Goal: Task Accomplishment & Management: Complete application form

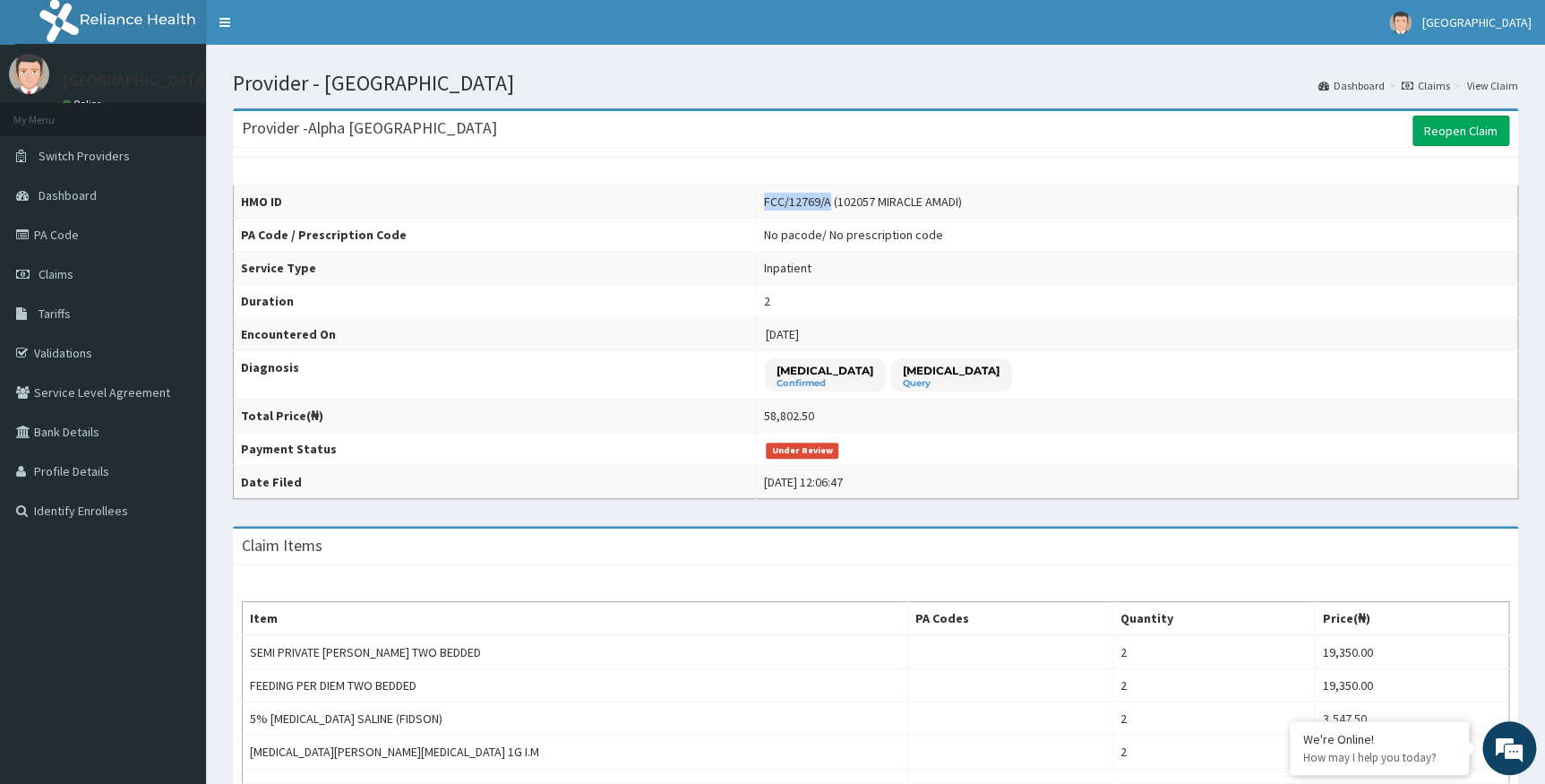
drag, startPoint x: 851, startPoint y: 199, endPoint x: 783, endPoint y: 196, distance: 68.1
click at [783, 196] on td "FCC/12769/A (102057 MIRACLE AMADI)" at bounding box center [1138, 202] width 762 height 33
drag, startPoint x: 783, startPoint y: 196, endPoint x: 795, endPoint y: 205, distance: 15.0
copy div "FCC/12769/A"
click at [724, 218] on th "PA Code / Prescription Code" at bounding box center [496, 235] width 523 height 33
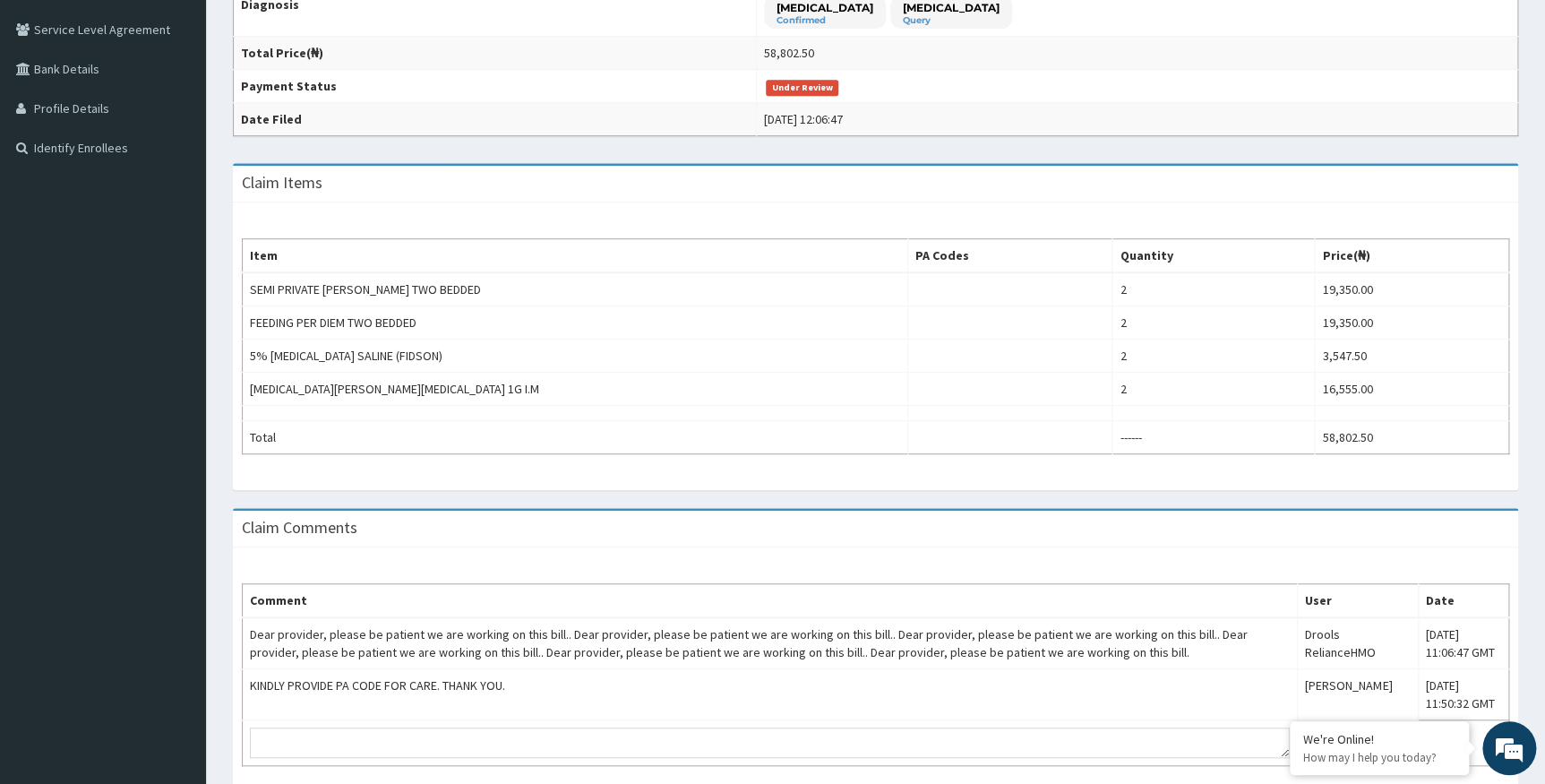
scroll to position [441, 0]
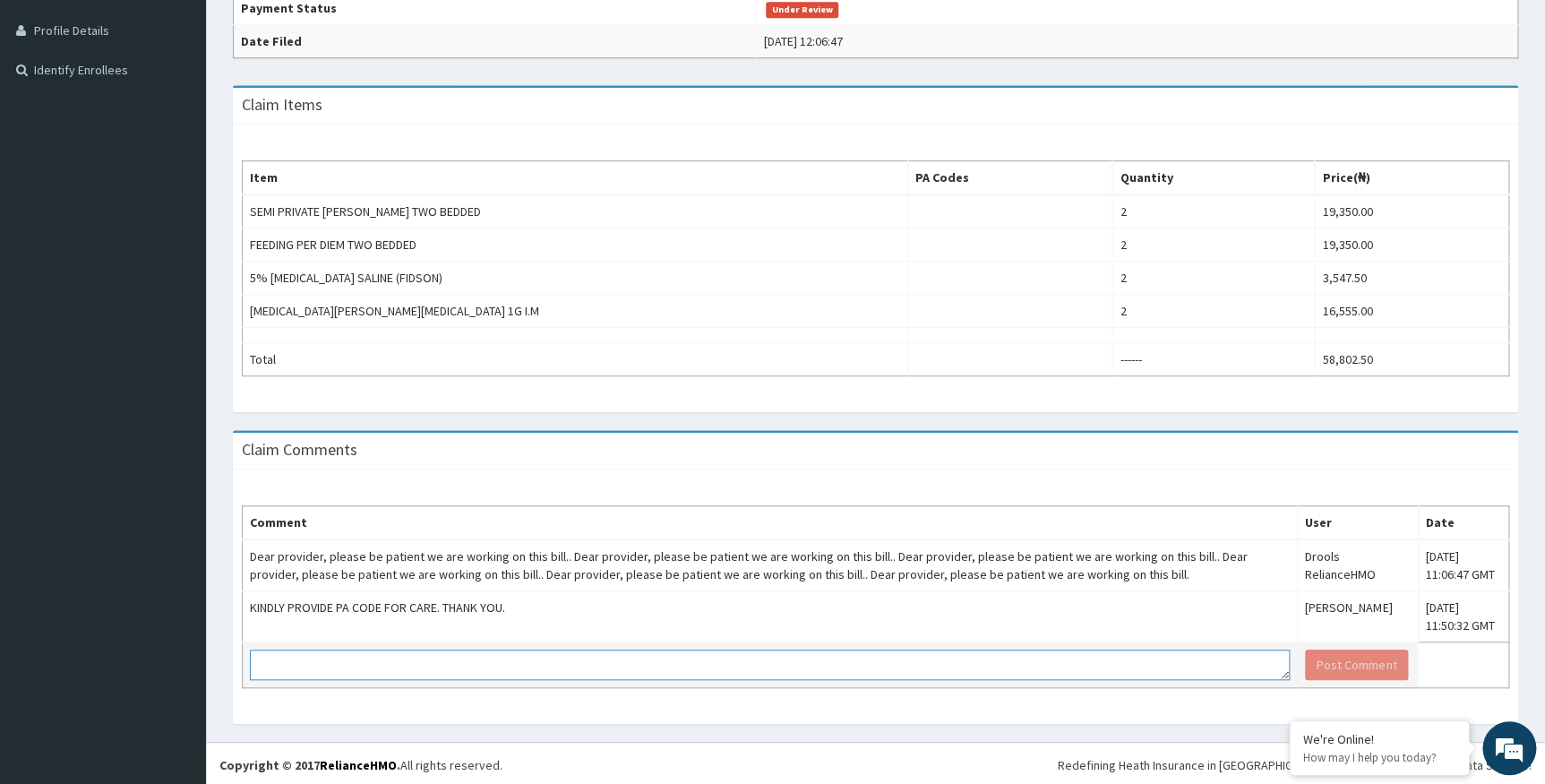
click at [582, 653] on textarea at bounding box center [769, 664] width 1040 height 31
paste textarea "PA/482584"
click at [589, 662] on textarea "DEAR PARTNER, KINDLY SEE PA CODE PA/482584" at bounding box center [769, 664] width 1040 height 31
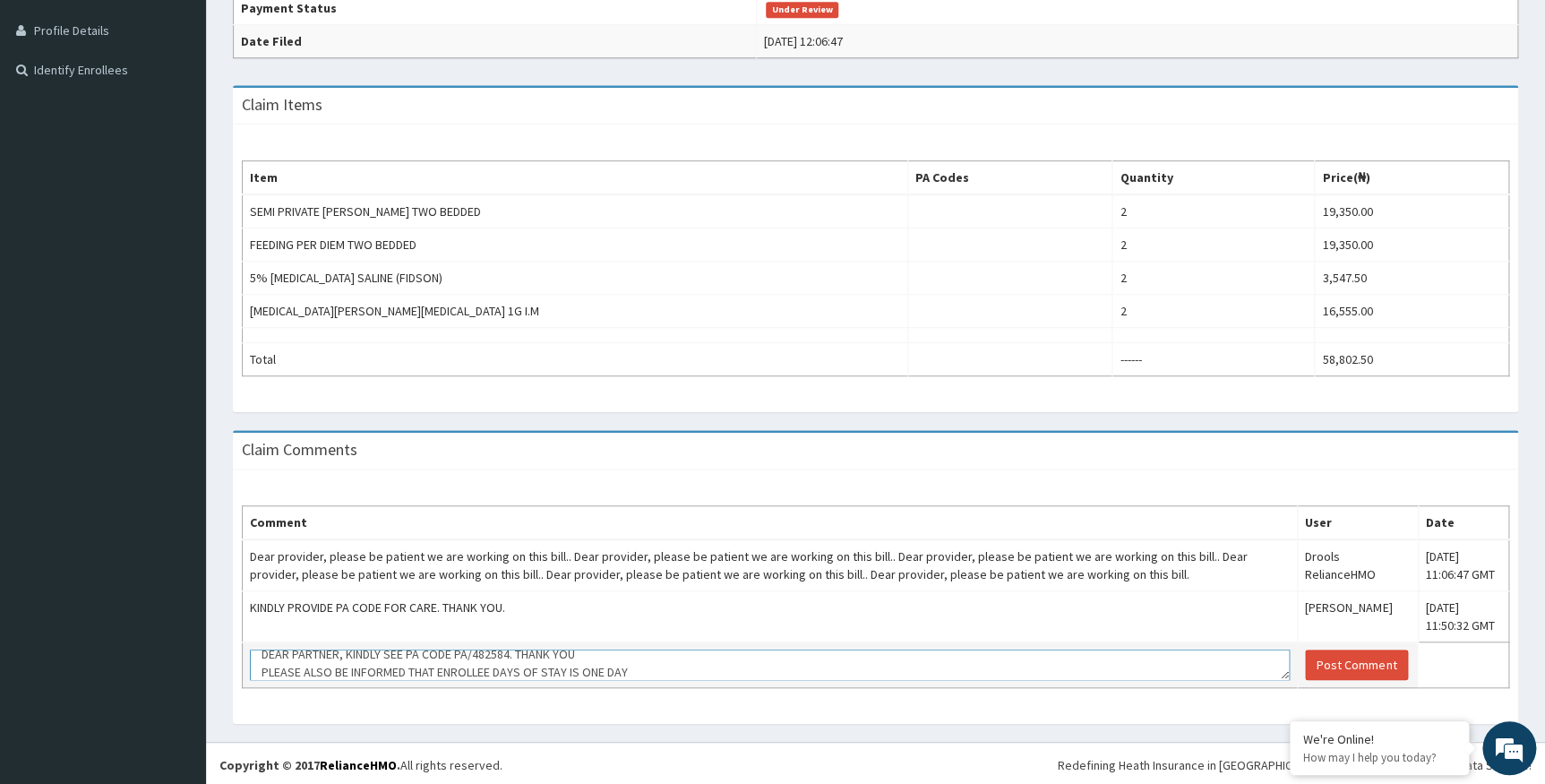
click at [451, 653] on textarea "DEAR PARTNER, KINDLY SEE PA CODE PA/482584. THANK YOU PLEASE ALSO BE INFORMED T…" at bounding box center [769, 664] width 1040 height 31
click at [420, 649] on textarea "DEAR PARTNER, KINDLY SEE PA CODE PA/482584. THANK YOU PLEASE ALSO BE INFORMED T…" at bounding box center [769, 664] width 1040 height 31
click at [452, 650] on textarea "DEAR PARTNER, KINDLY SEE PA CODE PA/482584. THANK YOU PLEASE ALSO BE INFORMED T…" at bounding box center [769, 664] width 1040 height 31
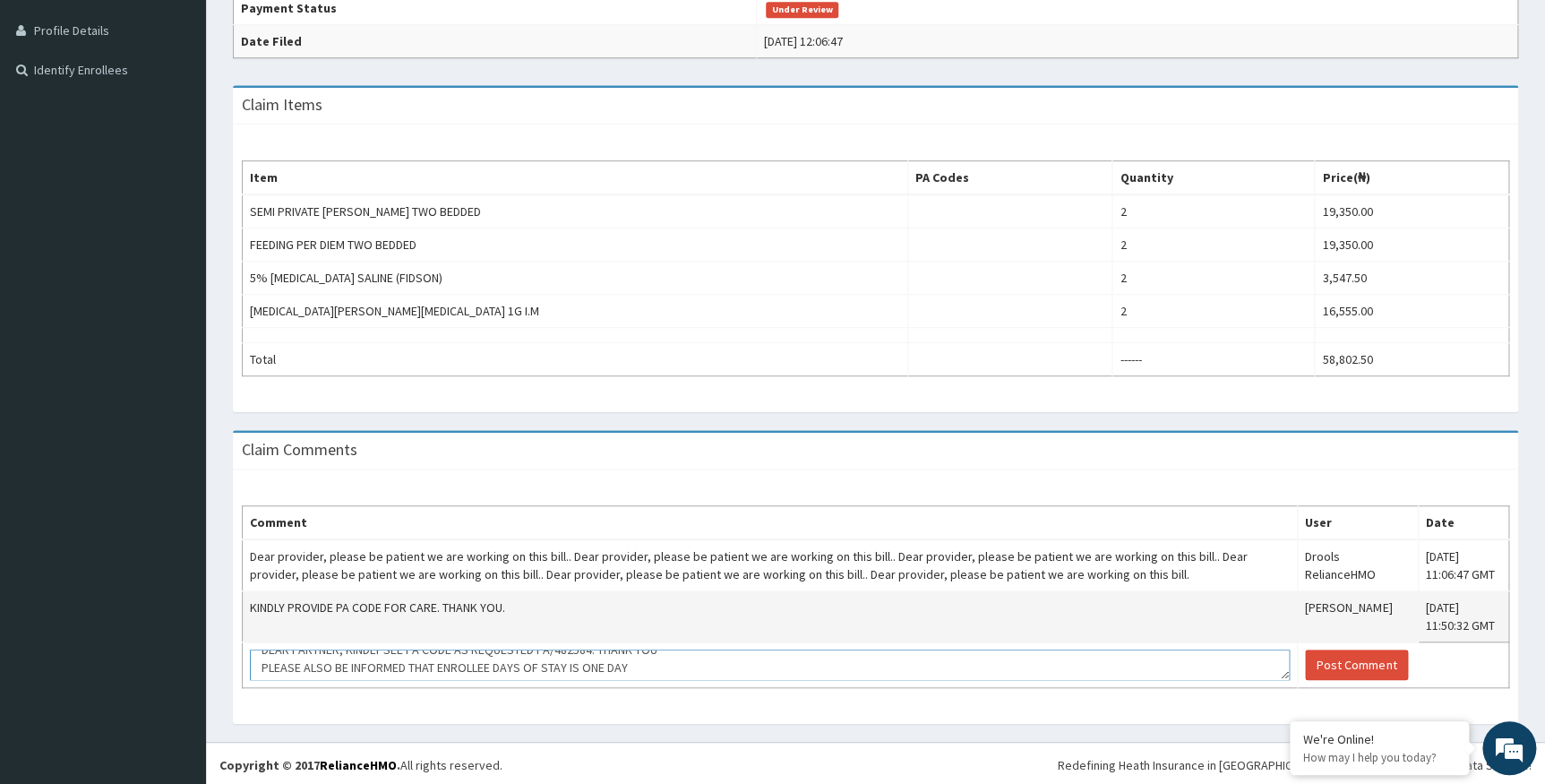
scroll to position [18, 0]
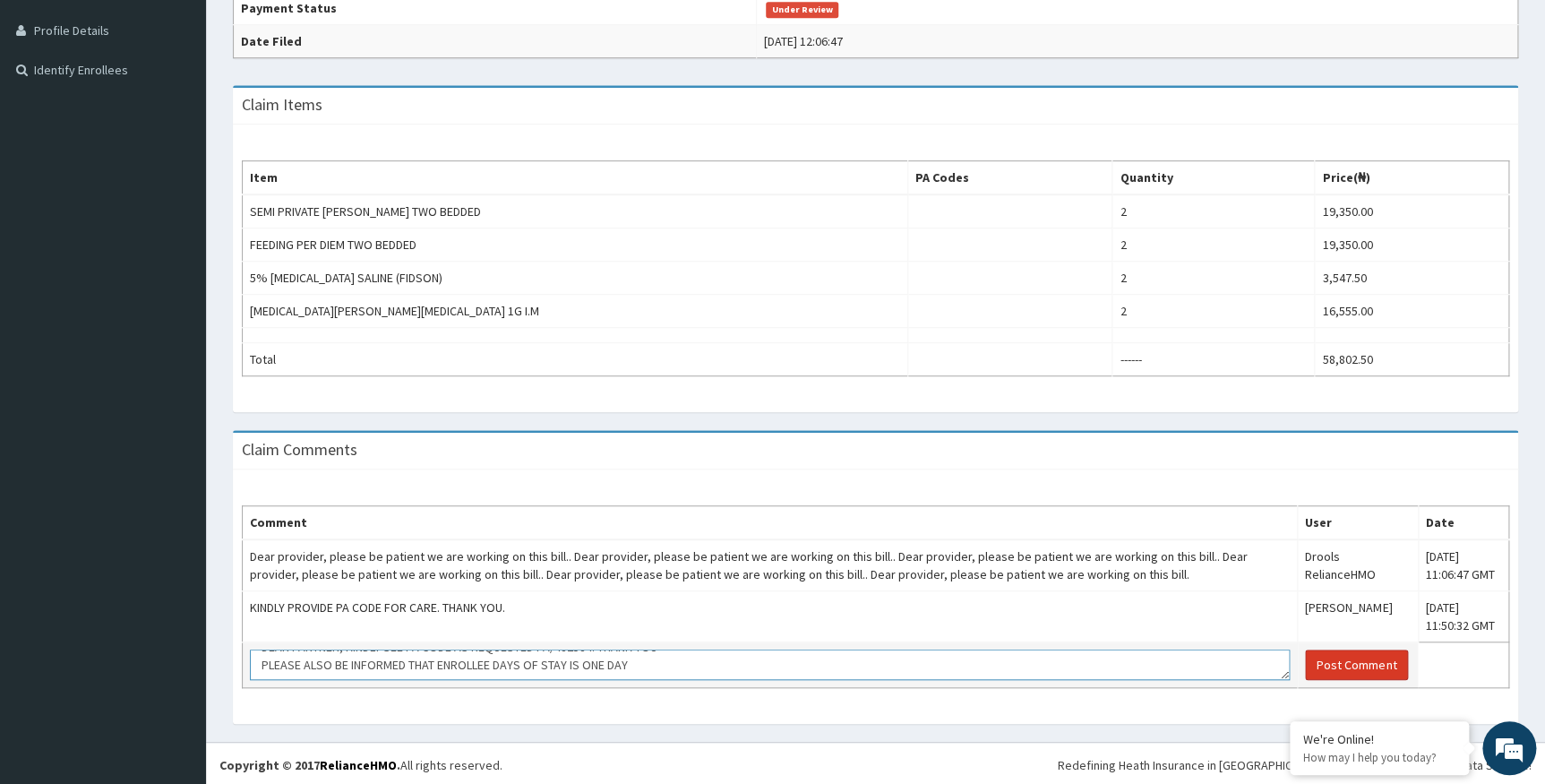
type textarea "DEAR PARTNER, KINDLY SEE PA CODE AS REQUESTED PA/482584. THANK YOU PLEASE ALSO …"
click at [1322, 663] on button "Post Comment" at bounding box center [1356, 664] width 103 height 31
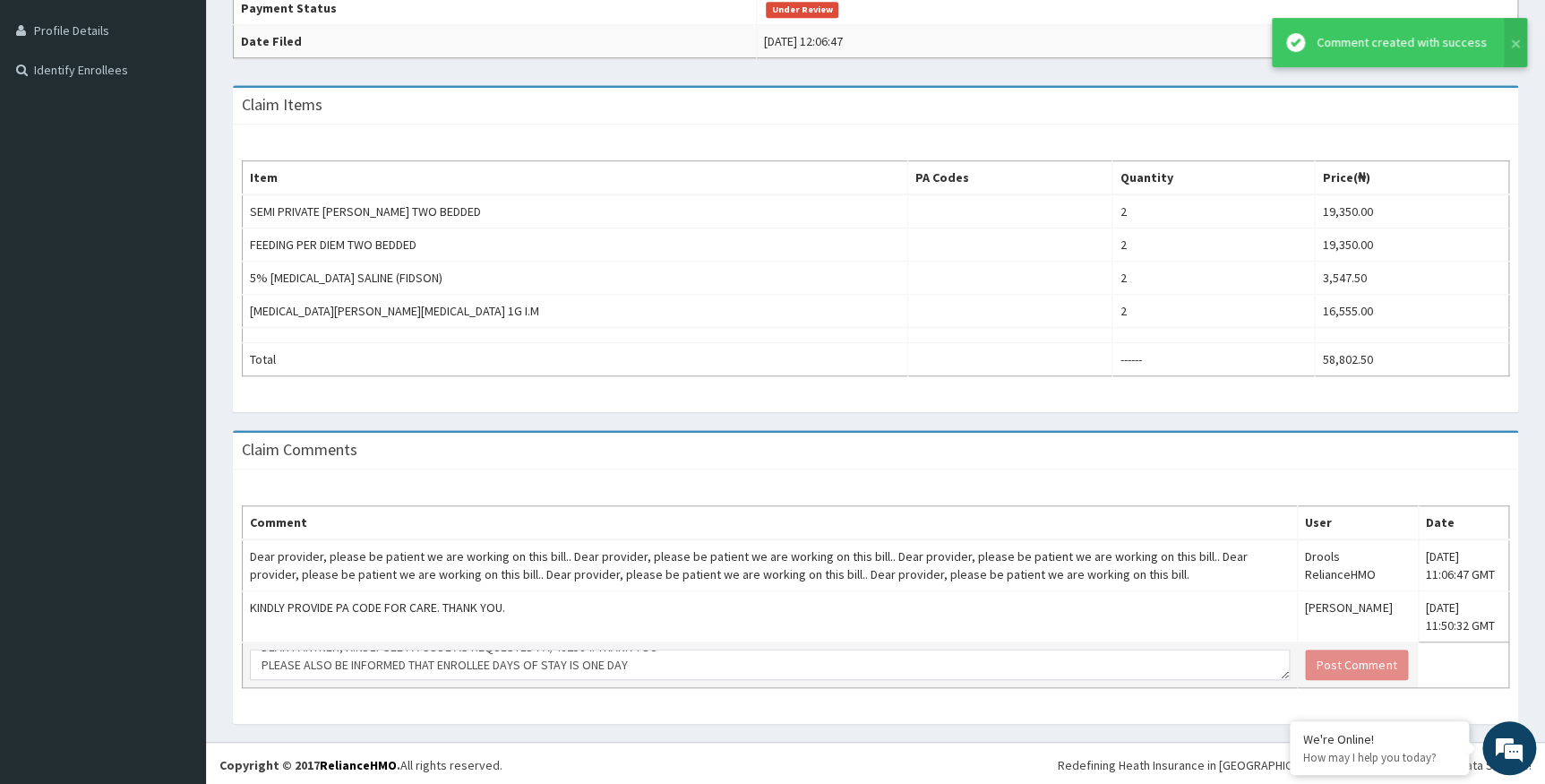
scroll to position [0, 0]
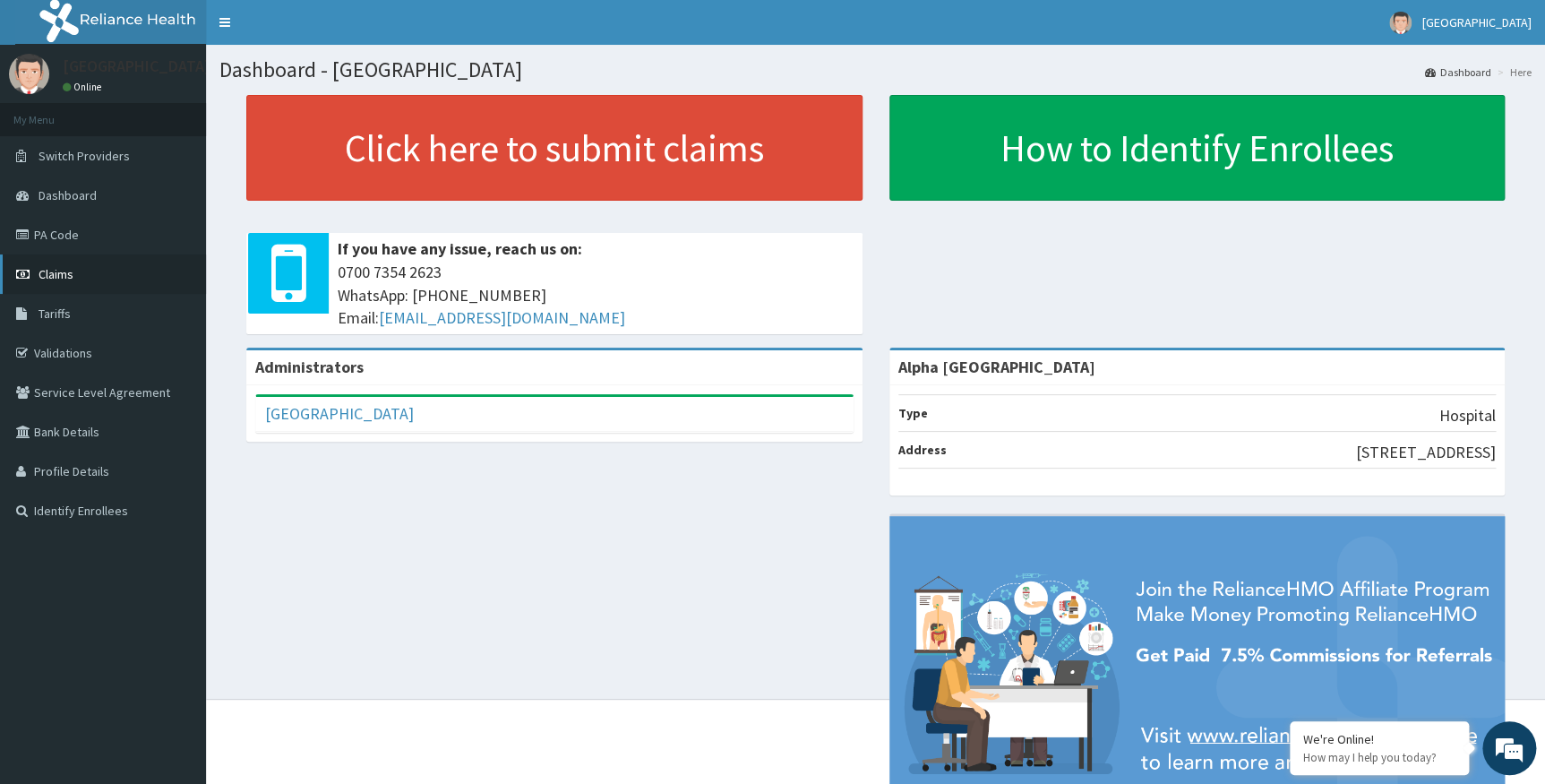
click at [57, 264] on link "Claims" at bounding box center [103, 274] width 206 height 40
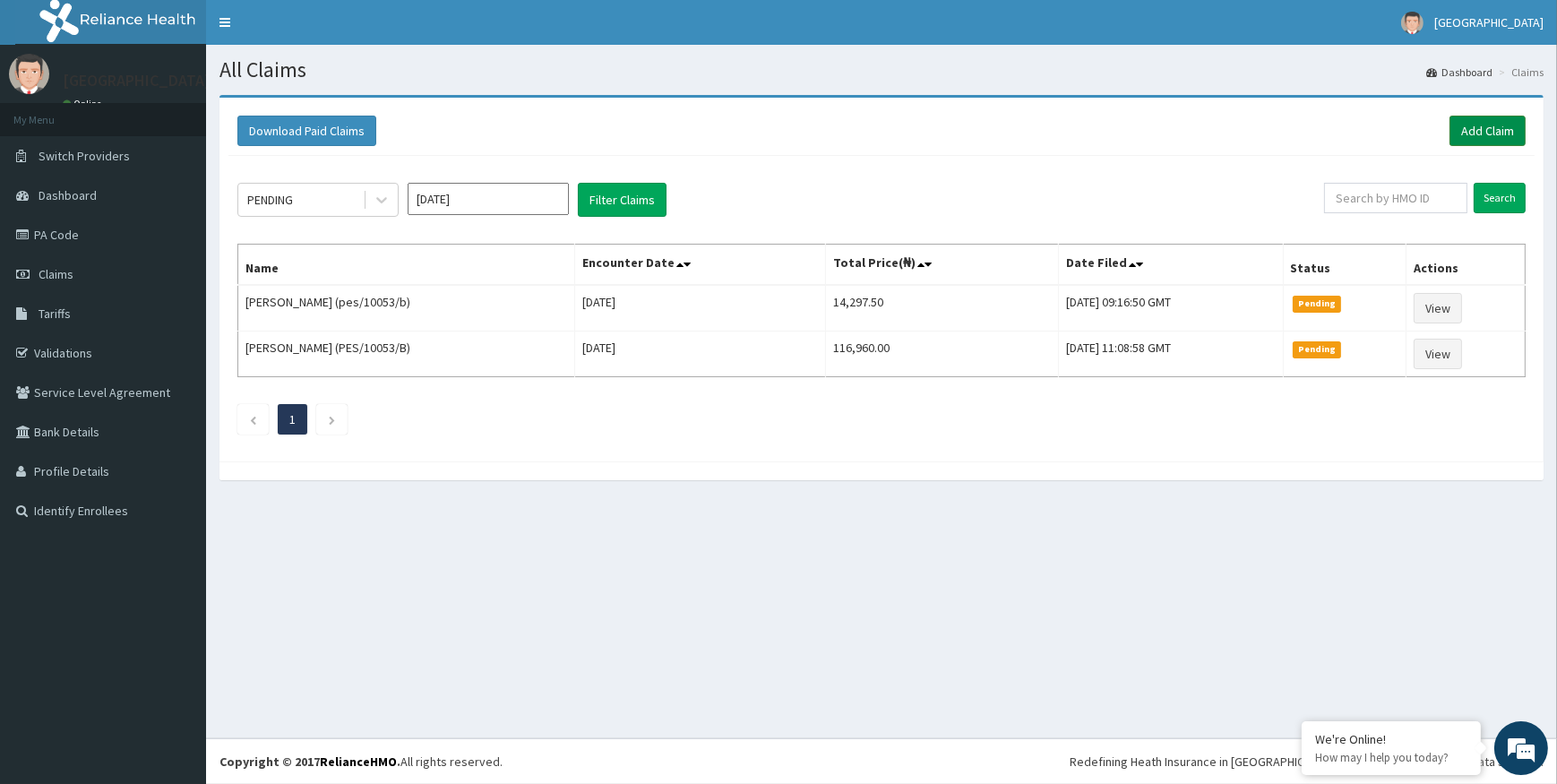
click at [1499, 129] on link "Add Claim" at bounding box center [1488, 130] width 76 height 31
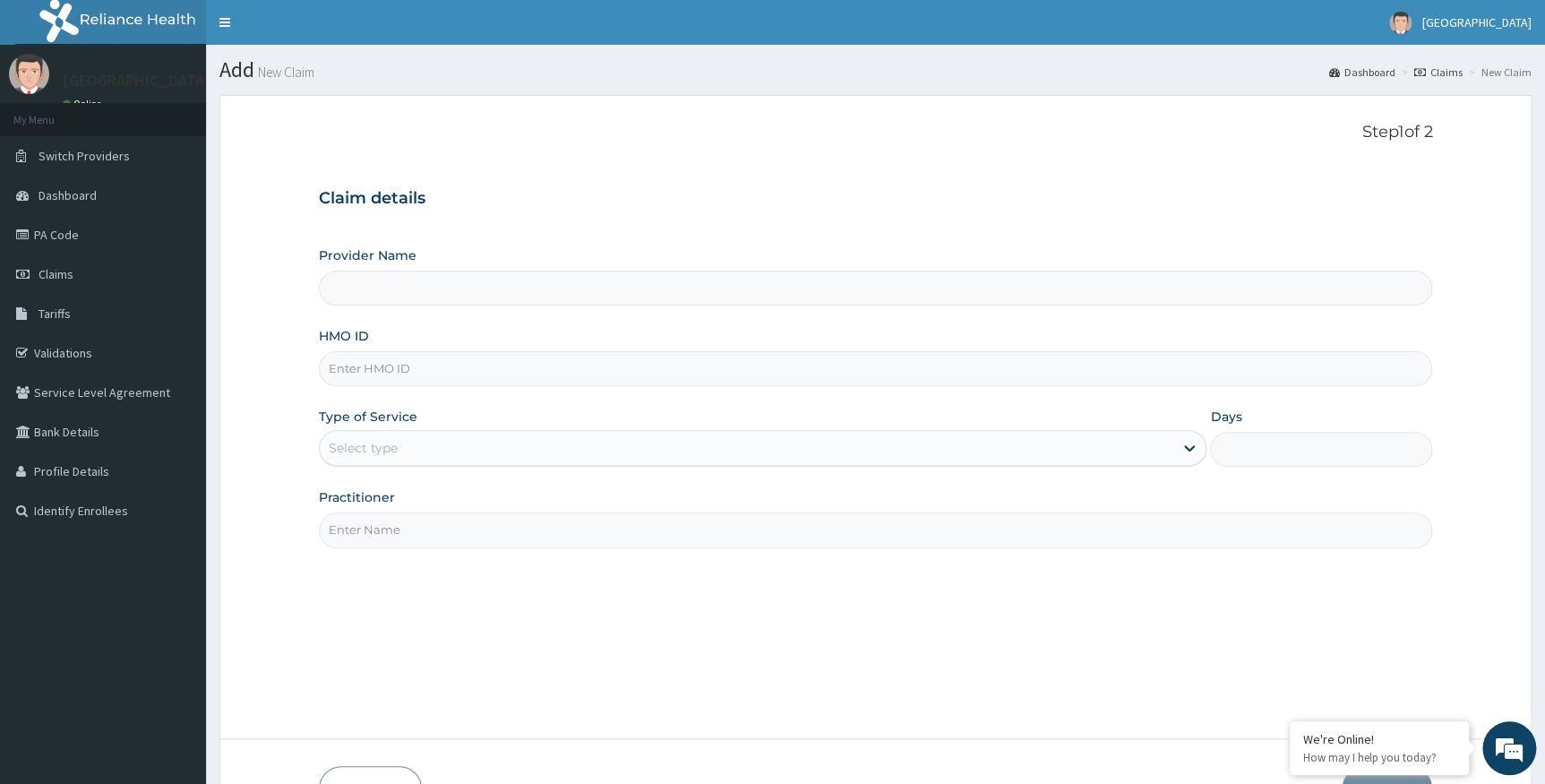
type input "Alpha [GEOGRAPHIC_DATA]"
paste input "SFA/10031/B"
type input "SFA/10031/B"
click at [557, 445] on div "Select type" at bounding box center [747, 447] width 854 height 29
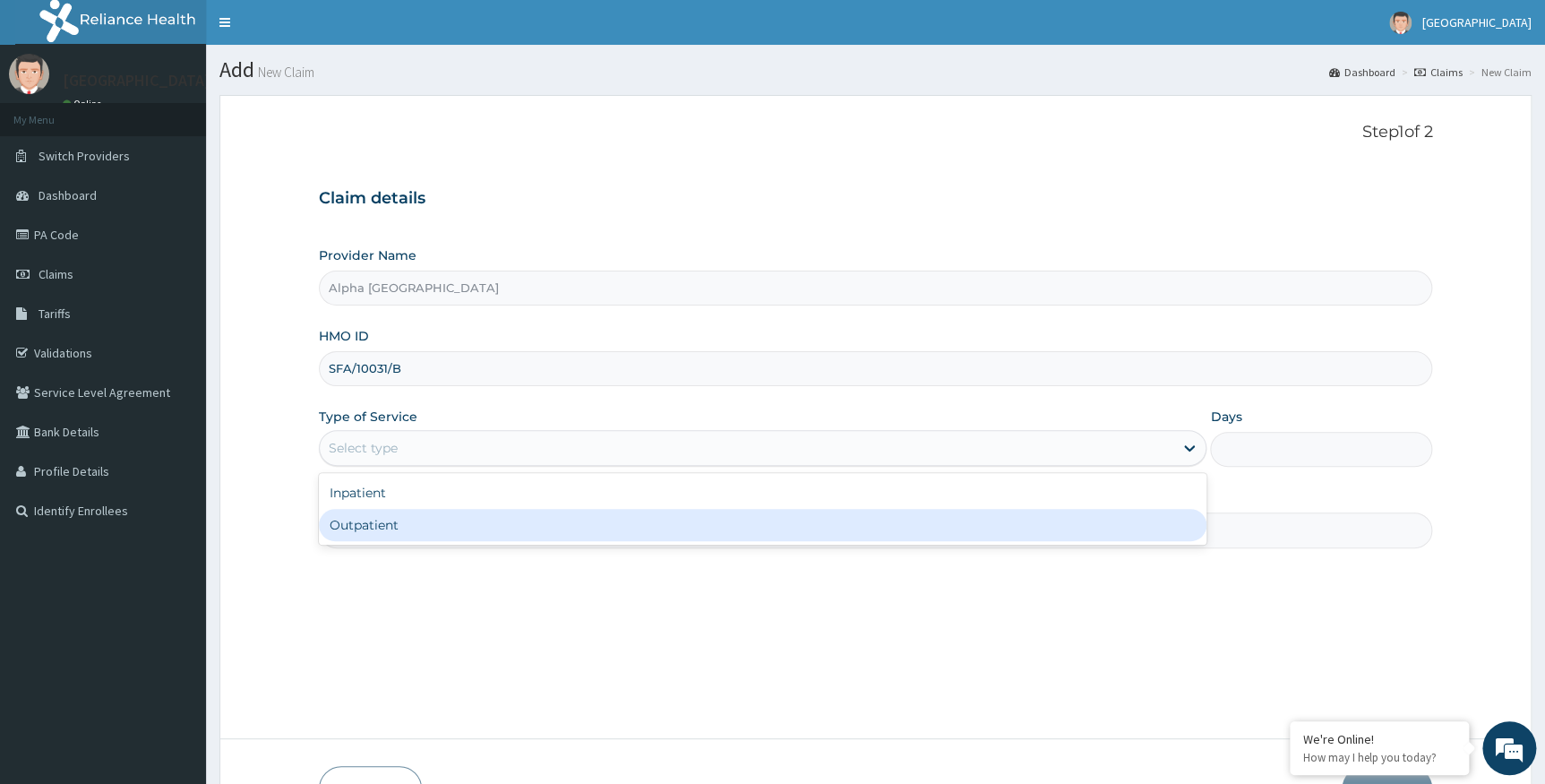
click at [531, 510] on div "Outpatient" at bounding box center [763, 524] width 889 height 32
type input "1"
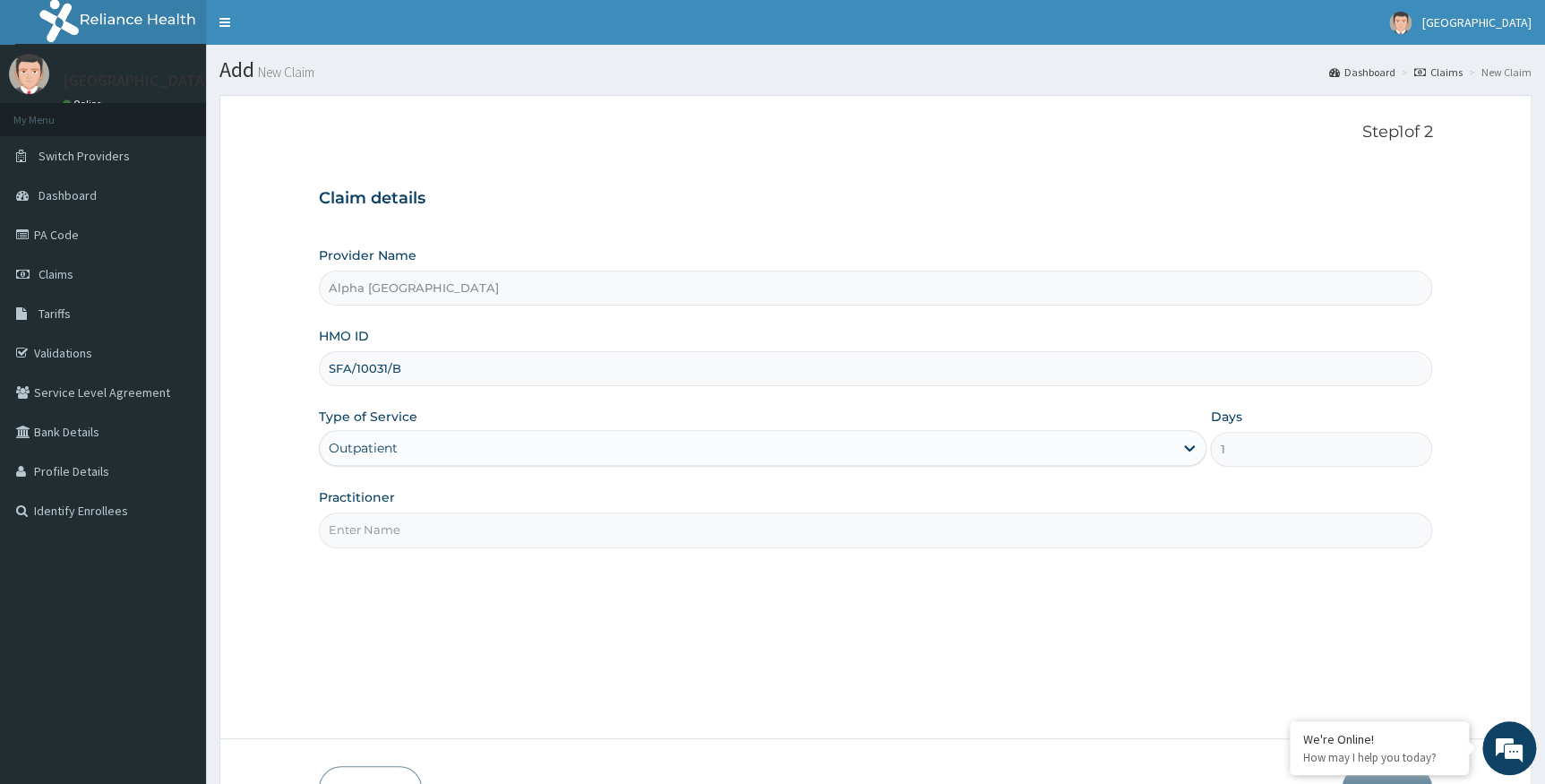
click at [531, 512] on input "Practitioner" at bounding box center [876, 530] width 1114 height 35
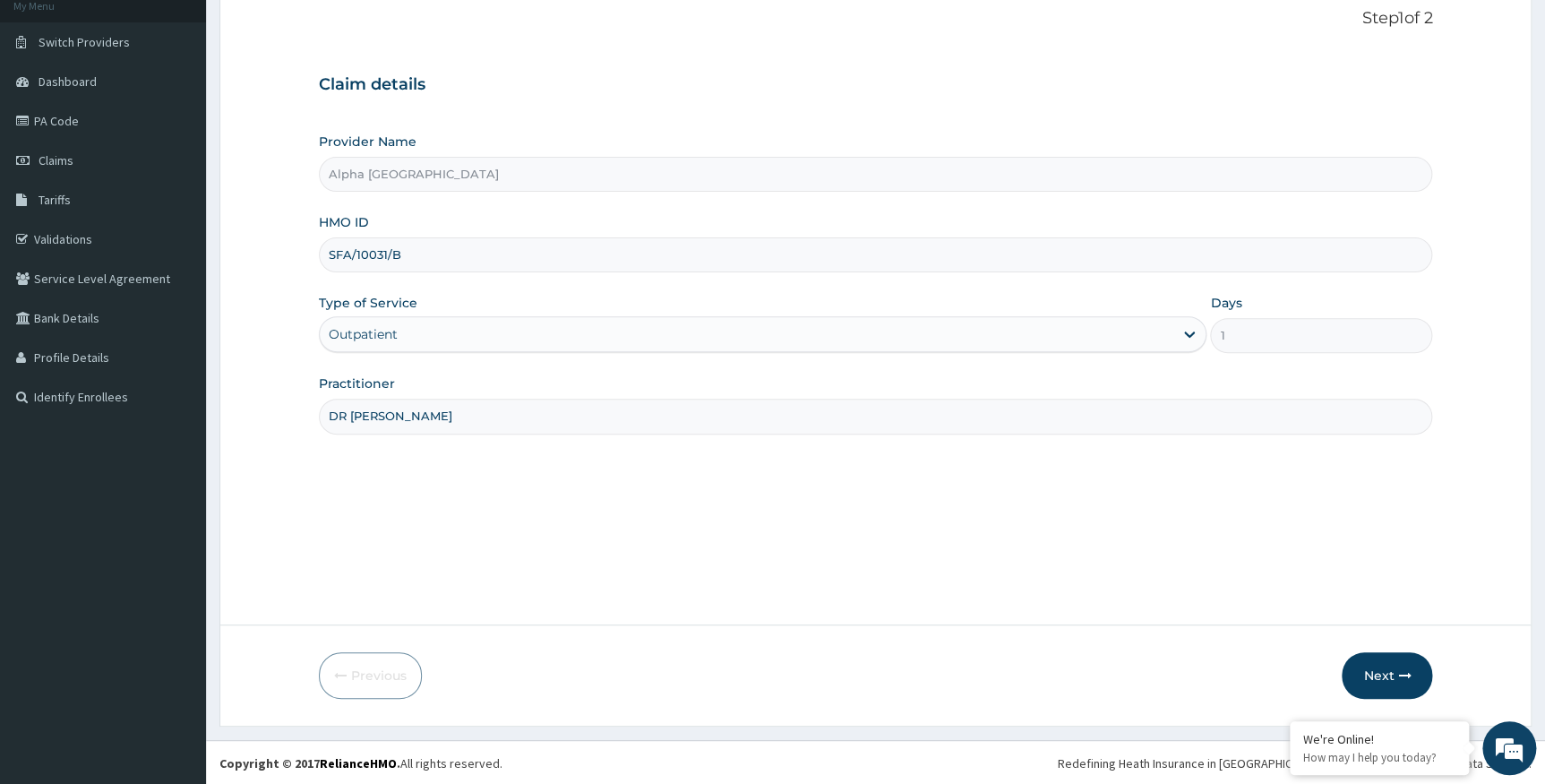
scroll to position [115, 0]
type input "DR CHUKWUMATI"
click at [1392, 668] on button "Next" at bounding box center [1387, 674] width 91 height 46
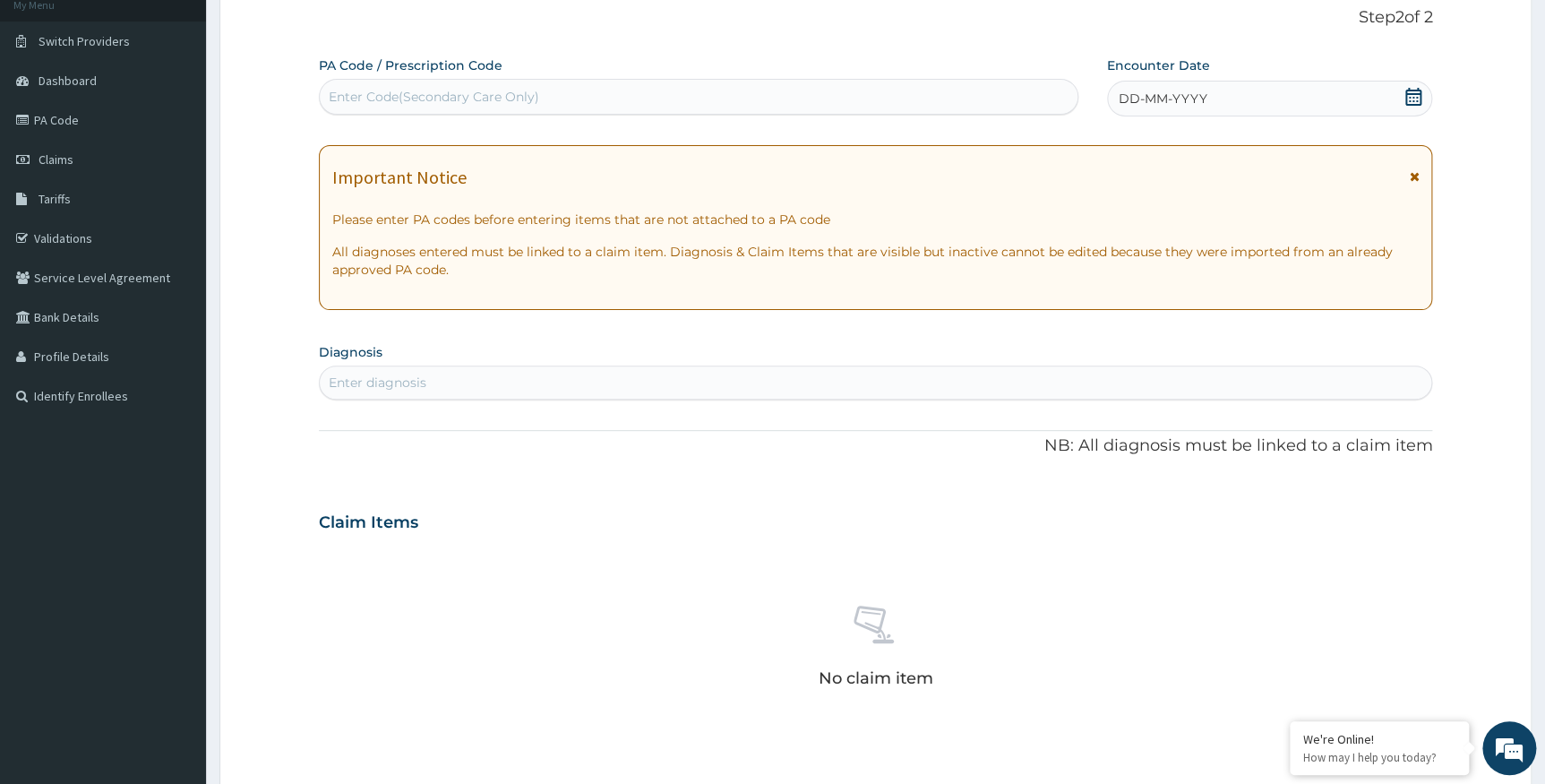
click at [1415, 93] on icon at bounding box center [1413, 96] width 16 height 18
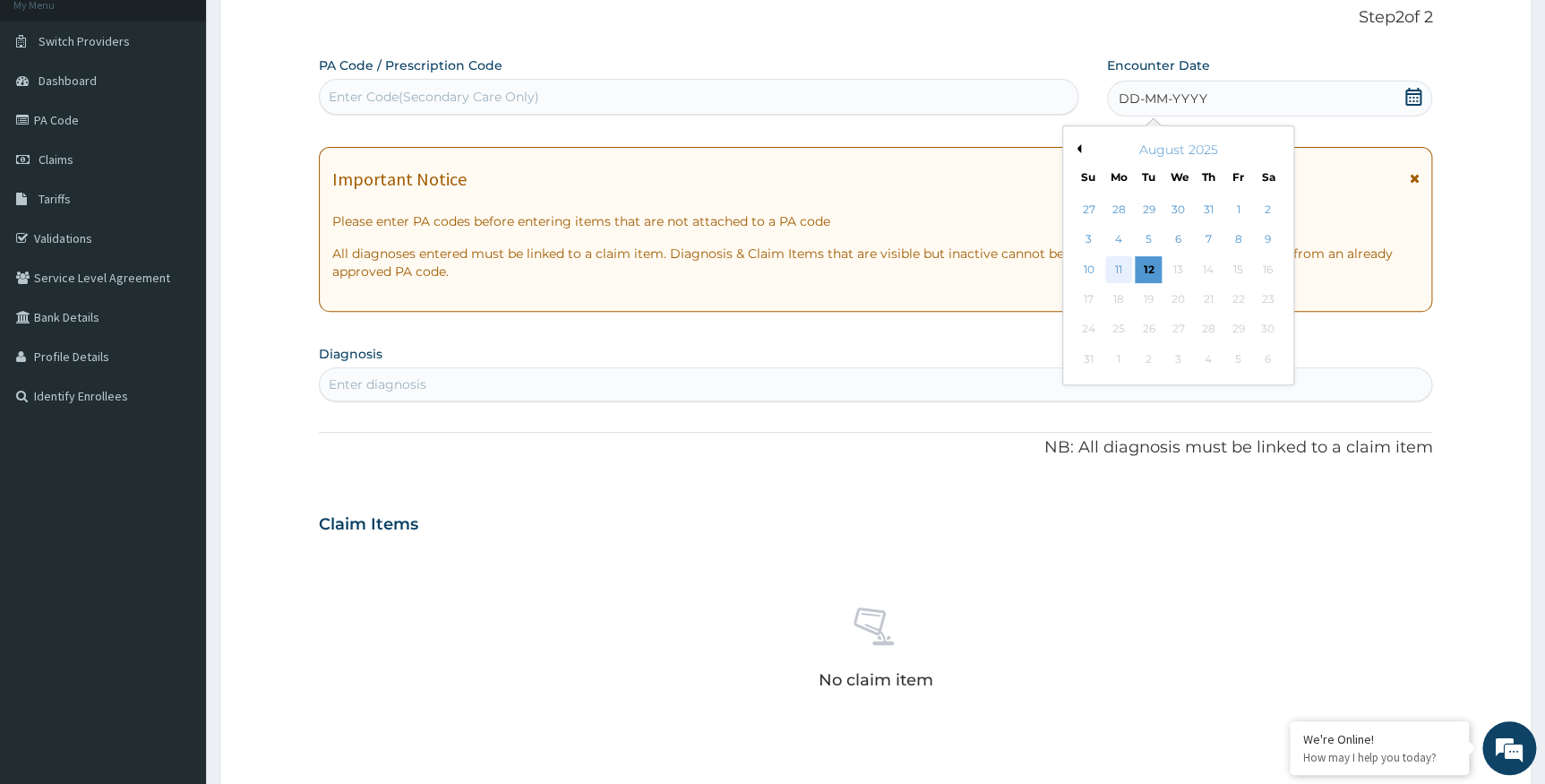
click at [1122, 264] on div "11" at bounding box center [1119, 269] width 27 height 27
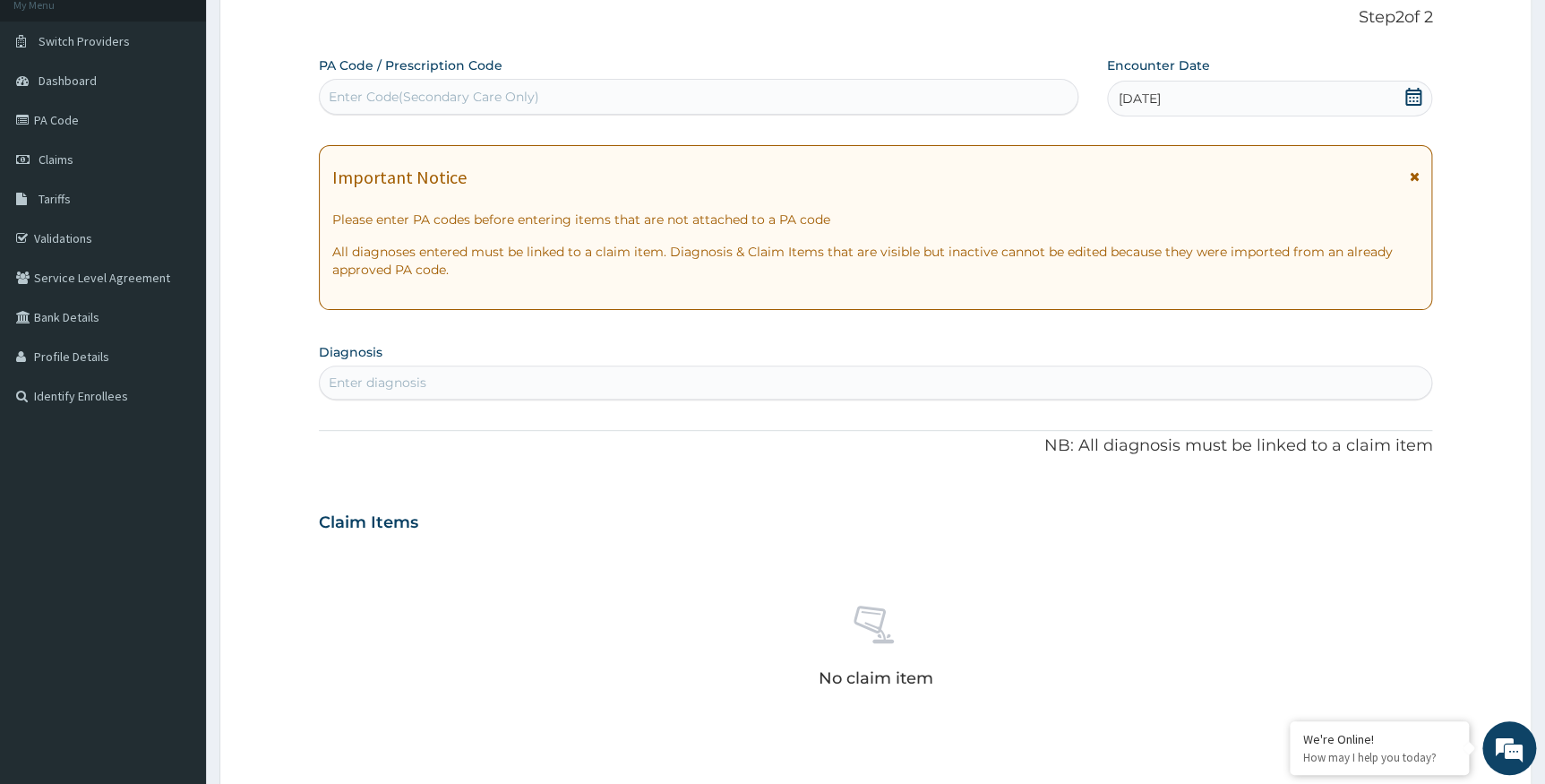
click at [879, 374] on div "Enter diagnosis" at bounding box center [876, 382] width 1112 height 29
type input "PLASMODIU"
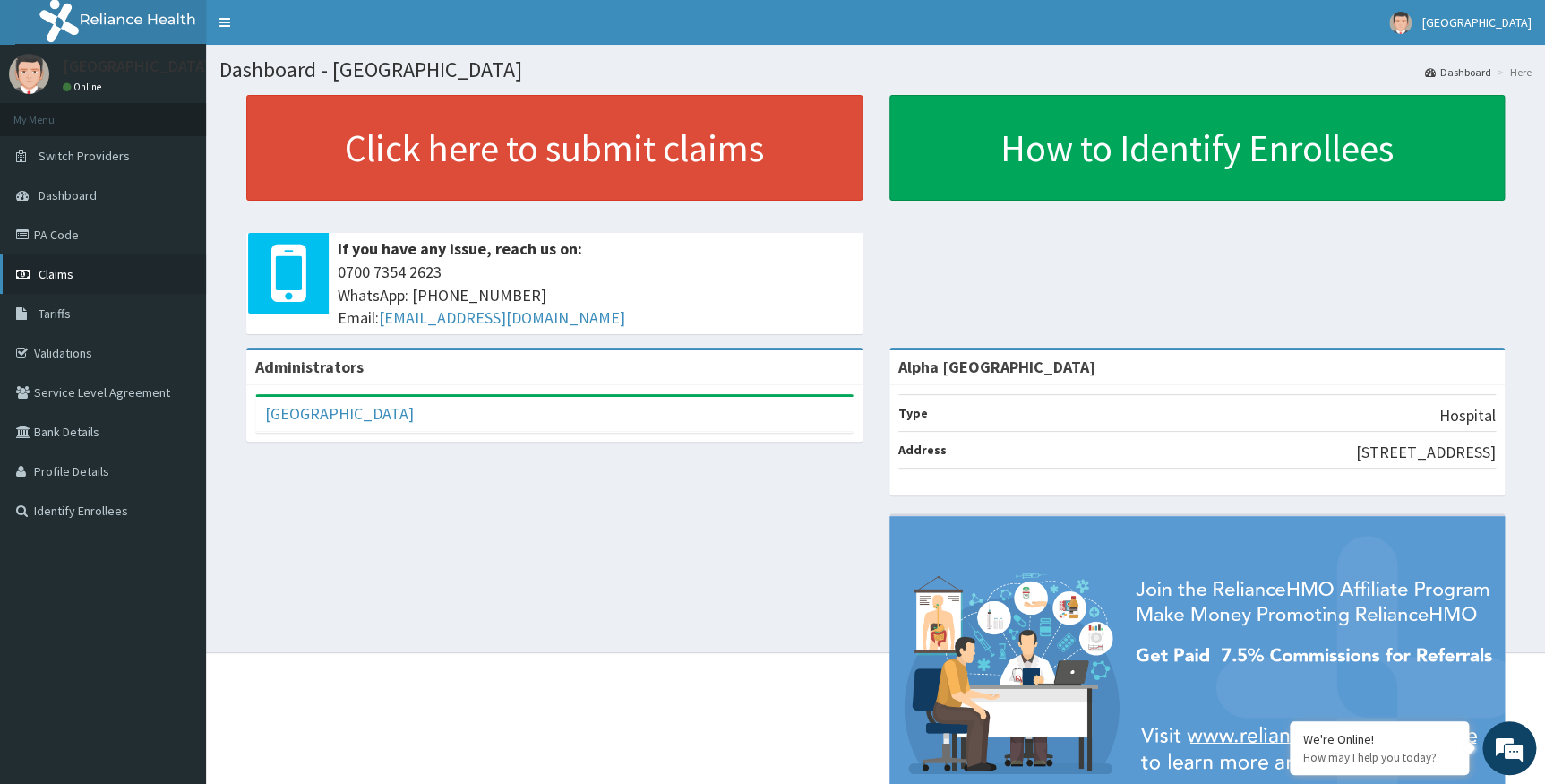
click at [48, 277] on span "Claims" at bounding box center [56, 274] width 35 height 16
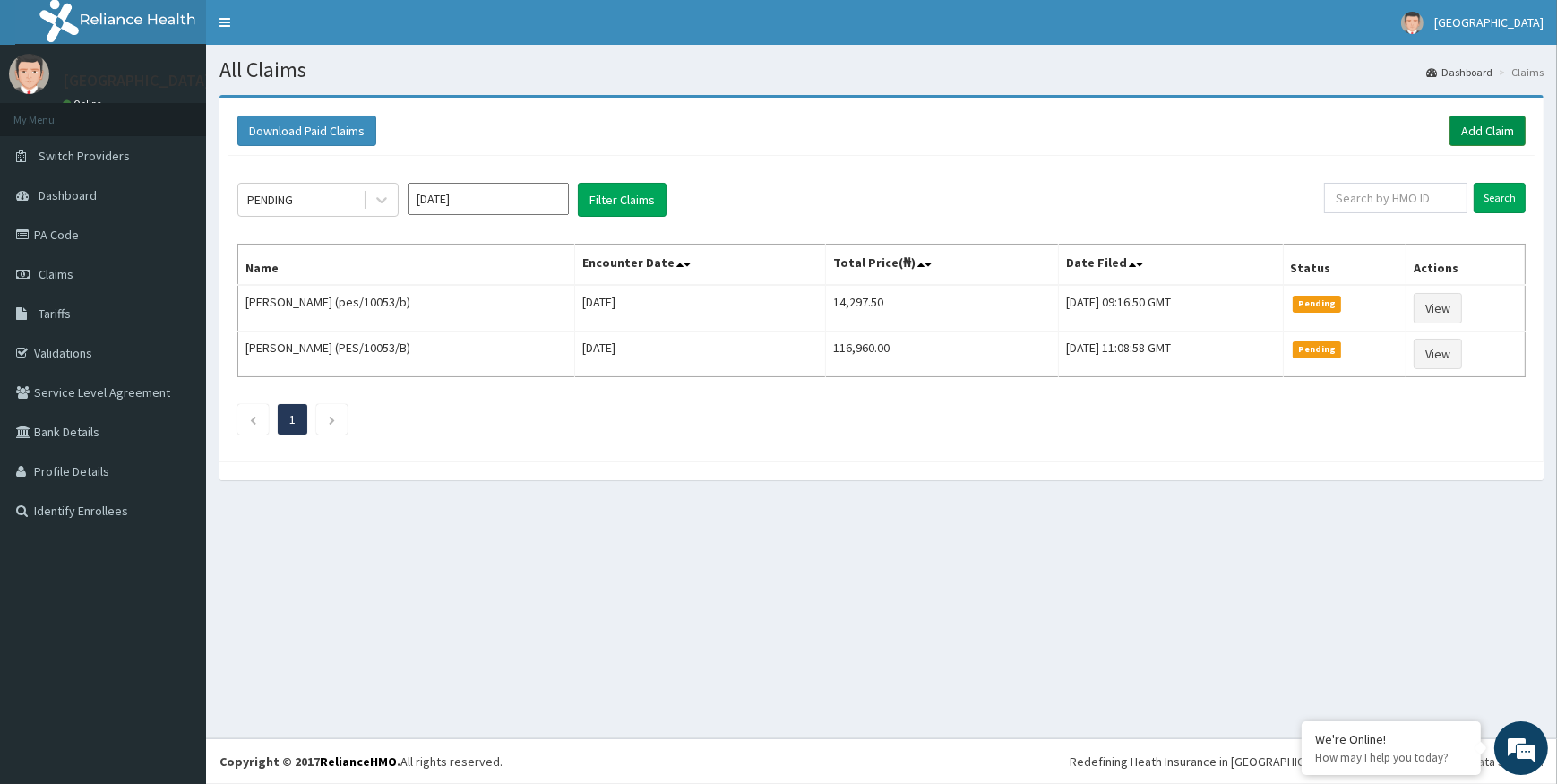
click at [1497, 124] on link "Add Claim" at bounding box center [1488, 130] width 76 height 31
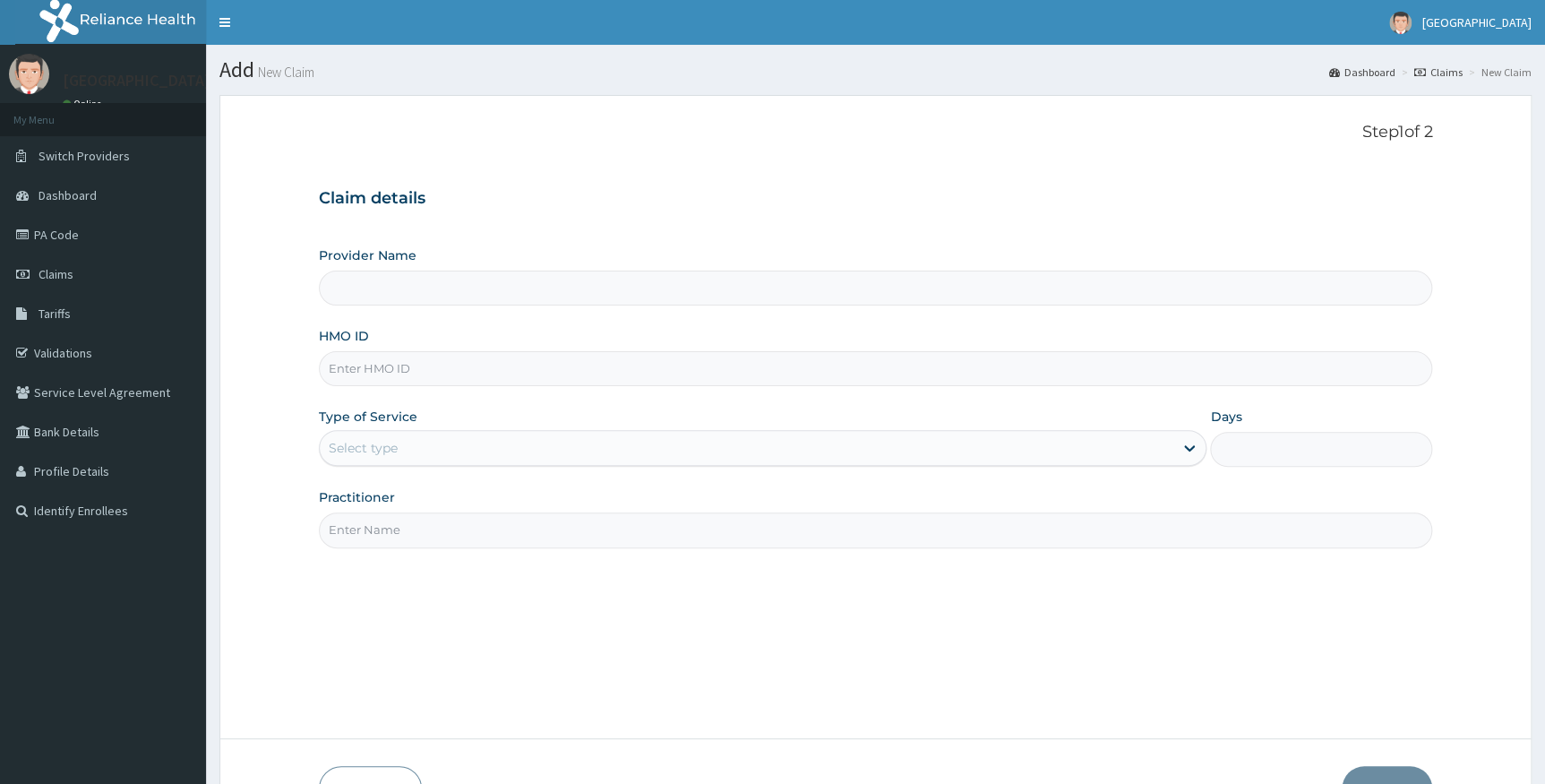
type input "Alpha [GEOGRAPHIC_DATA]"
click at [630, 374] on input "HMO ID" at bounding box center [876, 369] width 1114 height 35
paste input "SFA/10031/B"
type input "SFA/10031/B"
click at [486, 445] on div "Select type" at bounding box center [747, 447] width 854 height 29
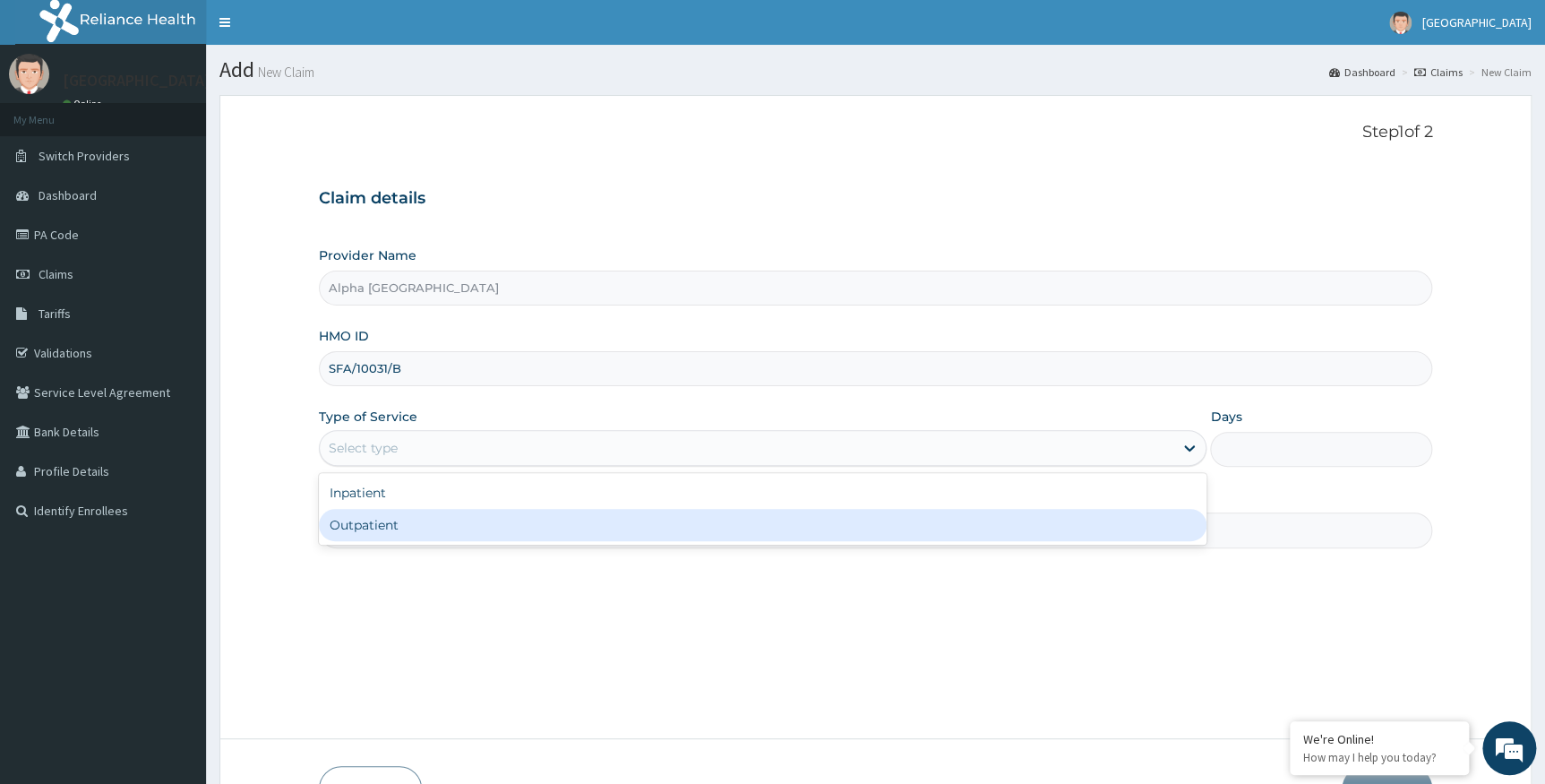
click at [472, 530] on div "Outpatient" at bounding box center [763, 524] width 889 height 32
type input "1"
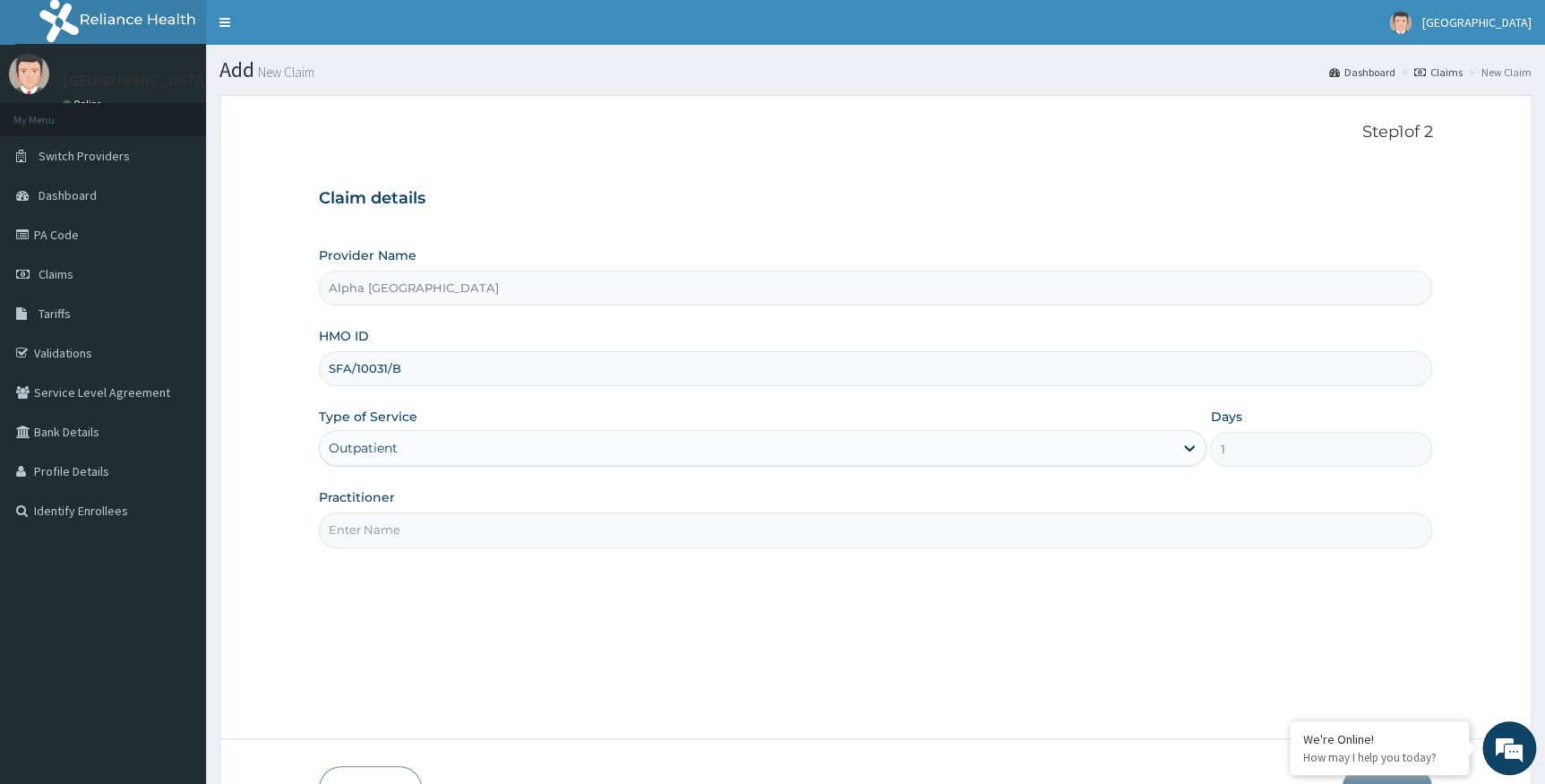
click at [478, 523] on input "Practitioner" at bounding box center [876, 530] width 1114 height 35
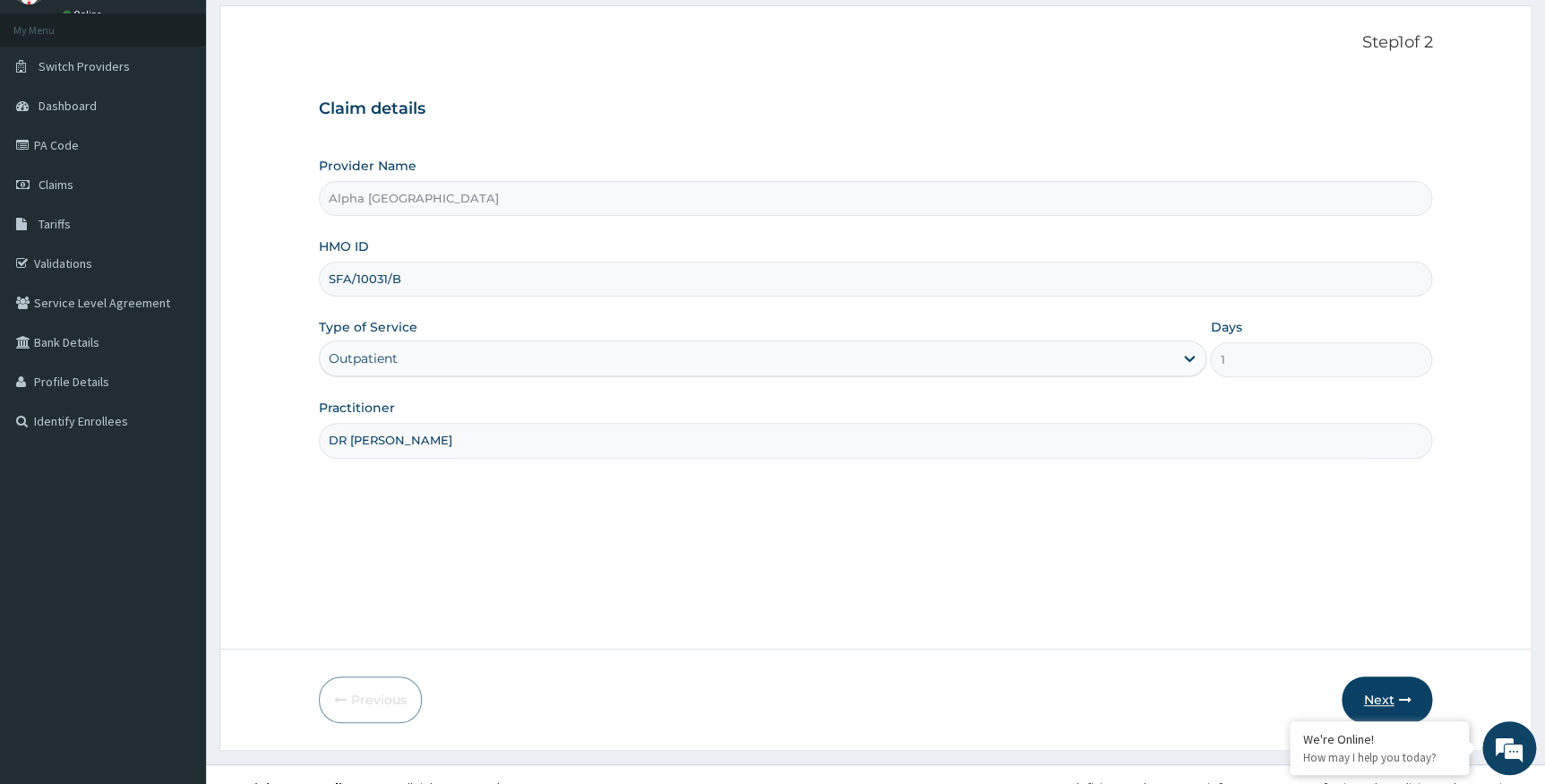
scroll to position [115, 0]
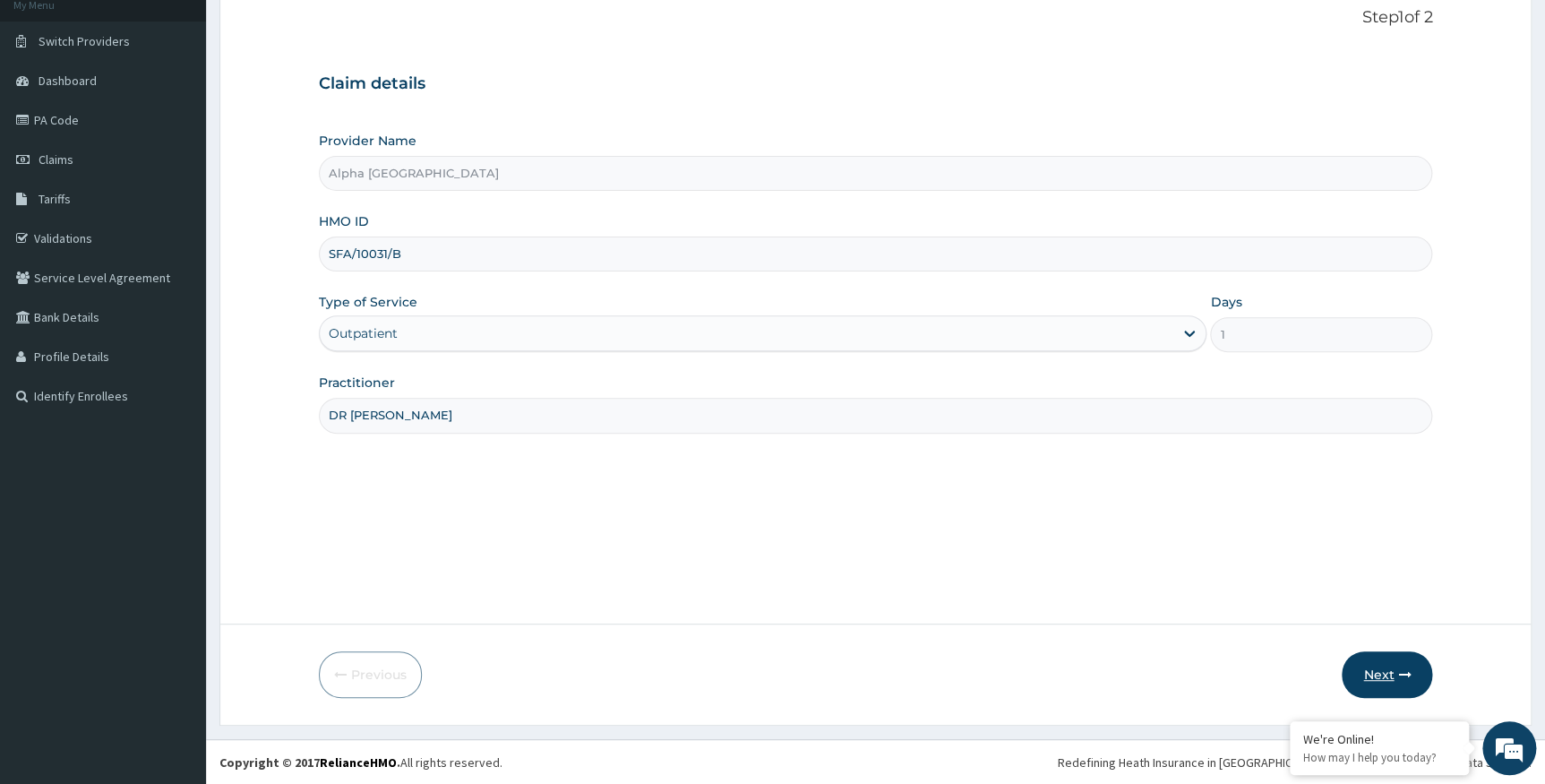
type input "DR [PERSON_NAME]"
click at [1396, 671] on button "Next" at bounding box center [1387, 674] width 91 height 46
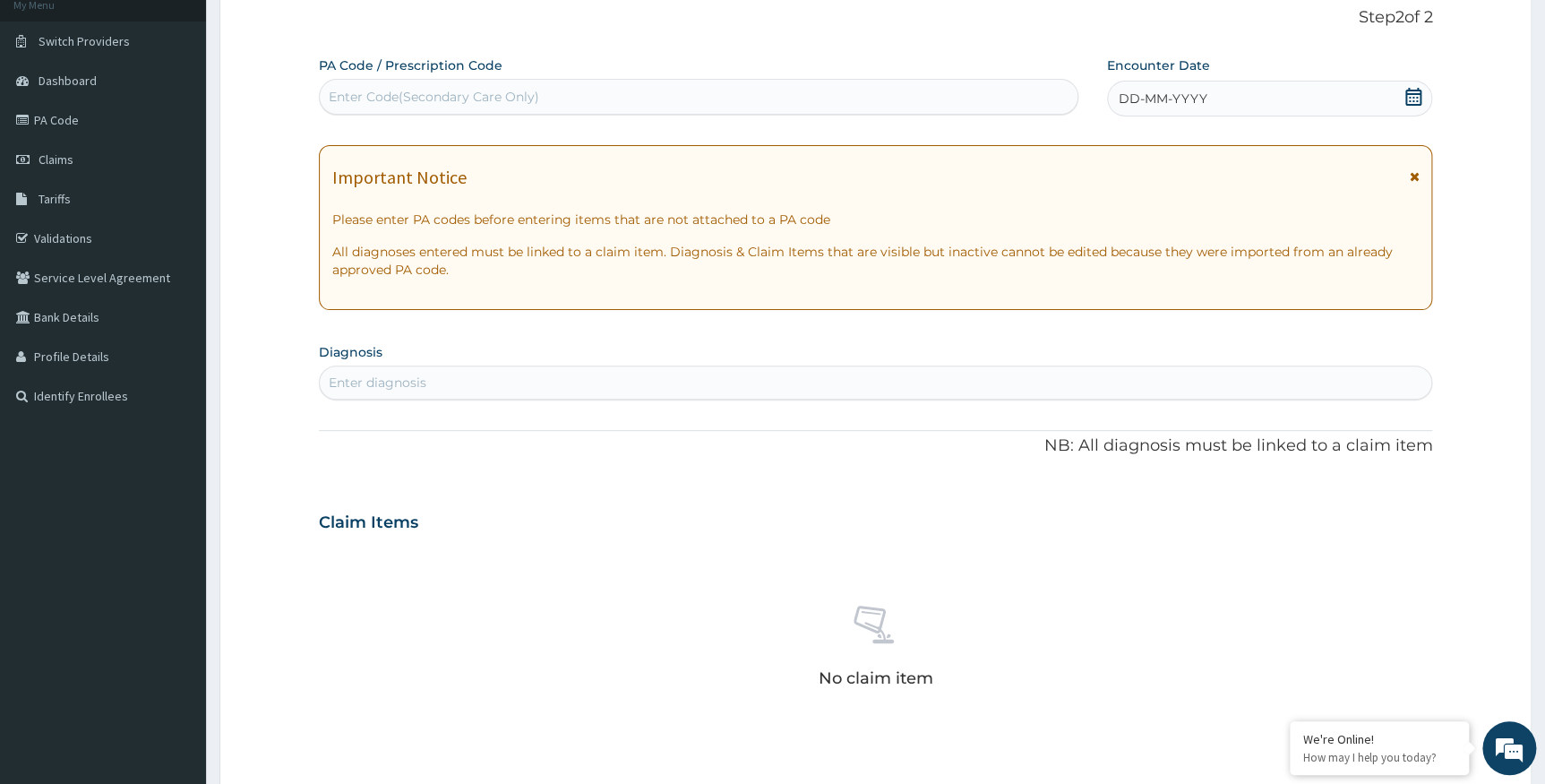
click at [1411, 92] on icon at bounding box center [1413, 96] width 18 height 18
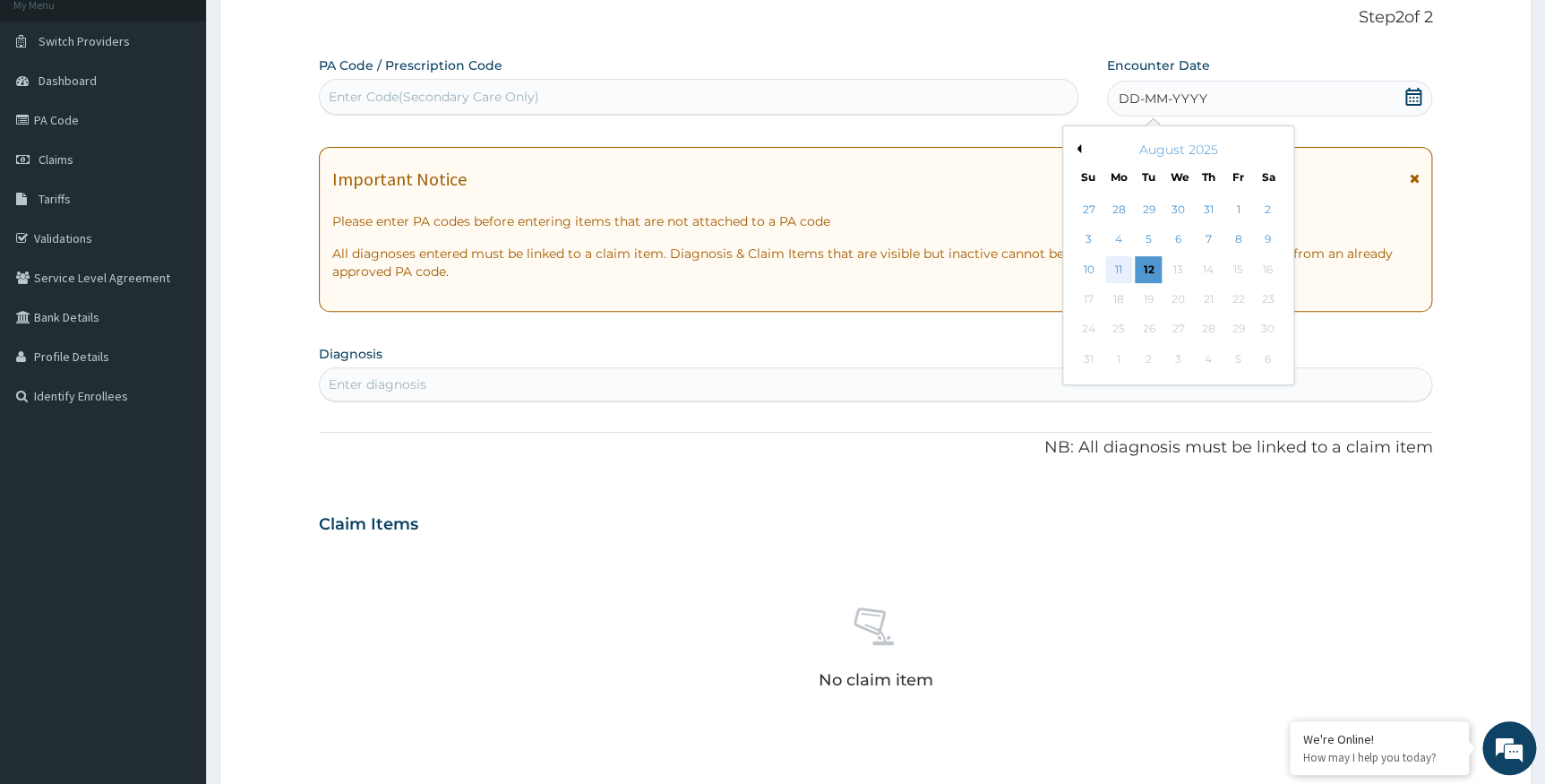
click at [1120, 263] on div "11" at bounding box center [1119, 269] width 27 height 27
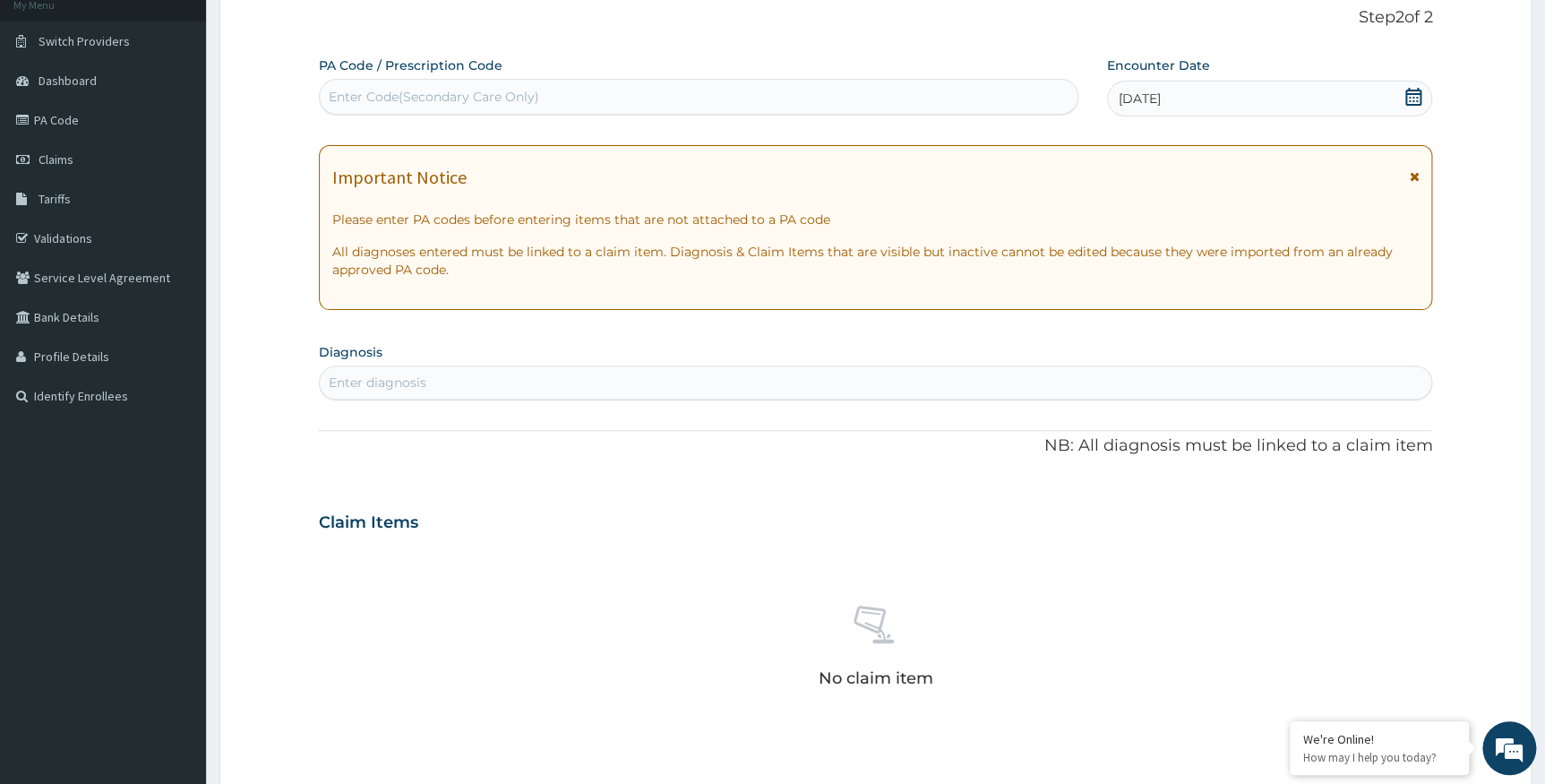
click at [779, 368] on div "Enter diagnosis" at bounding box center [876, 382] width 1112 height 29
type input "MALAR"
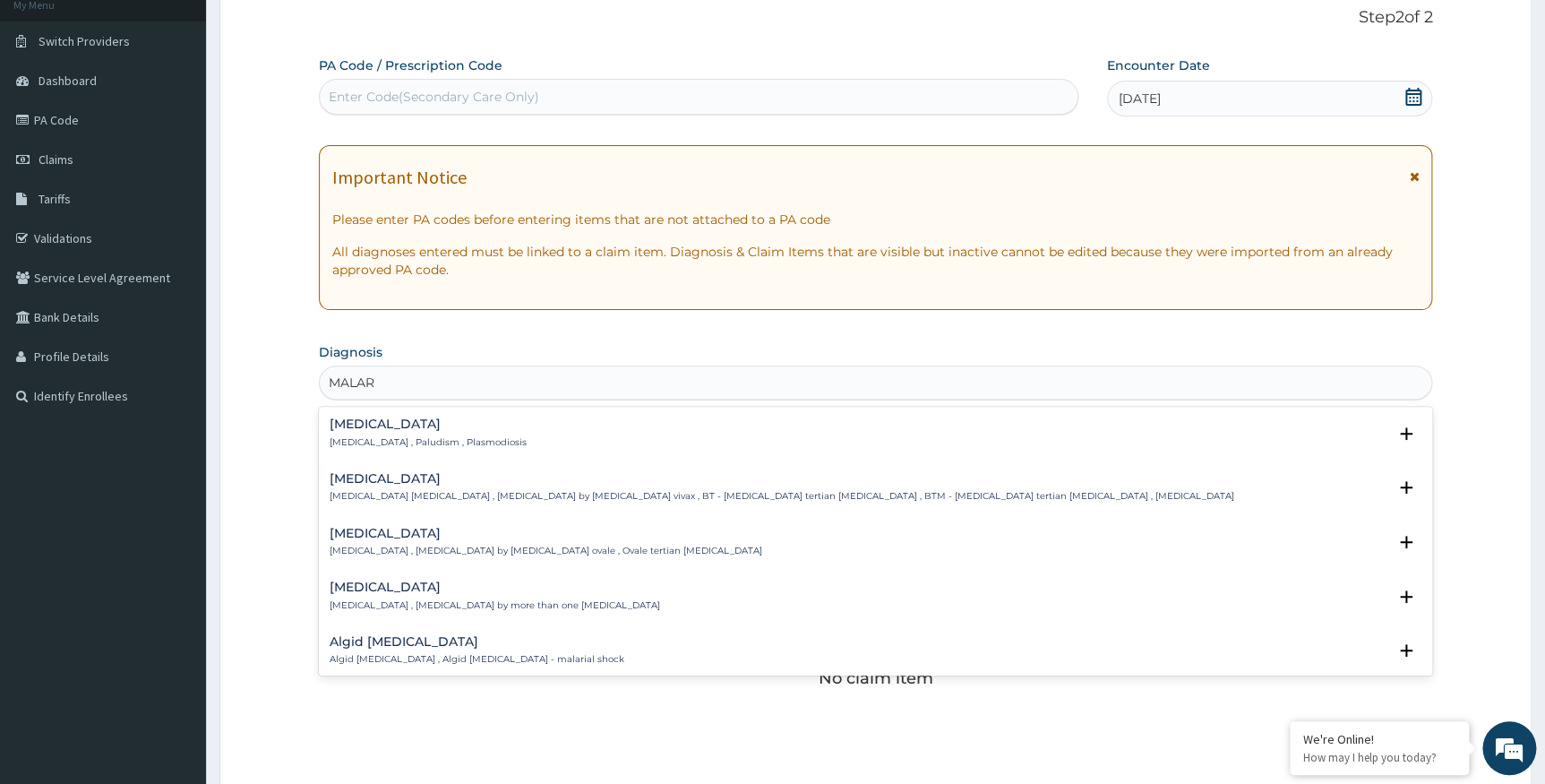
click at [436, 437] on p "Malaria , Paludism , Plasmodiosis" at bounding box center [428, 443] width 197 height 13
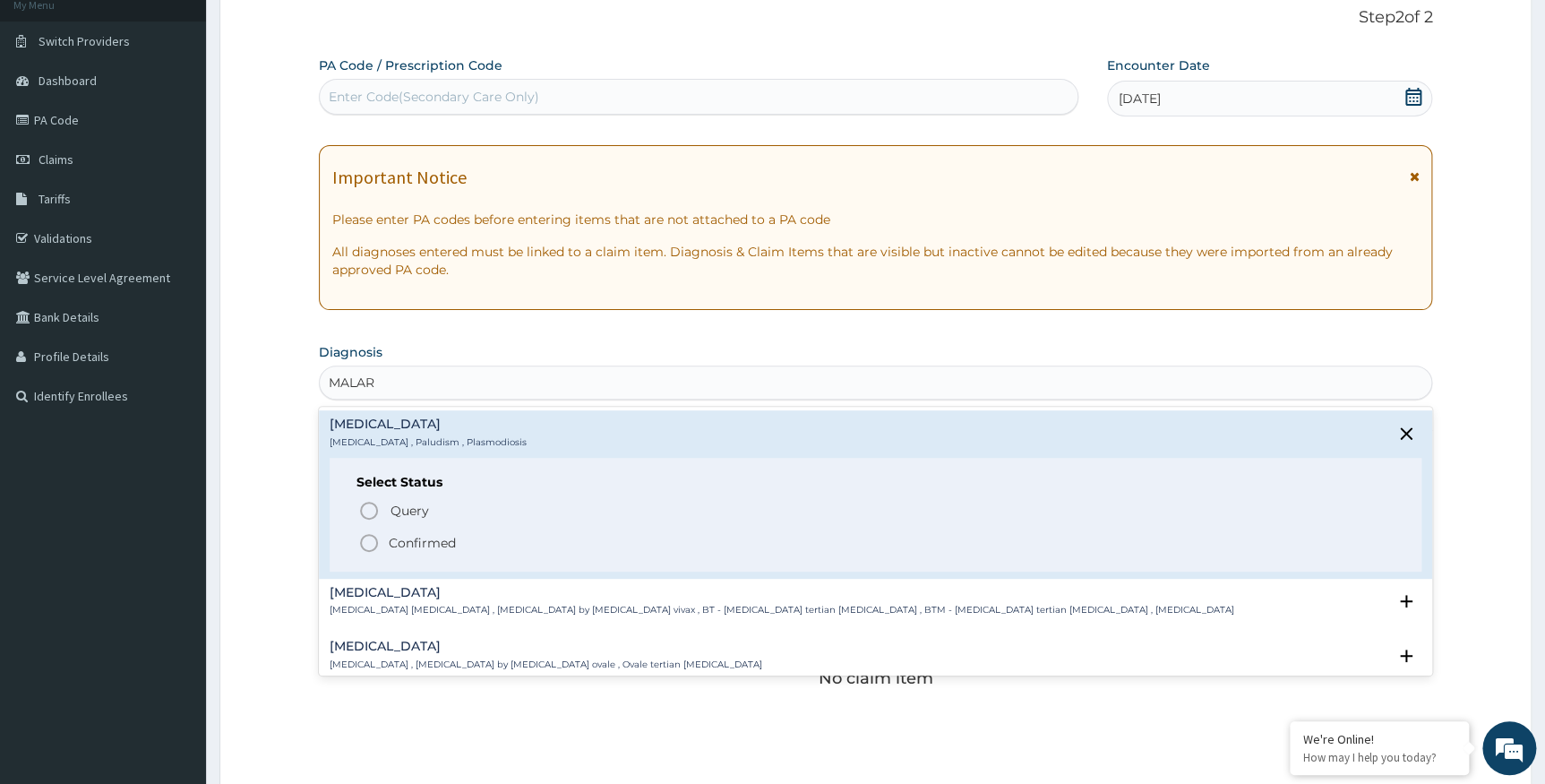
scroll to position [0, 0]
click at [364, 506] on icon "status option query" at bounding box center [369, 510] width 21 height 21
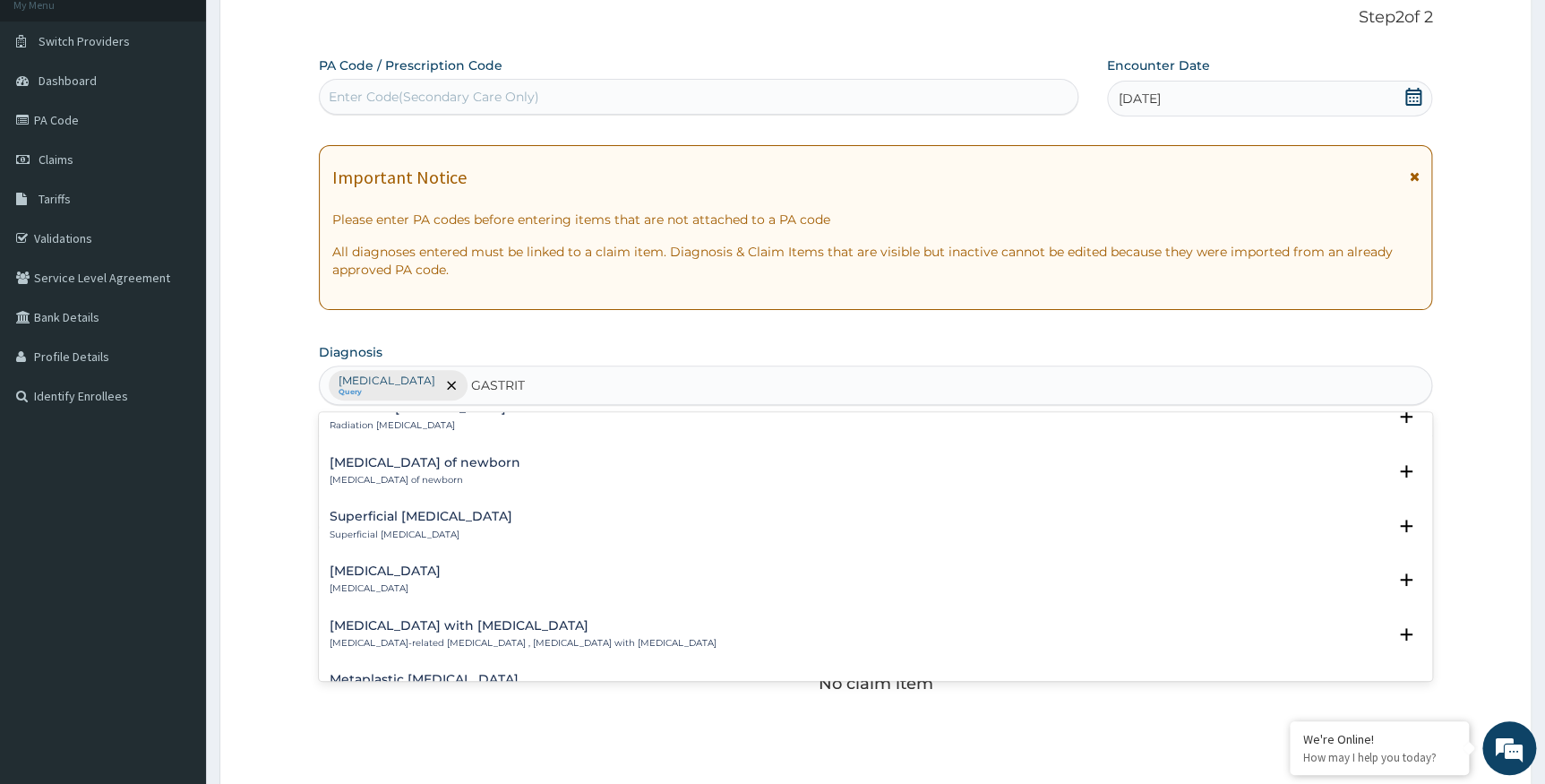
scroll to position [1058, 0]
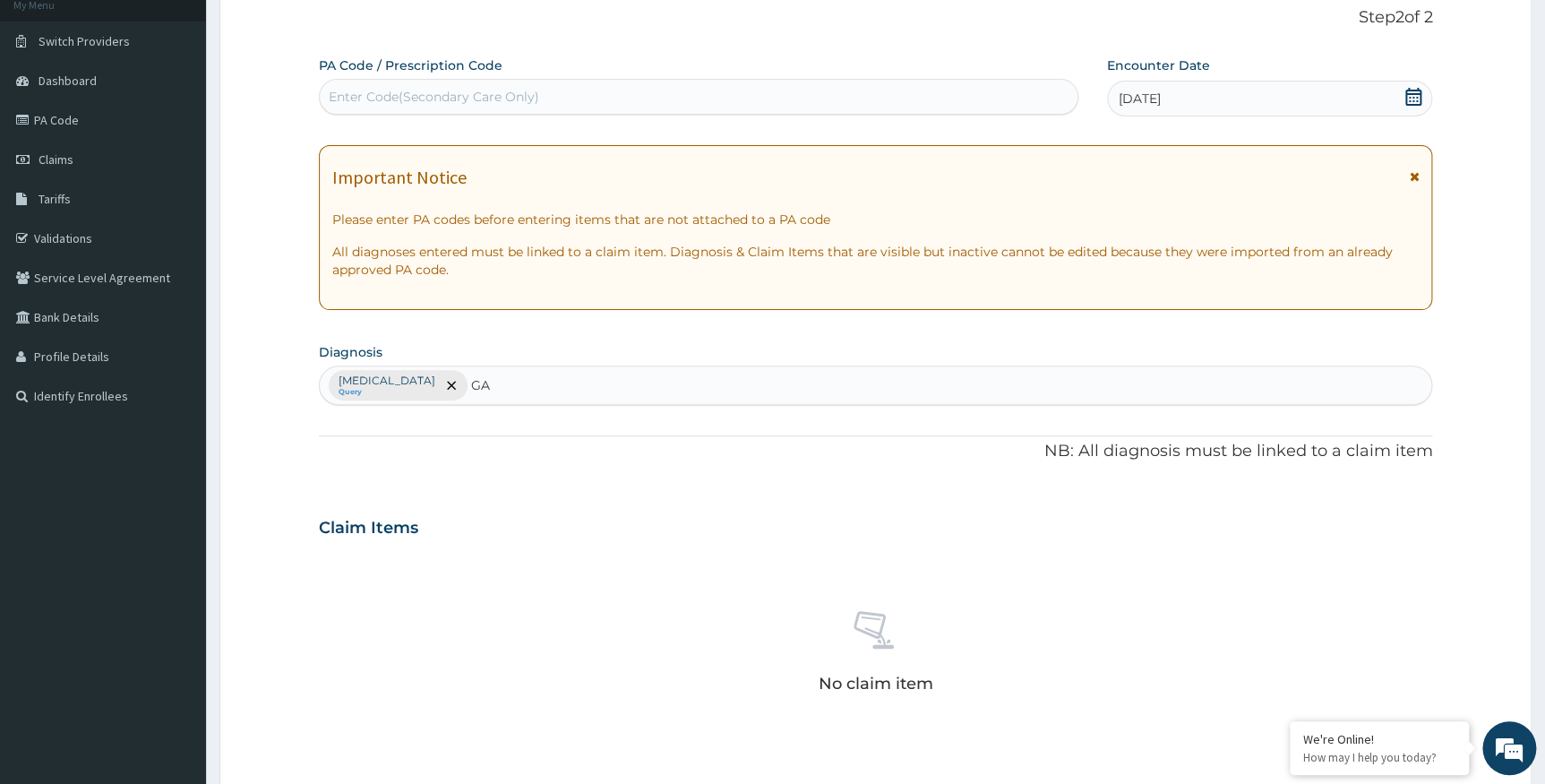
type input "G"
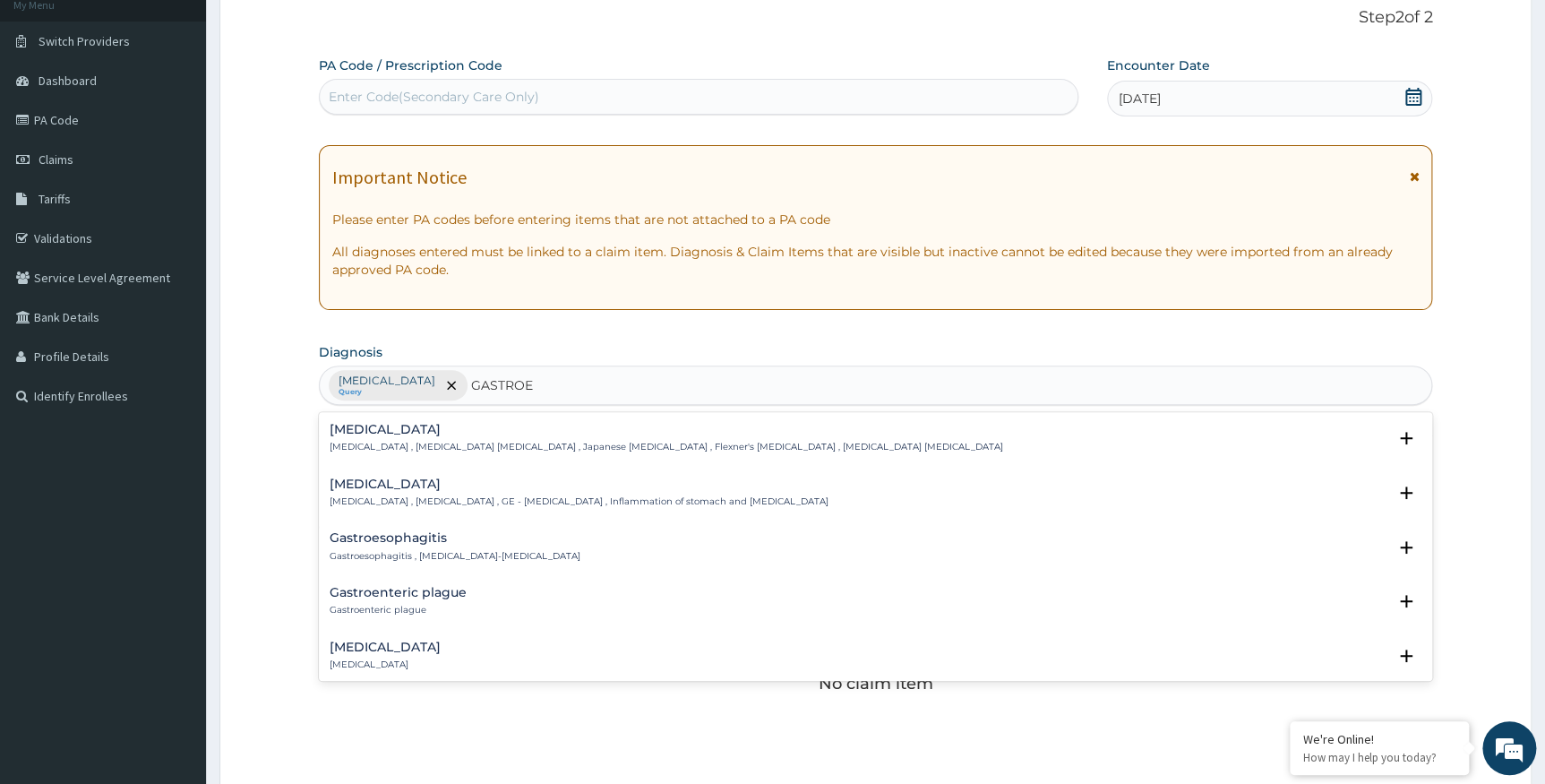
type input "GASTROEN"
click at [441, 602] on div "Acute gastroenteritis Acute gastroenteritis" at bounding box center [386, 602] width 111 height 31
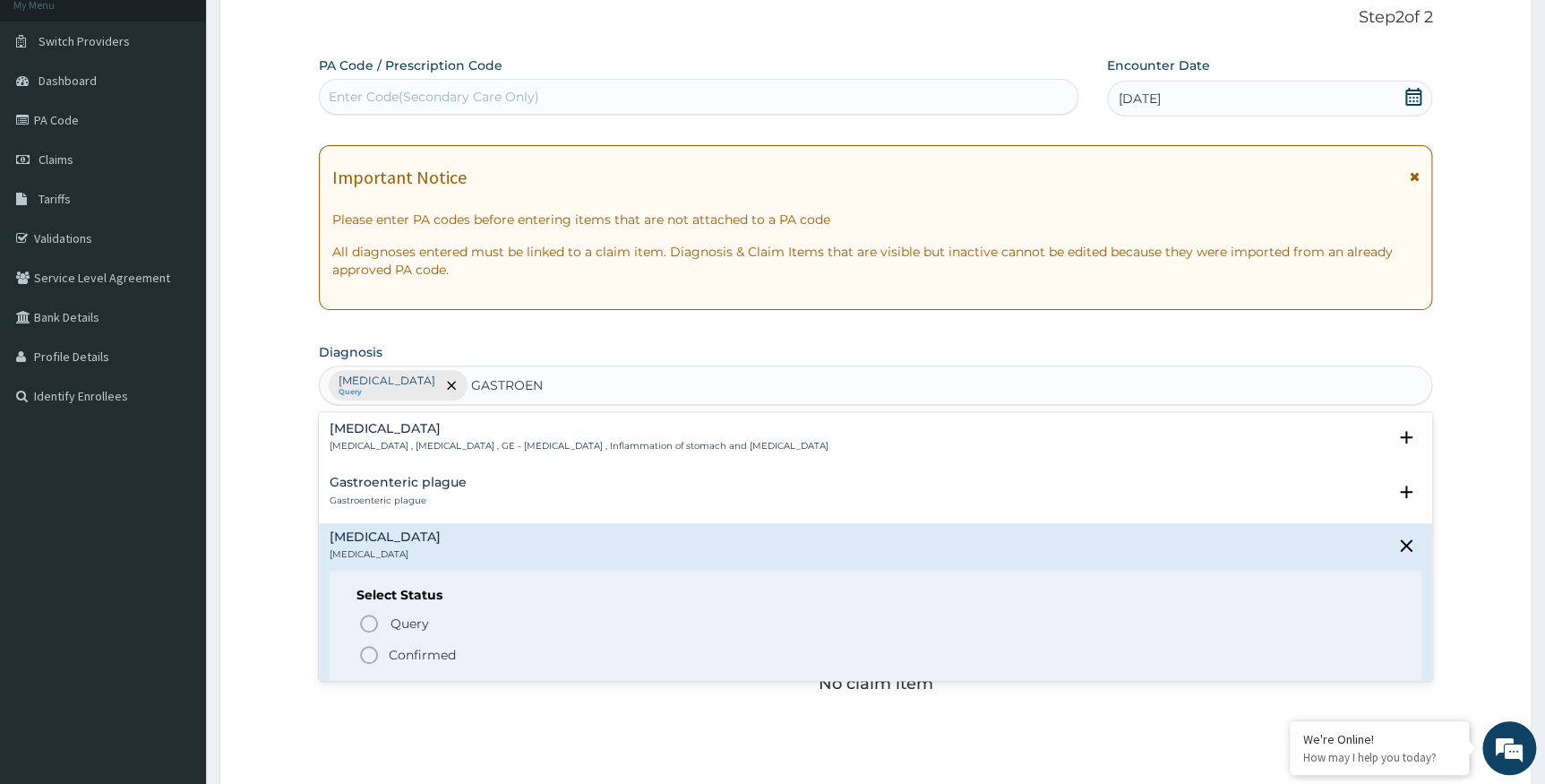
scroll to position [80, 0]
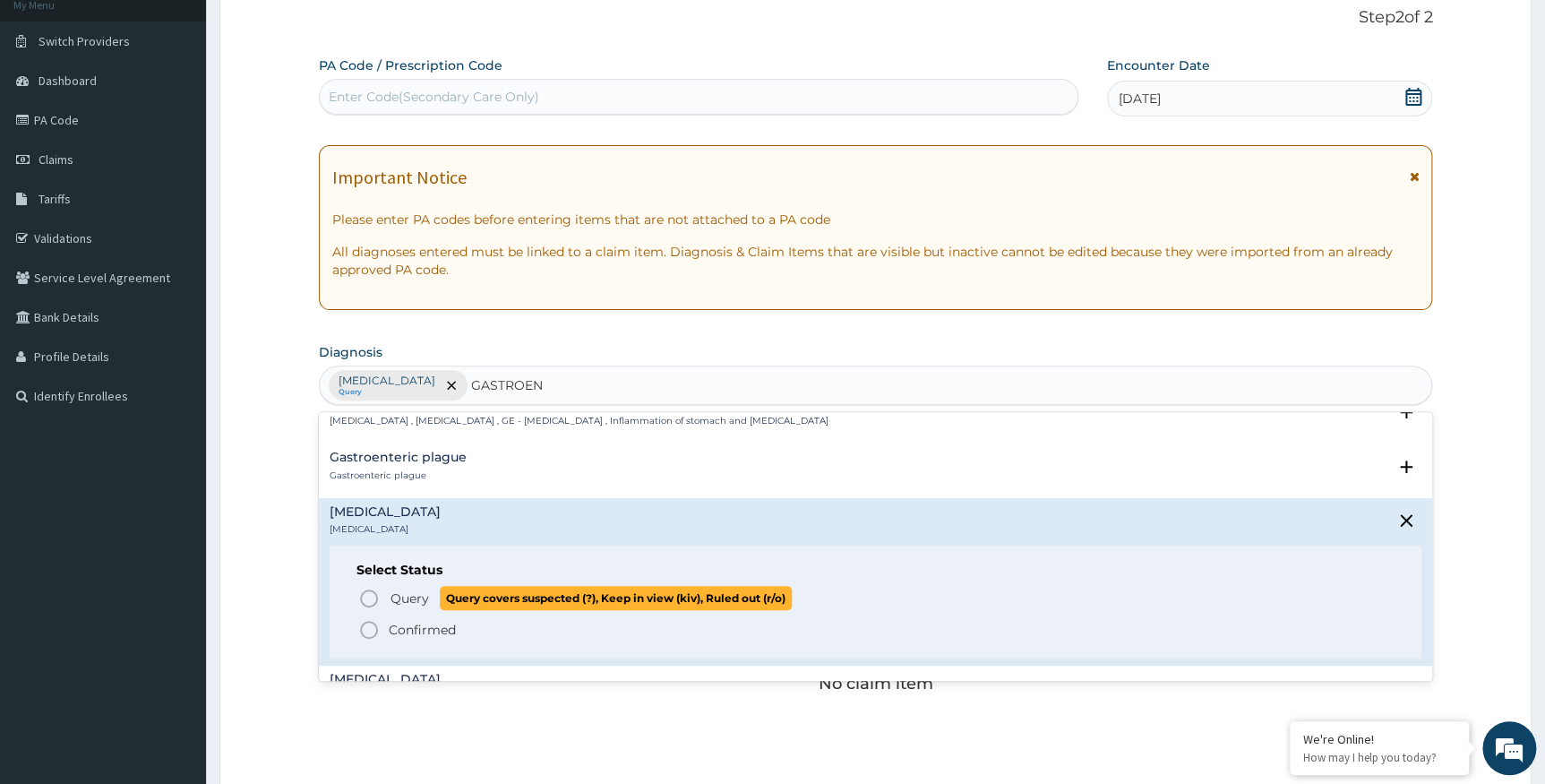
click at [367, 591] on circle "status option query" at bounding box center [368, 598] width 16 height 16
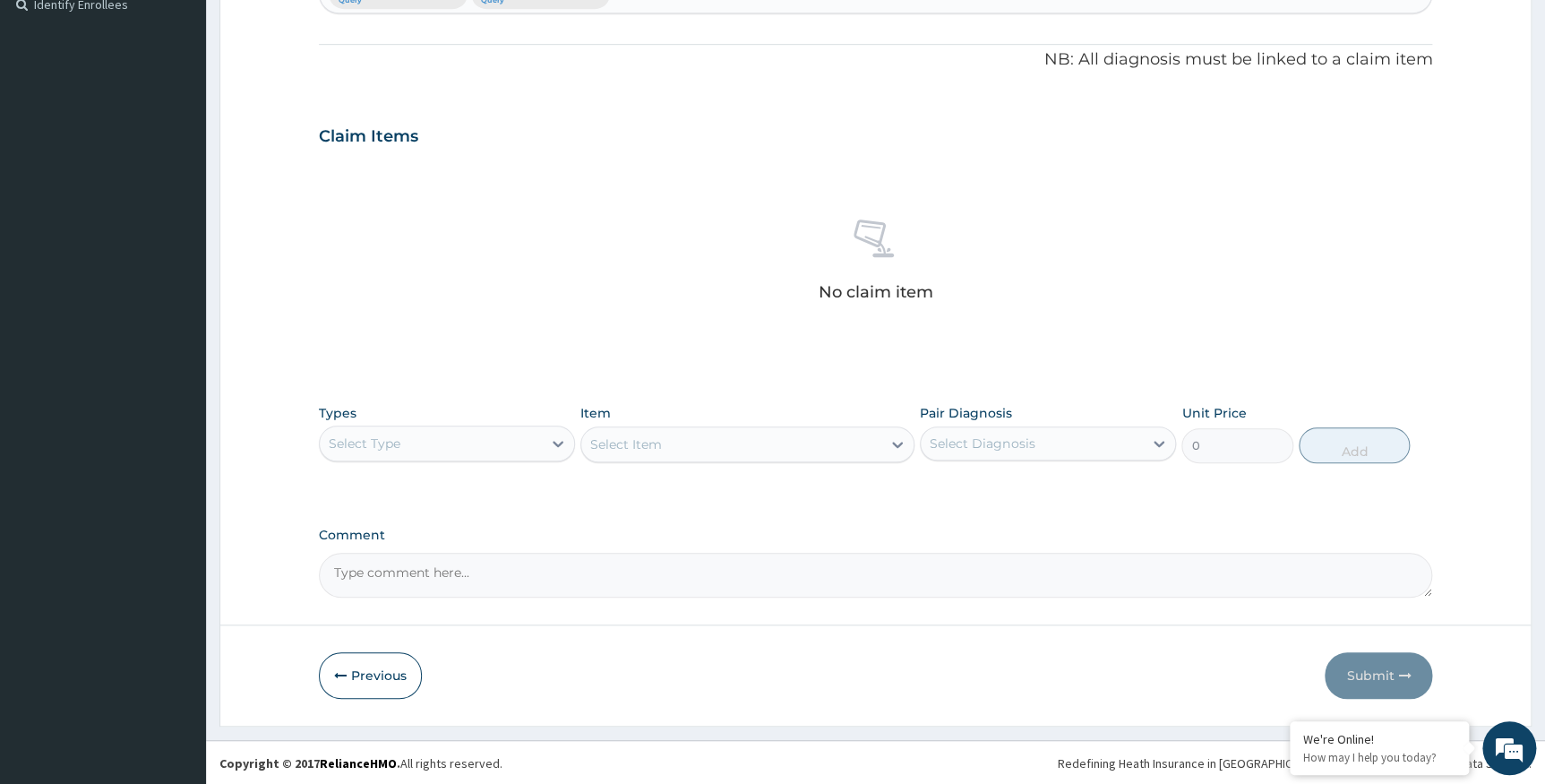
scroll to position [507, 0]
click at [549, 444] on icon at bounding box center [558, 442] width 18 height 18
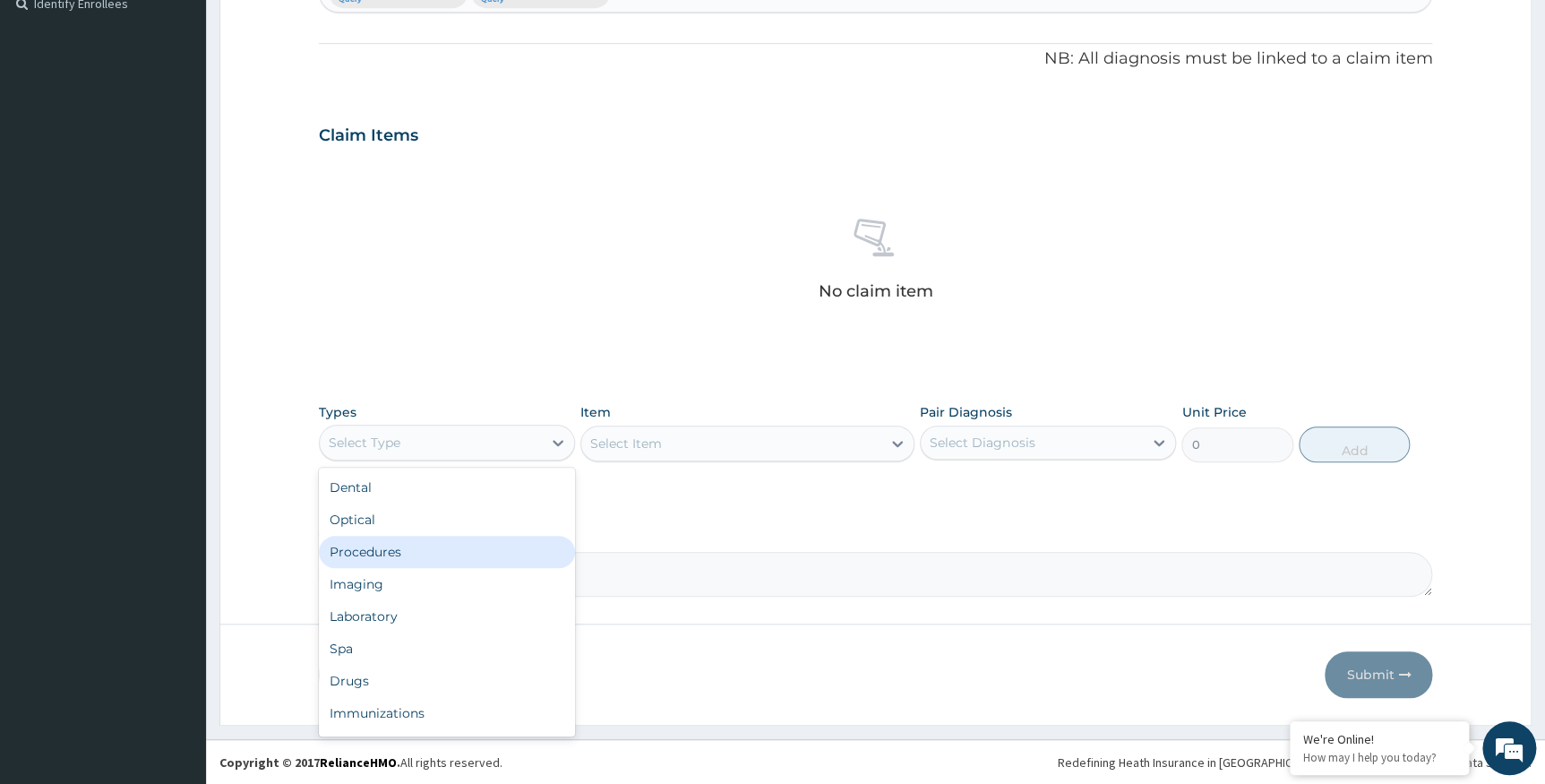
click at [515, 536] on div "Procedures" at bounding box center [447, 551] width 256 height 32
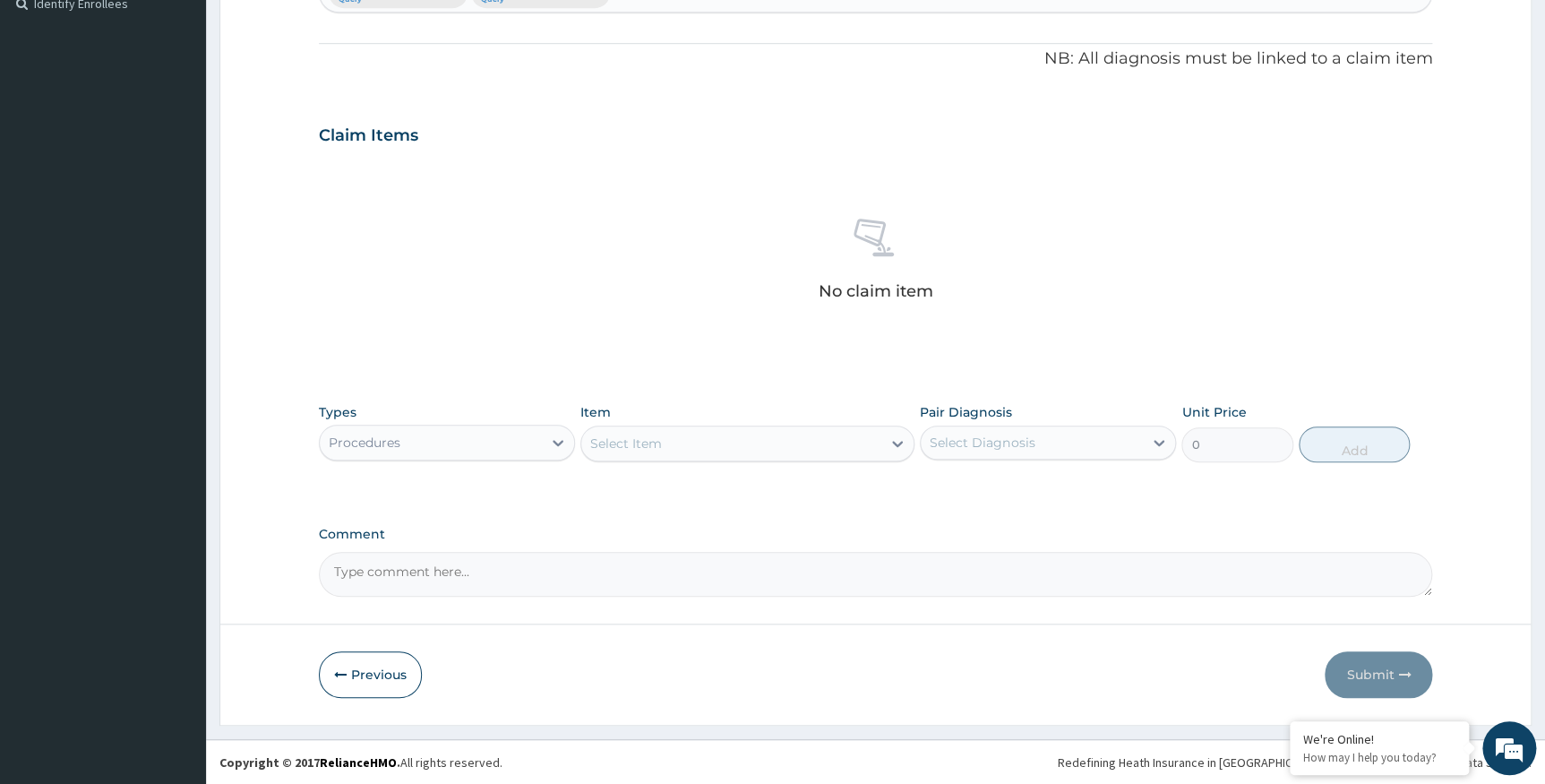
click at [880, 444] on div "Select Item" at bounding box center [731, 443] width 300 height 29
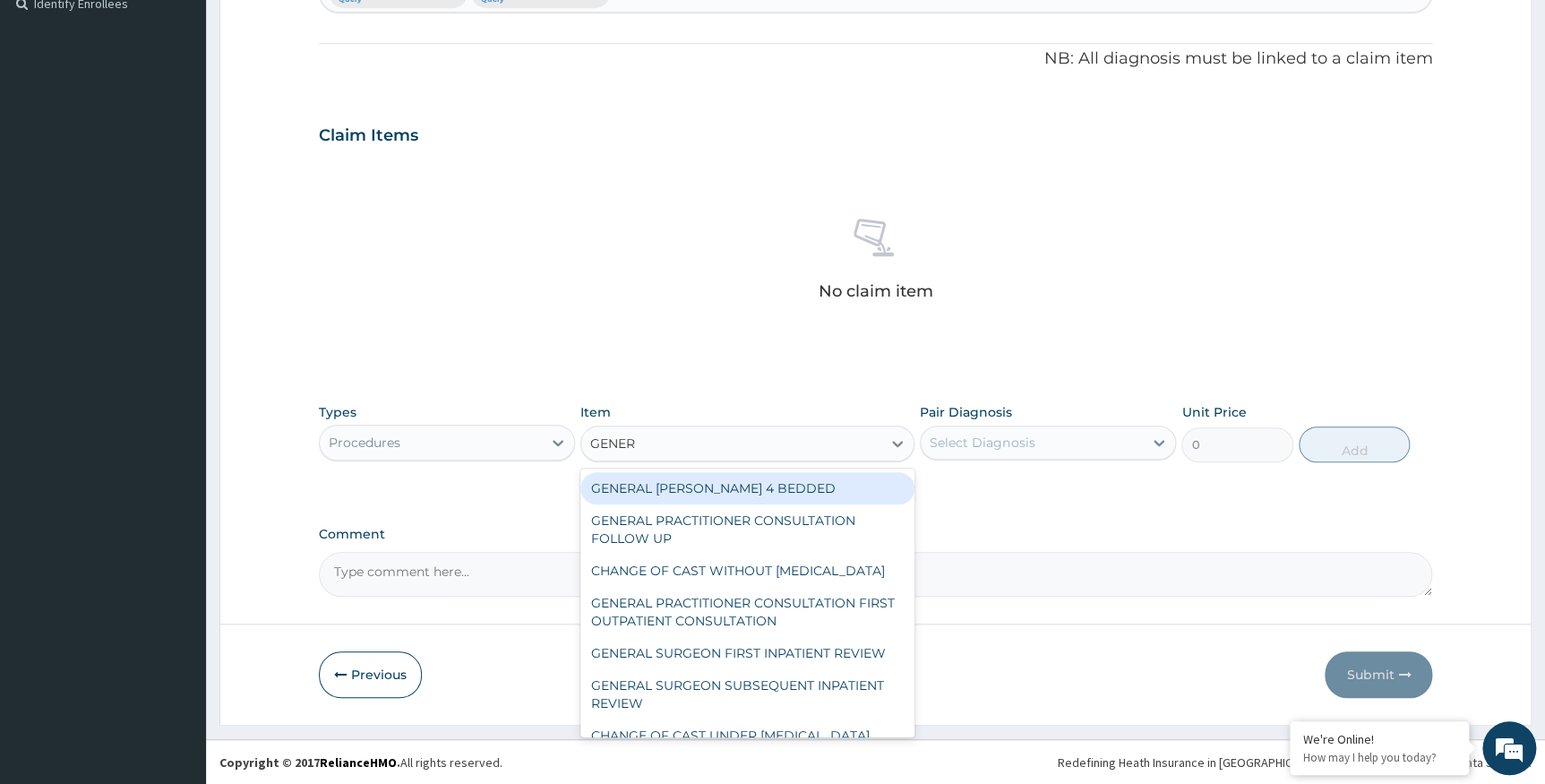
type input "GENERA"
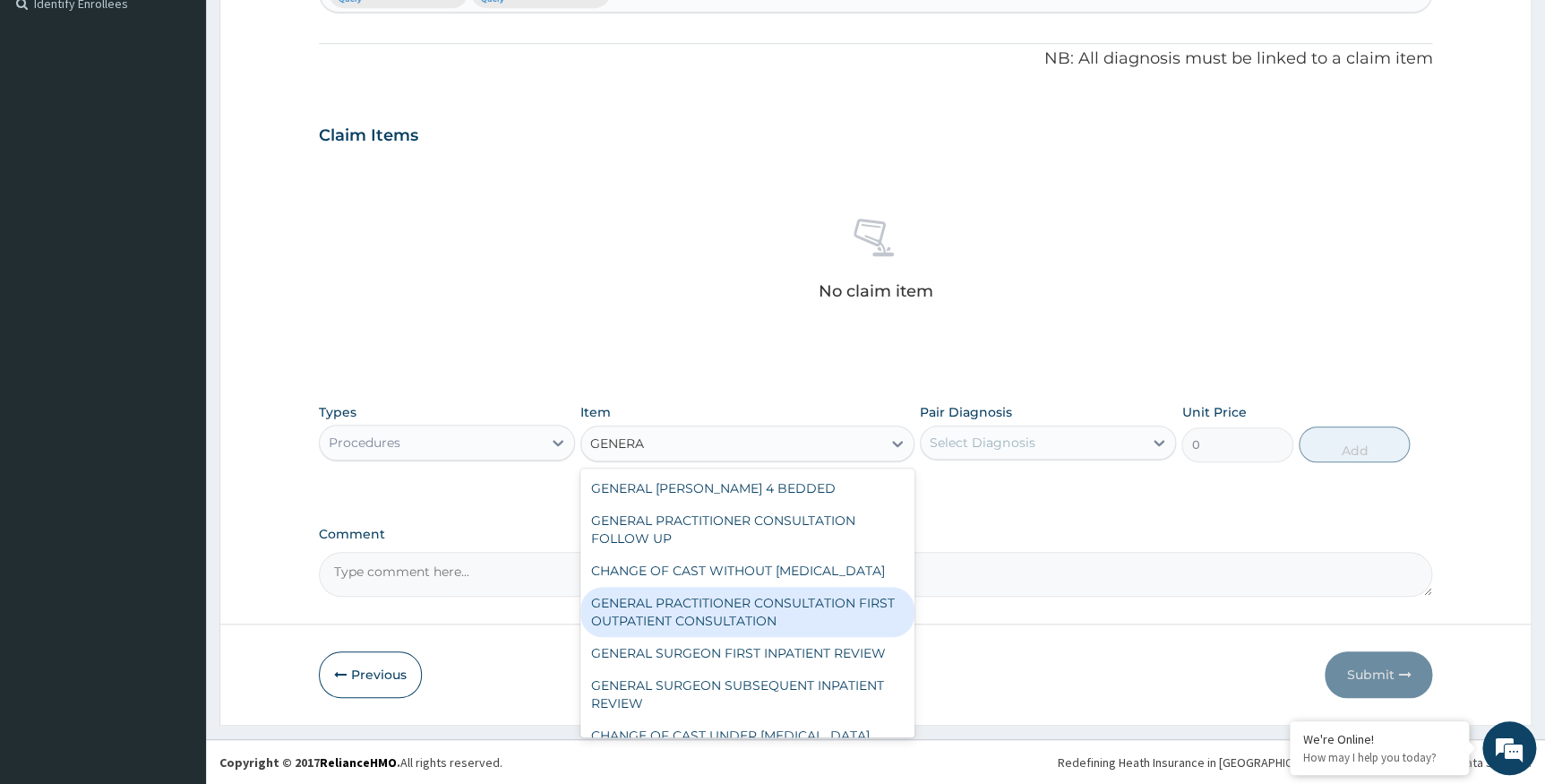
click at [720, 631] on div "GENERAL PRACTITIONER CONSULTATION FIRST OUTPATIENT CONSULTATION" at bounding box center [747, 612] width 334 height 50
type input "3547.5"
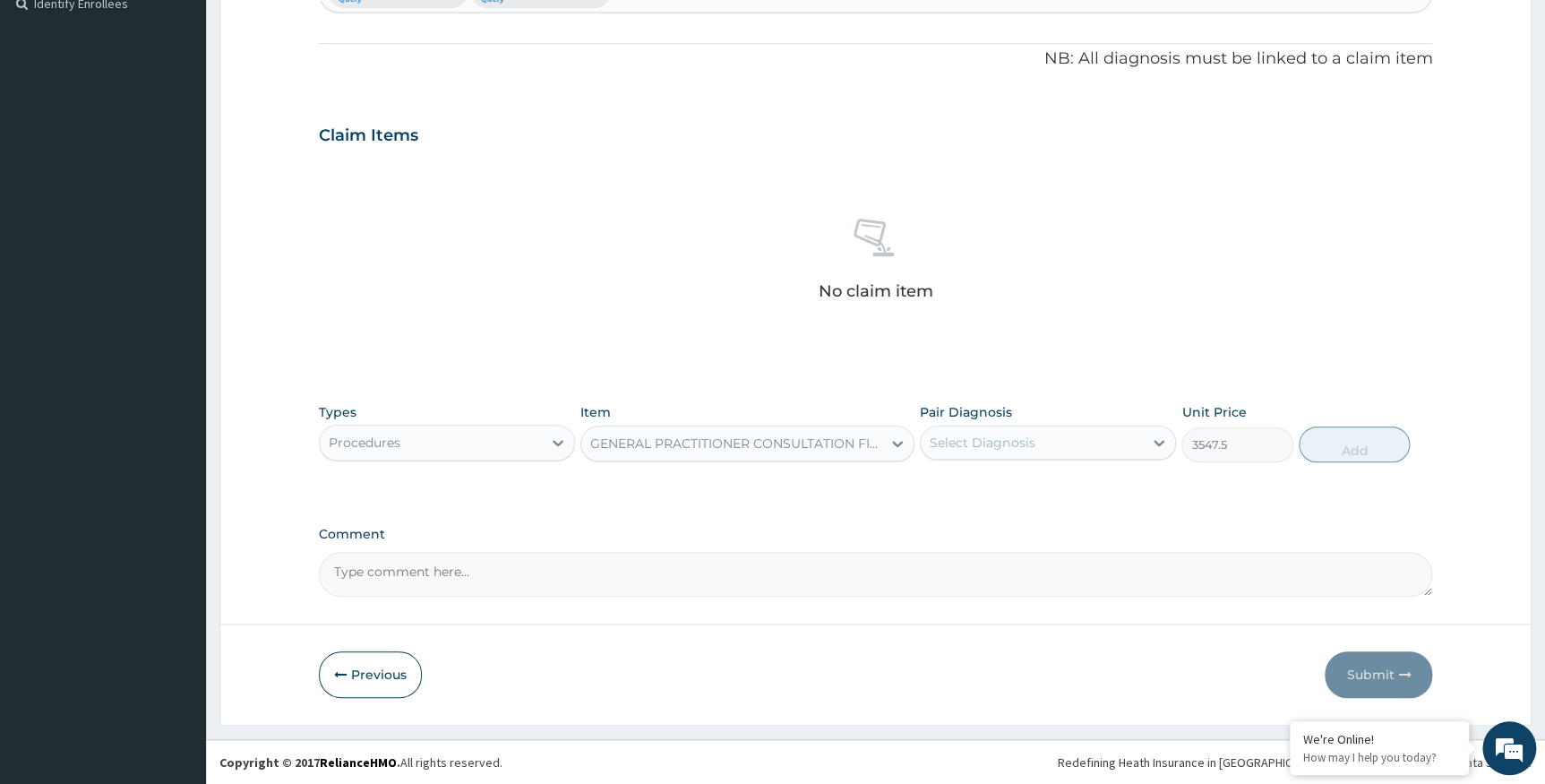
click at [1125, 442] on div "Select Diagnosis" at bounding box center [1032, 442] width 222 height 29
click at [1102, 496] on div "Malaria" at bounding box center [1048, 489] width 256 height 37
checkbox input "true"
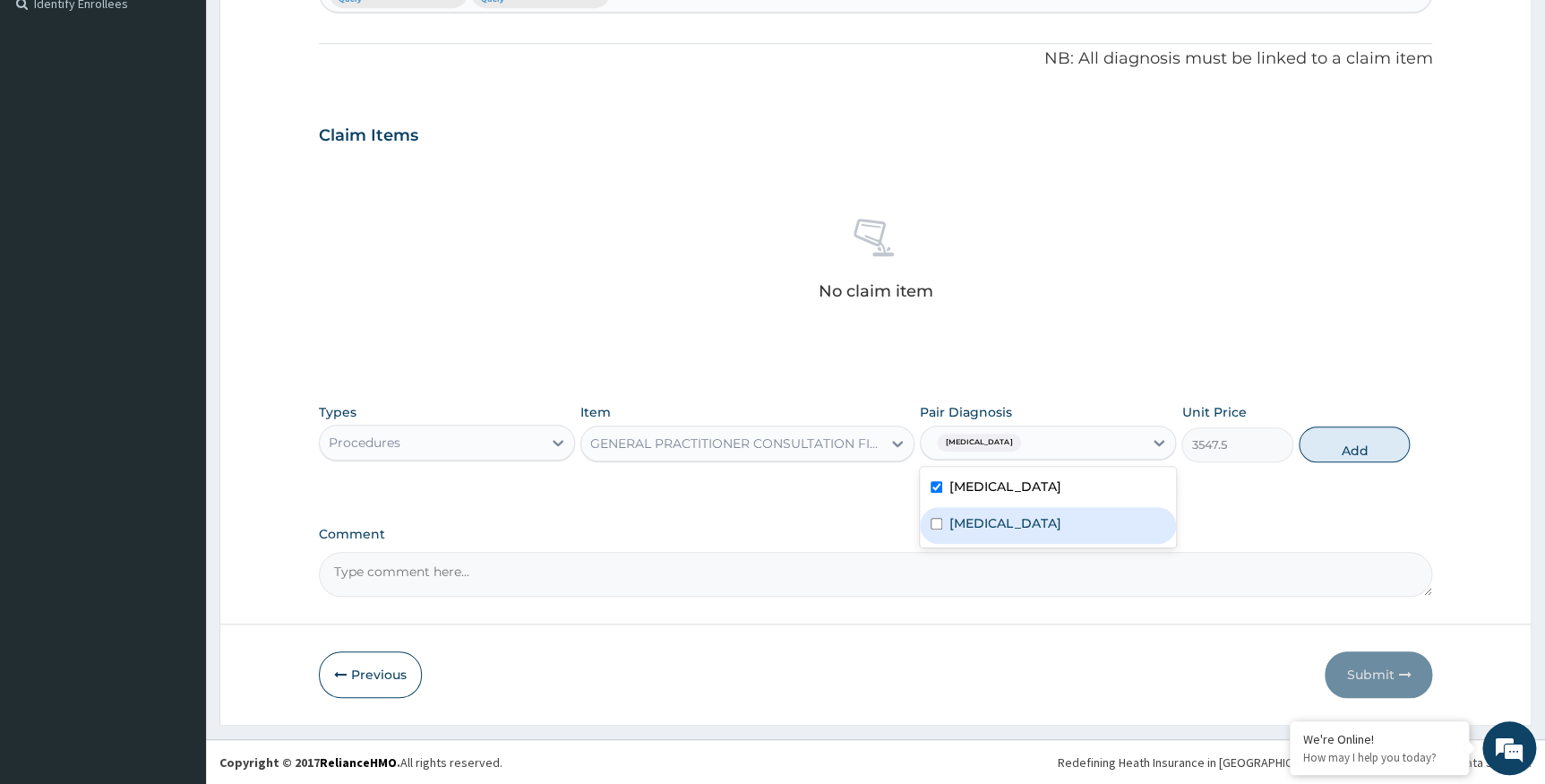
click at [1120, 521] on div "Acute gastroenteritis" at bounding box center [1048, 525] width 256 height 37
checkbox input "true"
click at [1358, 447] on button "Add" at bounding box center [1355, 444] width 111 height 36
type input "0"
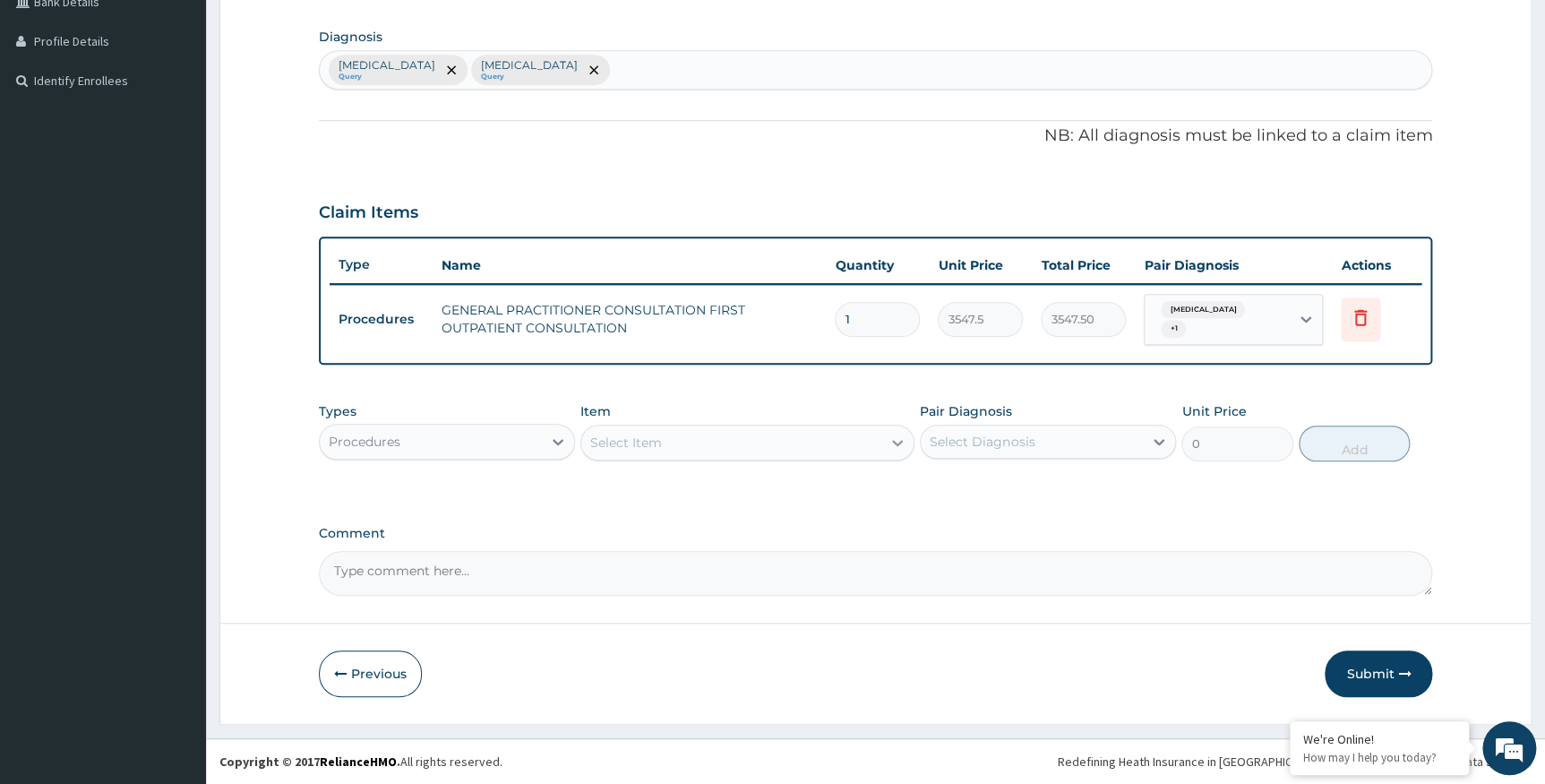
scroll to position [421, 0]
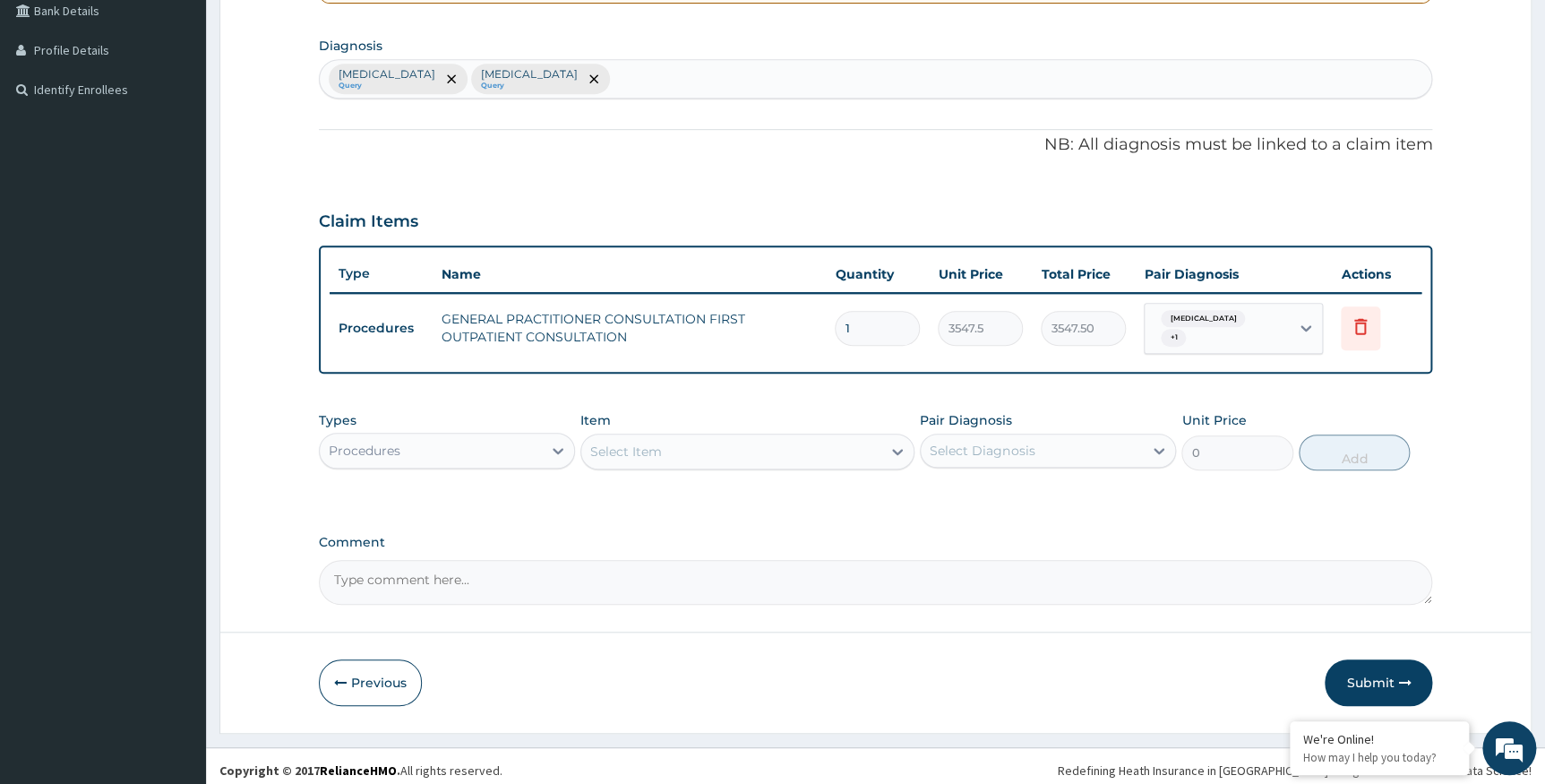
click at [524, 436] on div "Procedures" at bounding box center [431, 450] width 222 height 29
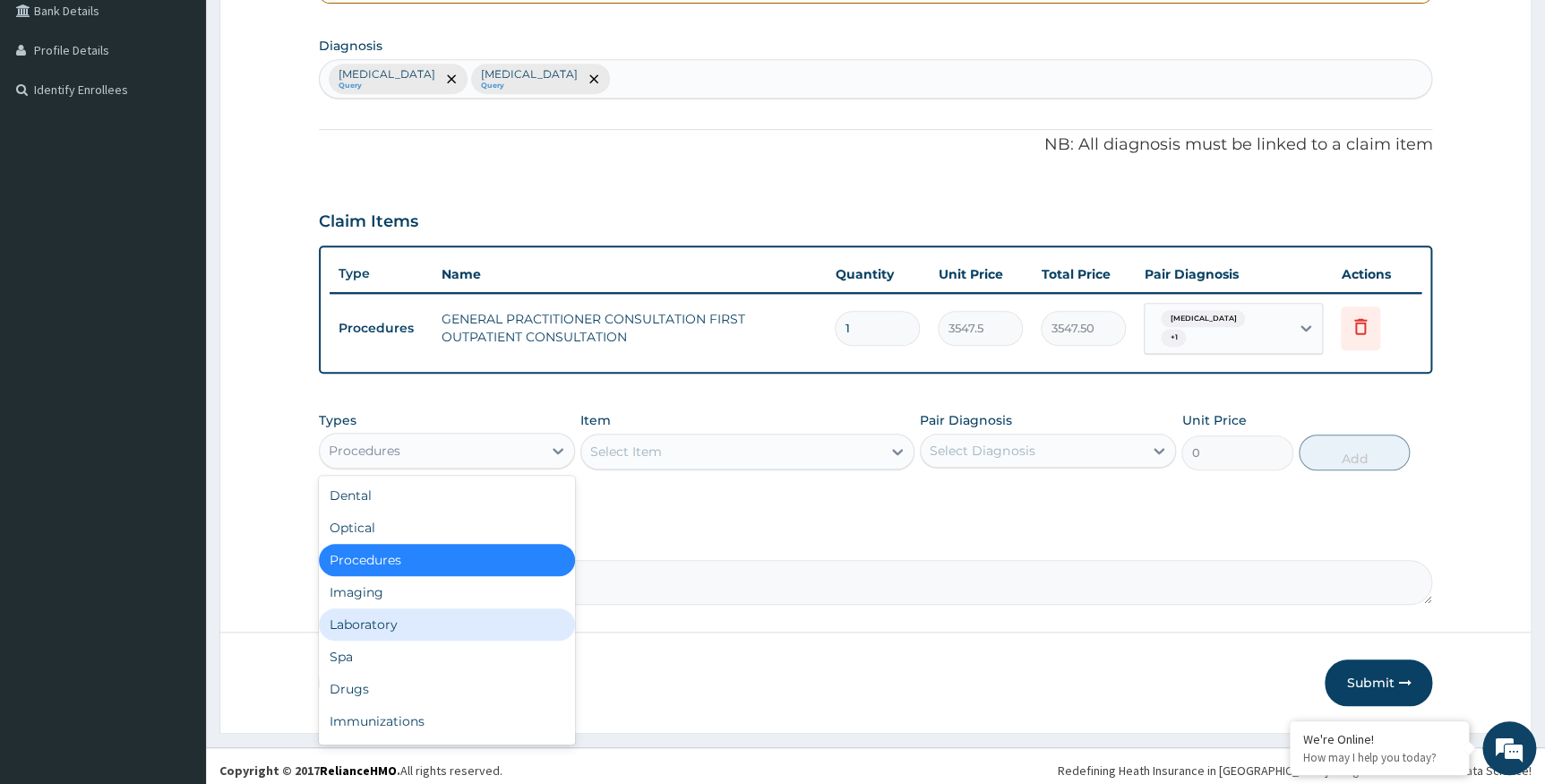
click at [466, 619] on div "Laboratory" at bounding box center [447, 624] width 256 height 32
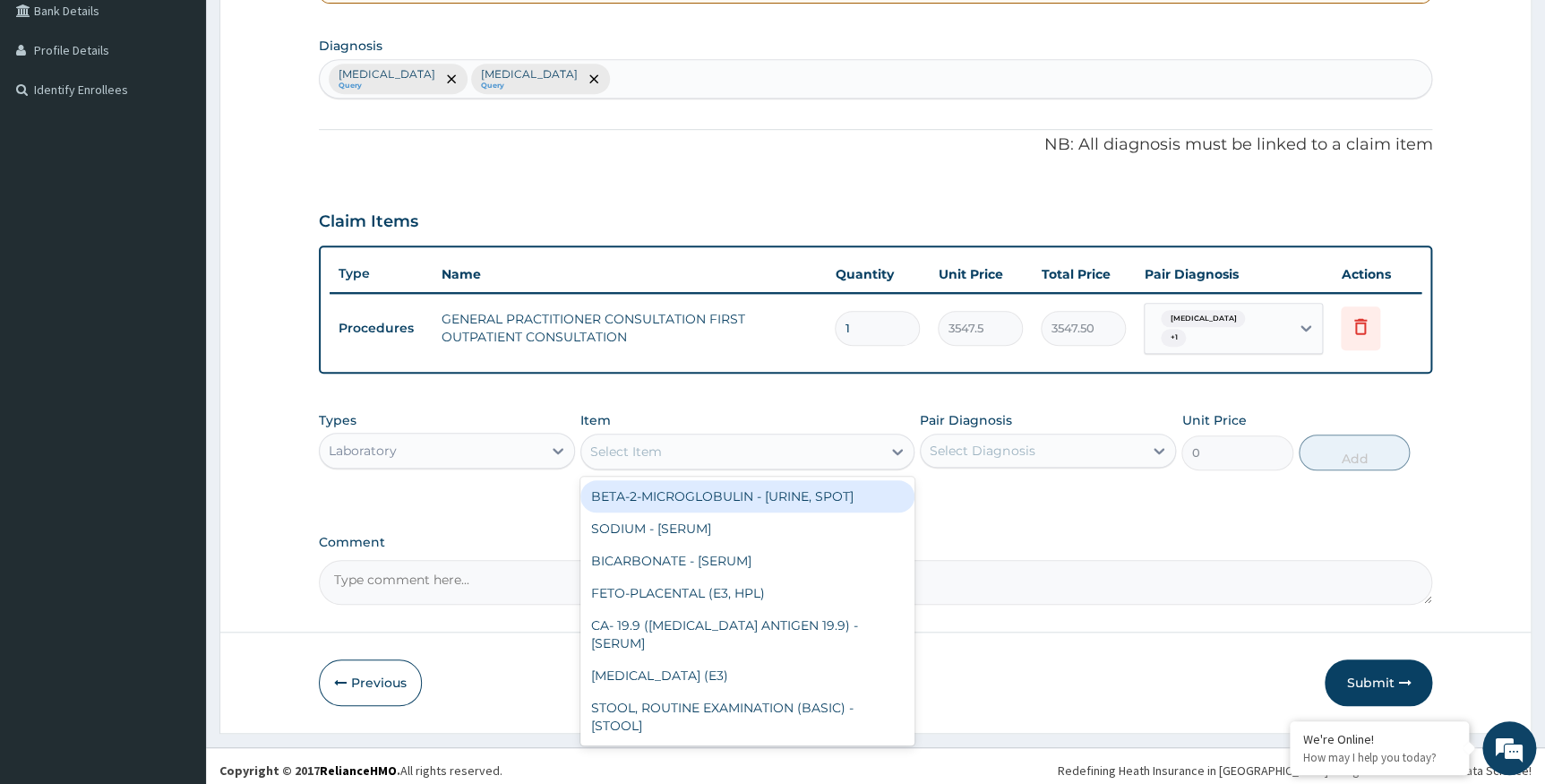
click at [860, 451] on div "Select Item" at bounding box center [731, 451] width 300 height 29
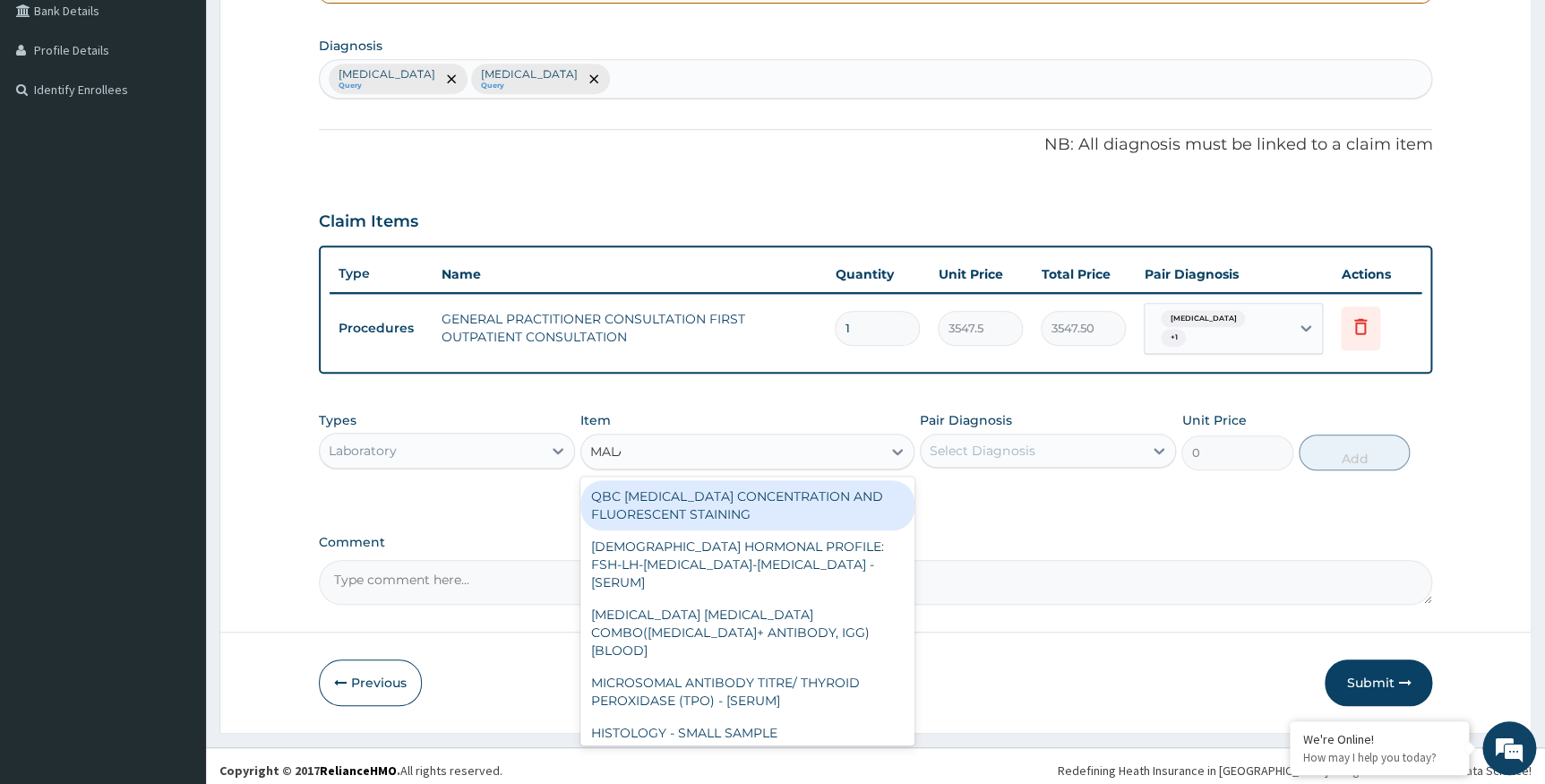
type input "MALAR"
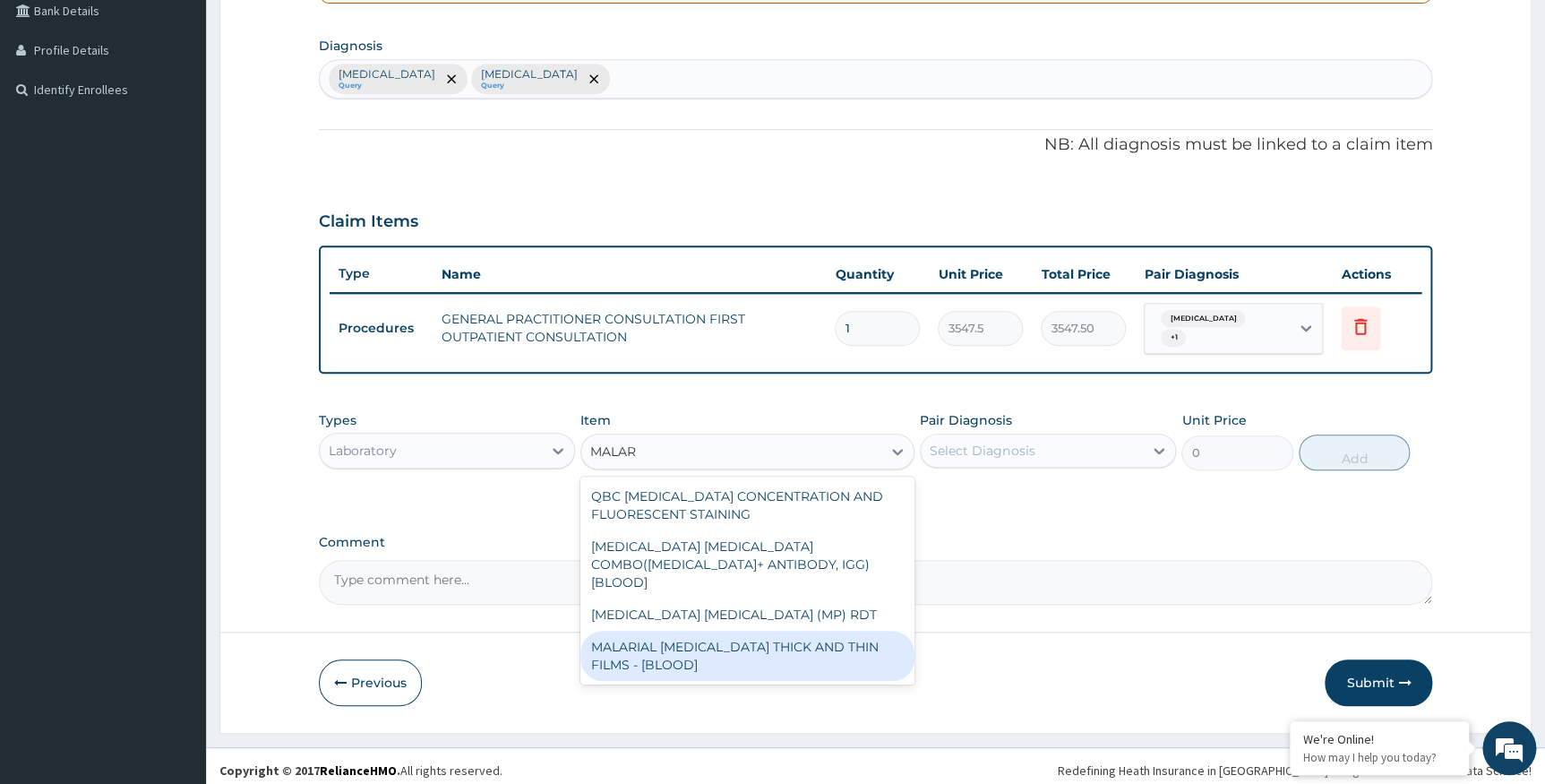
drag, startPoint x: 790, startPoint y: 636, endPoint x: 810, endPoint y: 627, distance: 21.9
click at [790, 635] on div "MALARIAL PARASITE THICK AND THIN FILMS - [BLOOD]" at bounding box center [747, 655] width 334 height 50
type input "1612.5"
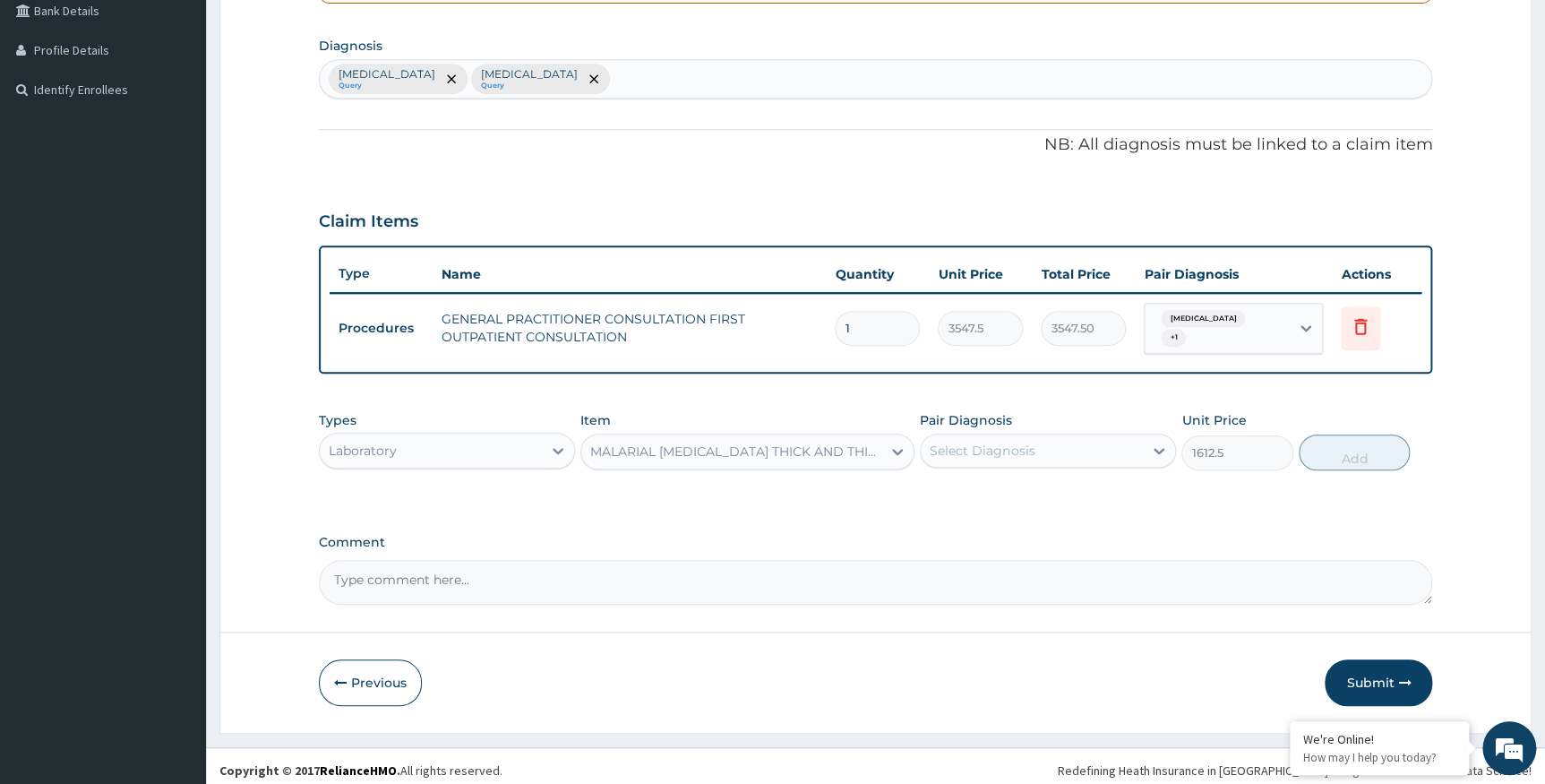
click at [1053, 436] on div "Select Diagnosis" at bounding box center [1032, 450] width 222 height 29
click at [1030, 484] on div "Malaria" at bounding box center [1048, 496] width 256 height 37
checkbox input "true"
click at [1382, 443] on button "Add" at bounding box center [1355, 452] width 111 height 36
type input "0"
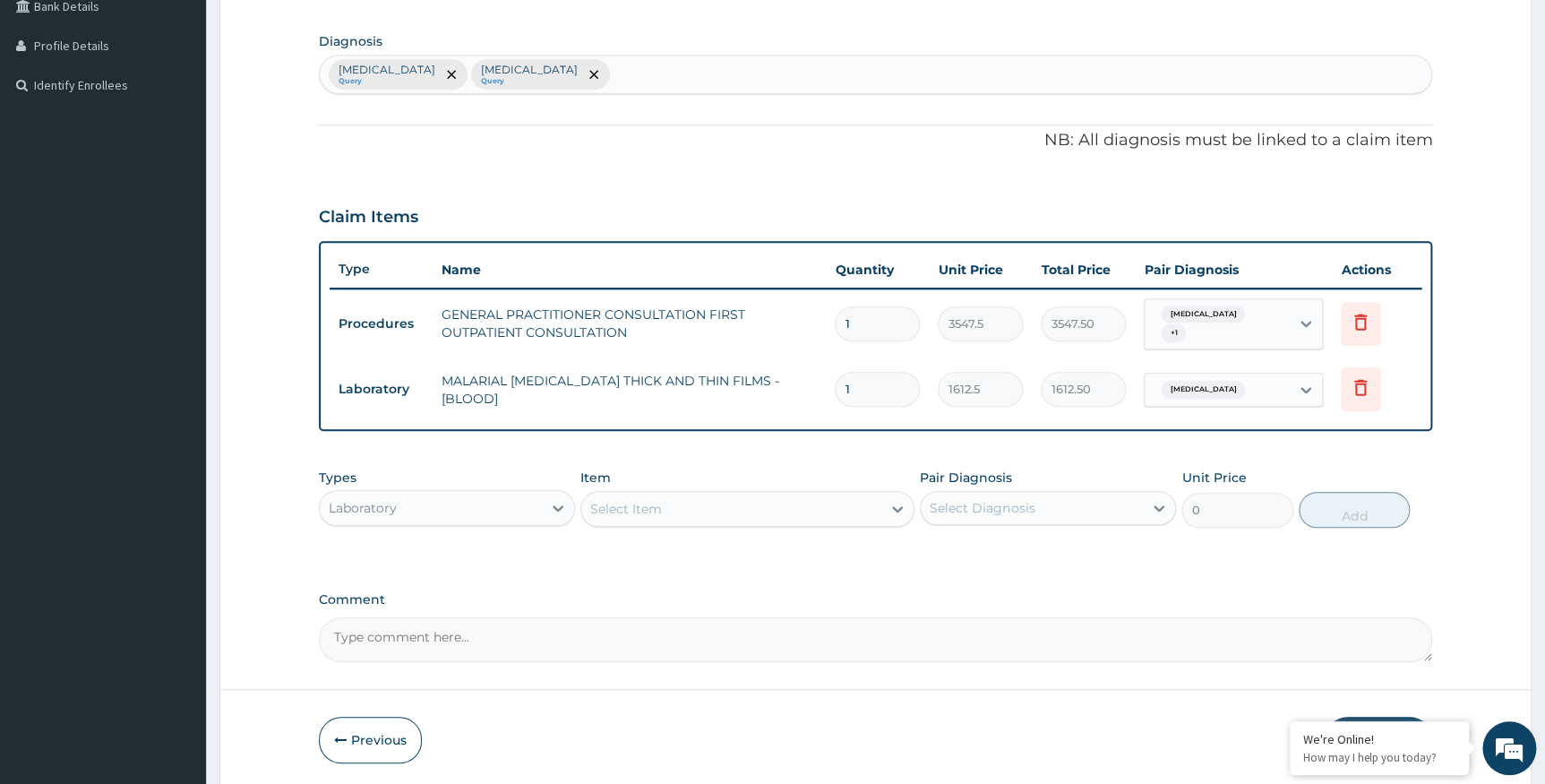
scroll to position [484, 0]
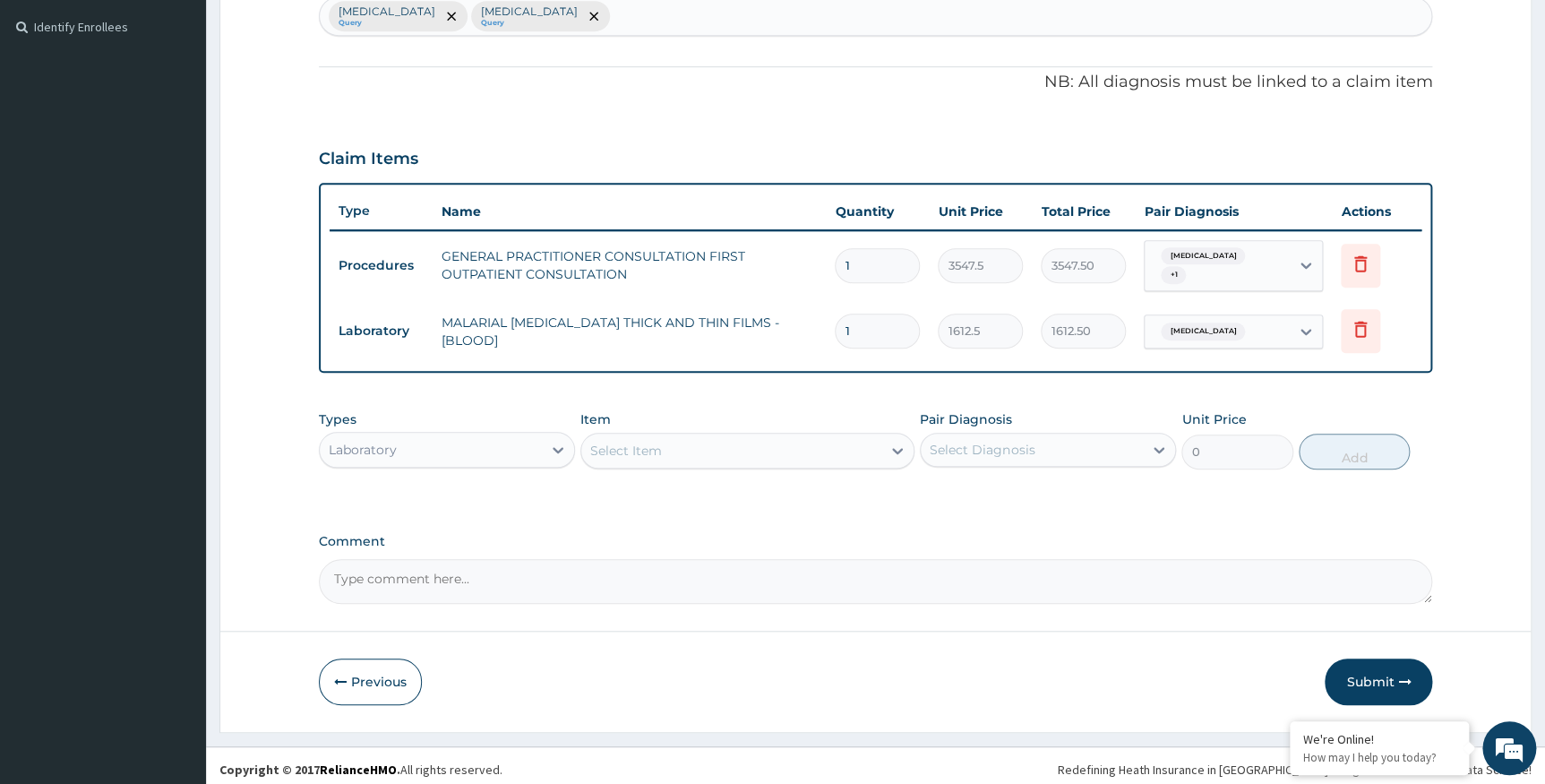
click at [537, 445] on div "Laboratory" at bounding box center [431, 449] width 222 height 29
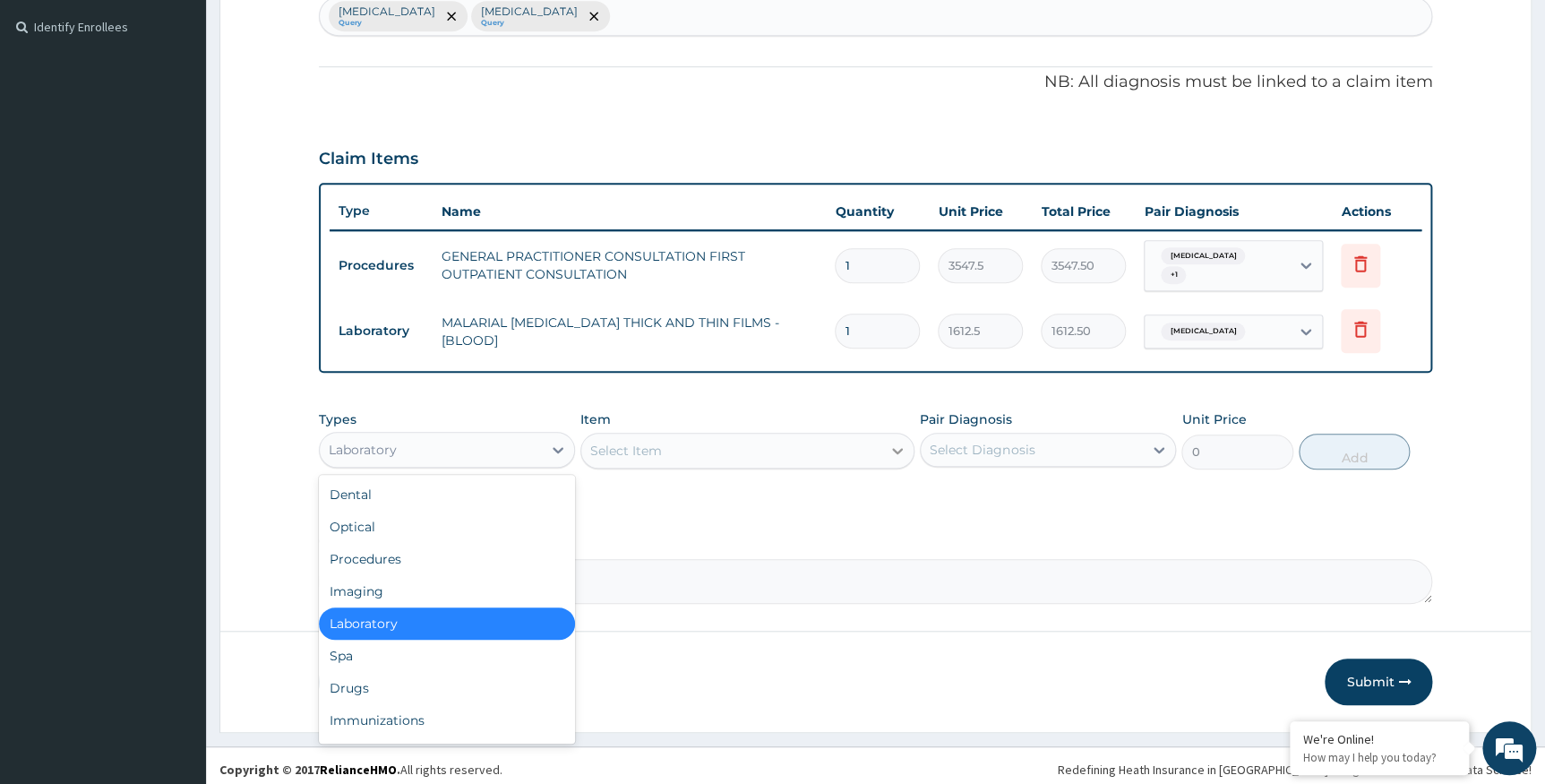
click at [881, 439] on div at bounding box center [897, 450] width 32 height 32
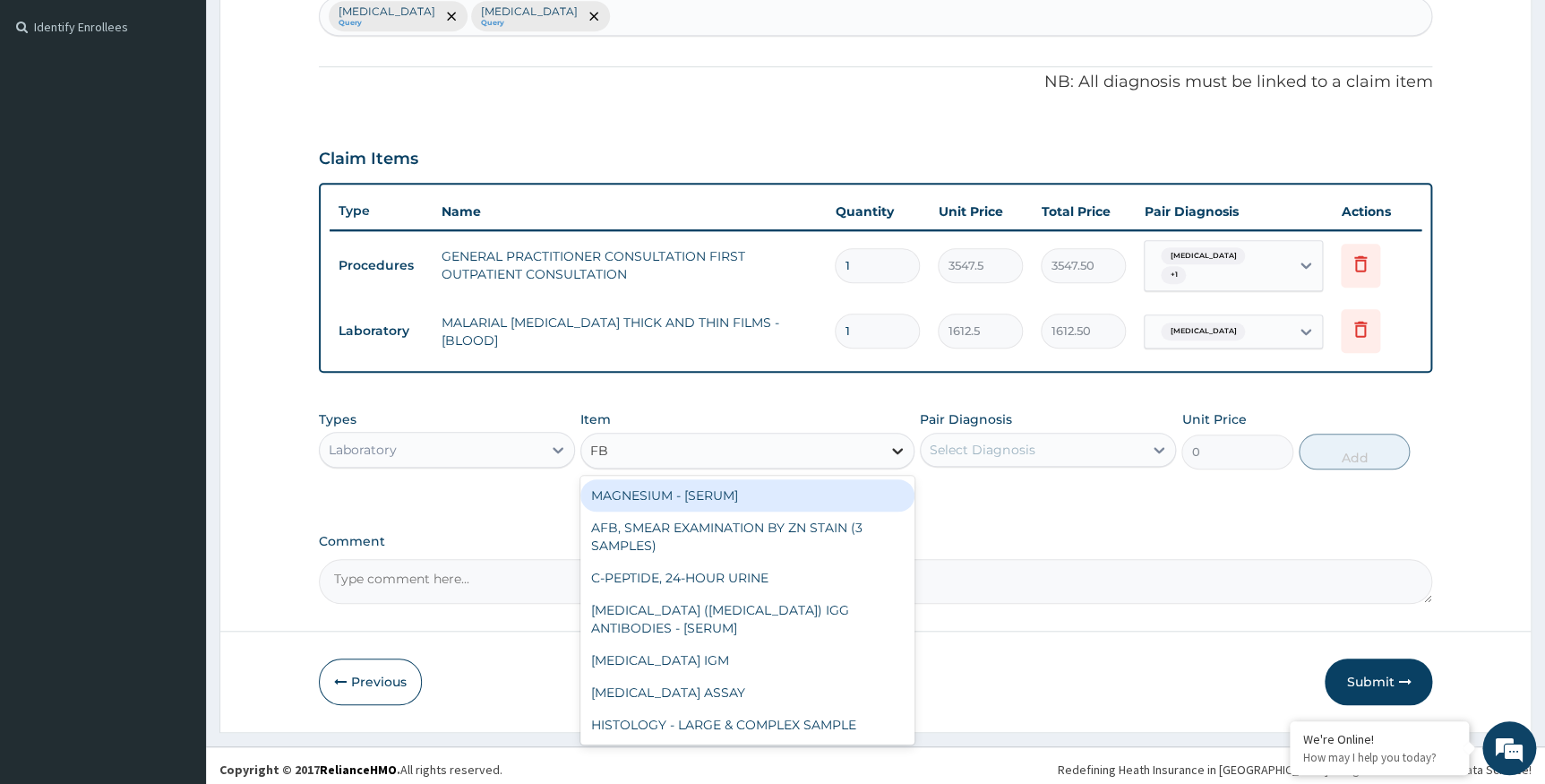
type input "FBC"
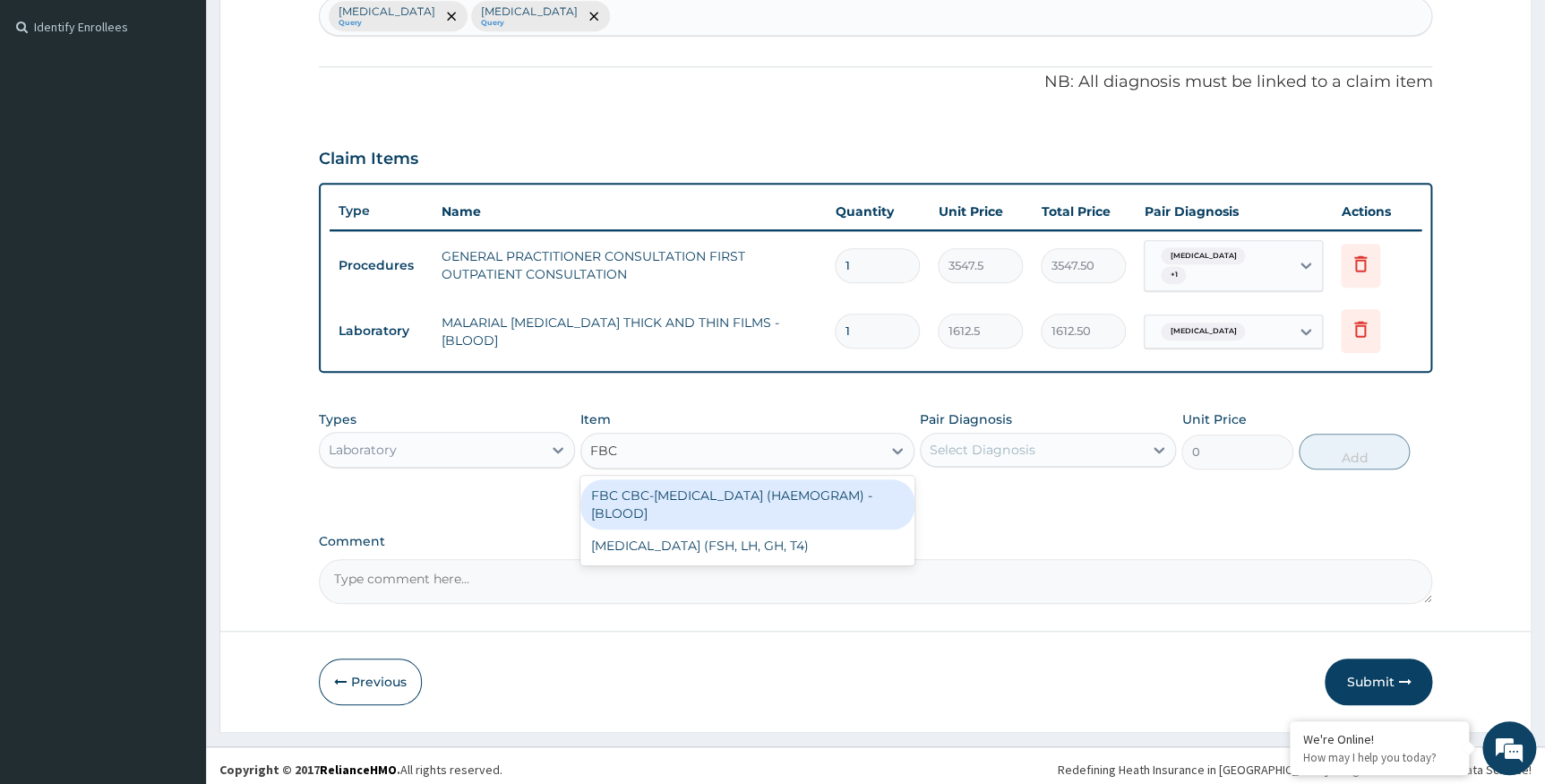
click at [762, 493] on div "FBC CBC-COMPLETE BLOOD COUNT (HAEMOGRAM) - [BLOOD]" at bounding box center [747, 504] width 334 height 50
type input "4300"
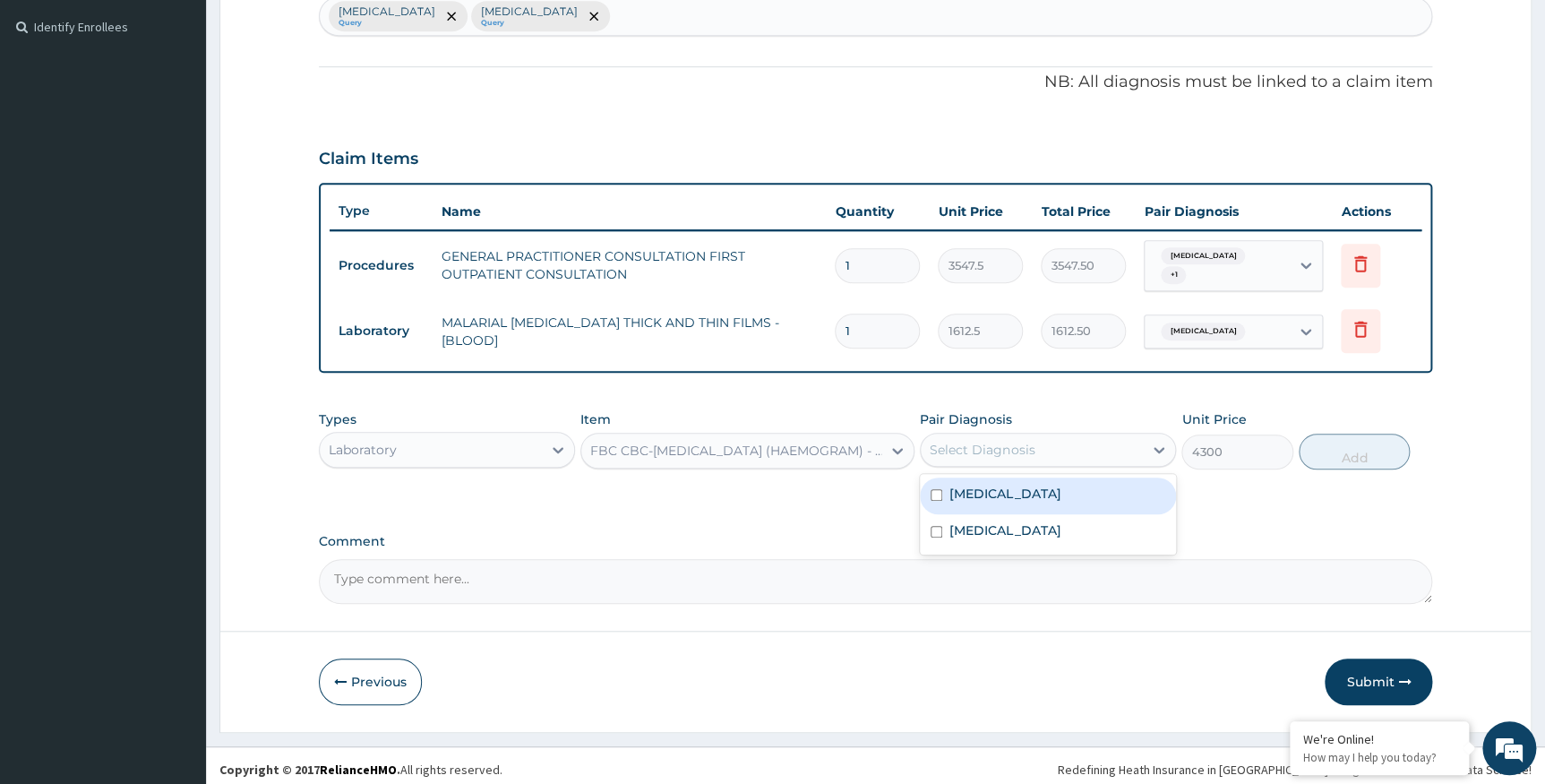
click at [1067, 445] on div "Select Diagnosis" at bounding box center [1032, 449] width 222 height 29
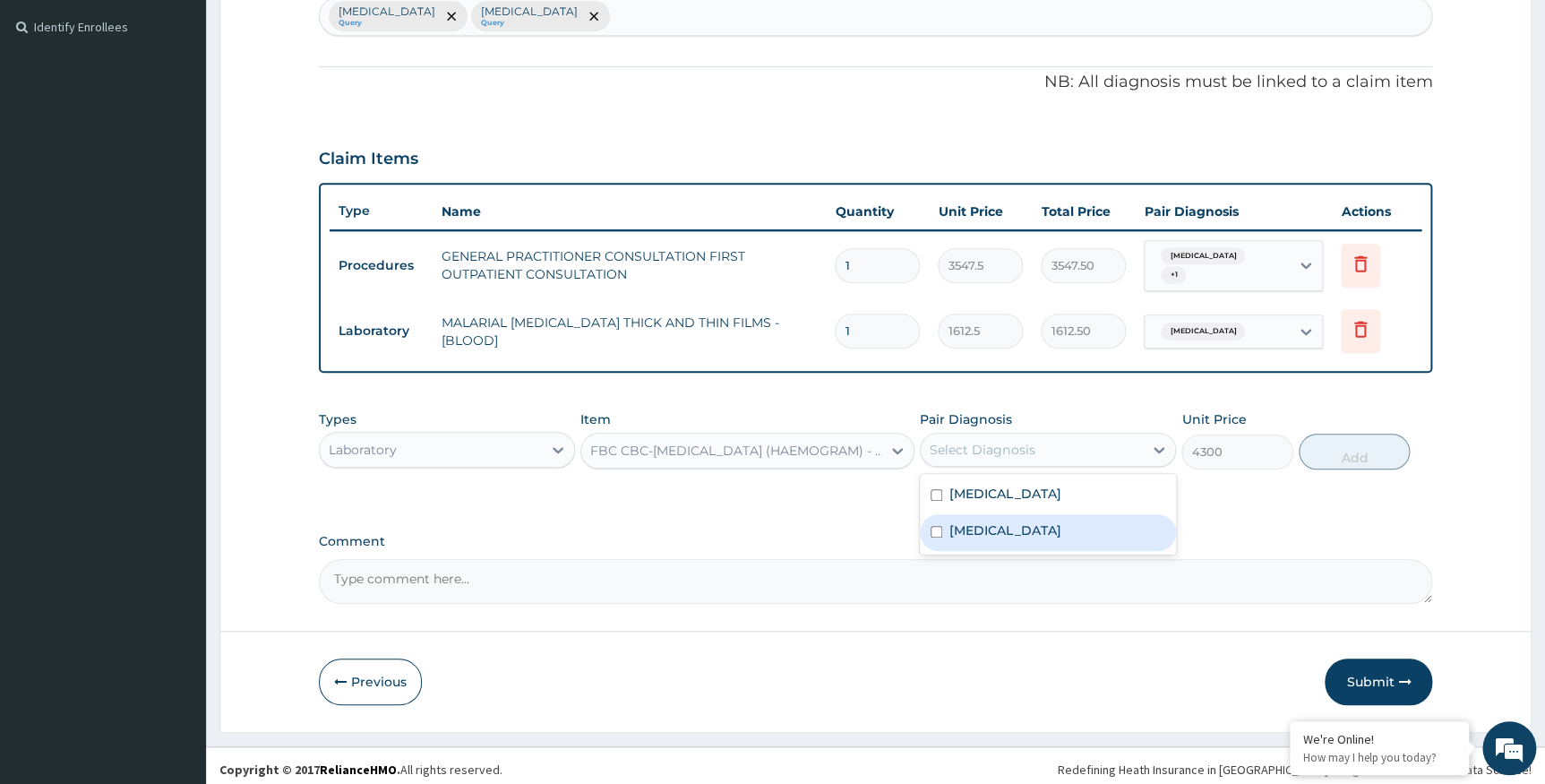
click at [1056, 521] on label "Acute gastroenteritis" at bounding box center [1005, 530] width 111 height 18
checkbox input "true"
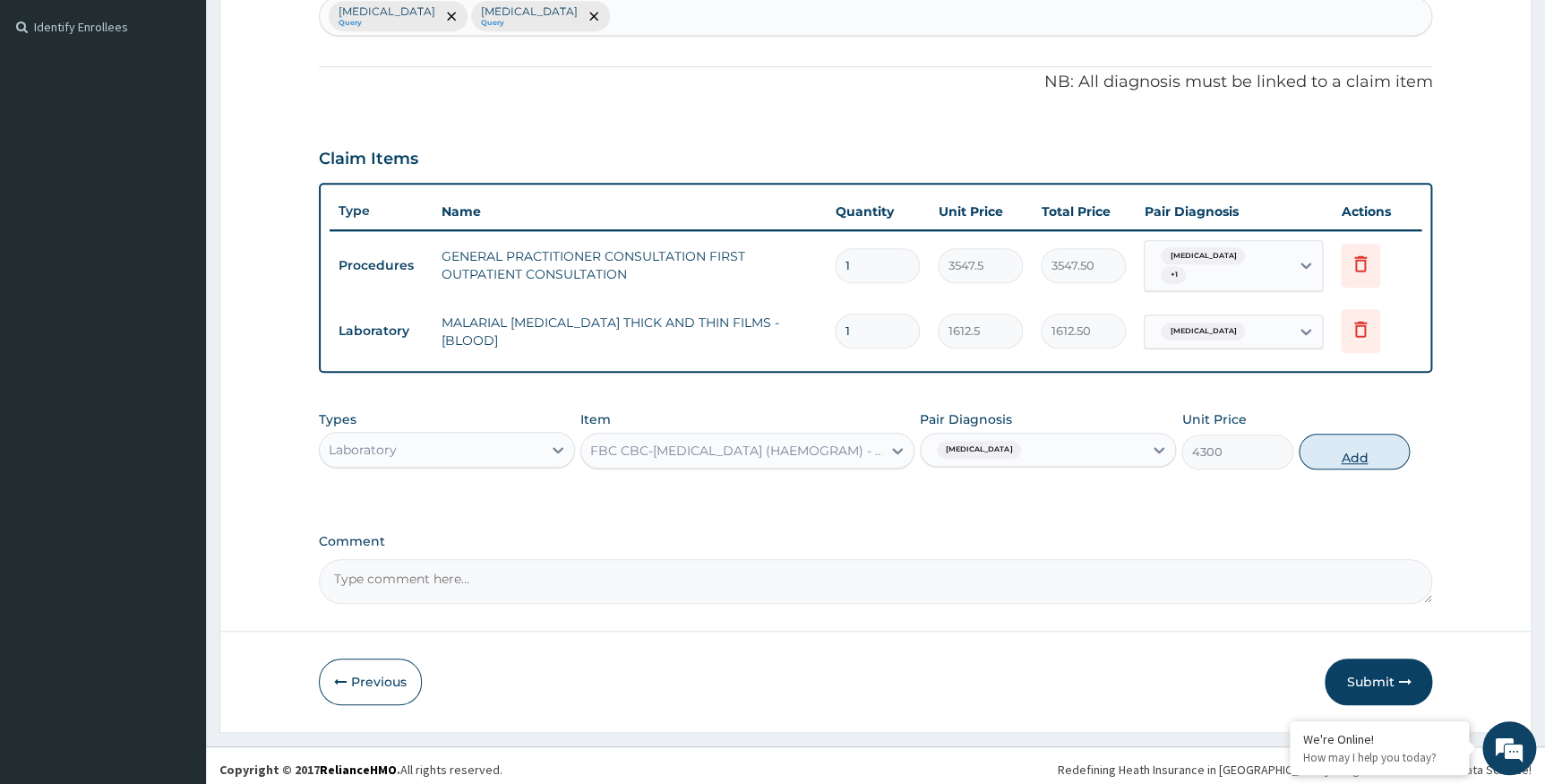
click at [1337, 437] on button "Add" at bounding box center [1355, 451] width 111 height 36
type input "0"
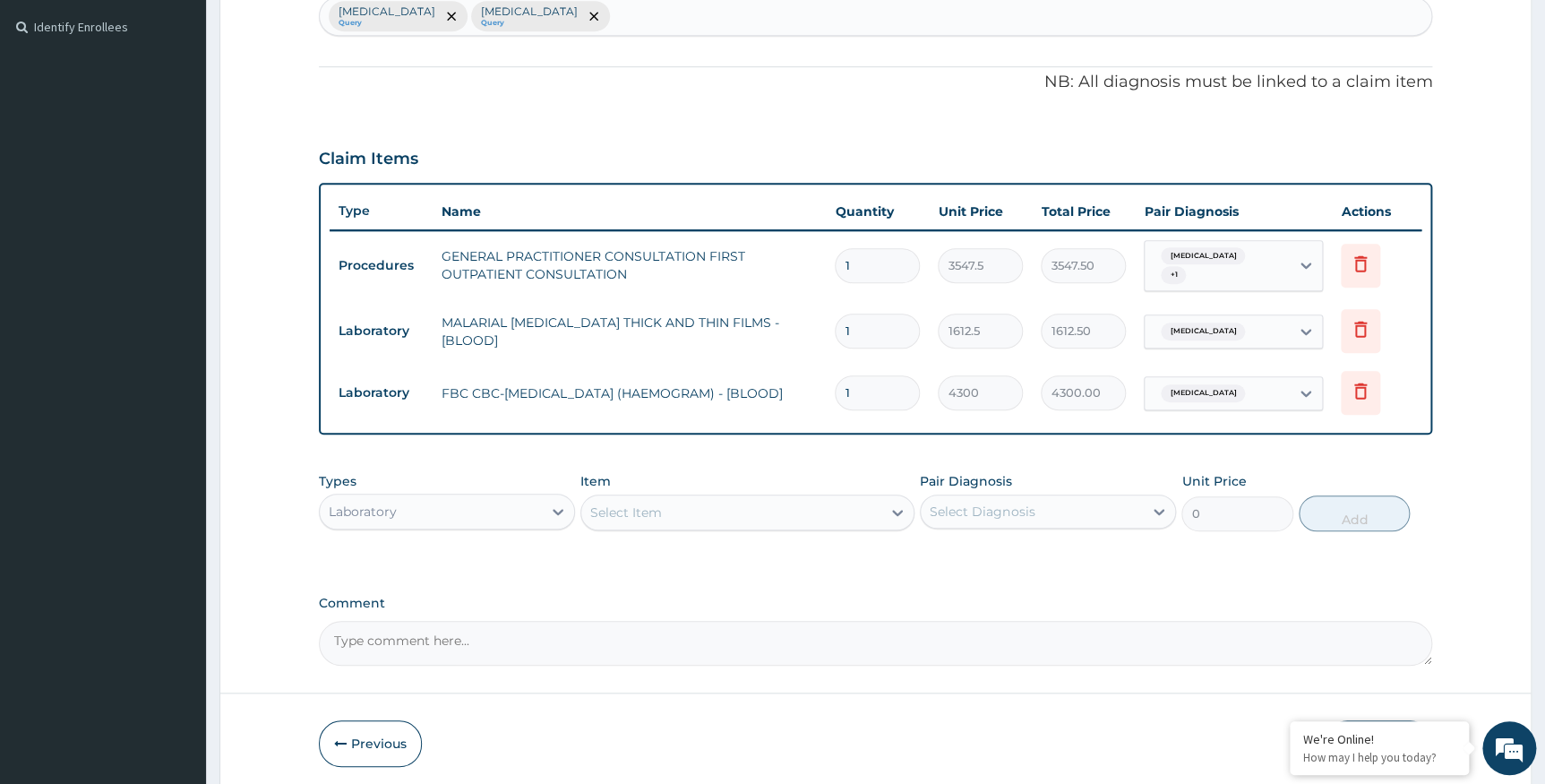
click at [444, 497] on div "Laboratory" at bounding box center [431, 511] width 222 height 29
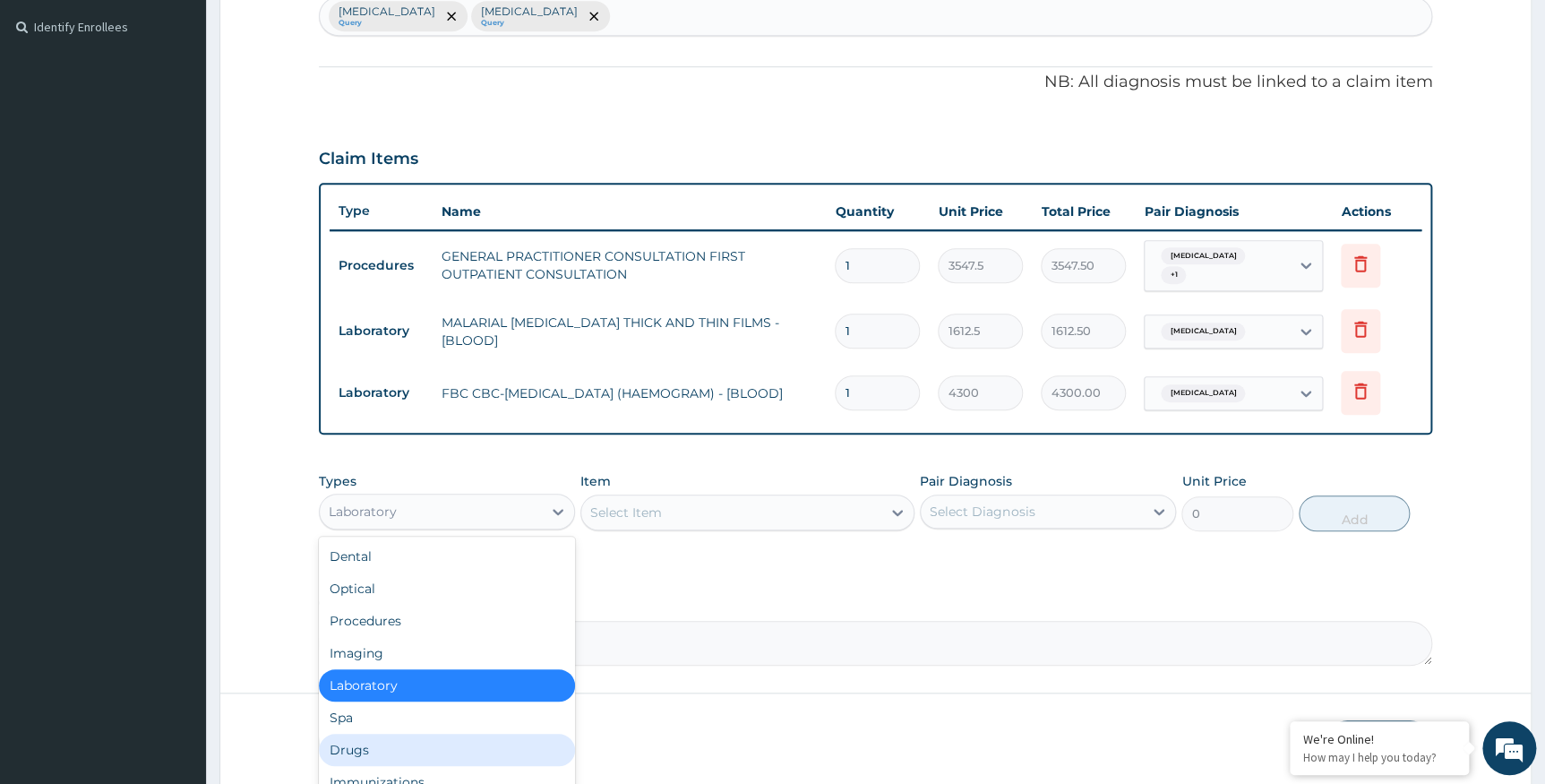
click at [386, 743] on div "Drugs" at bounding box center [447, 750] width 256 height 32
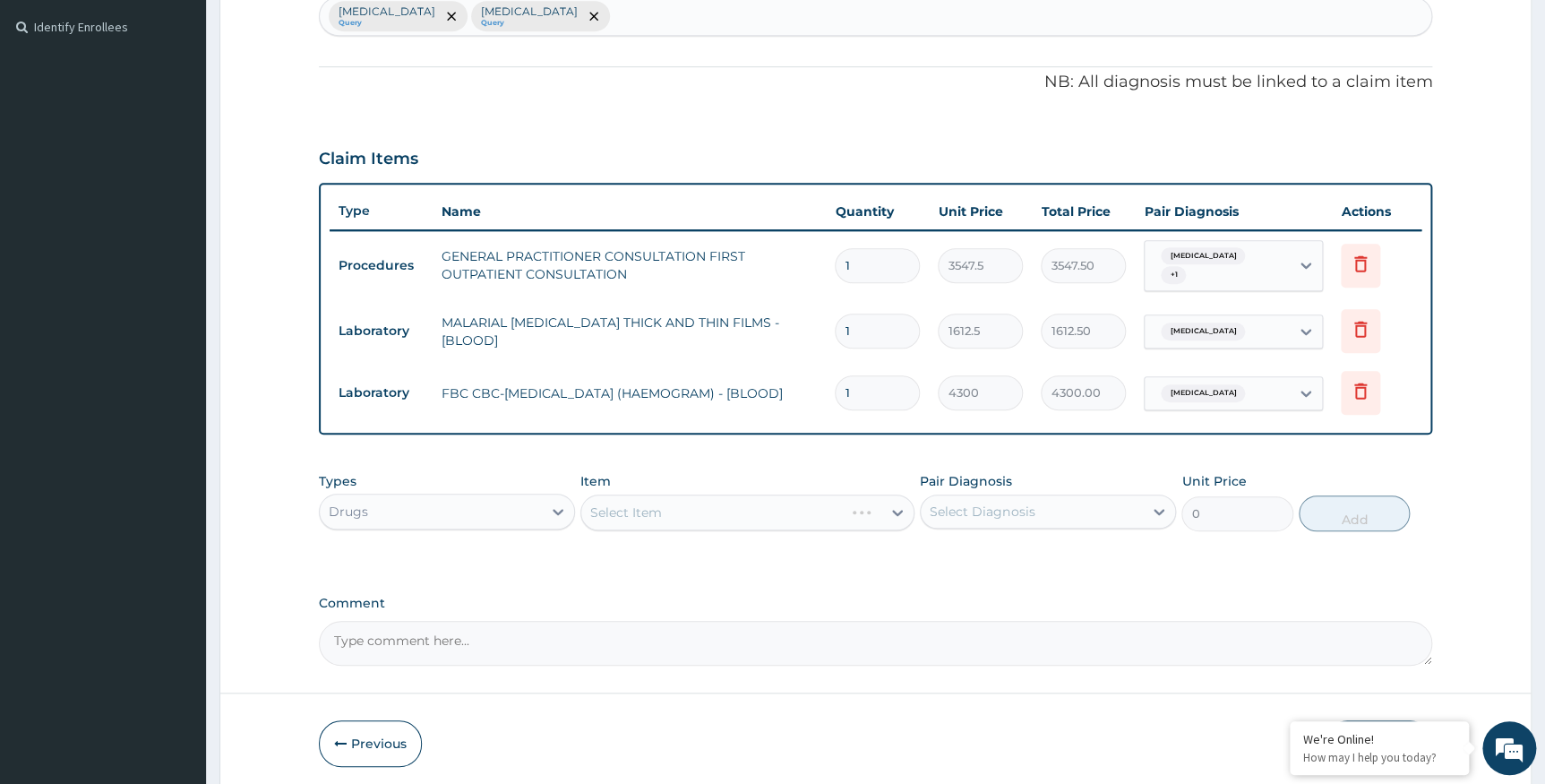
click at [881, 505] on div "Select Item" at bounding box center [747, 512] width 334 height 36
click at [896, 503] on div "Select Item" at bounding box center [747, 512] width 334 height 36
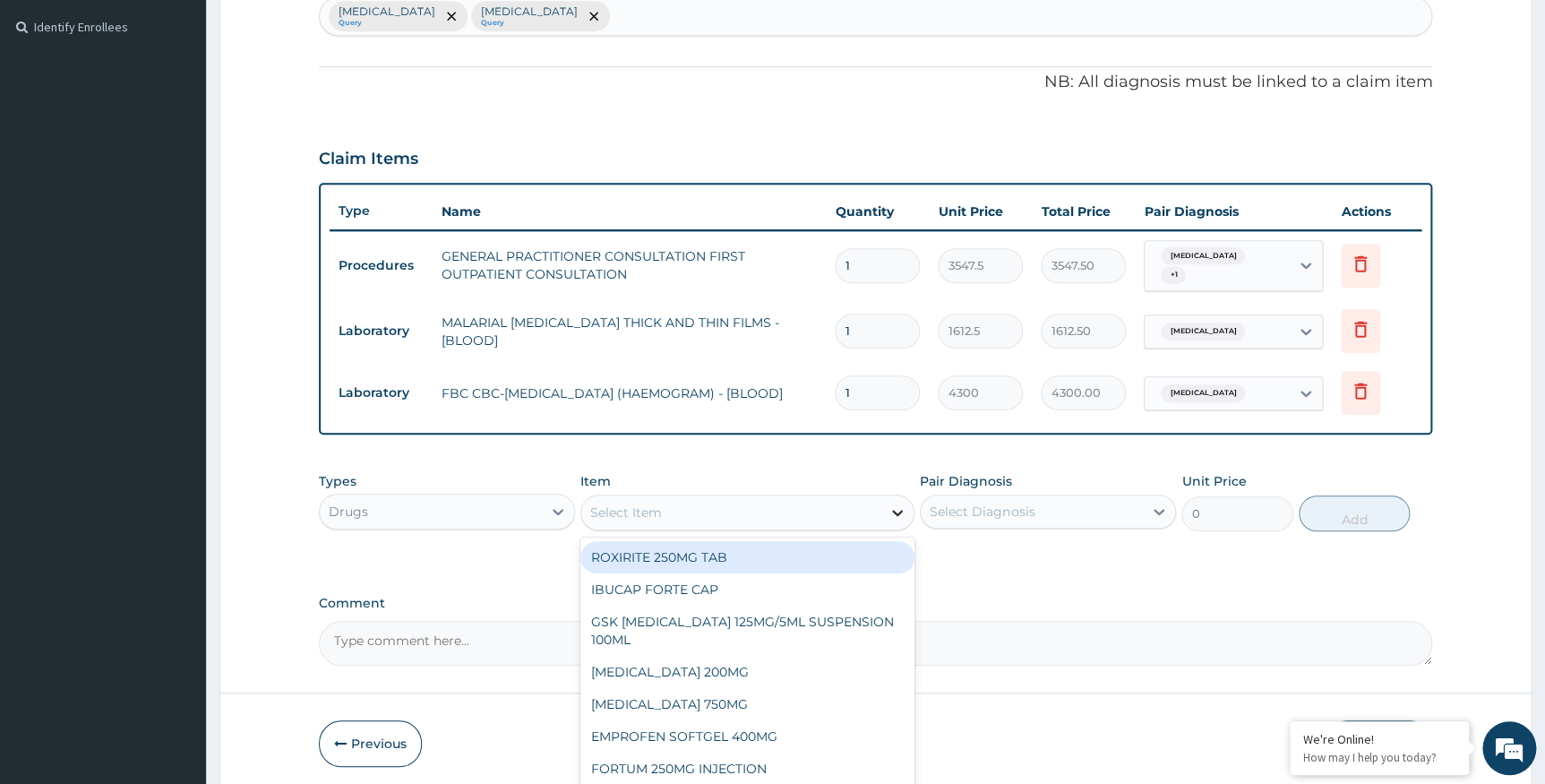
click at [889, 504] on icon at bounding box center [897, 512] width 18 height 18
type input "PARAC"
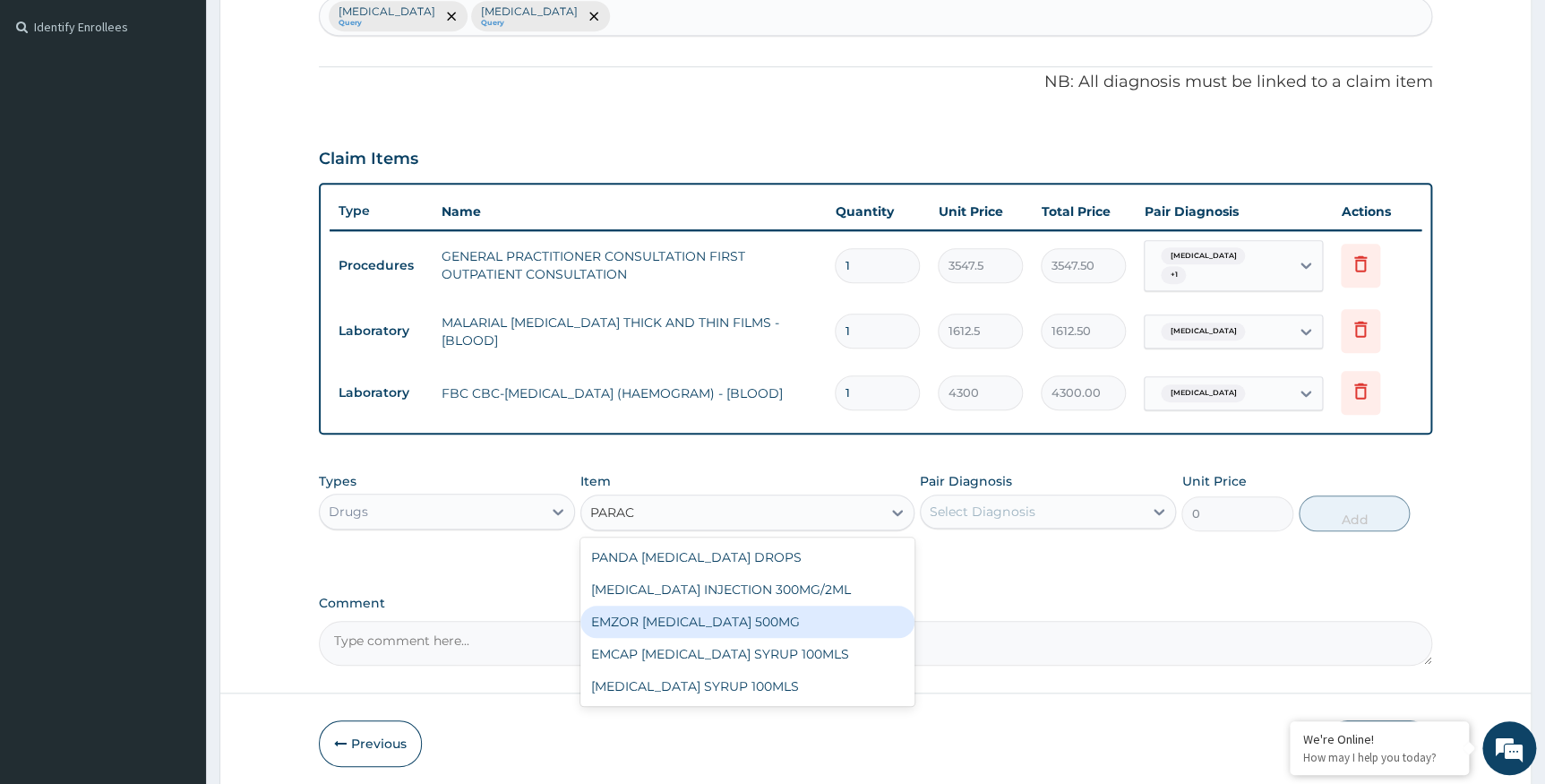
click at [799, 608] on div "EMZOR PARACETAMOL 500MG" at bounding box center [747, 621] width 334 height 32
type input "23.65"
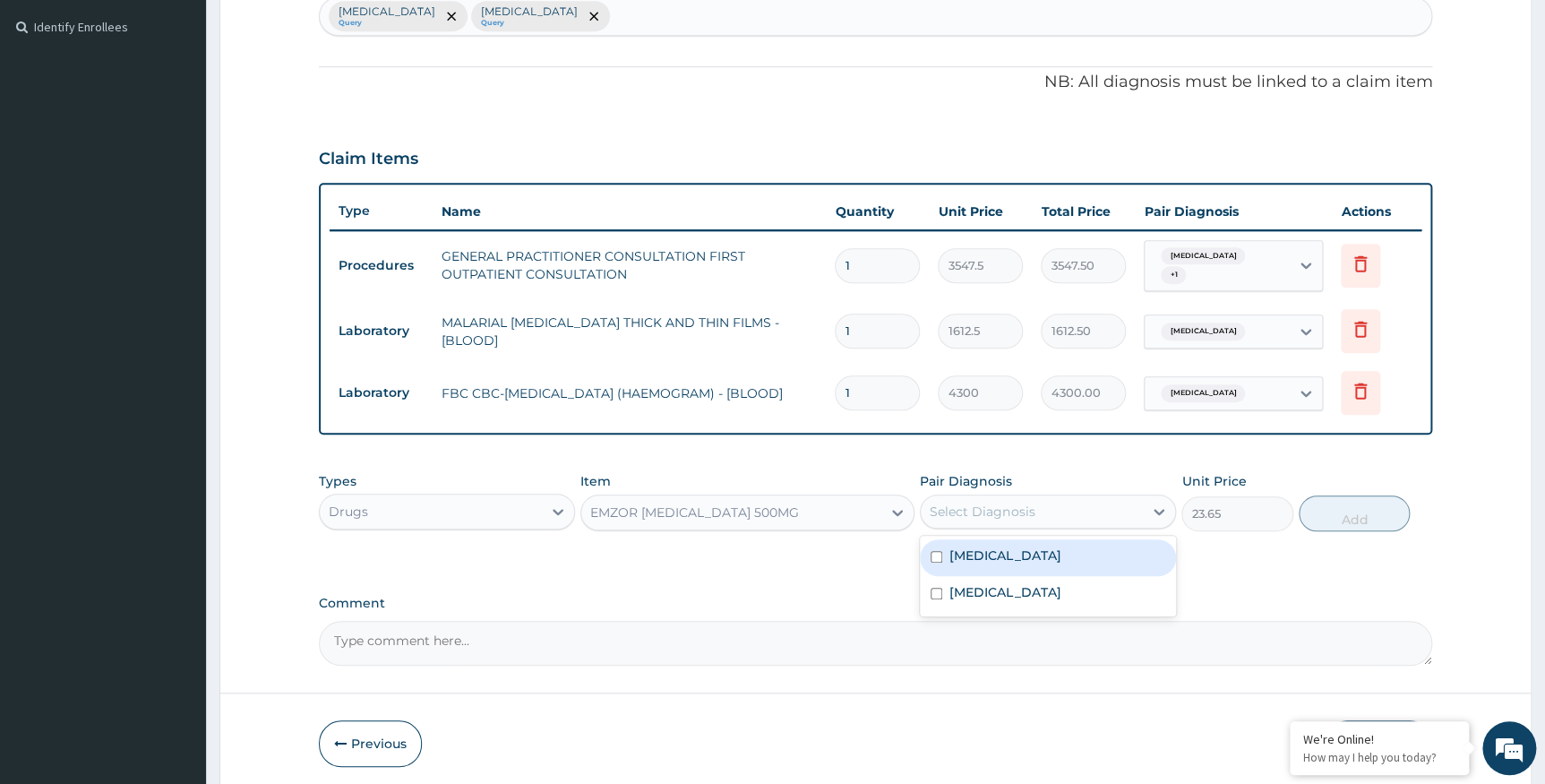
drag, startPoint x: 1057, startPoint y: 498, endPoint x: 1070, endPoint y: 532, distance: 36.4
click at [1058, 506] on div "Select Diagnosis" at bounding box center [1032, 511] width 222 height 29
click at [1072, 546] on div "Malaria" at bounding box center [1048, 557] width 256 height 37
checkbox input "true"
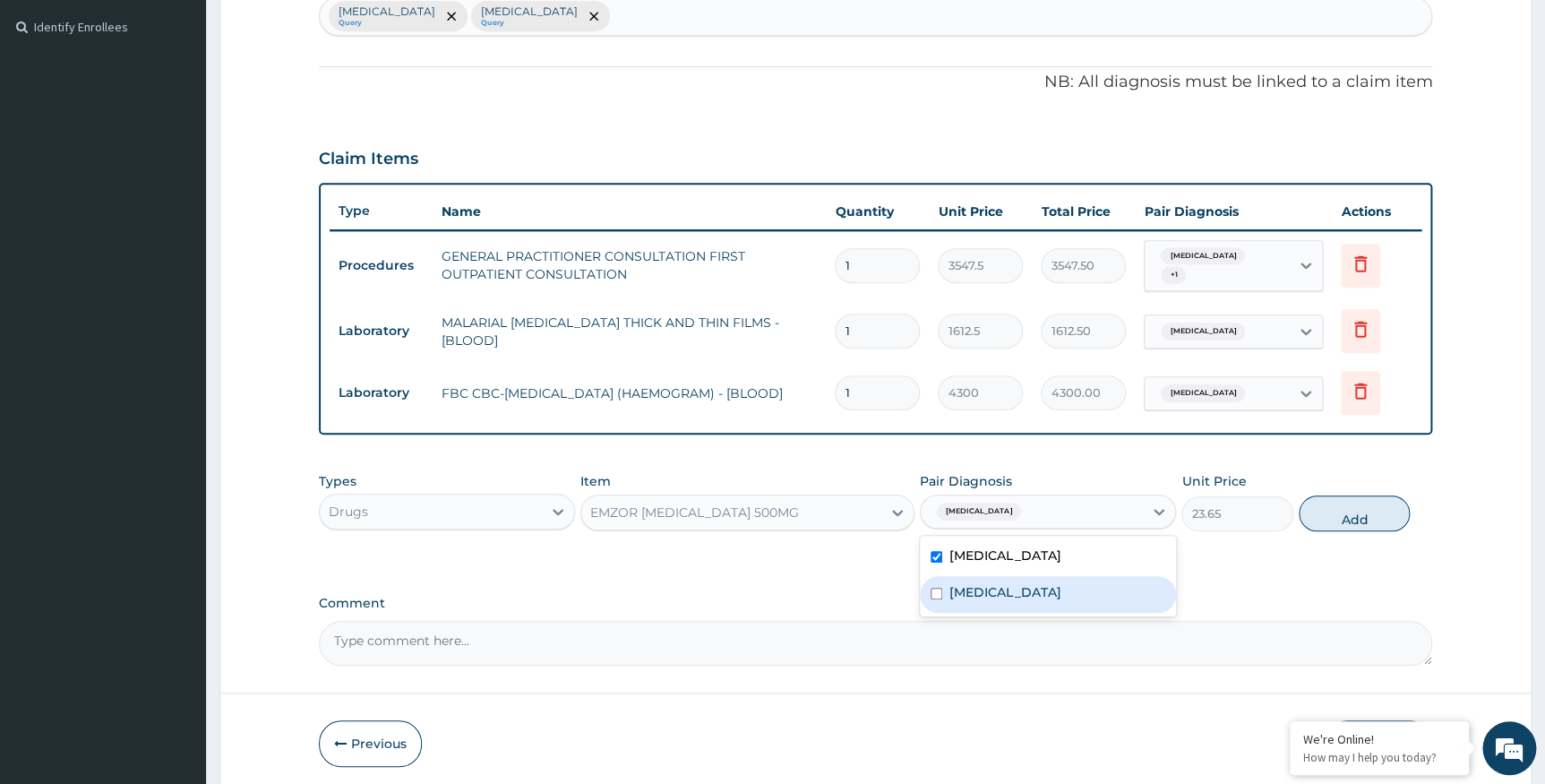
click at [1061, 586] on label "Acute gastroenteritis" at bounding box center [1005, 592] width 111 height 18
checkbox input "true"
click at [1318, 500] on button "Add" at bounding box center [1355, 513] width 111 height 36
type input "0"
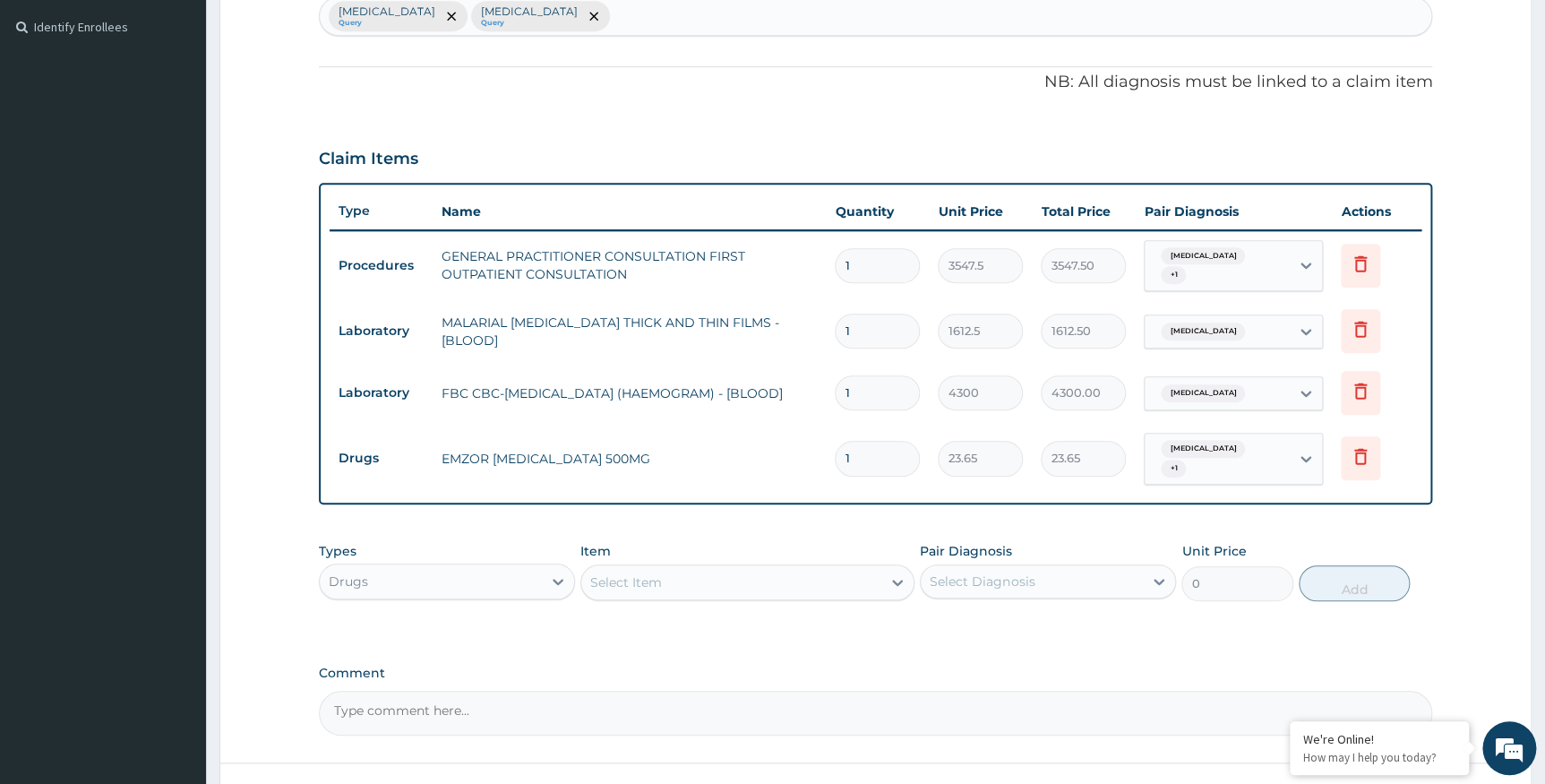
type input "0.00"
type input "9"
type input "212.85"
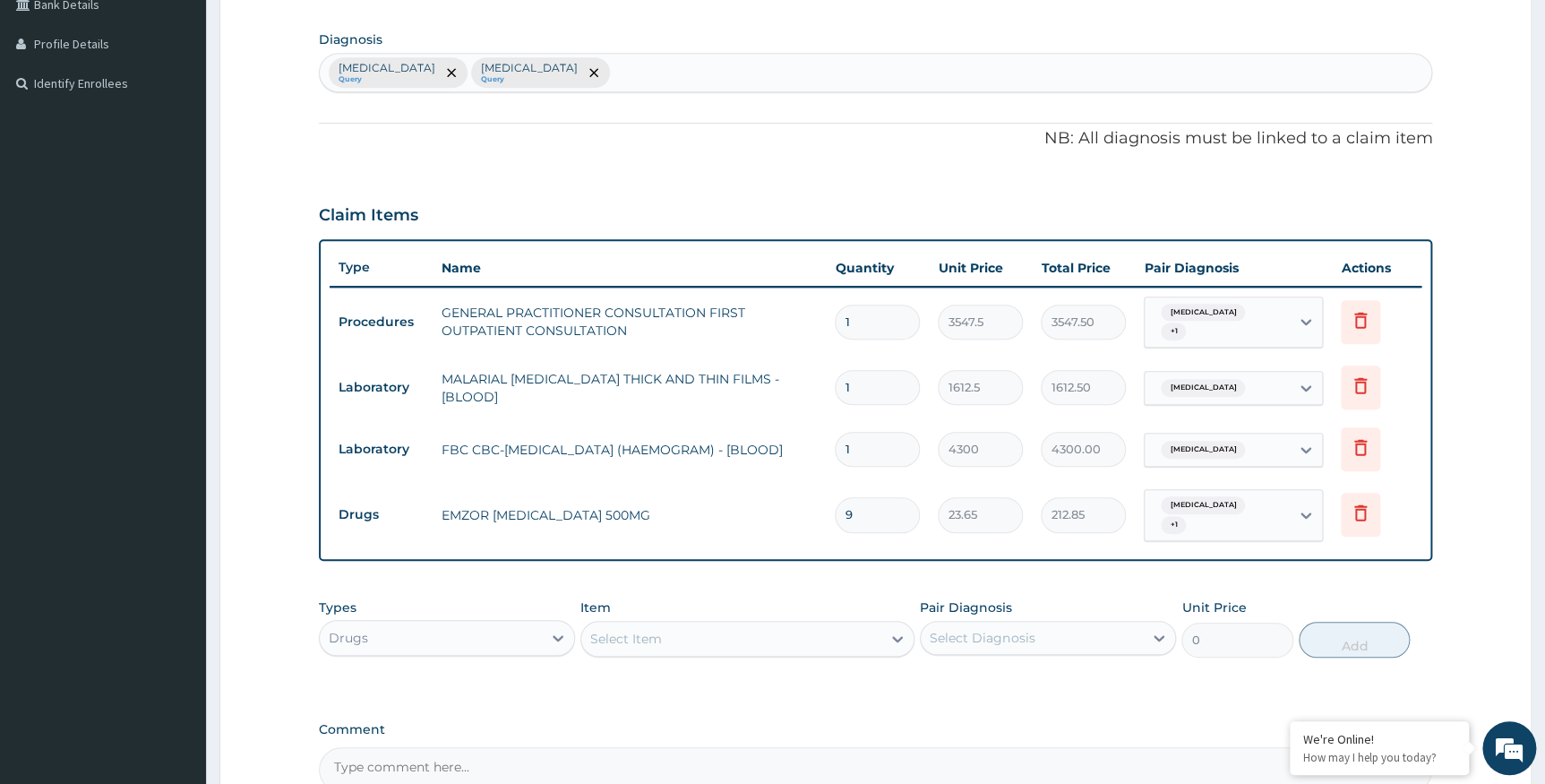
scroll to position [608, 0]
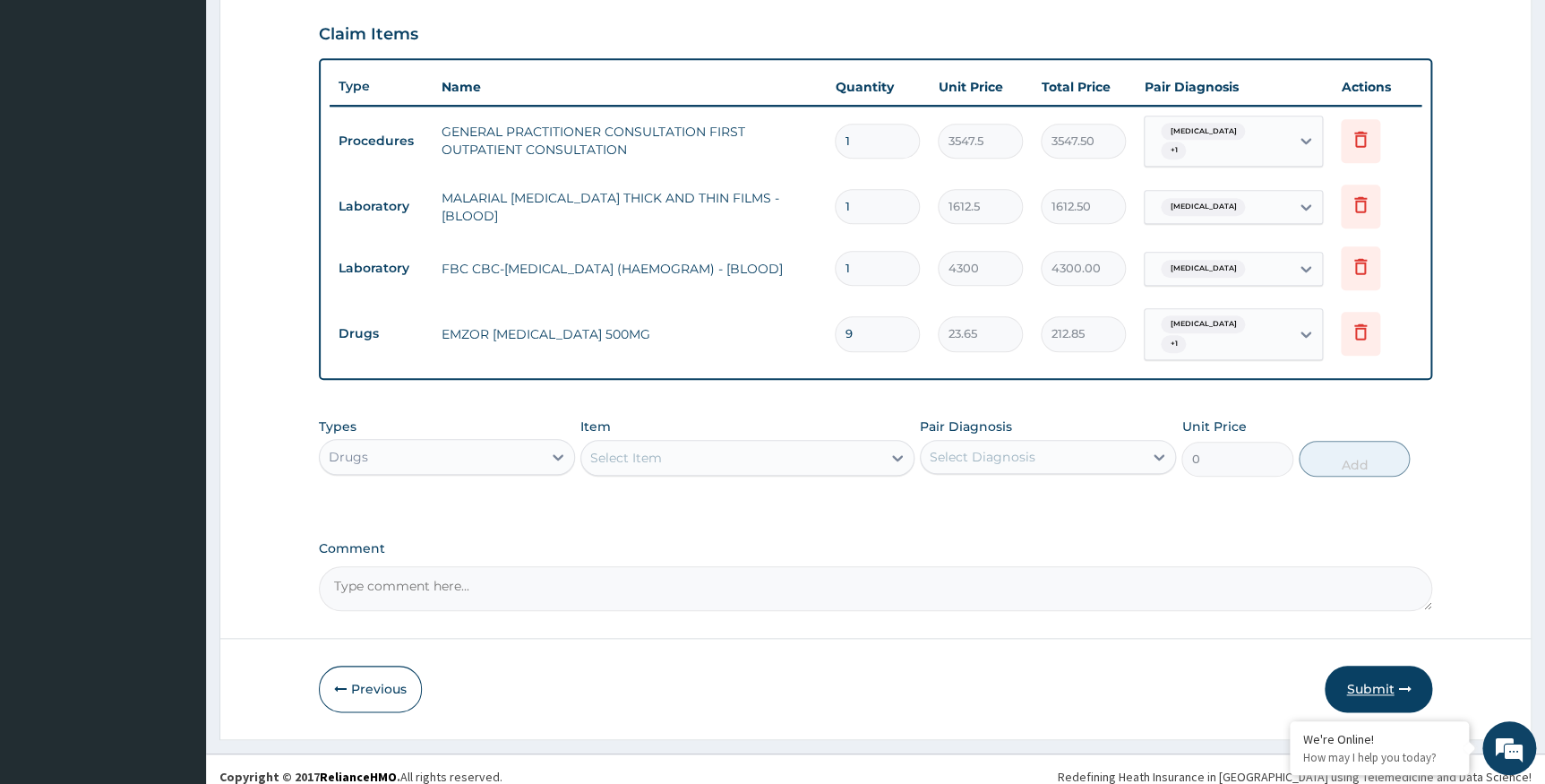
type input "9"
click at [1373, 674] on button "Submit" at bounding box center [1379, 689] width 107 height 46
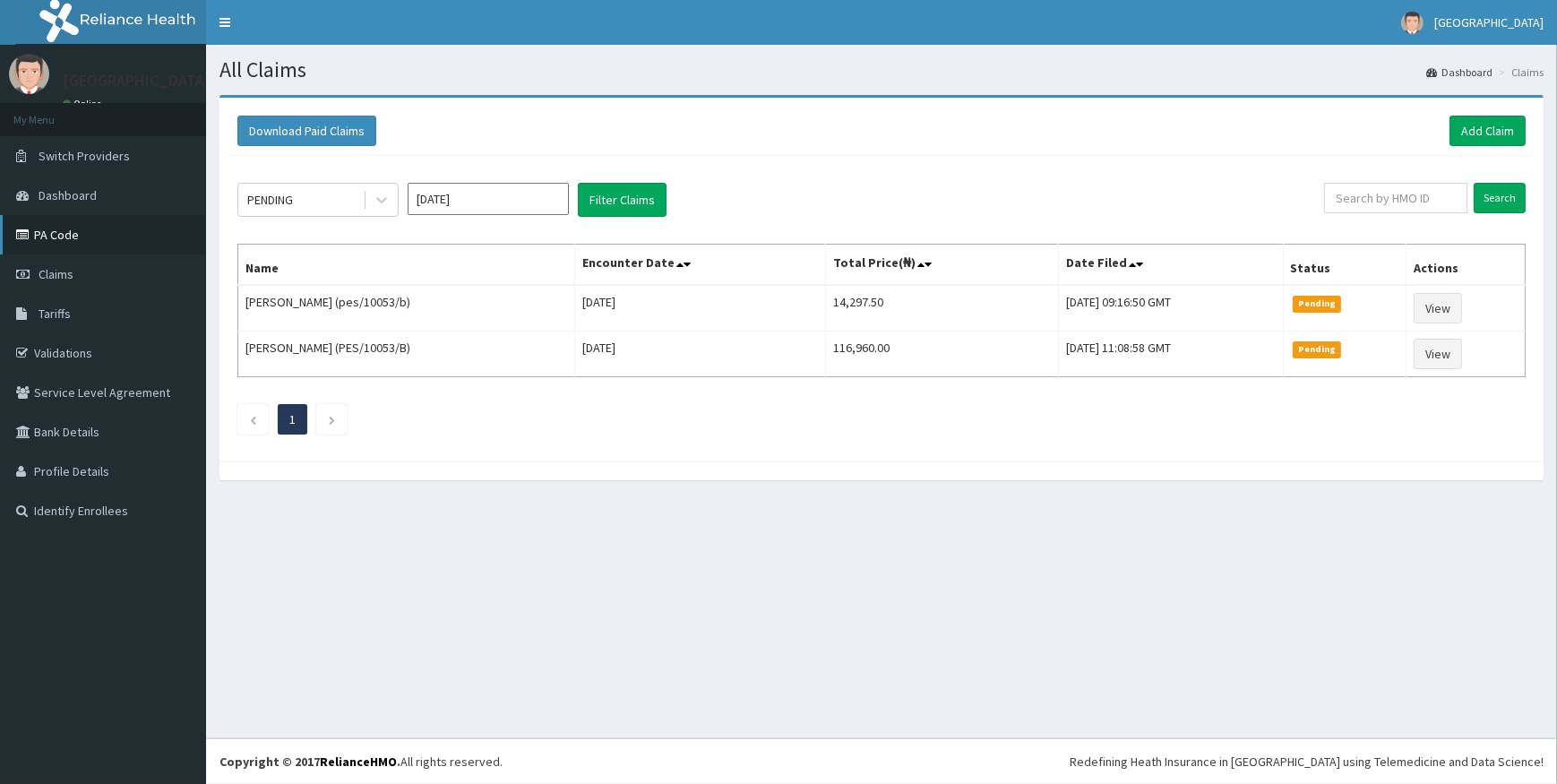
click at [61, 235] on link "PA Code" at bounding box center [103, 235] width 206 height 40
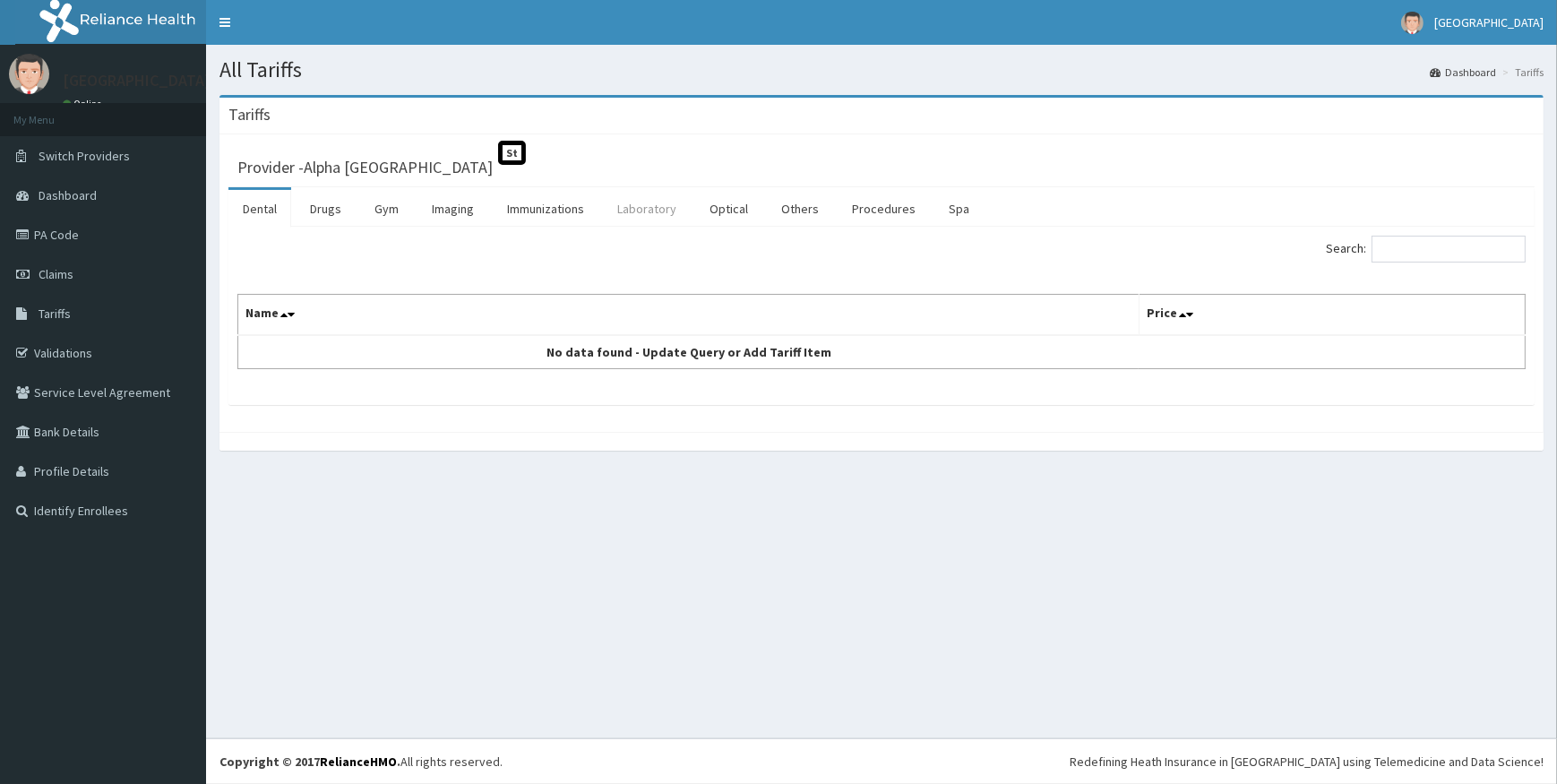
click at [636, 206] on link "Laboratory" at bounding box center [646, 208] width 88 height 38
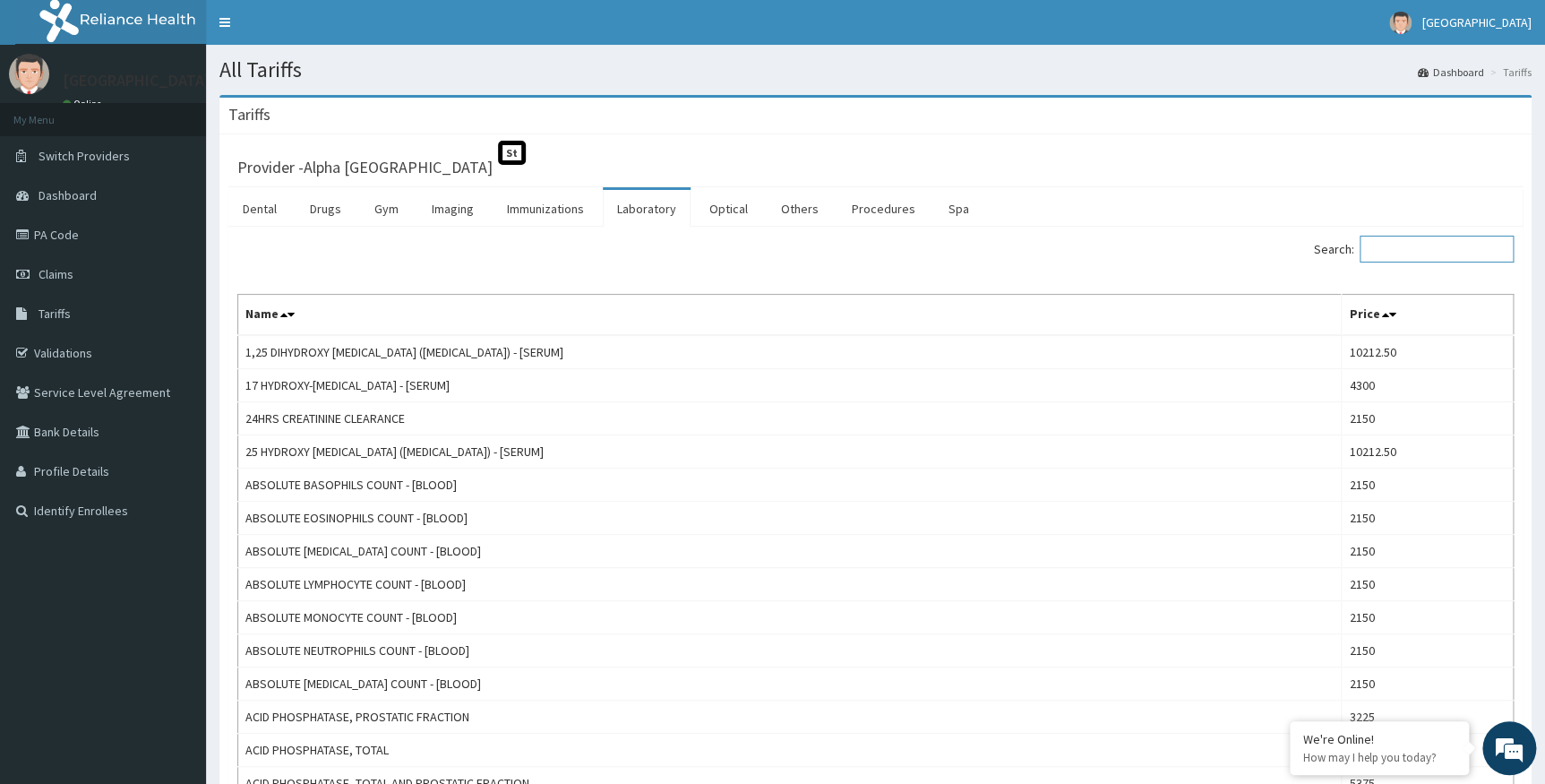
click at [1420, 248] on input "Search:" at bounding box center [1437, 249] width 154 height 27
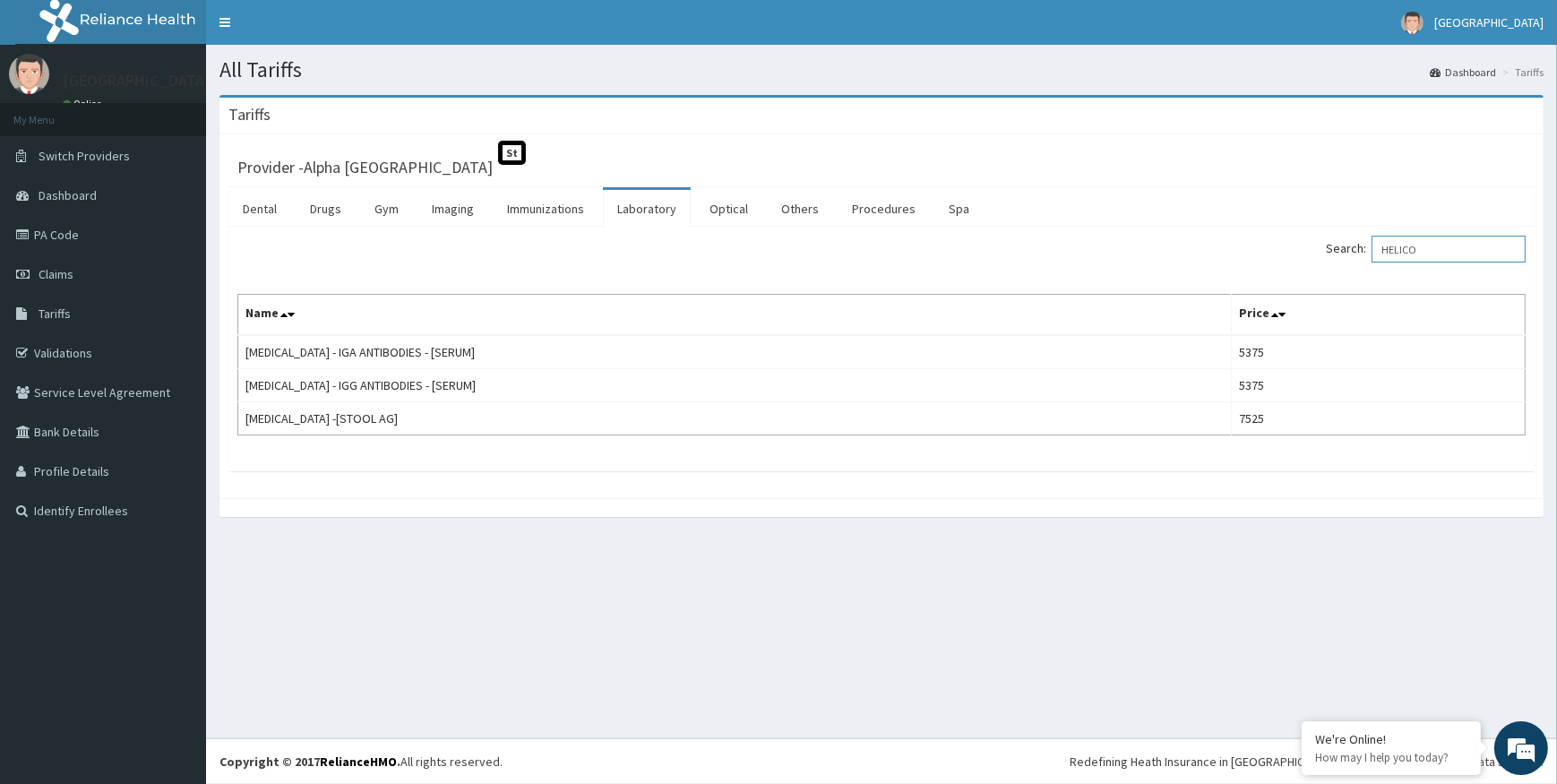
type input "HELICO"
click at [73, 312] on link "Tariffs" at bounding box center [103, 313] width 206 height 40
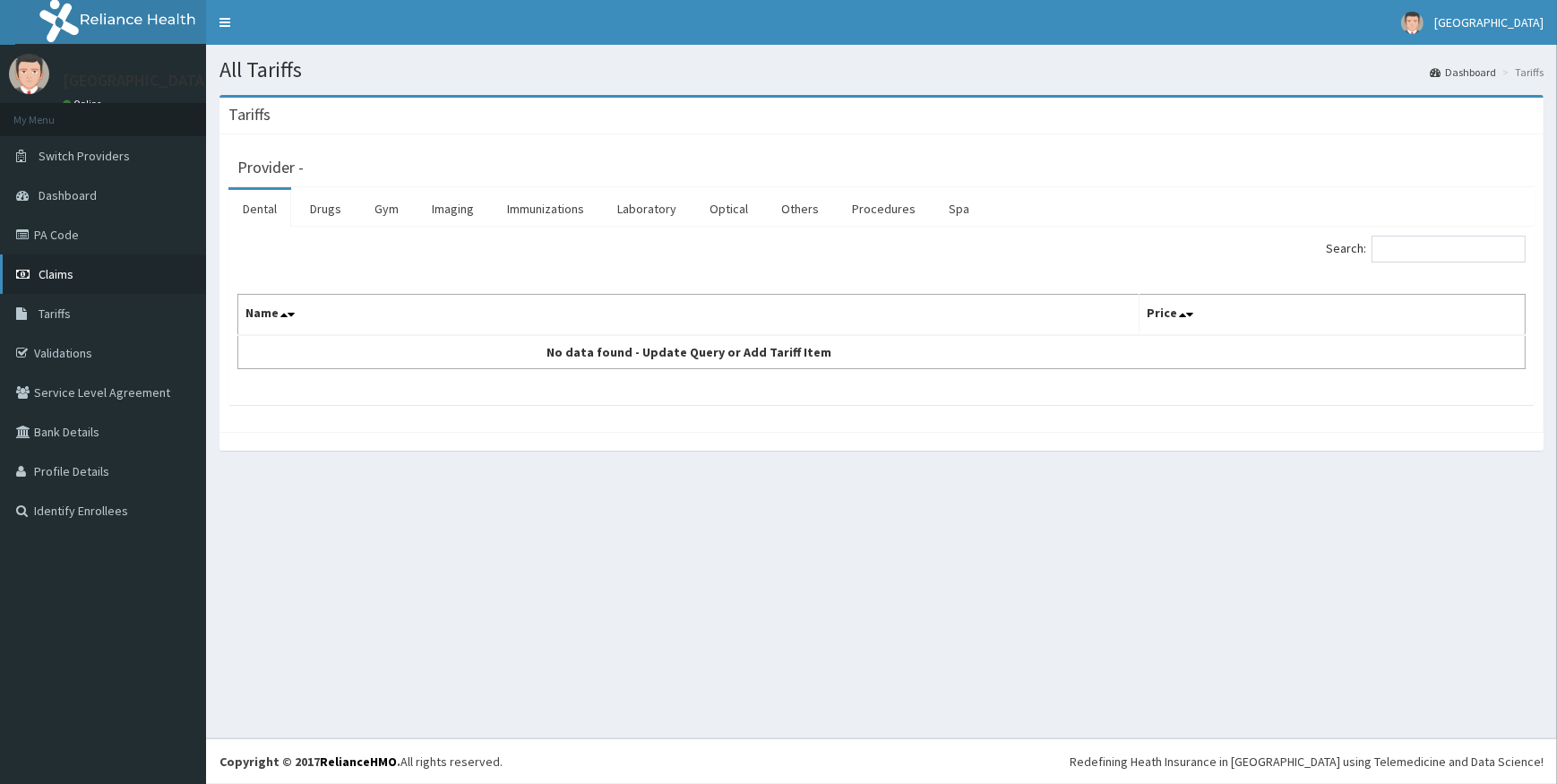
click at [63, 275] on span "Claims" at bounding box center [56, 274] width 35 height 16
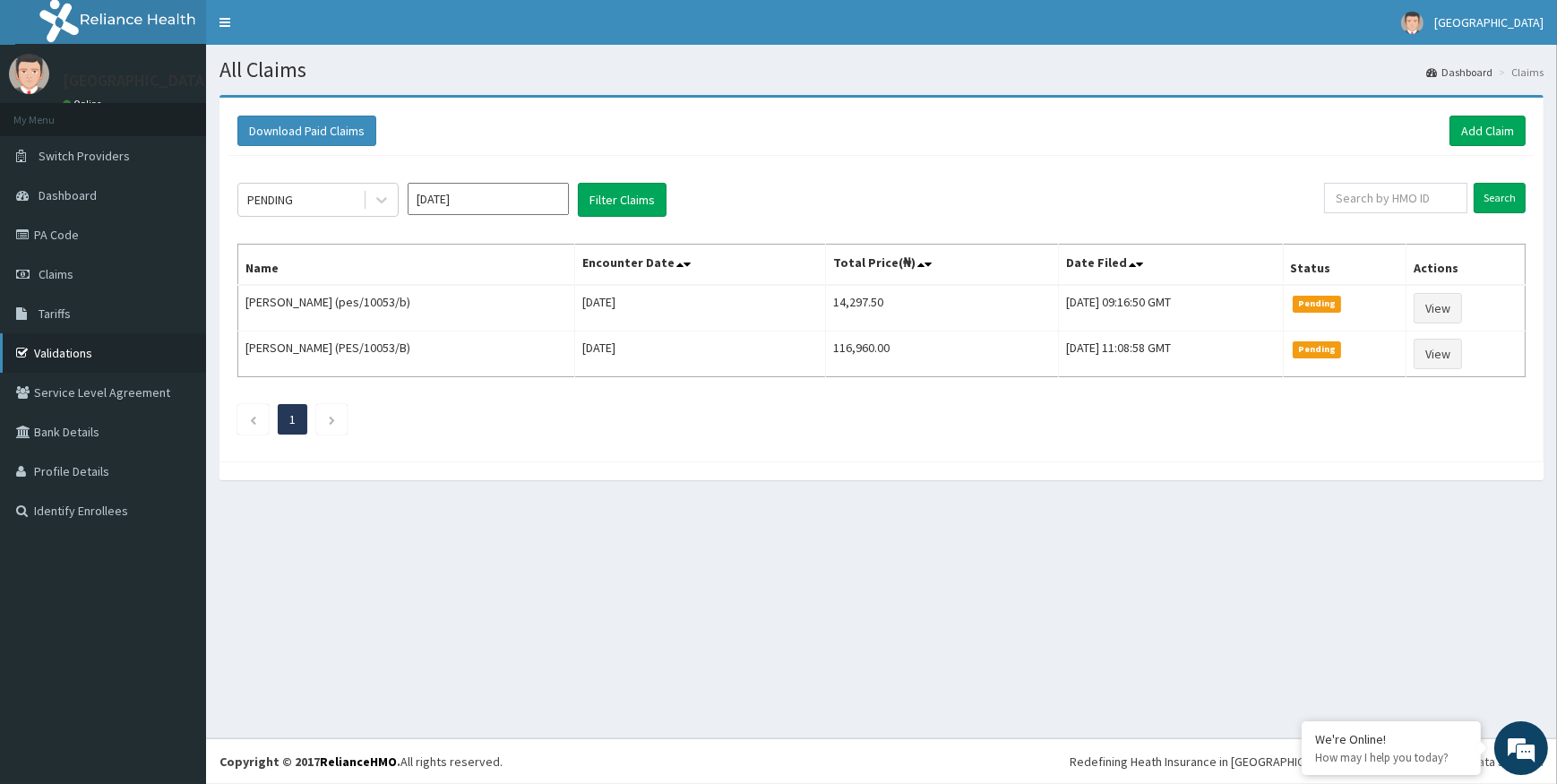
click at [68, 353] on link "Validations" at bounding box center [103, 352] width 206 height 40
click at [1484, 123] on link "Add Claim" at bounding box center [1488, 130] width 76 height 31
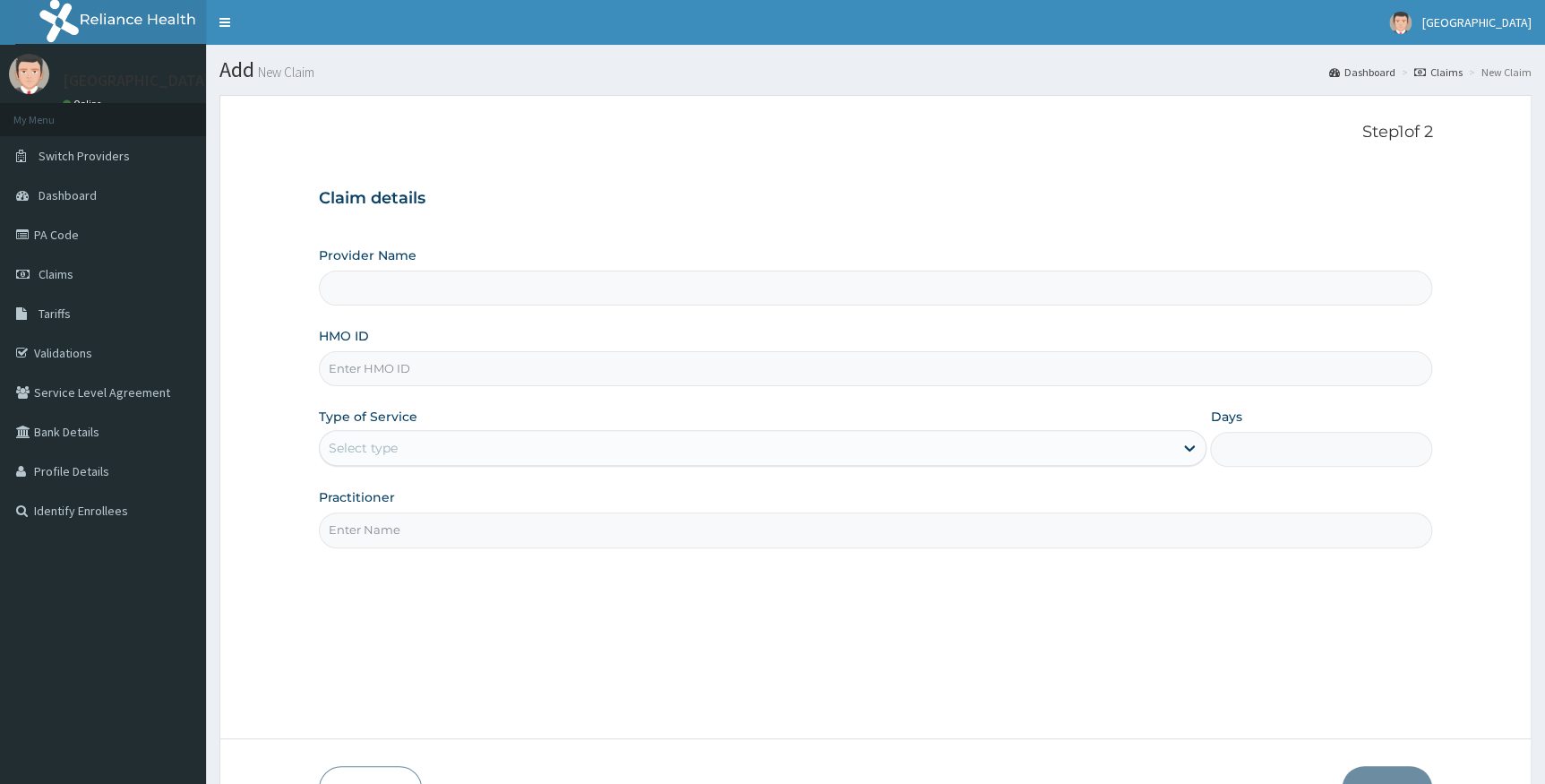
type input "Alpha Gorretti Hospital"
paste input "PGM/10086/A"
type input "PGM/10086/A"
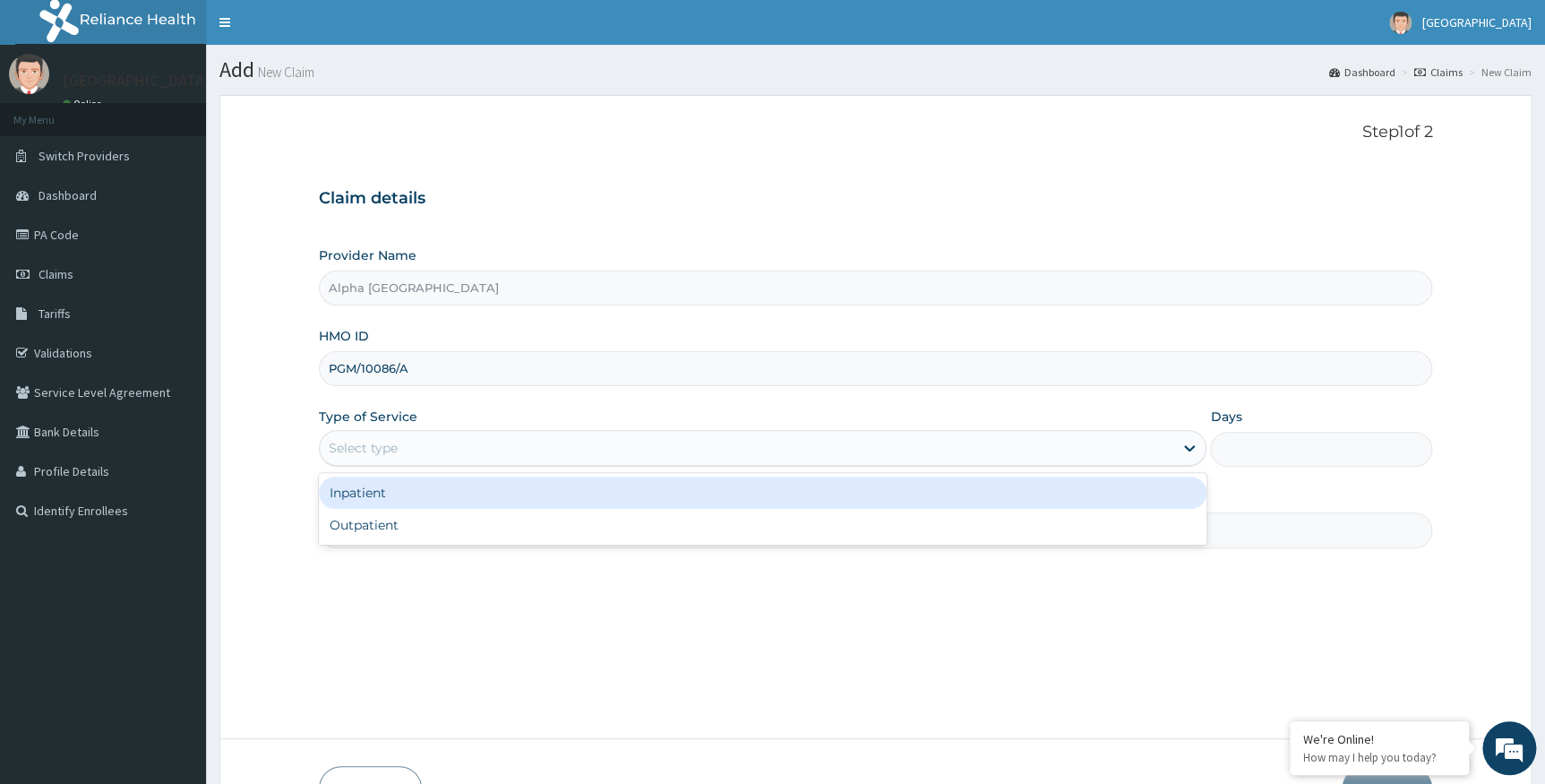
click at [467, 445] on div "Select type" at bounding box center [747, 447] width 854 height 29
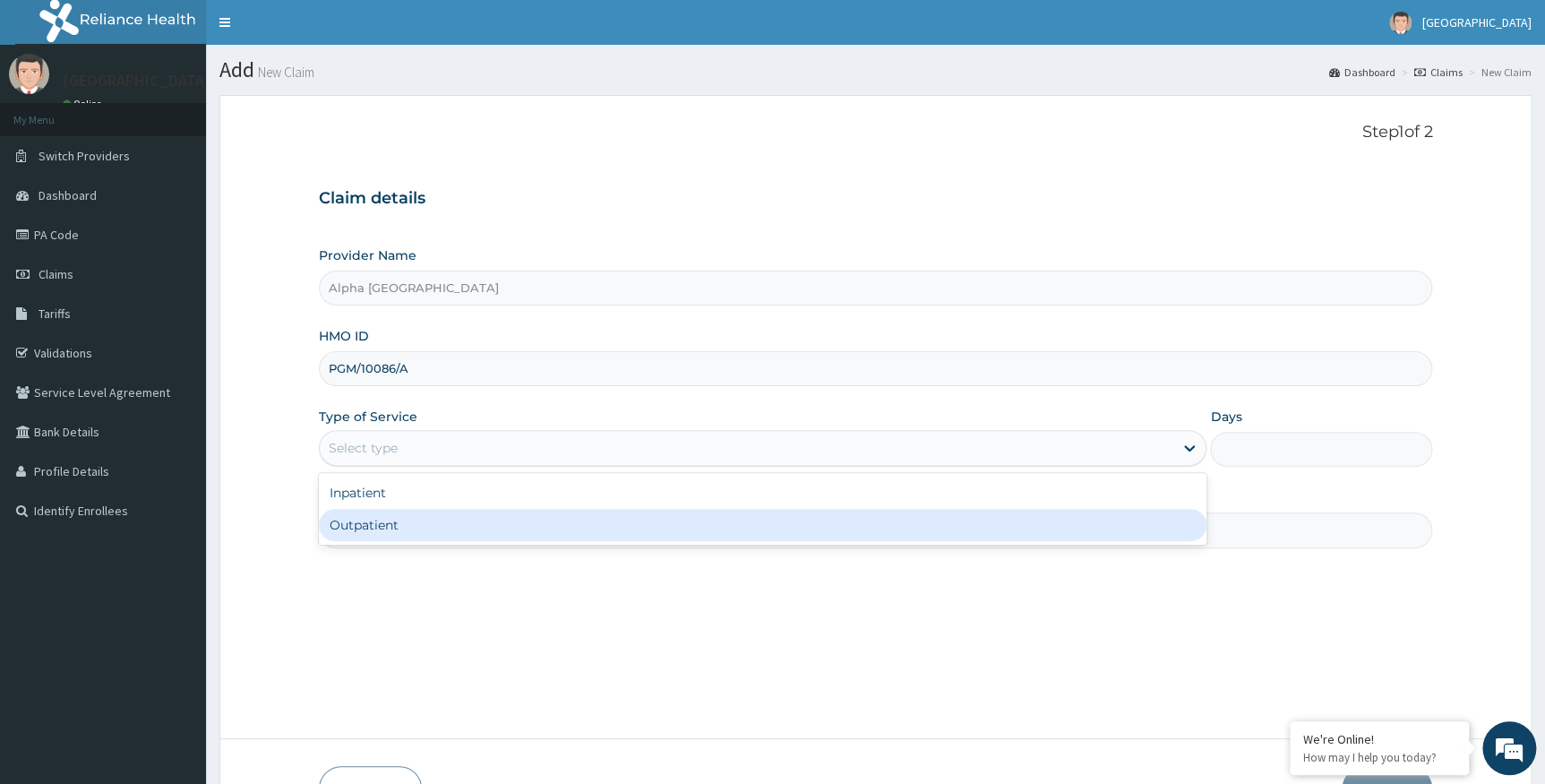
click at [447, 525] on div "Outpatient" at bounding box center [763, 524] width 889 height 32
type input "1"
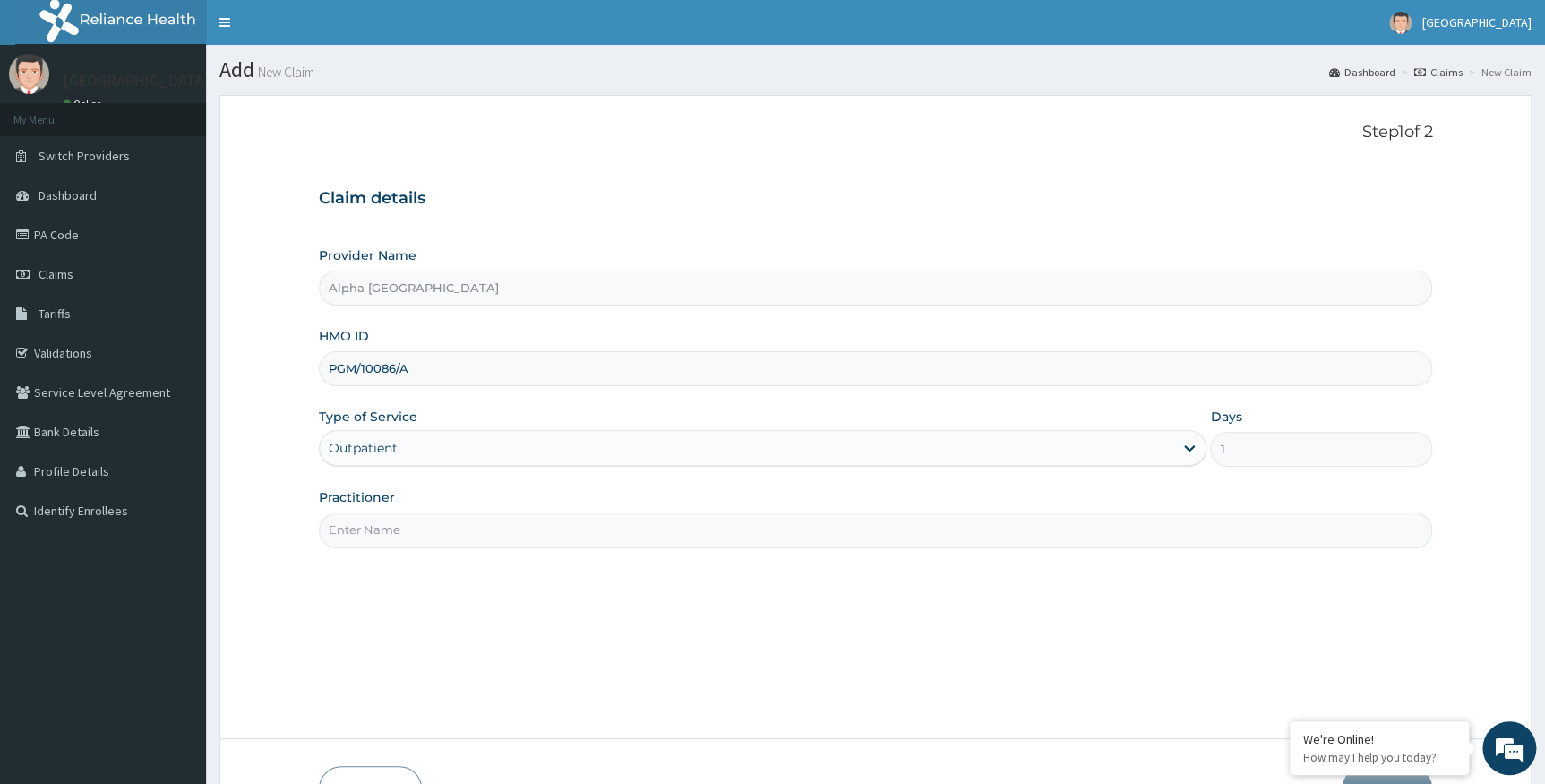
click at [464, 521] on input "Practitioner" at bounding box center [876, 530] width 1114 height 35
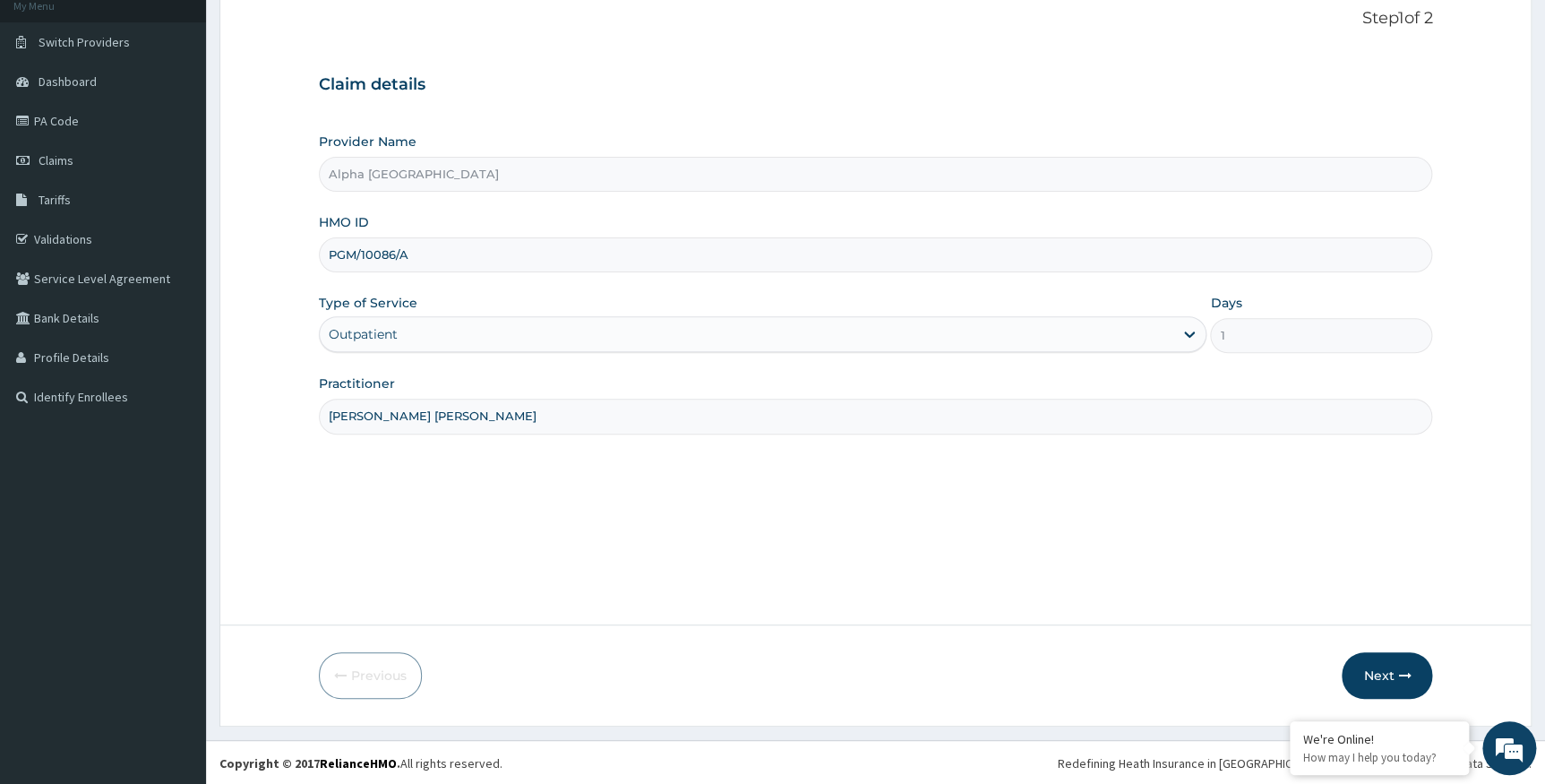
scroll to position [115, 0]
type input "DR UKWU ADAOBI"
click at [1381, 674] on button "Next" at bounding box center [1387, 674] width 91 height 46
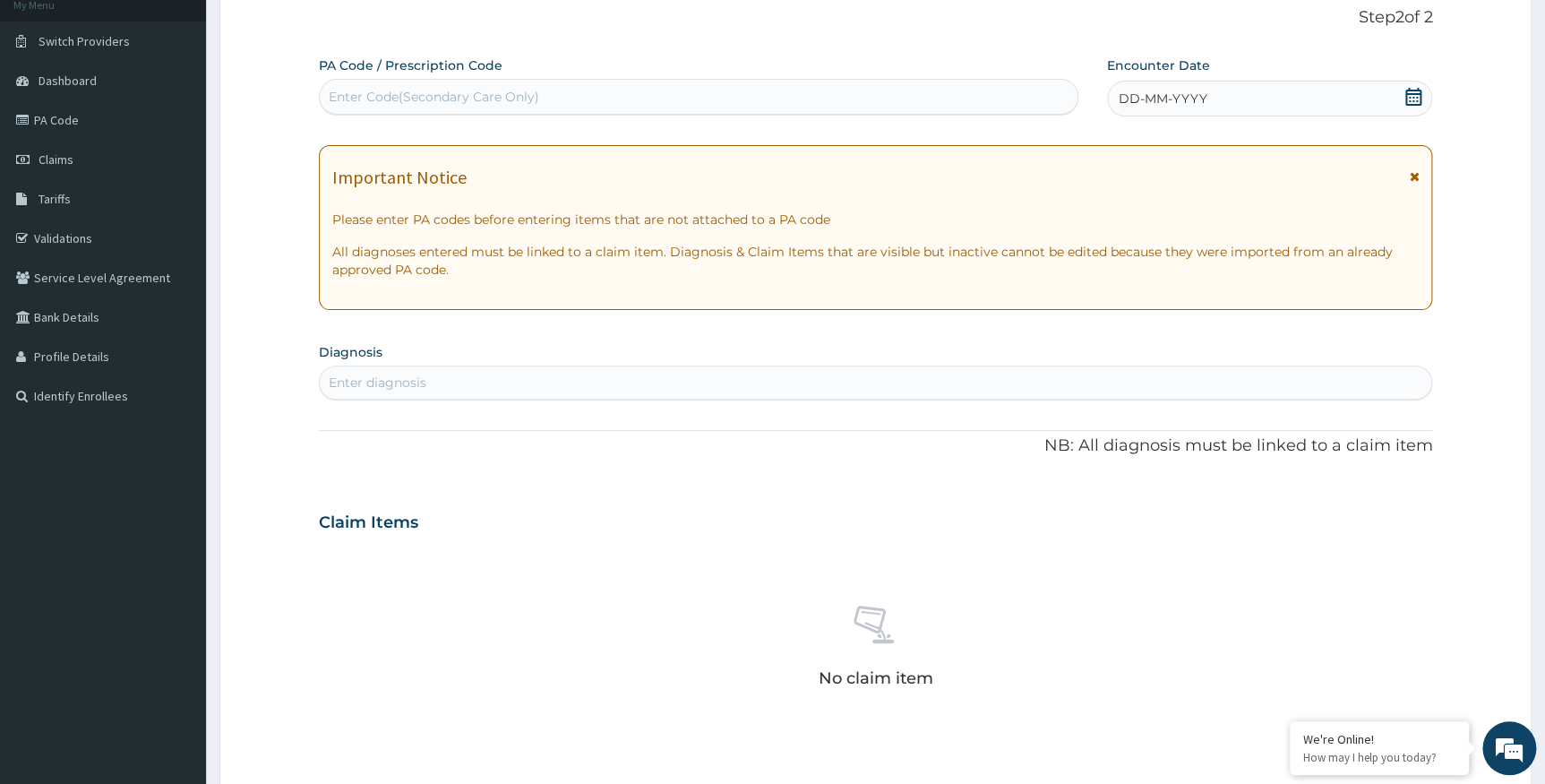
click at [1416, 99] on icon at bounding box center [1413, 96] width 18 height 18
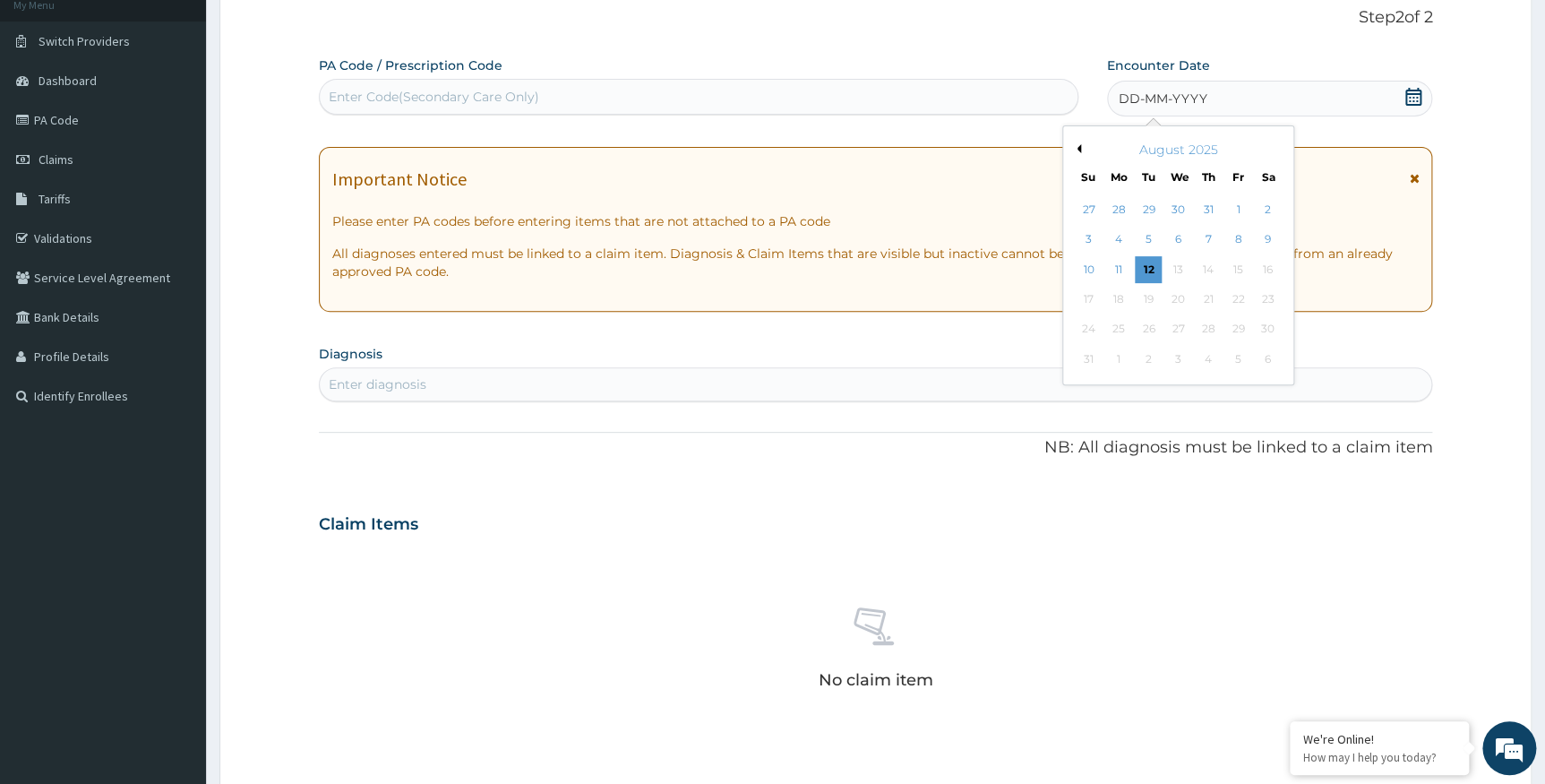
click at [1086, 269] on div "10" at bounding box center [1088, 269] width 27 height 27
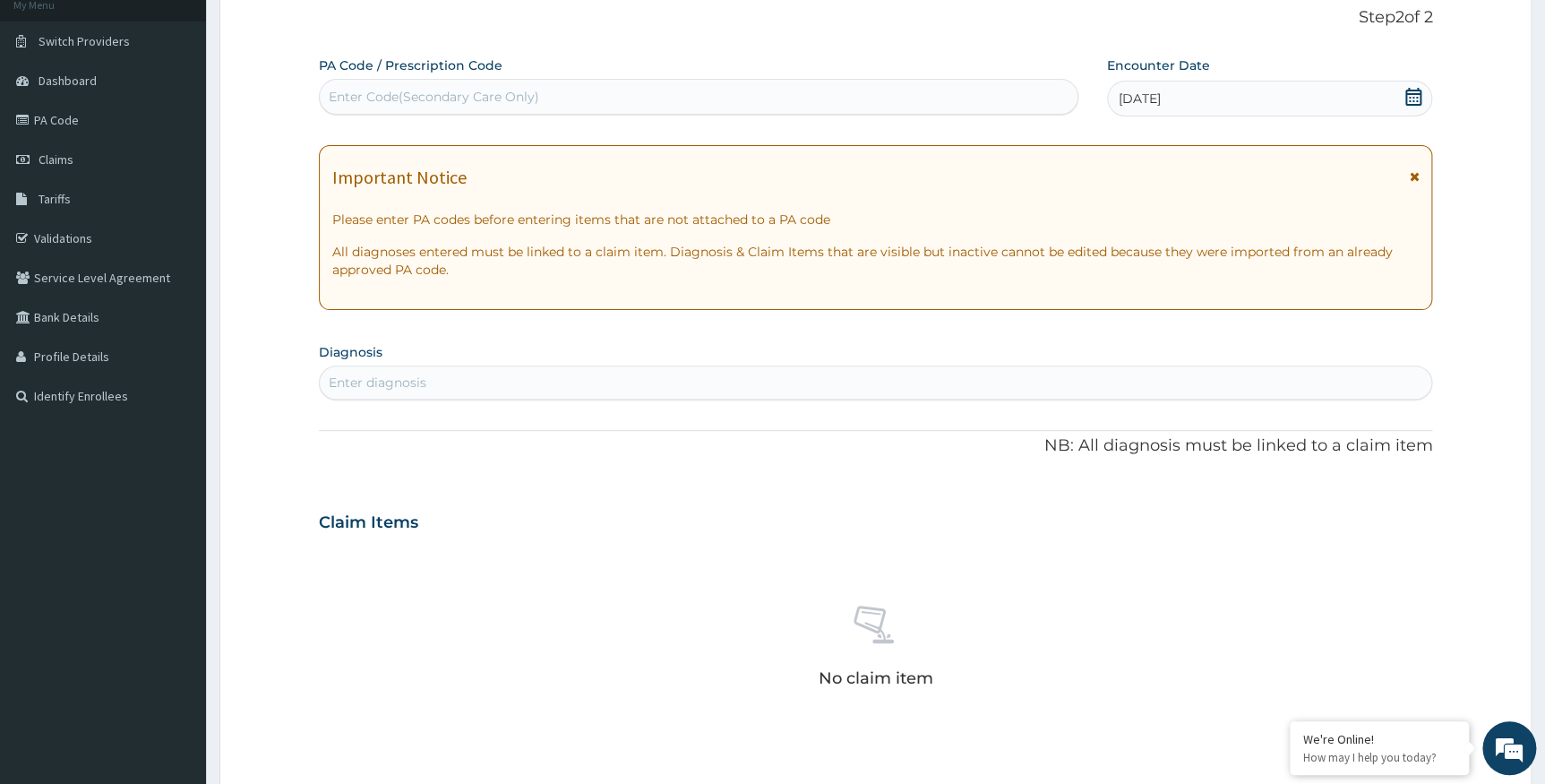
click at [677, 368] on div "Enter diagnosis" at bounding box center [876, 382] width 1112 height 29
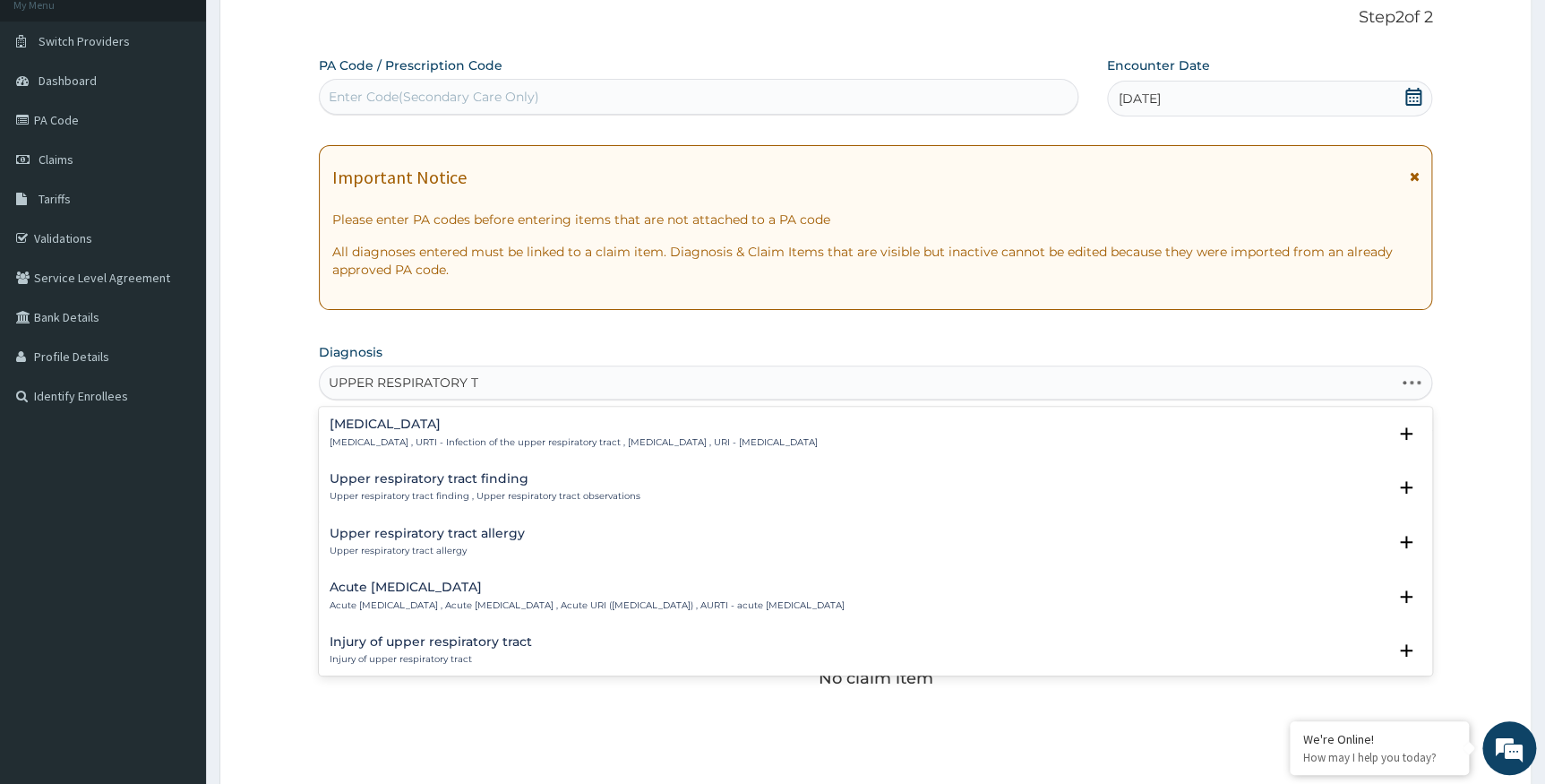
type input "UPPER RESPIRATORY TR"
click at [514, 593] on h4 "Acute upper respiratory infection" at bounding box center [587, 587] width 515 height 14
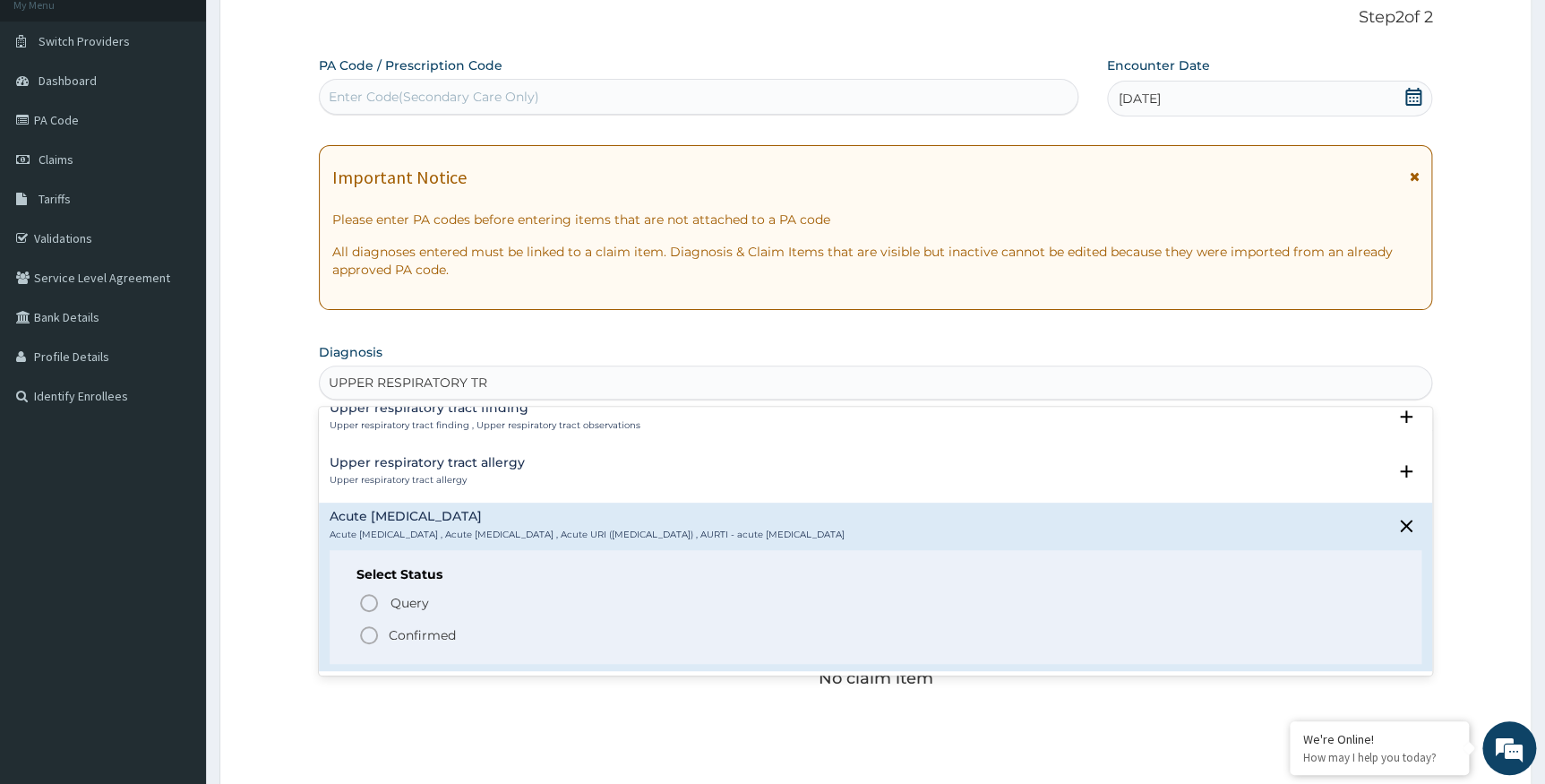
scroll to position [162, 0]
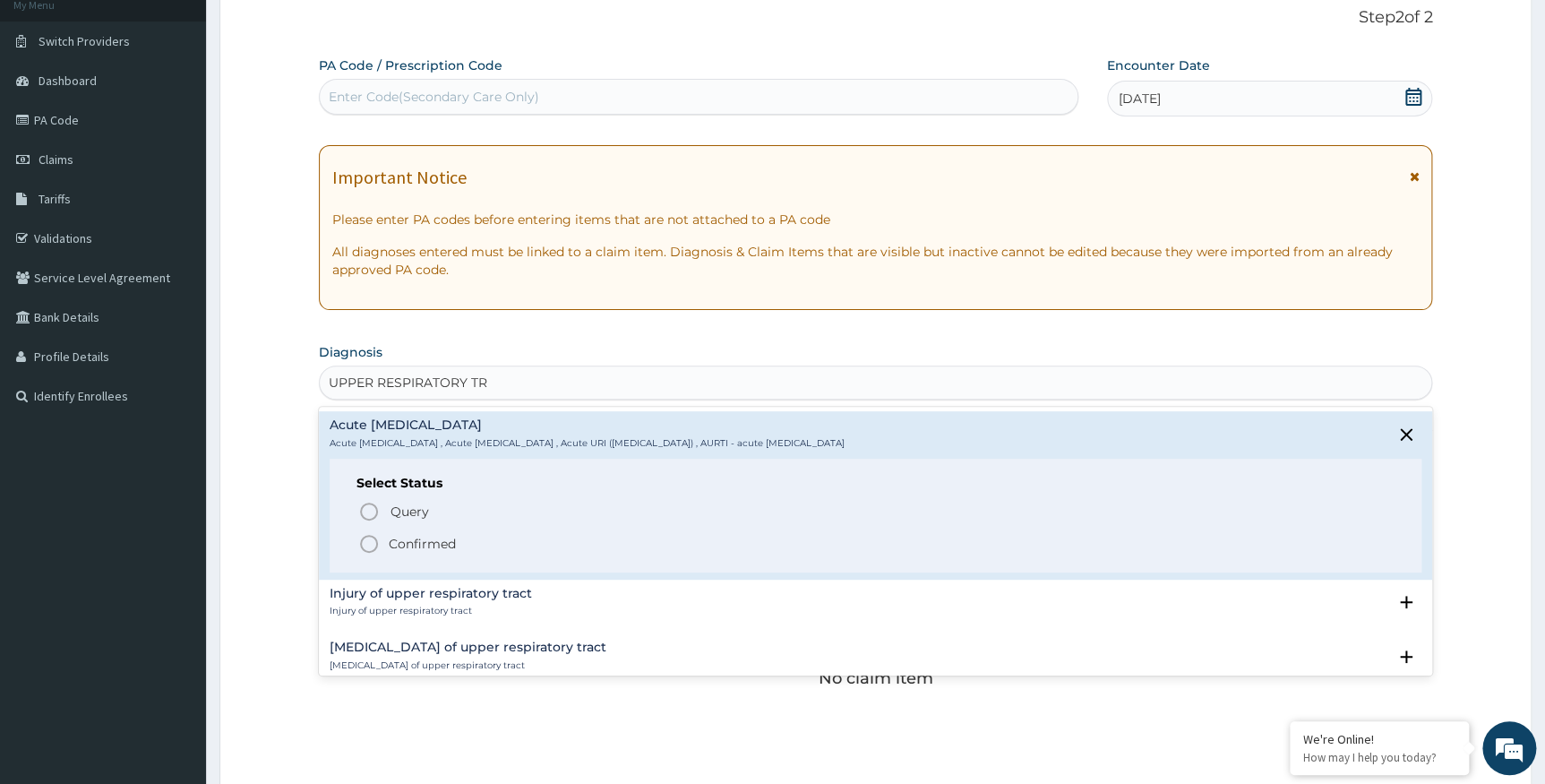
click at [368, 540] on icon "status option filled" at bounding box center [369, 544] width 21 height 21
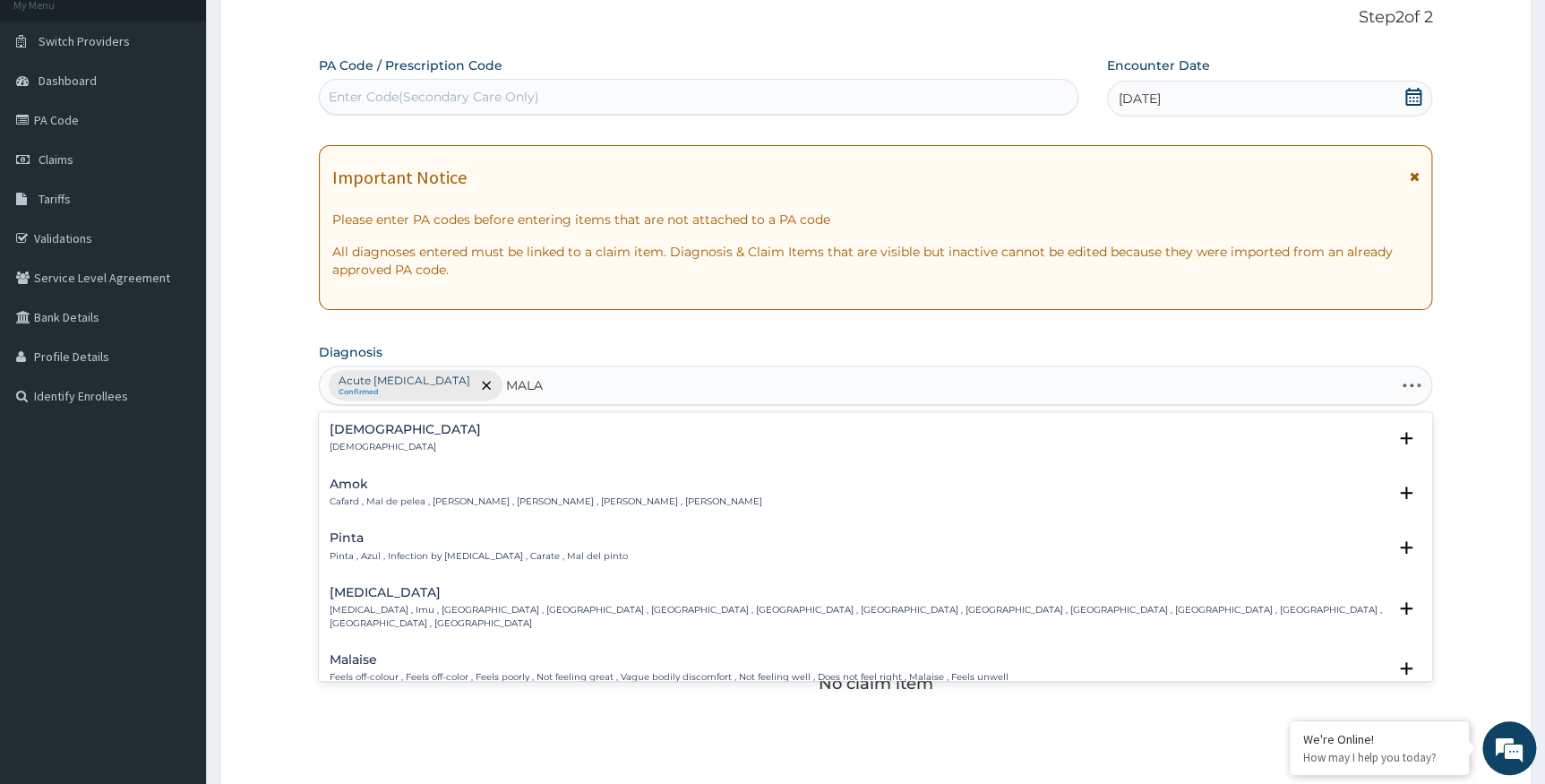
type input "MALAR"
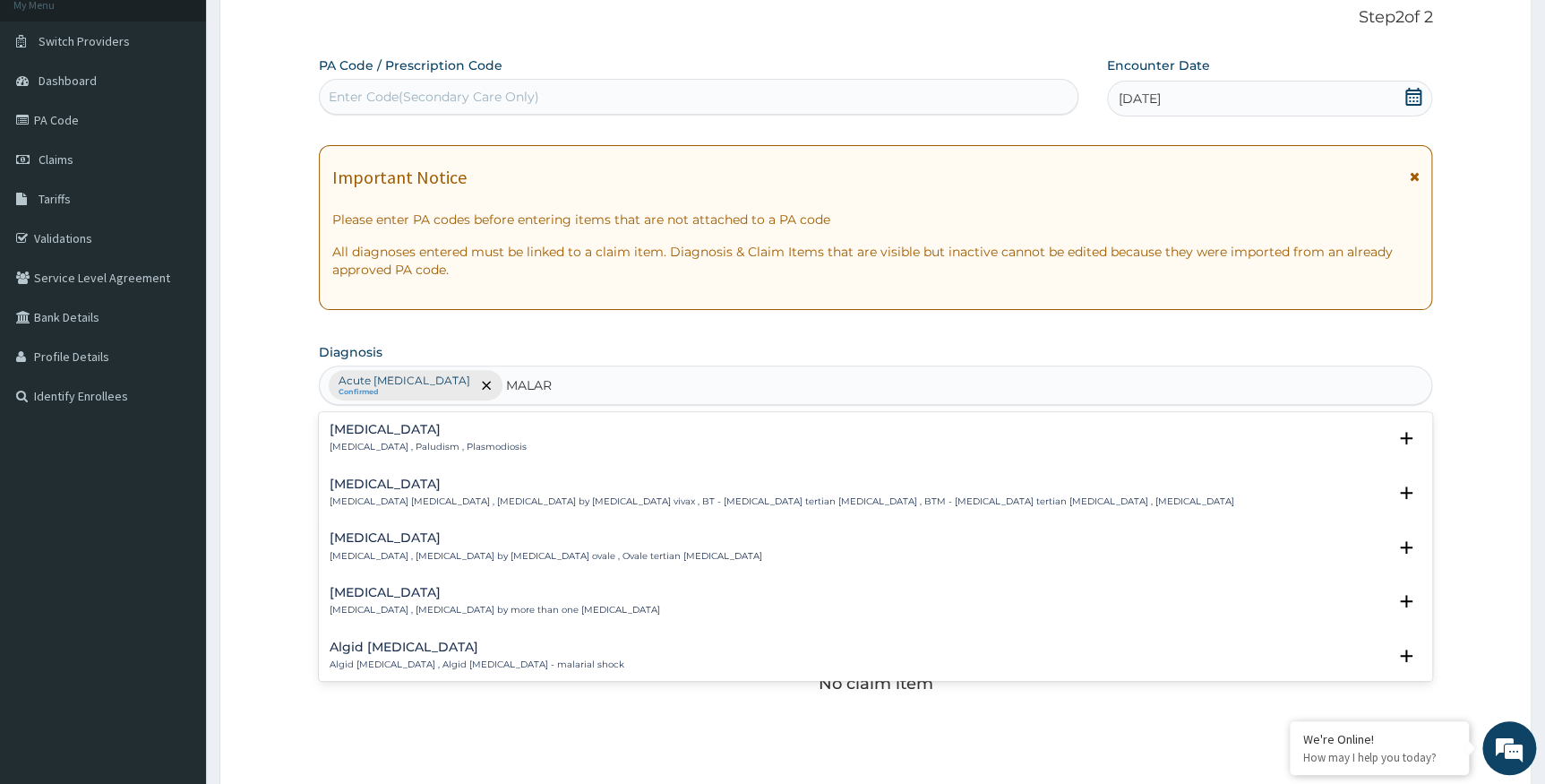
click at [582, 438] on div "Malaria Malaria , Paludism , Plasmodiosis" at bounding box center [877, 438] width 1093 height 31
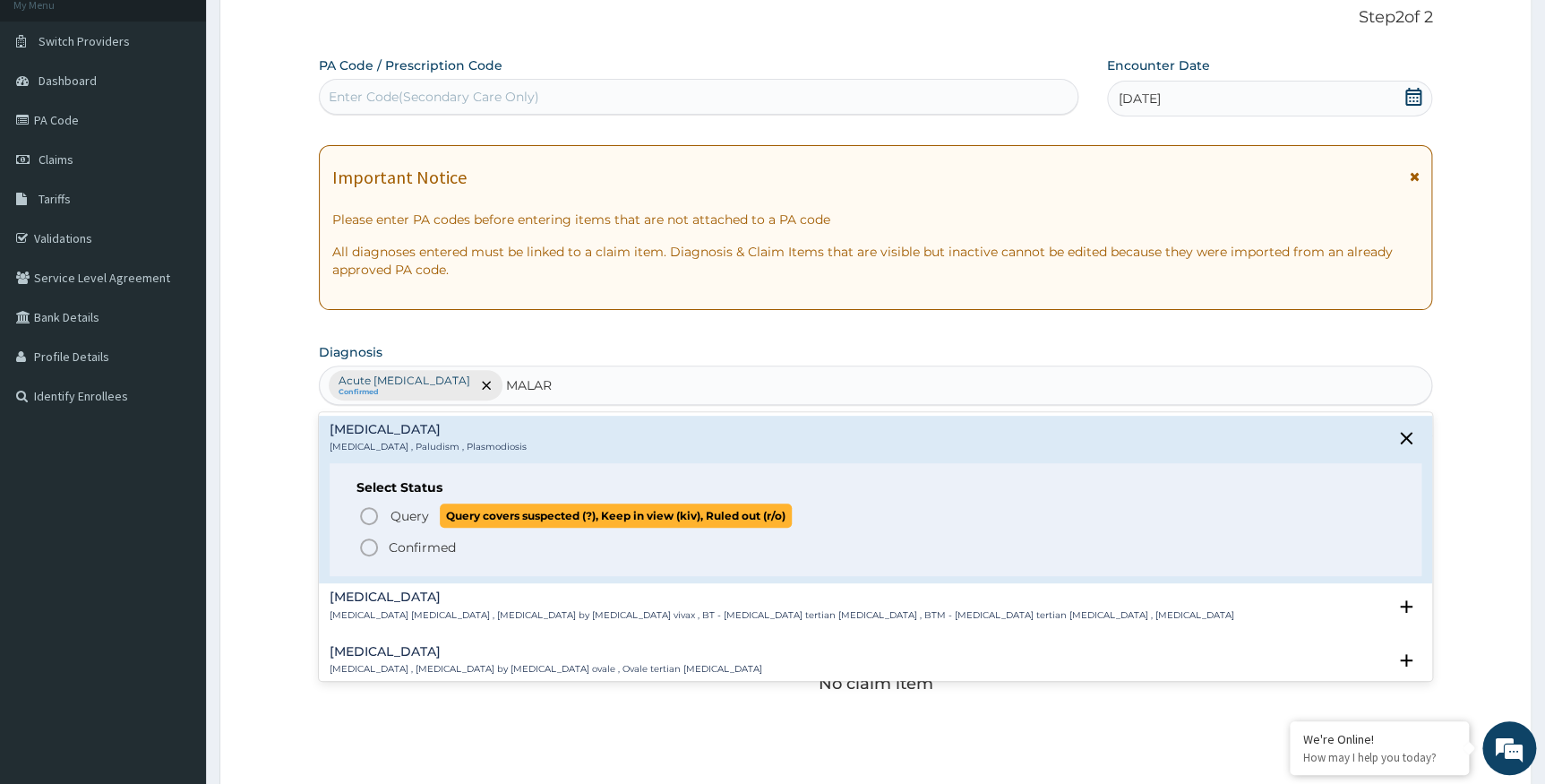
click at [370, 513] on icon "status option query" at bounding box center [369, 515] width 21 height 21
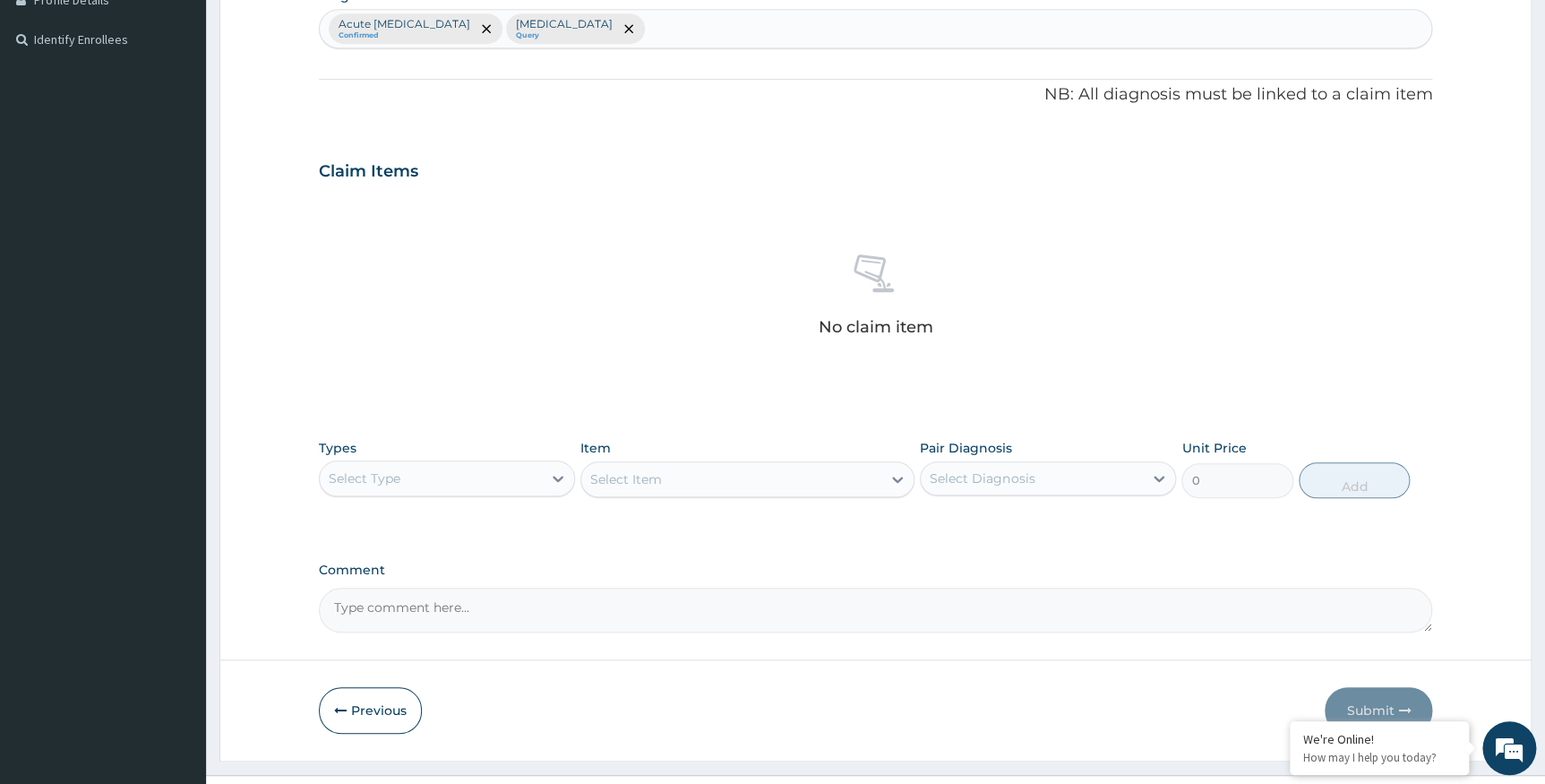
scroll to position [507, 0]
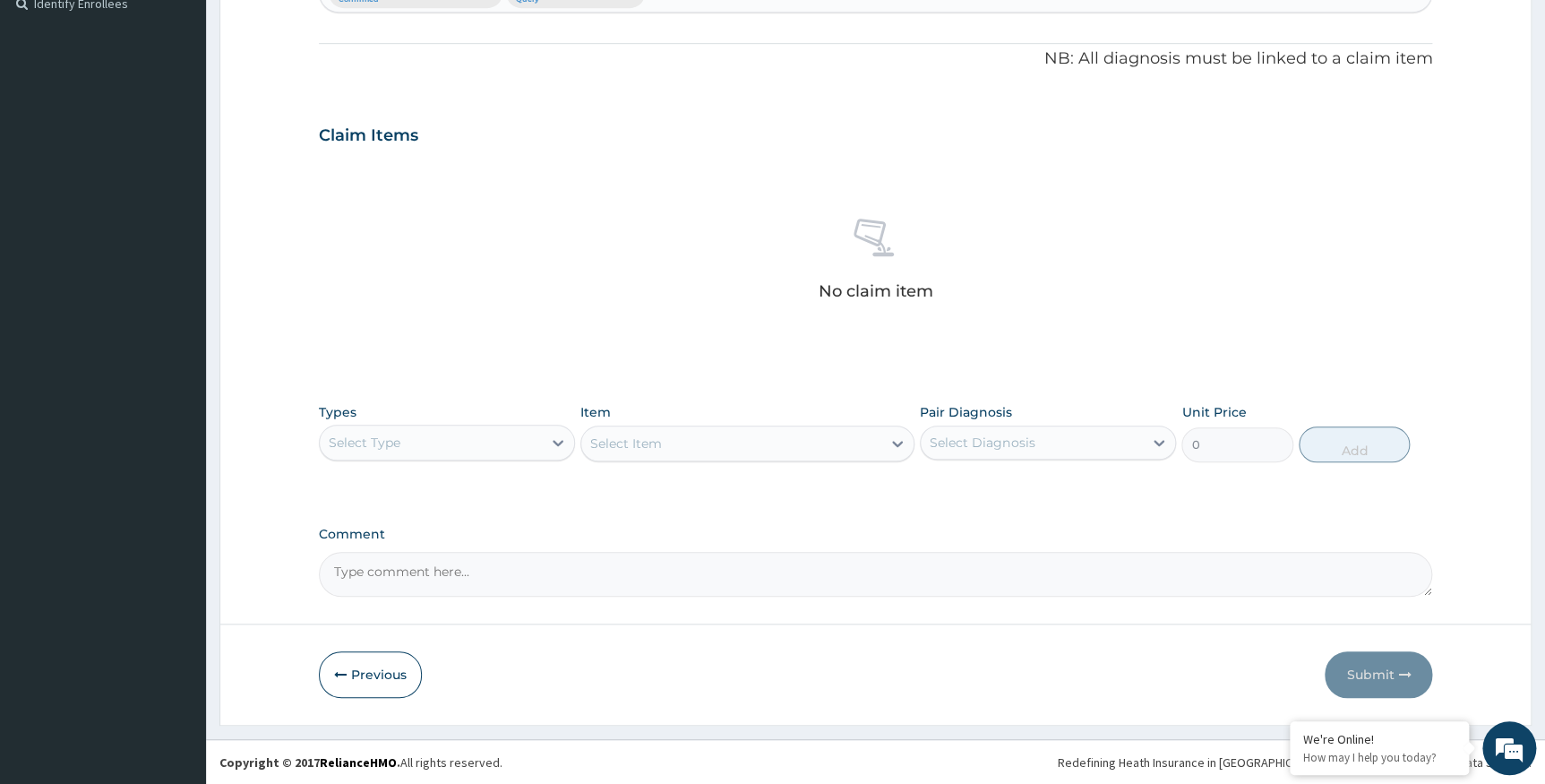
click at [530, 442] on div "Select Type" at bounding box center [431, 442] width 222 height 29
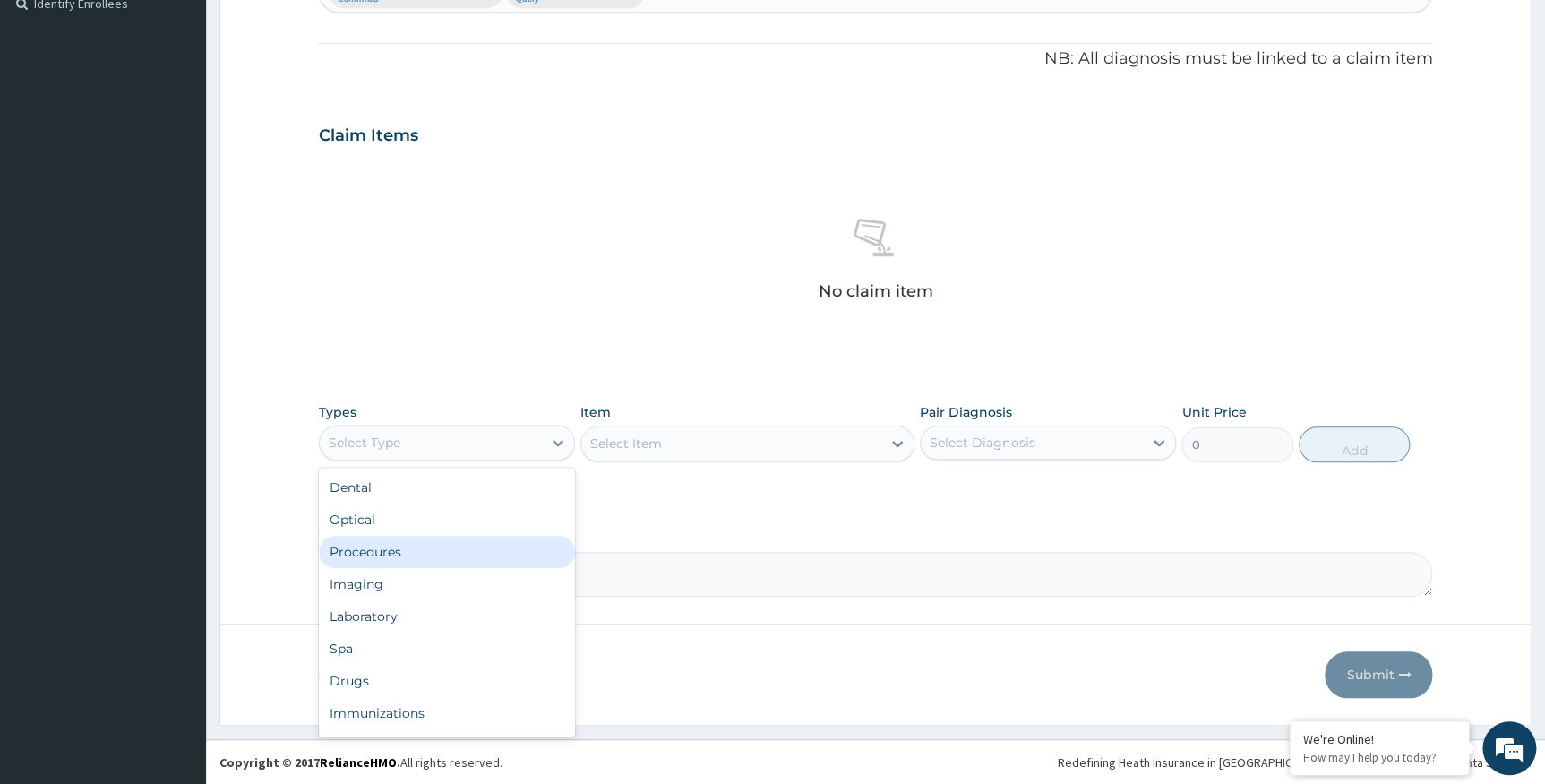
click at [490, 541] on div "Procedures" at bounding box center [447, 551] width 256 height 32
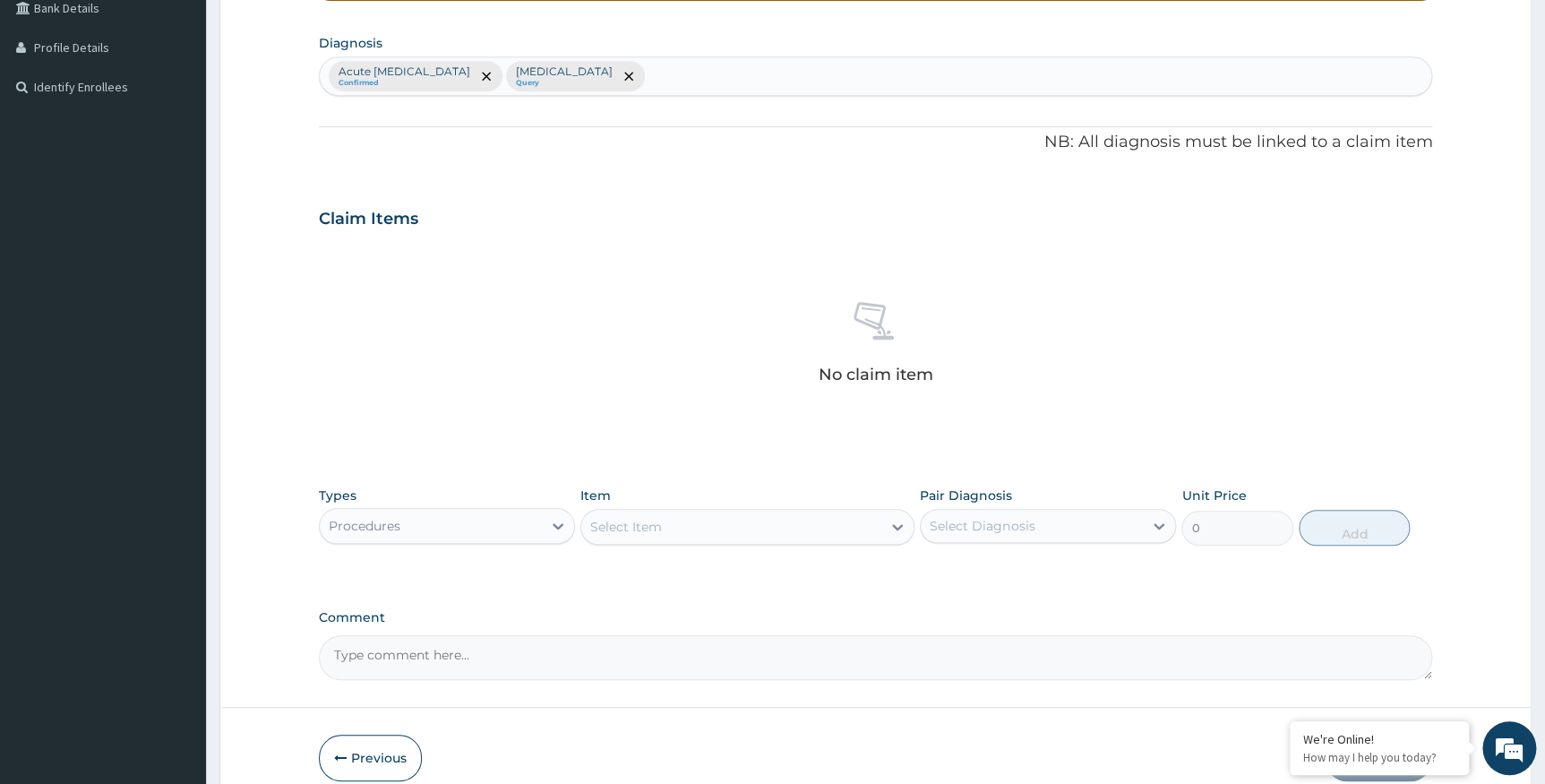
scroll to position [425, 0]
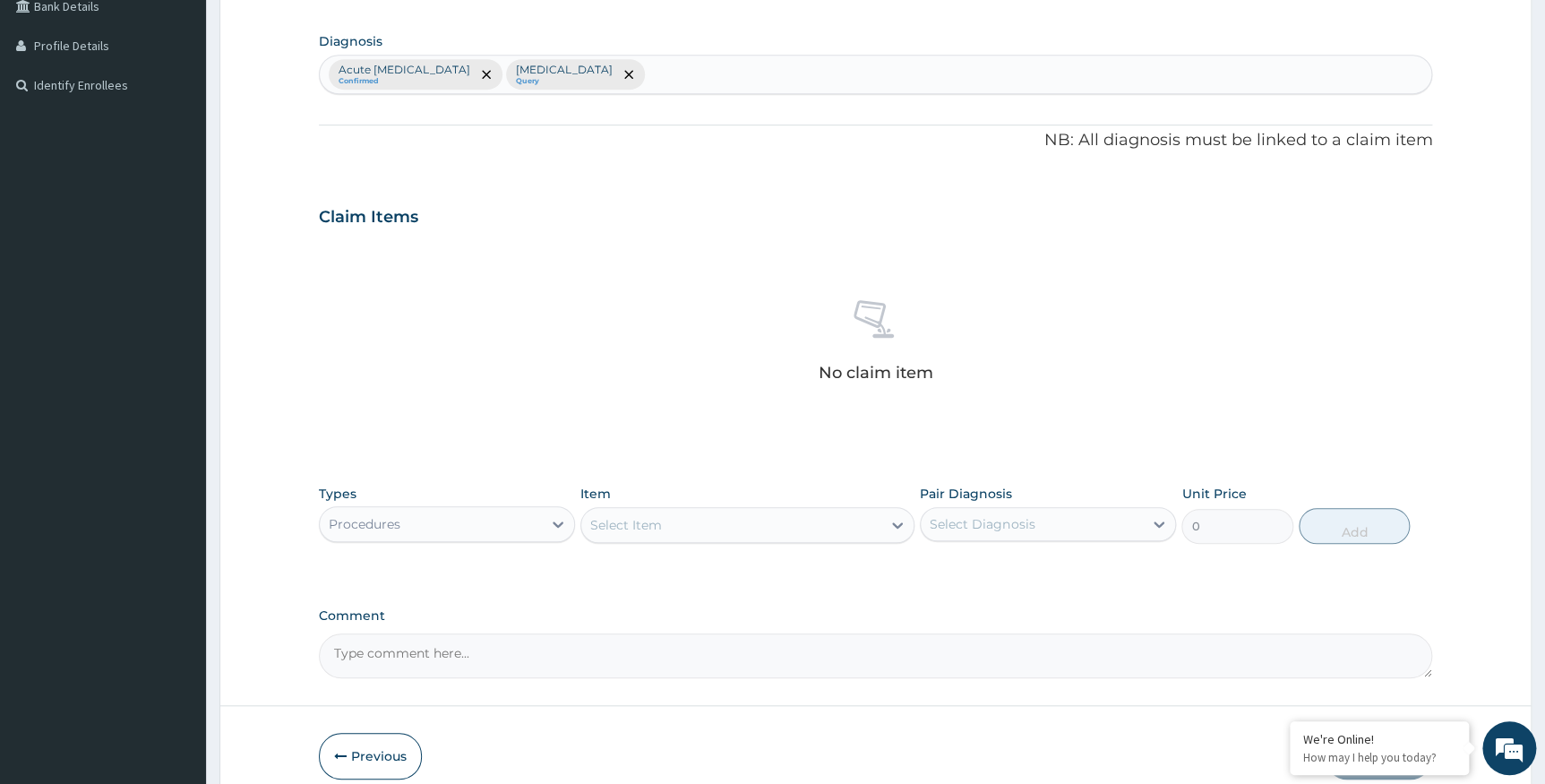
click at [720, 521] on div "Select Item" at bounding box center [731, 524] width 300 height 29
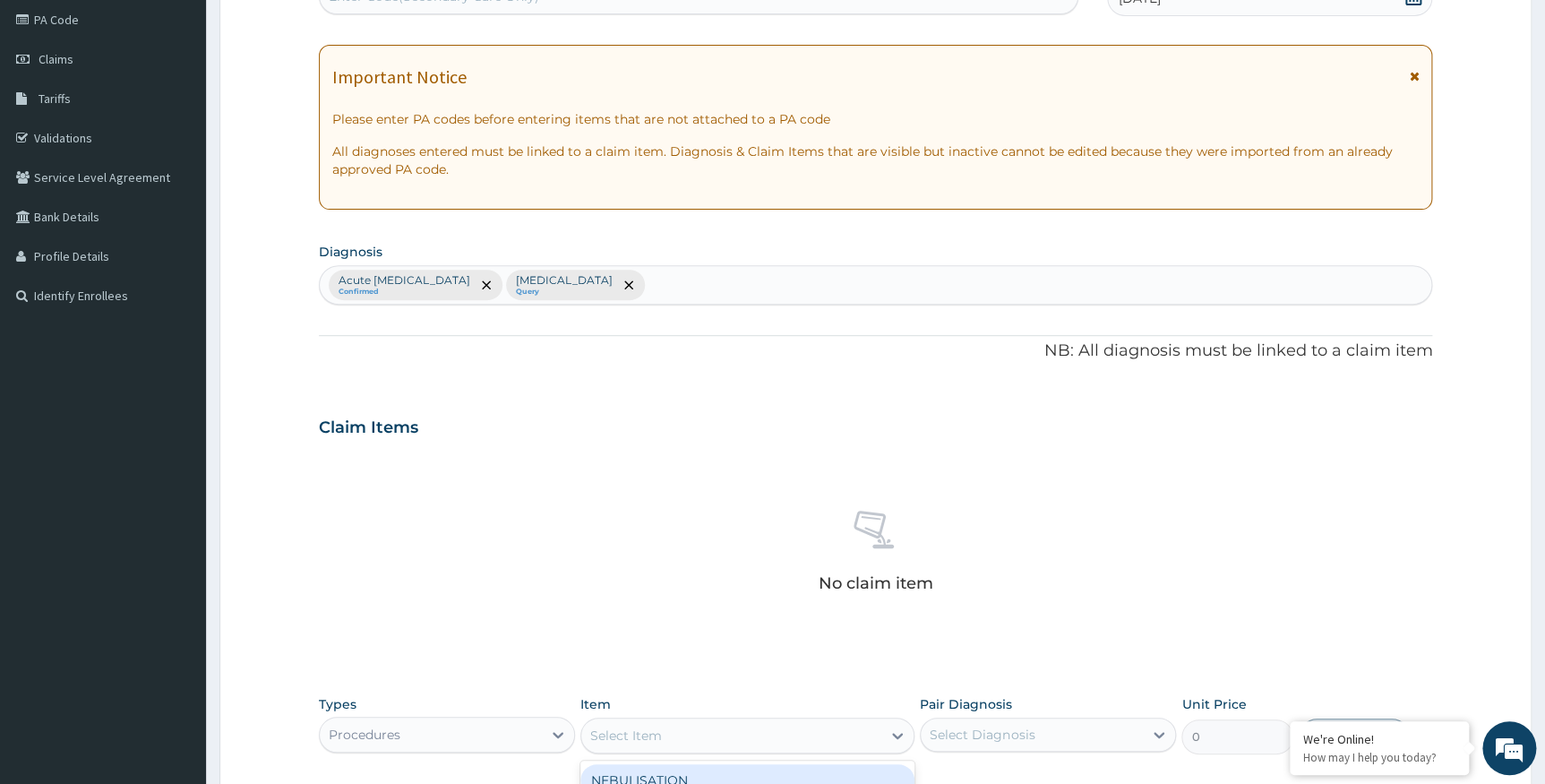
scroll to position [507, 0]
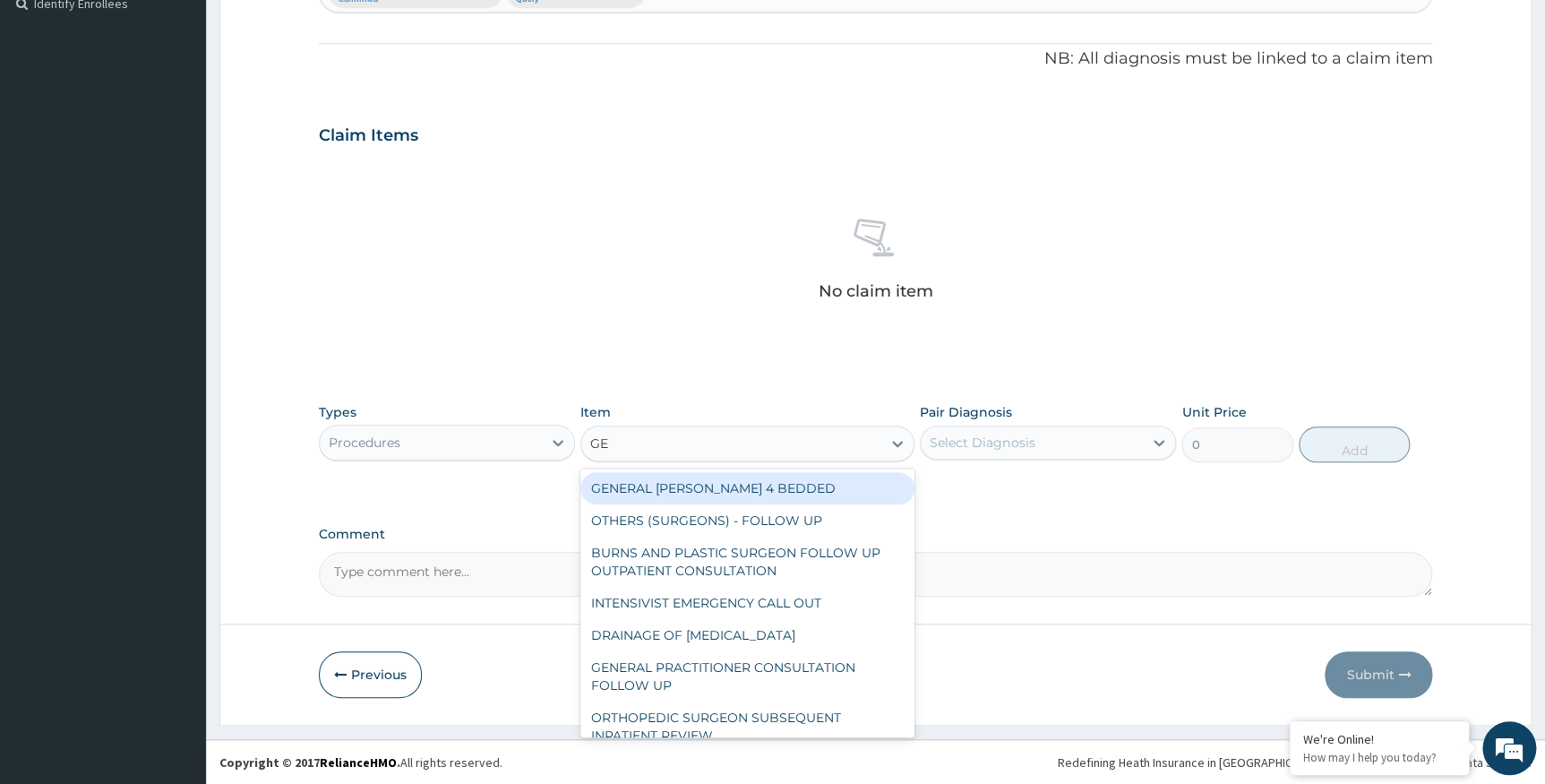
type input "GEN"
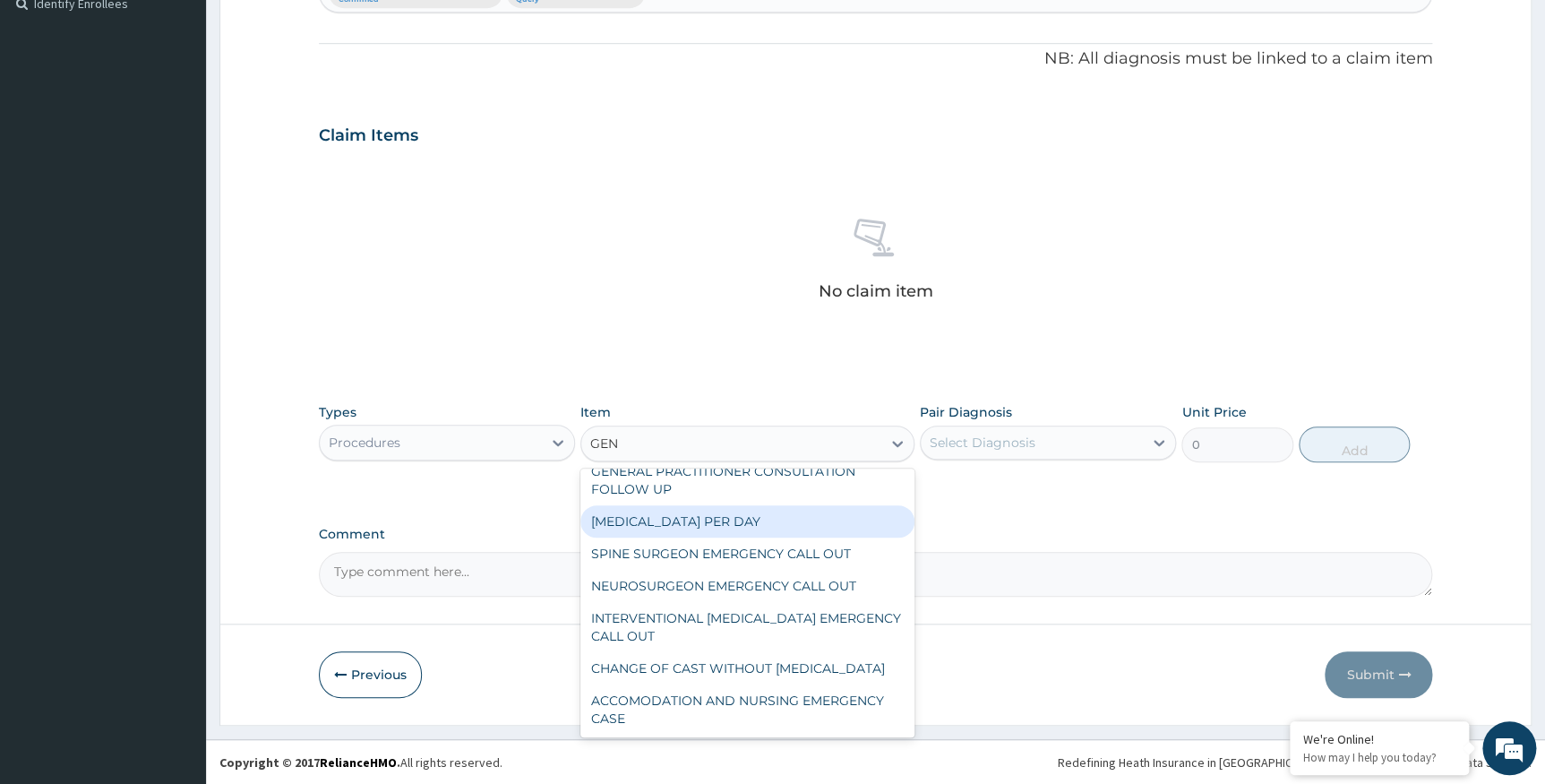
scroll to position [162, 0]
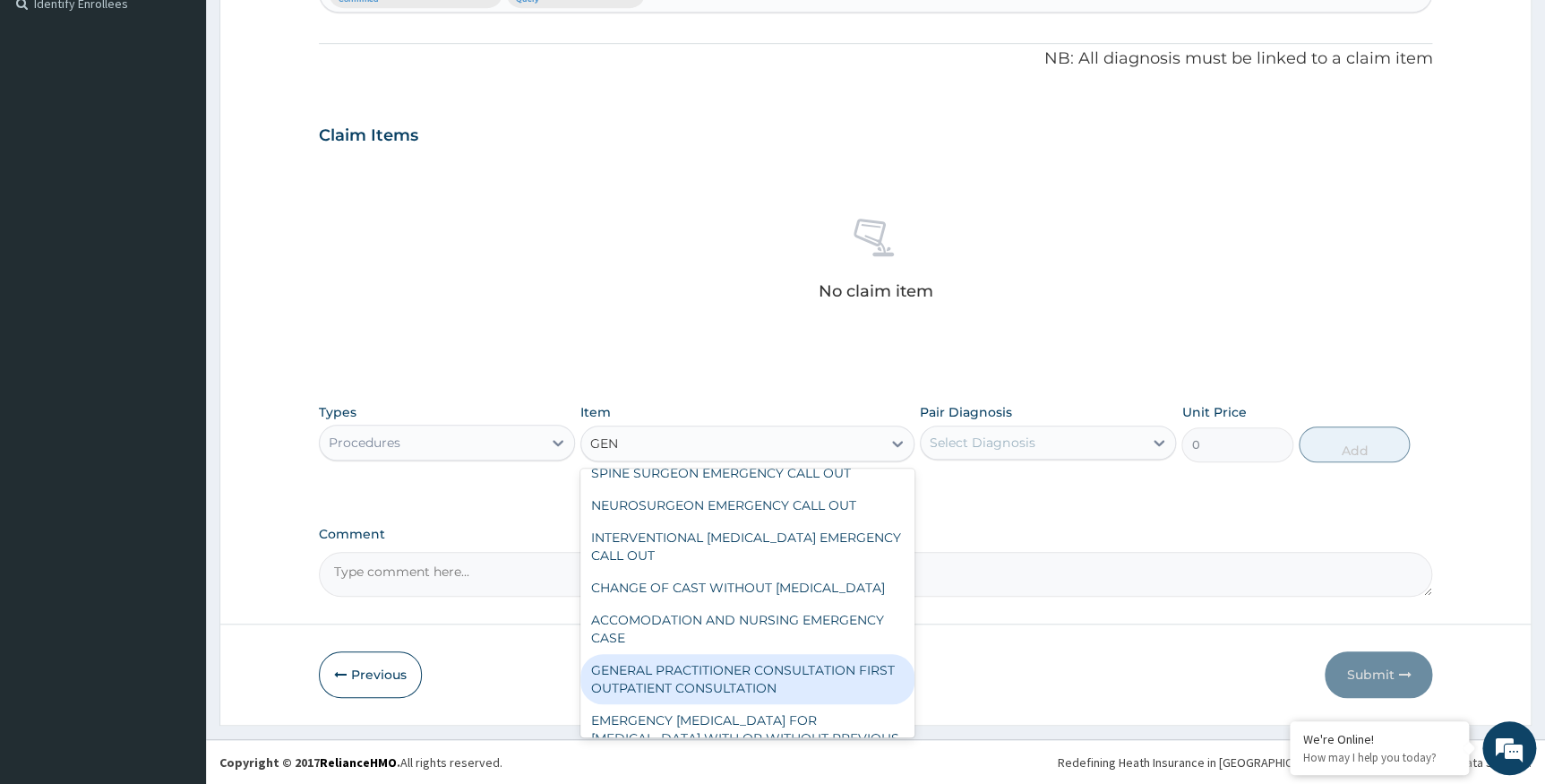
click at [820, 695] on div "GENERAL PRACTITIONER CONSULTATION FIRST OUTPATIENT CONSULTATION" at bounding box center [747, 679] width 334 height 50
type input "3547.5"
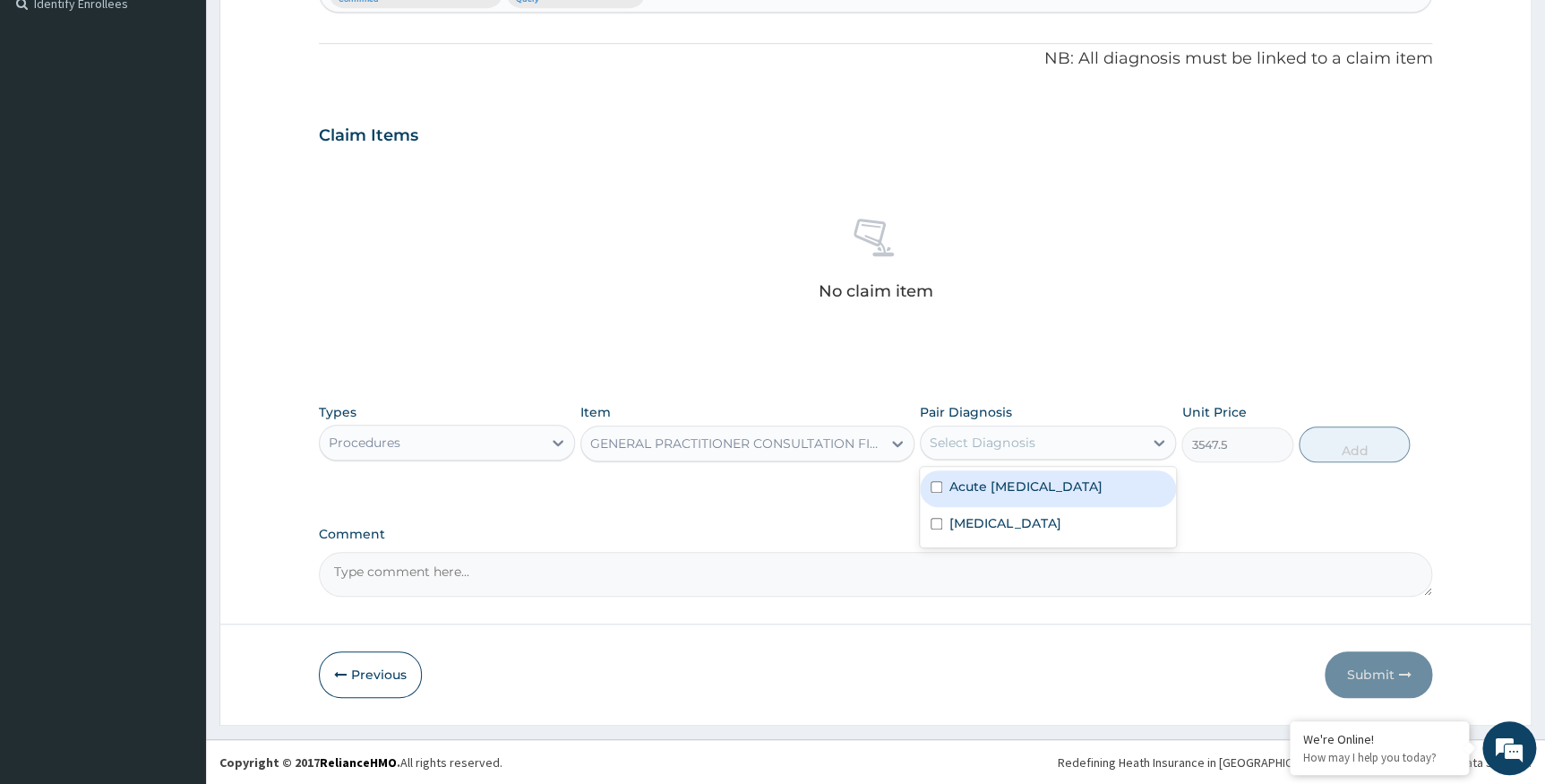
click at [1139, 436] on div "Select Diagnosis" at bounding box center [1032, 442] width 222 height 29
click at [1073, 492] on label "Acute upper respiratory infection" at bounding box center [1025, 485] width 153 height 18
checkbox input "true"
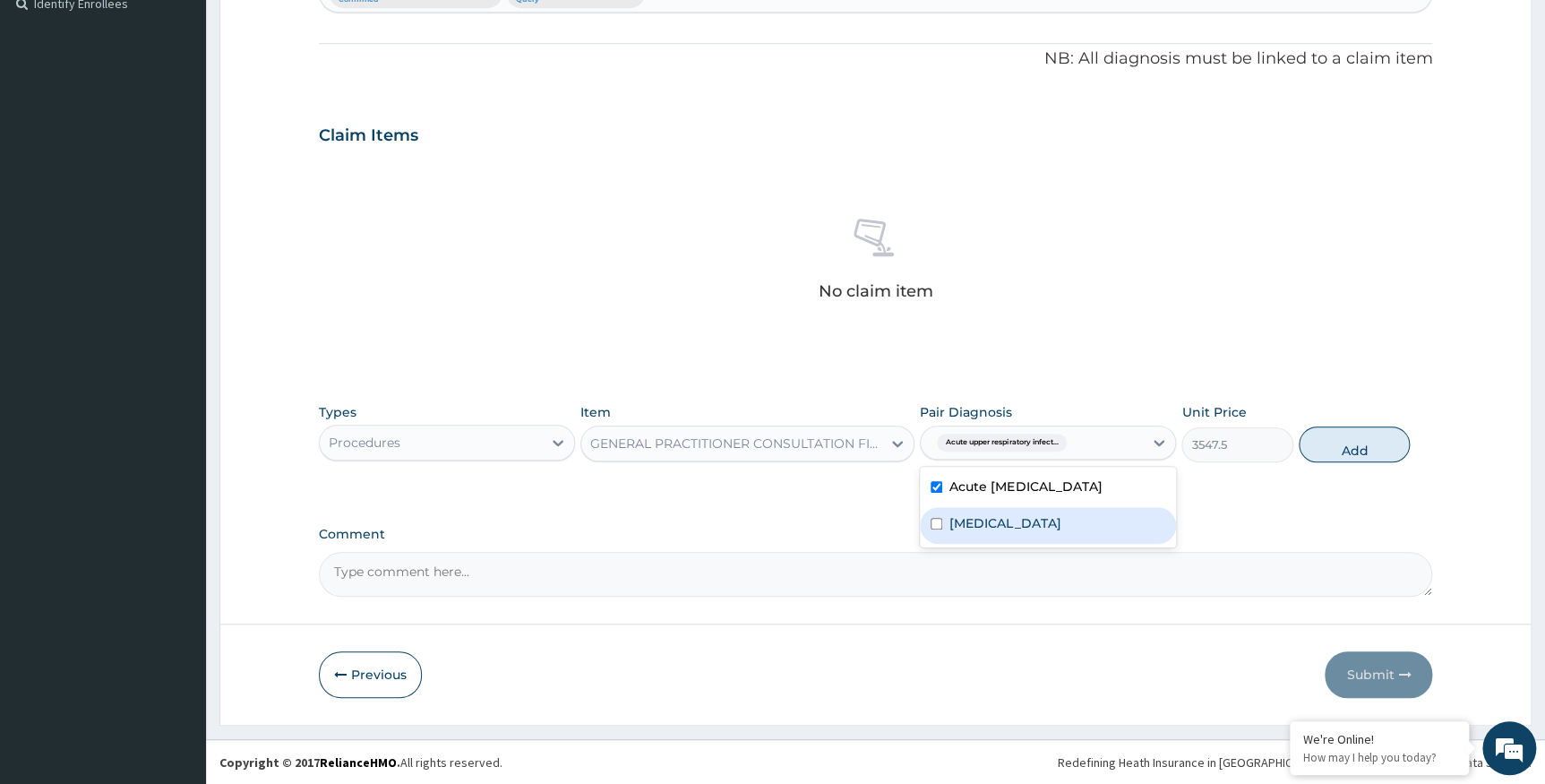
click at [1049, 517] on div "Malaria" at bounding box center [1048, 525] width 256 height 37
checkbox input "true"
click at [1379, 436] on button "Add" at bounding box center [1355, 444] width 111 height 36
type input "0"
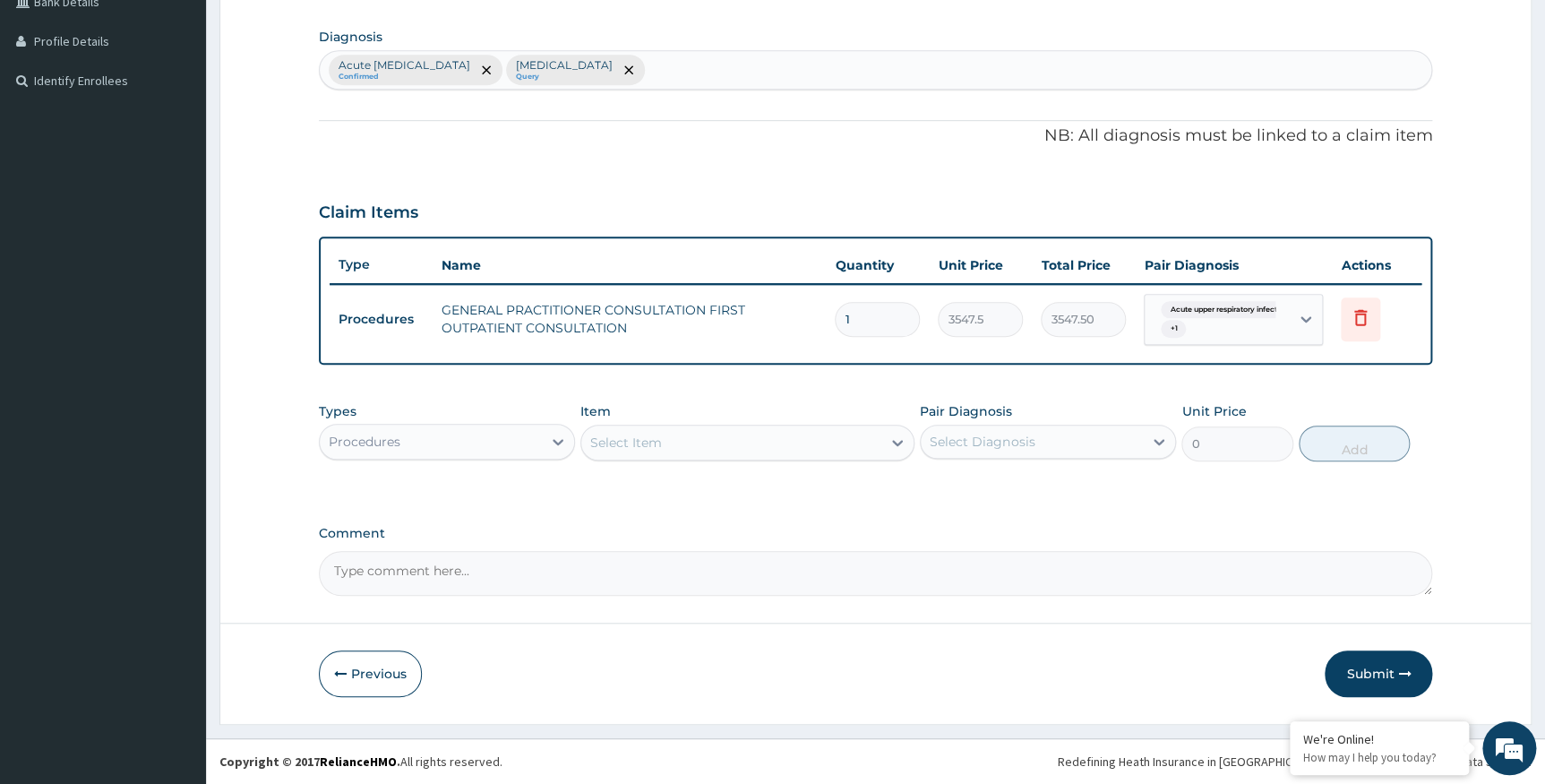
scroll to position [429, 0]
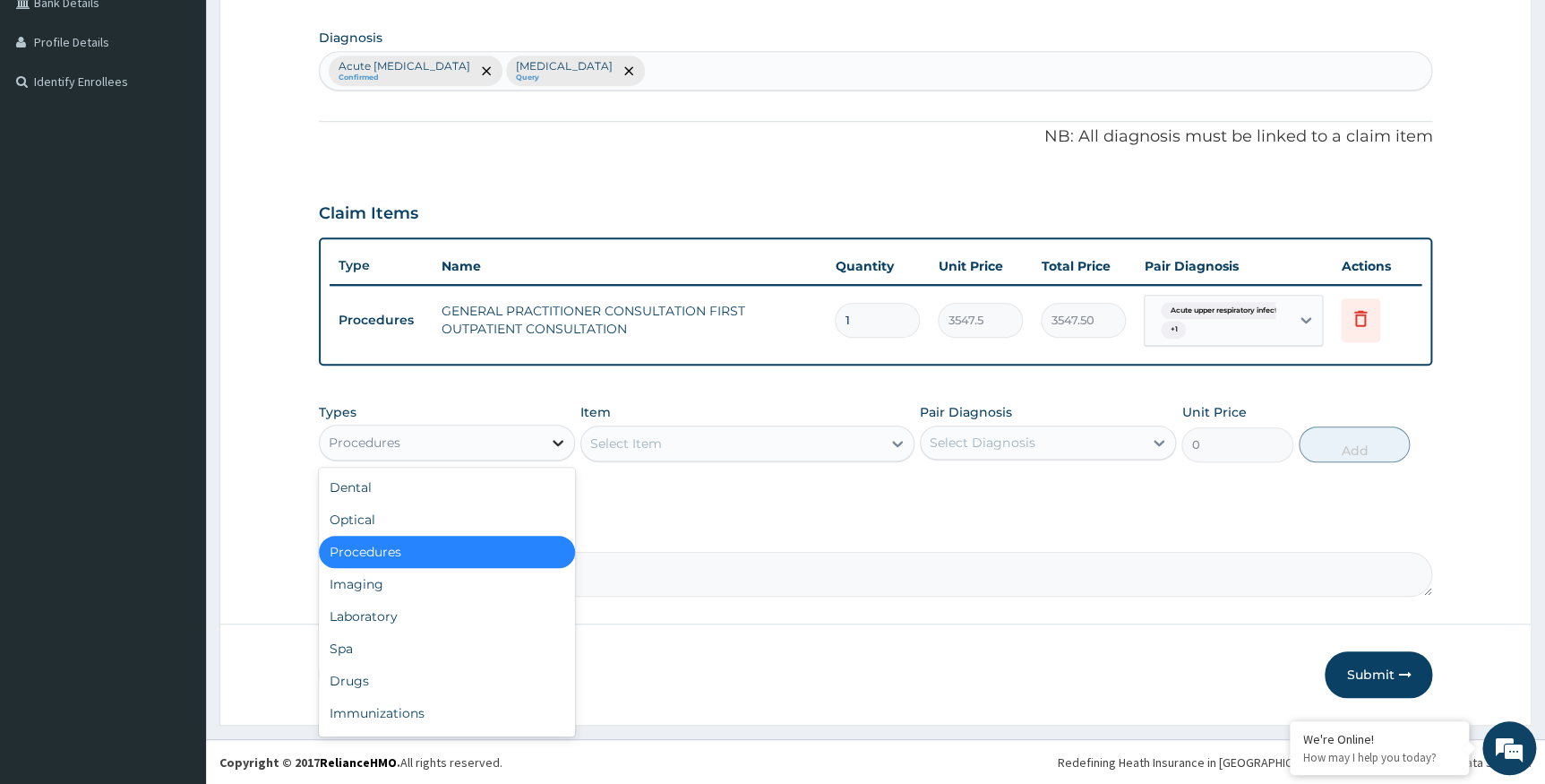
click at [546, 443] on div at bounding box center [558, 442] width 32 height 32
click at [405, 671] on div "Drugs" at bounding box center [447, 680] width 256 height 32
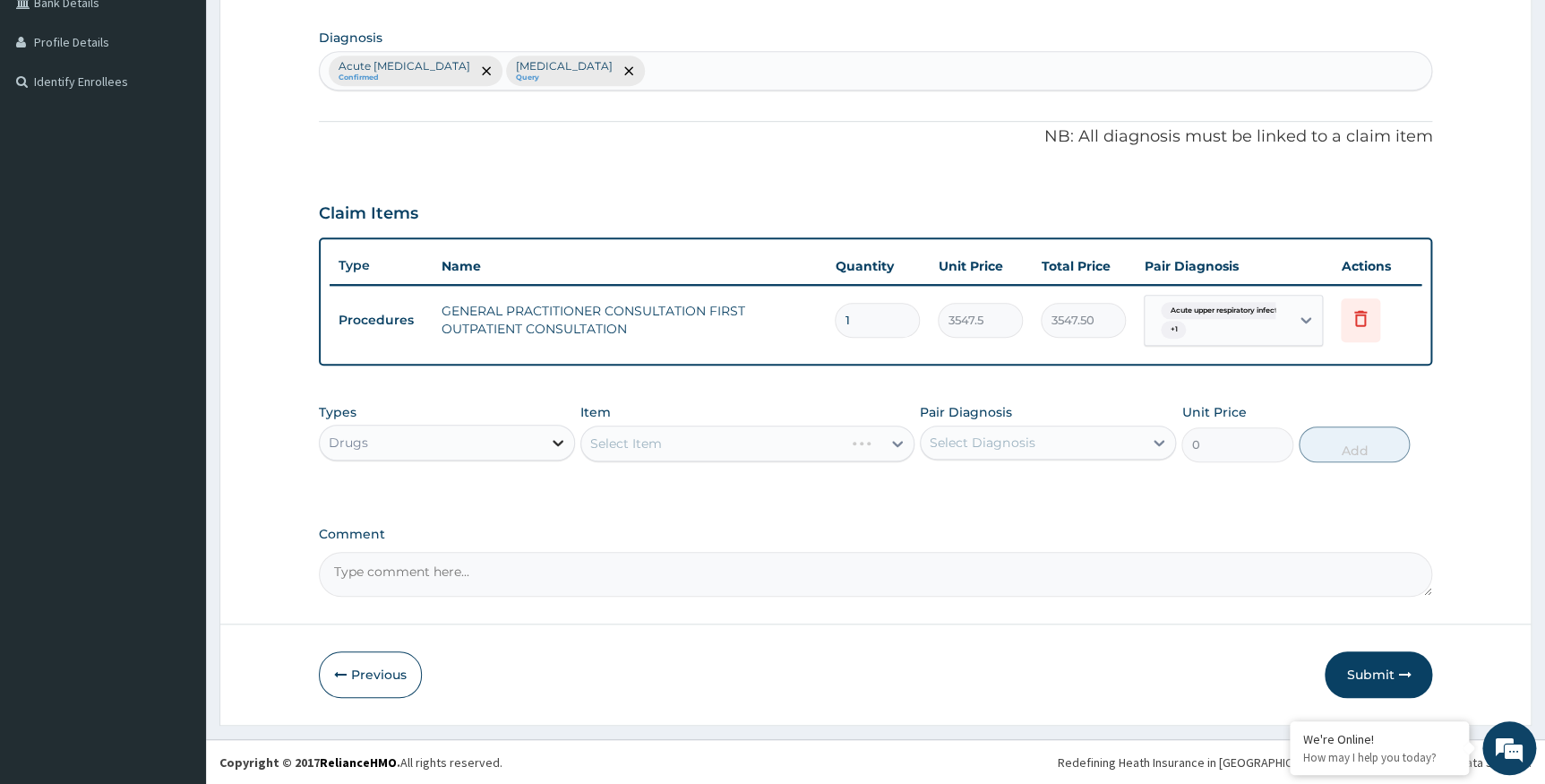
click at [549, 444] on icon at bounding box center [558, 442] width 18 height 18
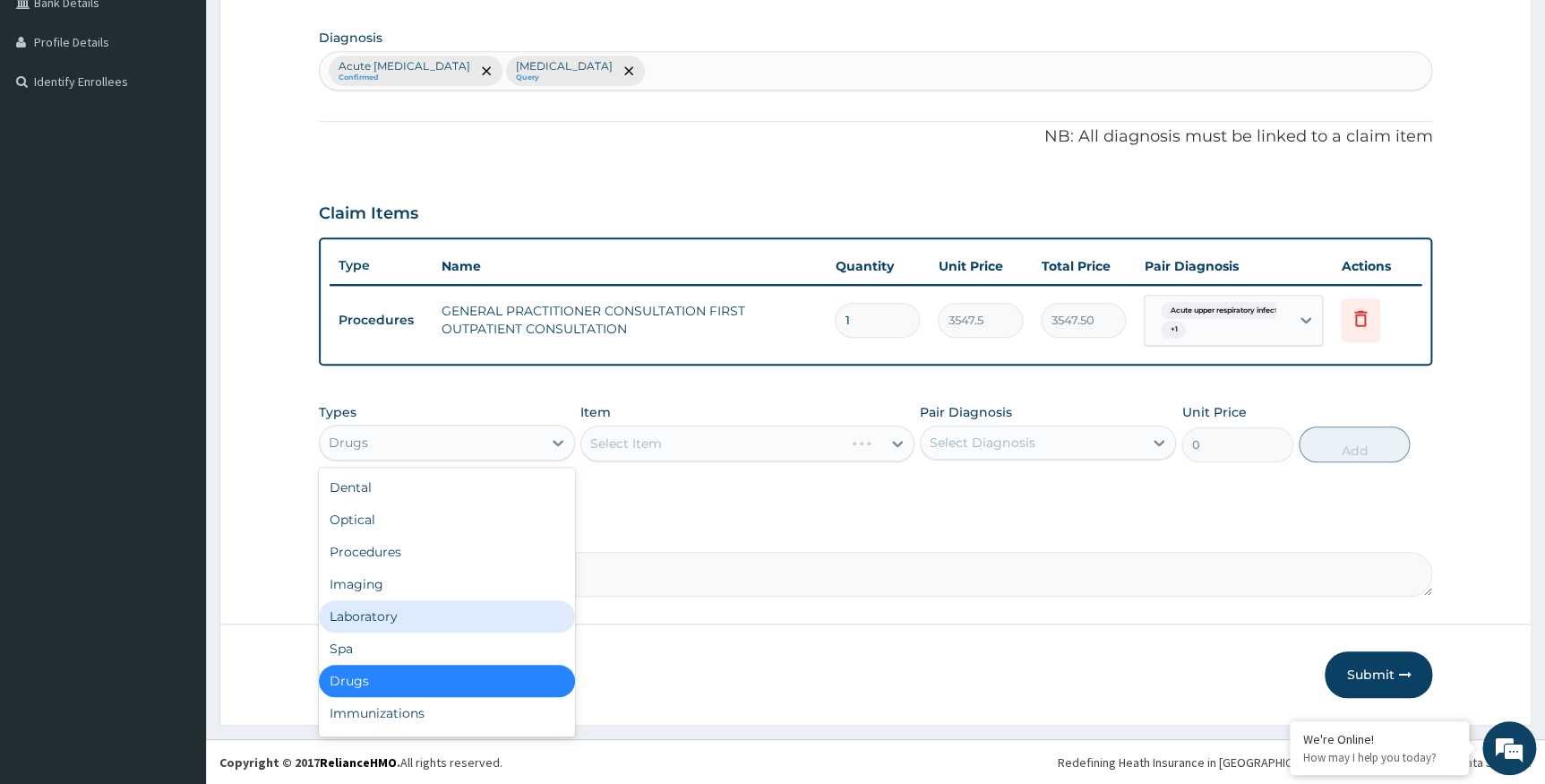
click at [429, 614] on div "Laboratory" at bounding box center [447, 616] width 256 height 32
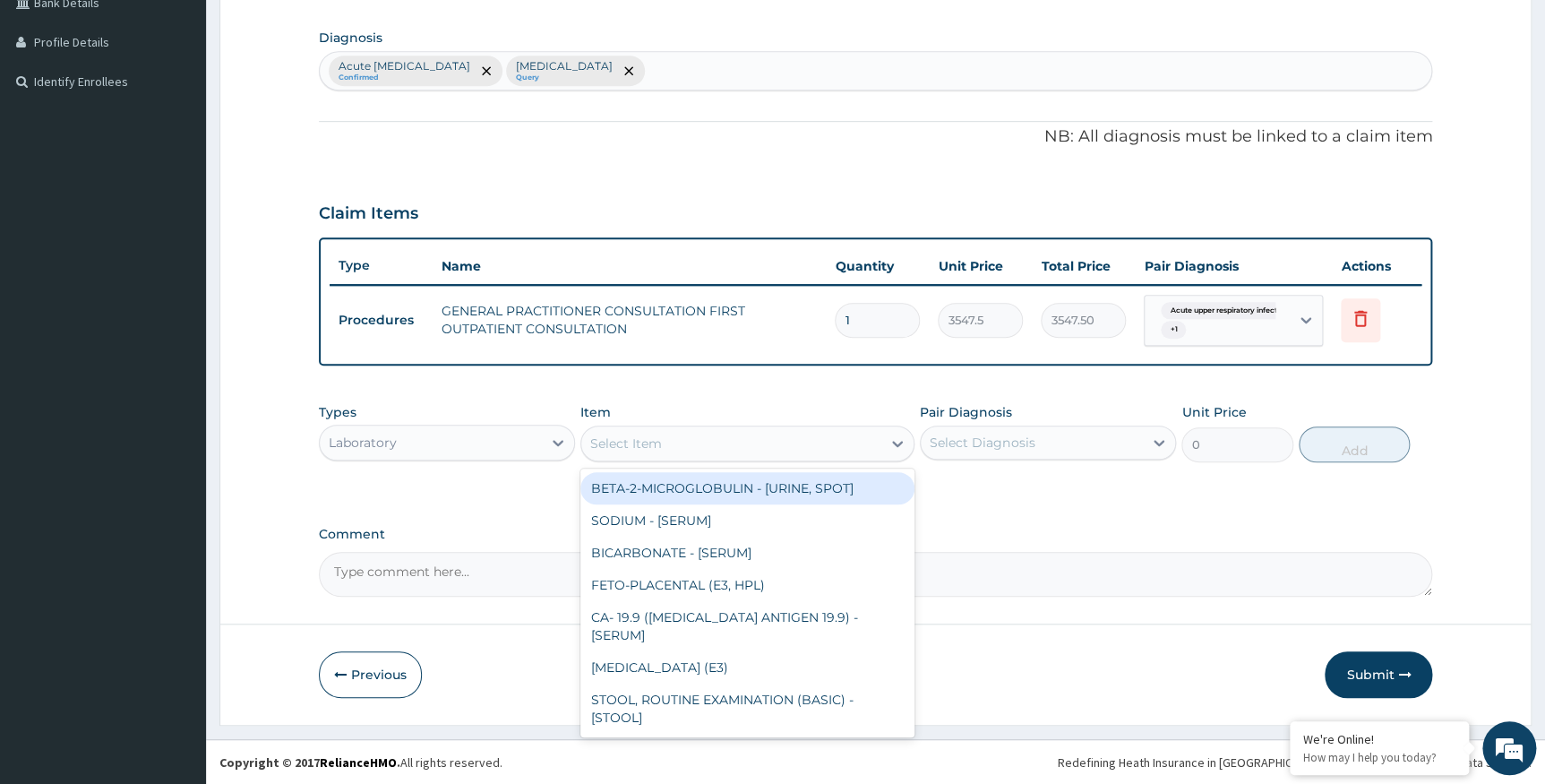
click at [863, 441] on div "Select Item" at bounding box center [731, 443] width 300 height 29
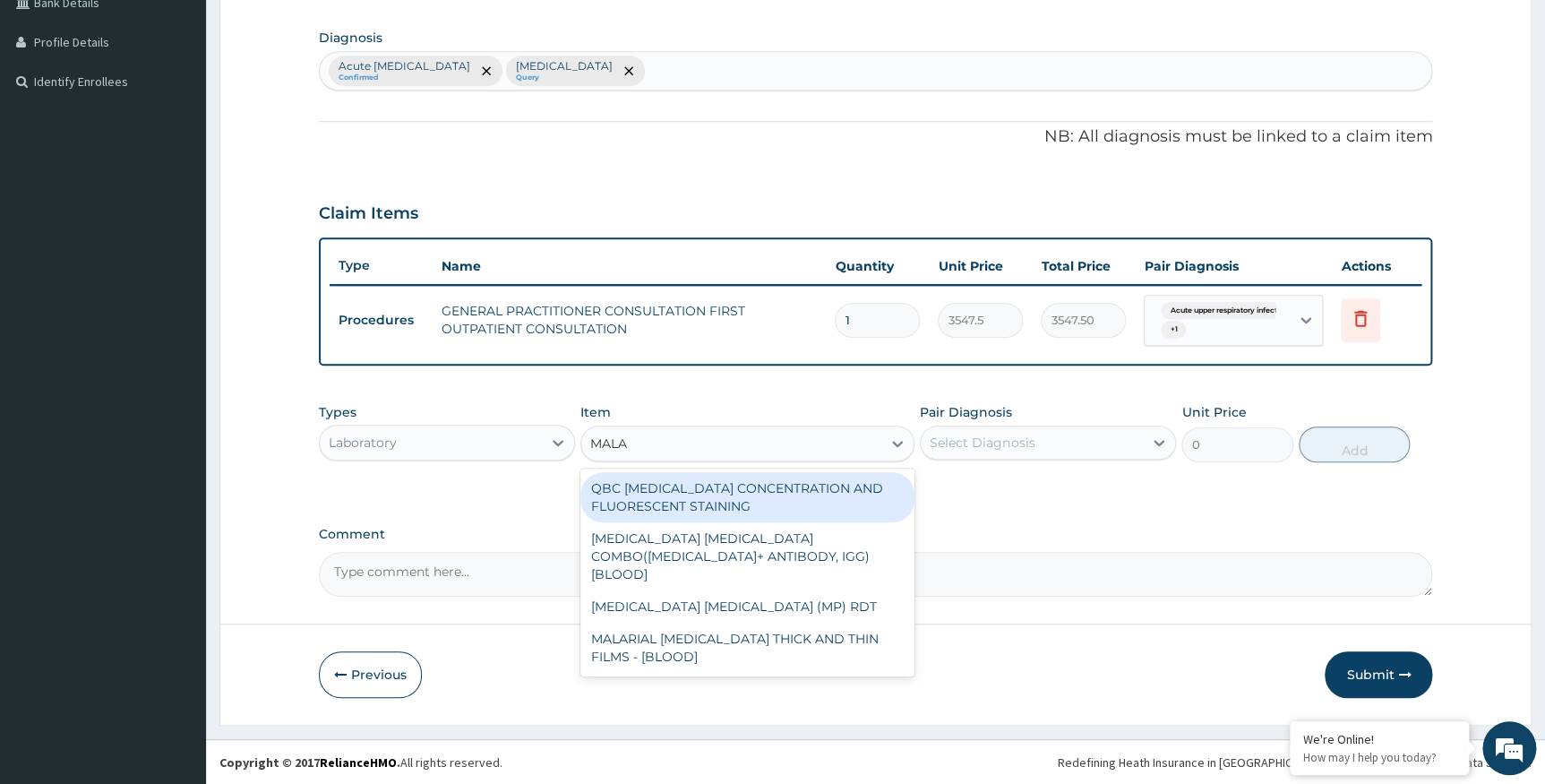
type input "MALAR"
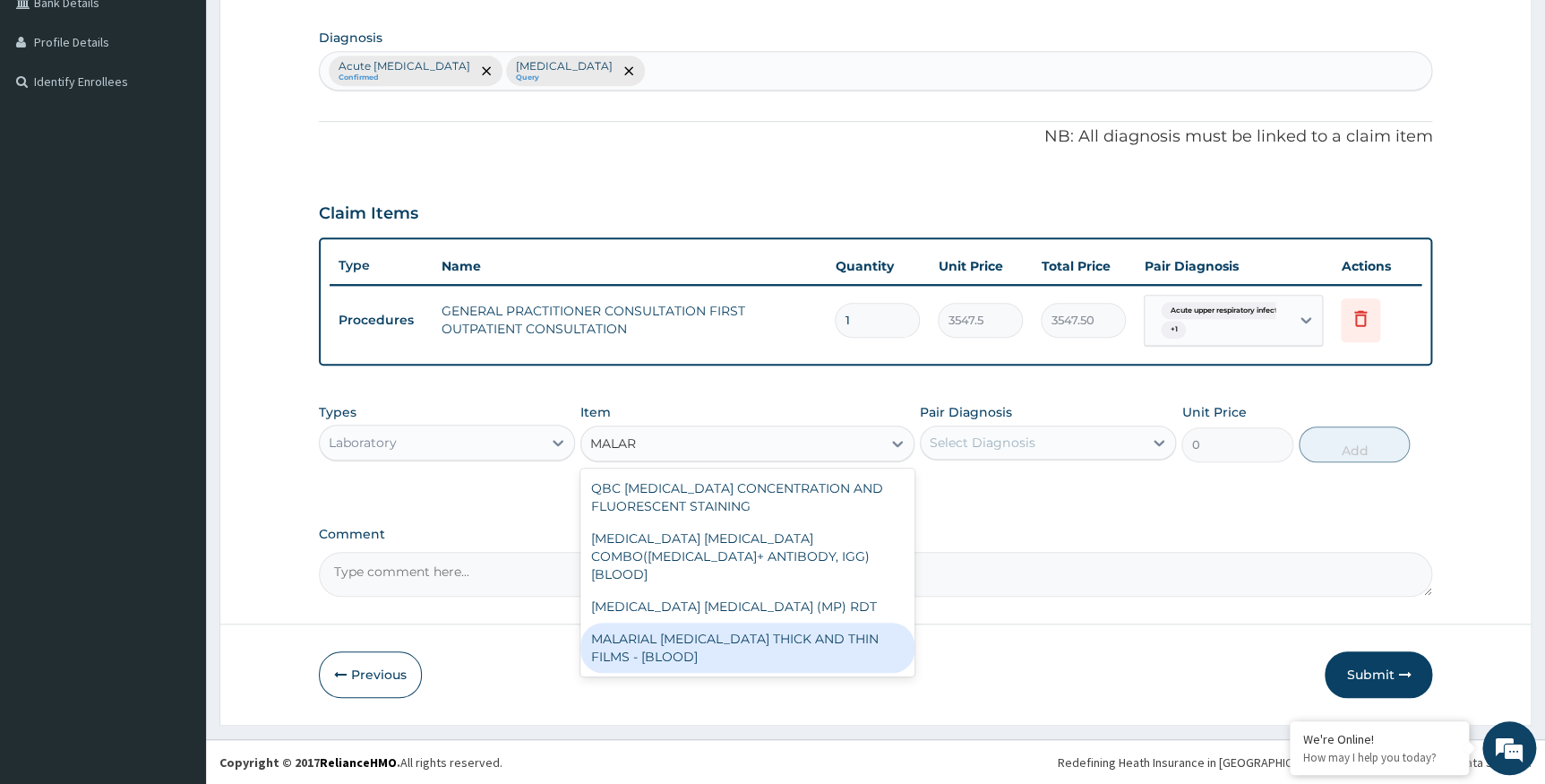
click at [833, 627] on div "MALARIAL PARASITE THICK AND THIN FILMS - [BLOOD]" at bounding box center [747, 647] width 334 height 50
type input "1612.5"
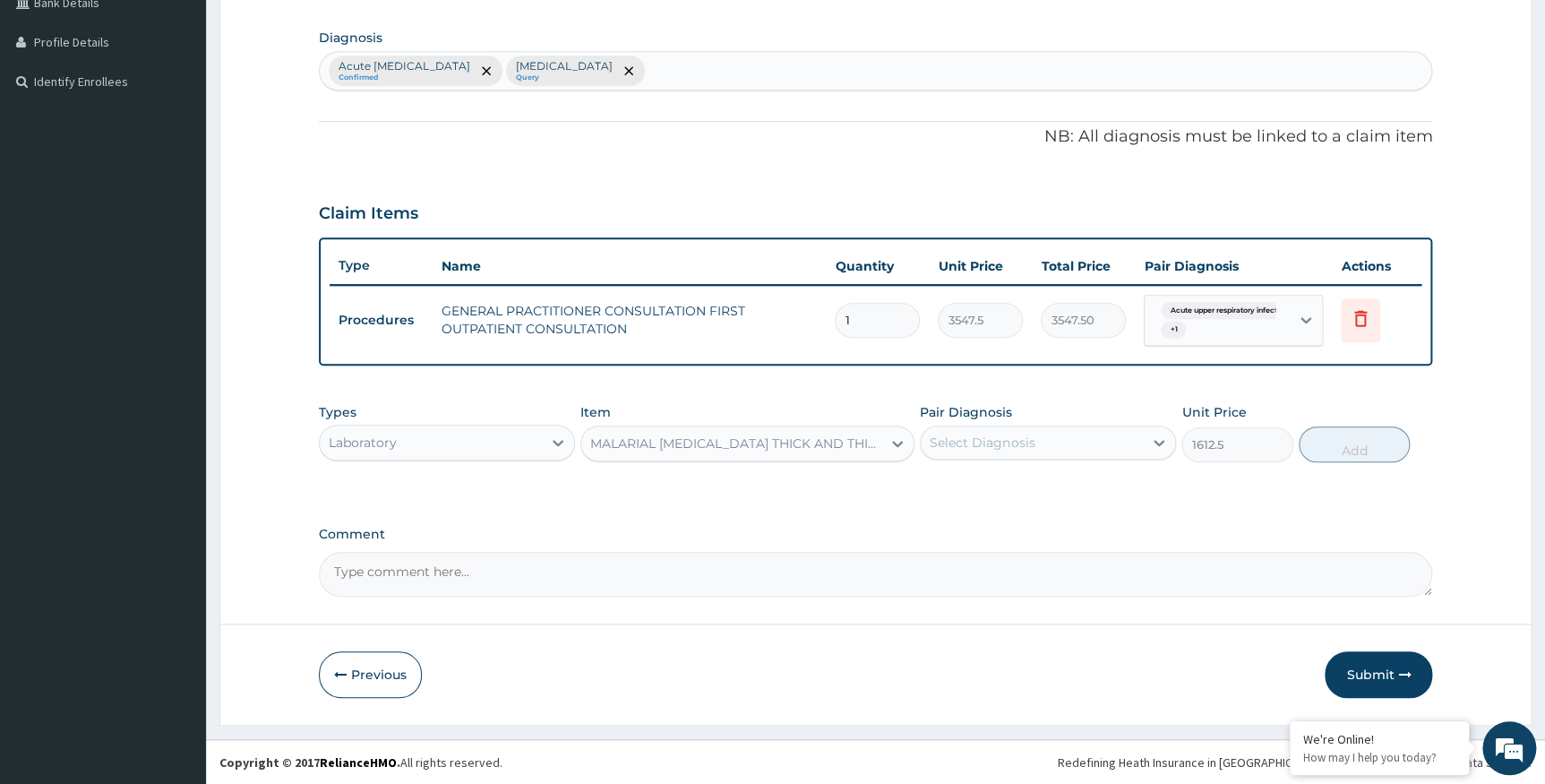
click at [983, 445] on div "Select Diagnosis" at bounding box center [982, 442] width 104 height 18
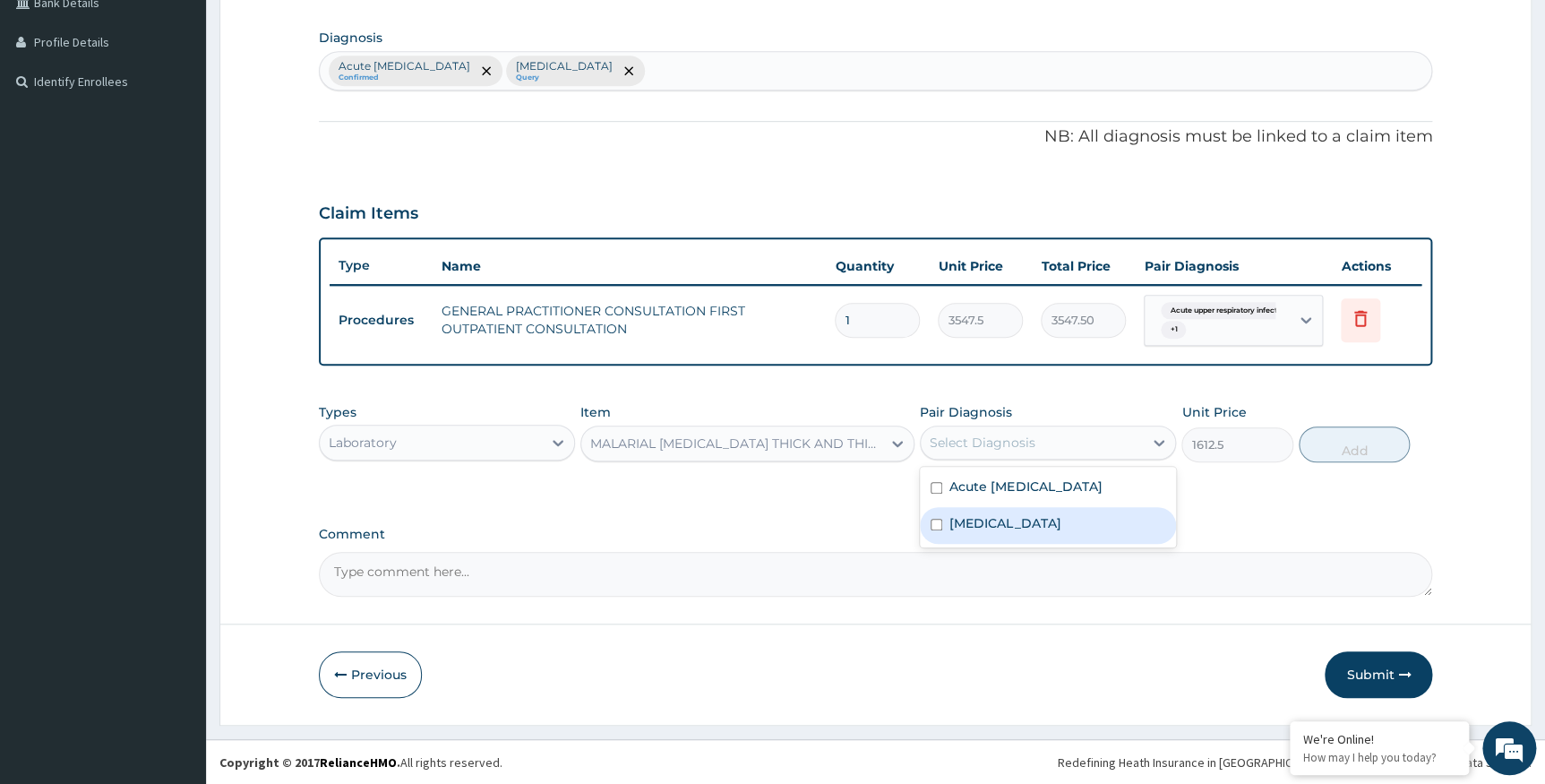
click at [979, 523] on label "Malaria" at bounding box center [1005, 522] width 111 height 18
checkbox input "true"
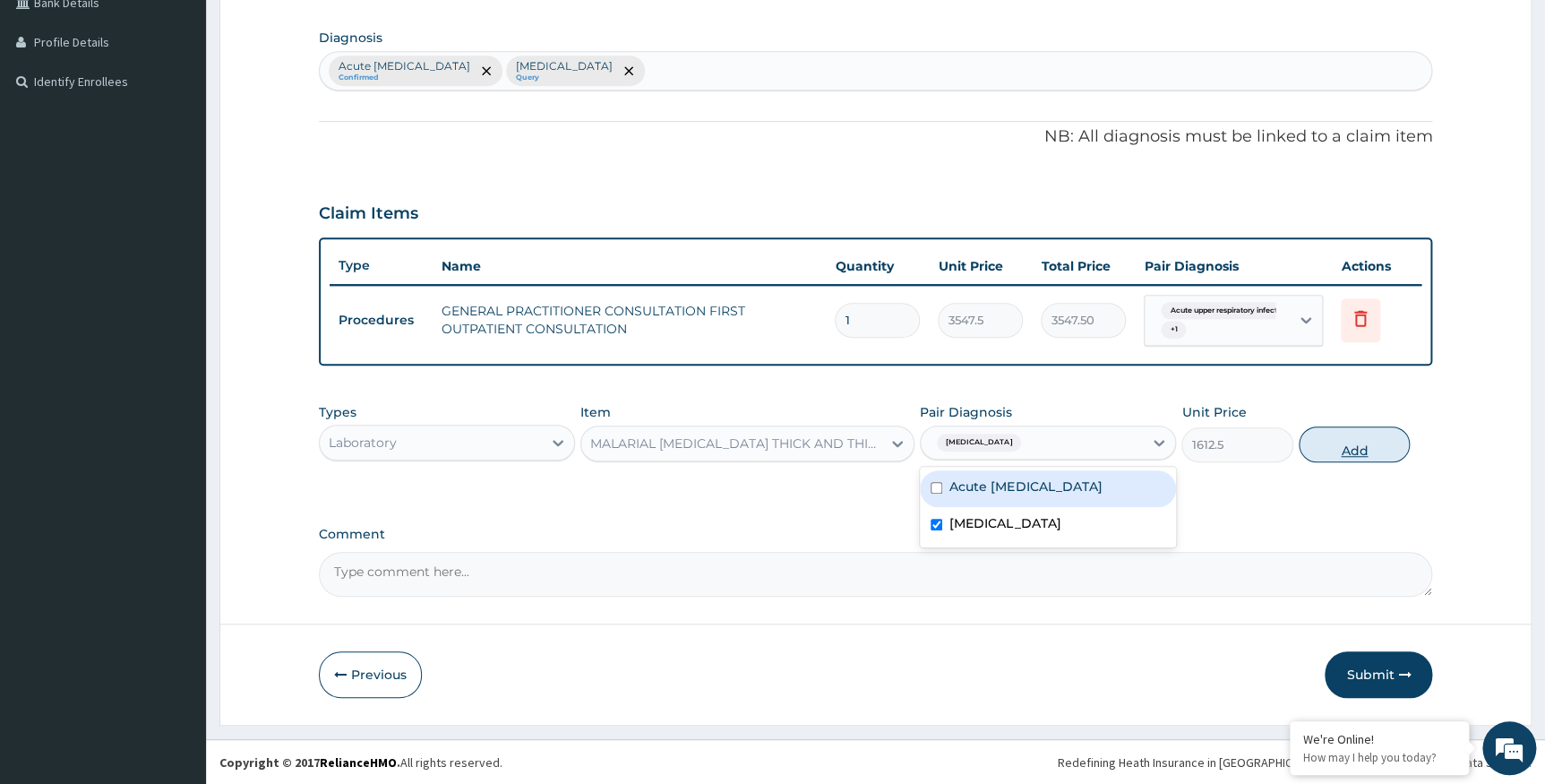
click at [1314, 447] on button "Add" at bounding box center [1355, 444] width 111 height 36
type input "0"
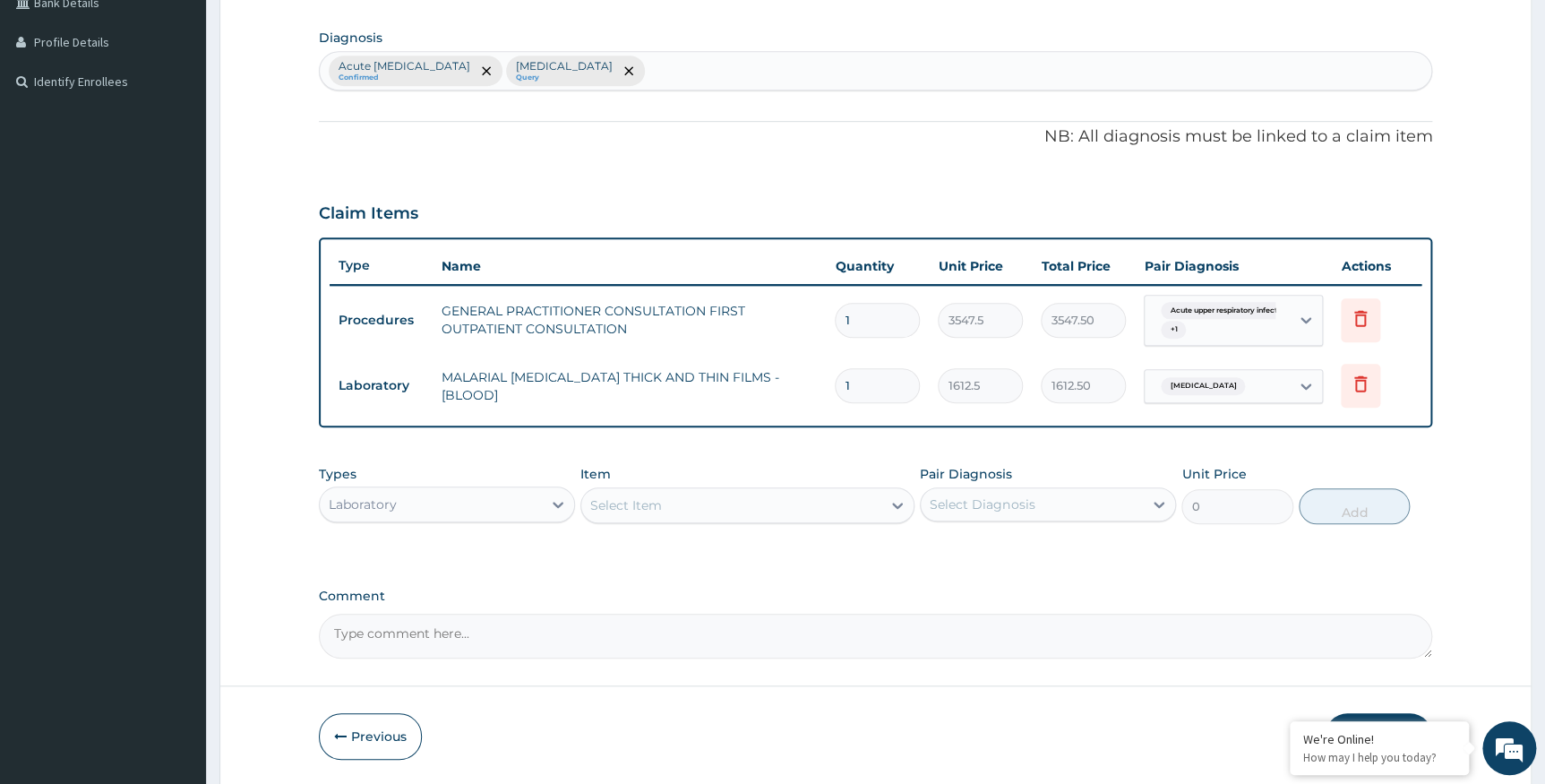
click at [521, 500] on div "Laboratory" at bounding box center [431, 504] width 222 height 29
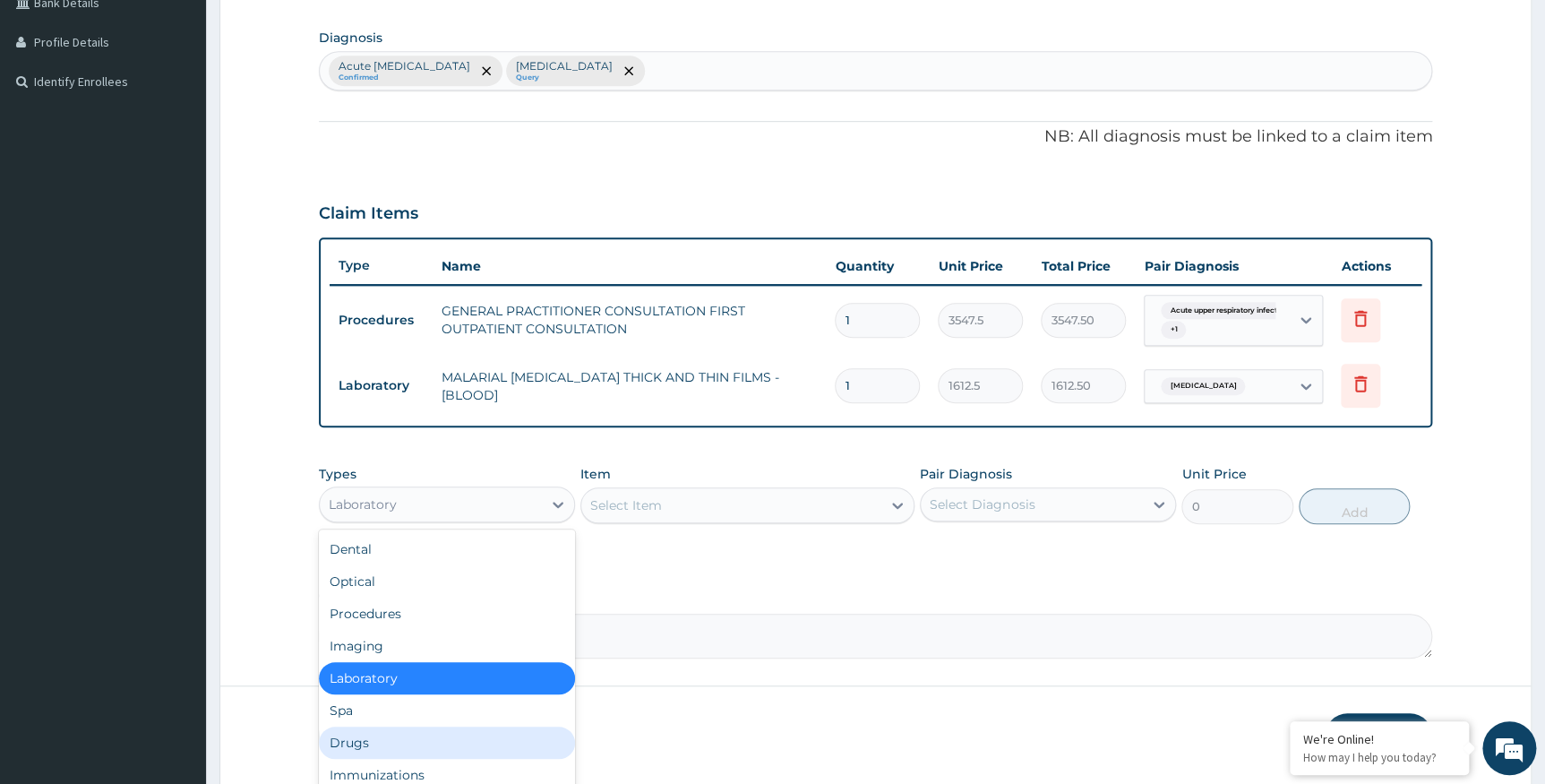
click at [405, 734] on div "Drugs" at bounding box center [447, 742] width 256 height 32
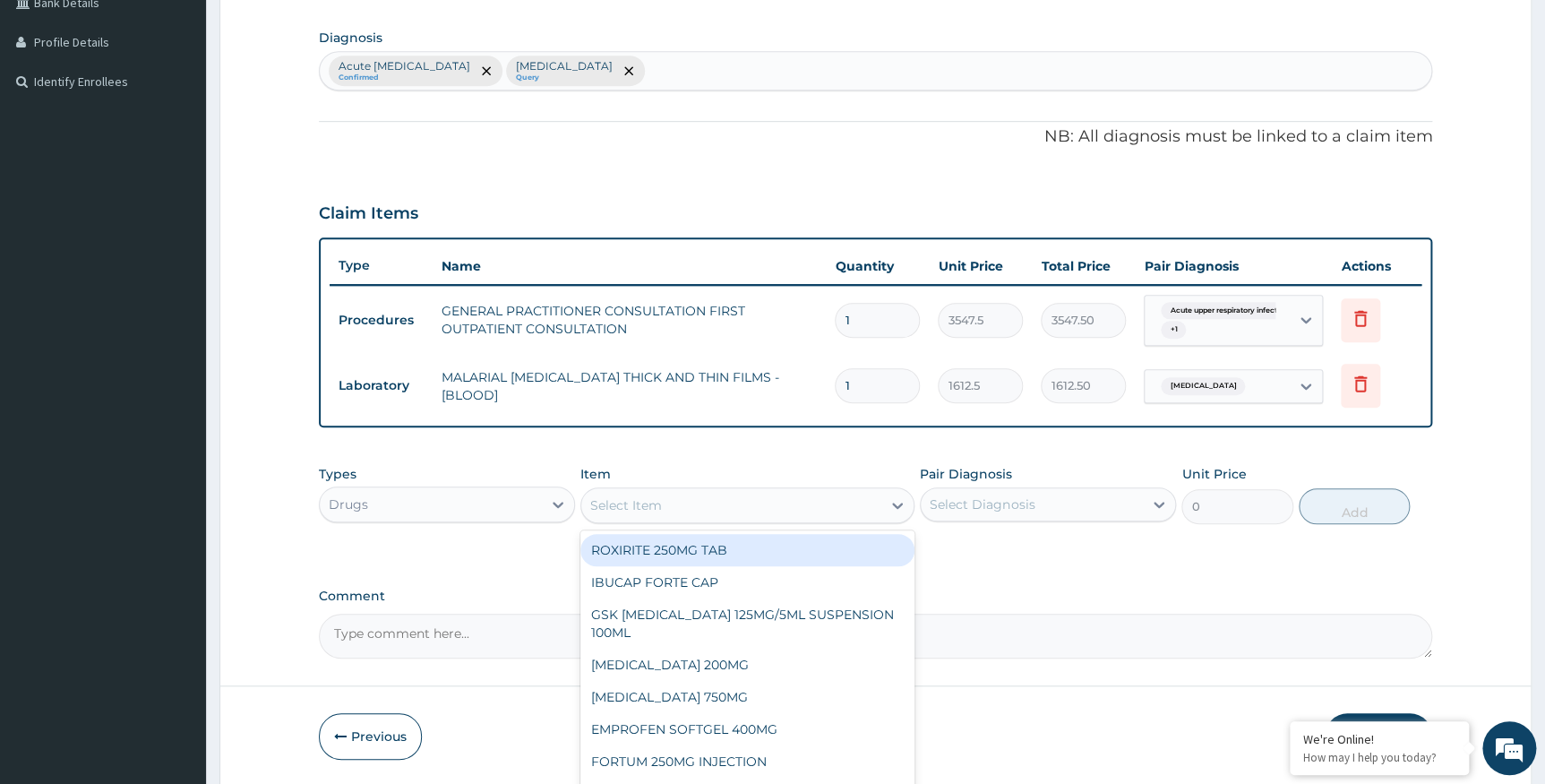
click at [864, 508] on div "Select Item" at bounding box center [731, 505] width 300 height 29
type input "ARTE"
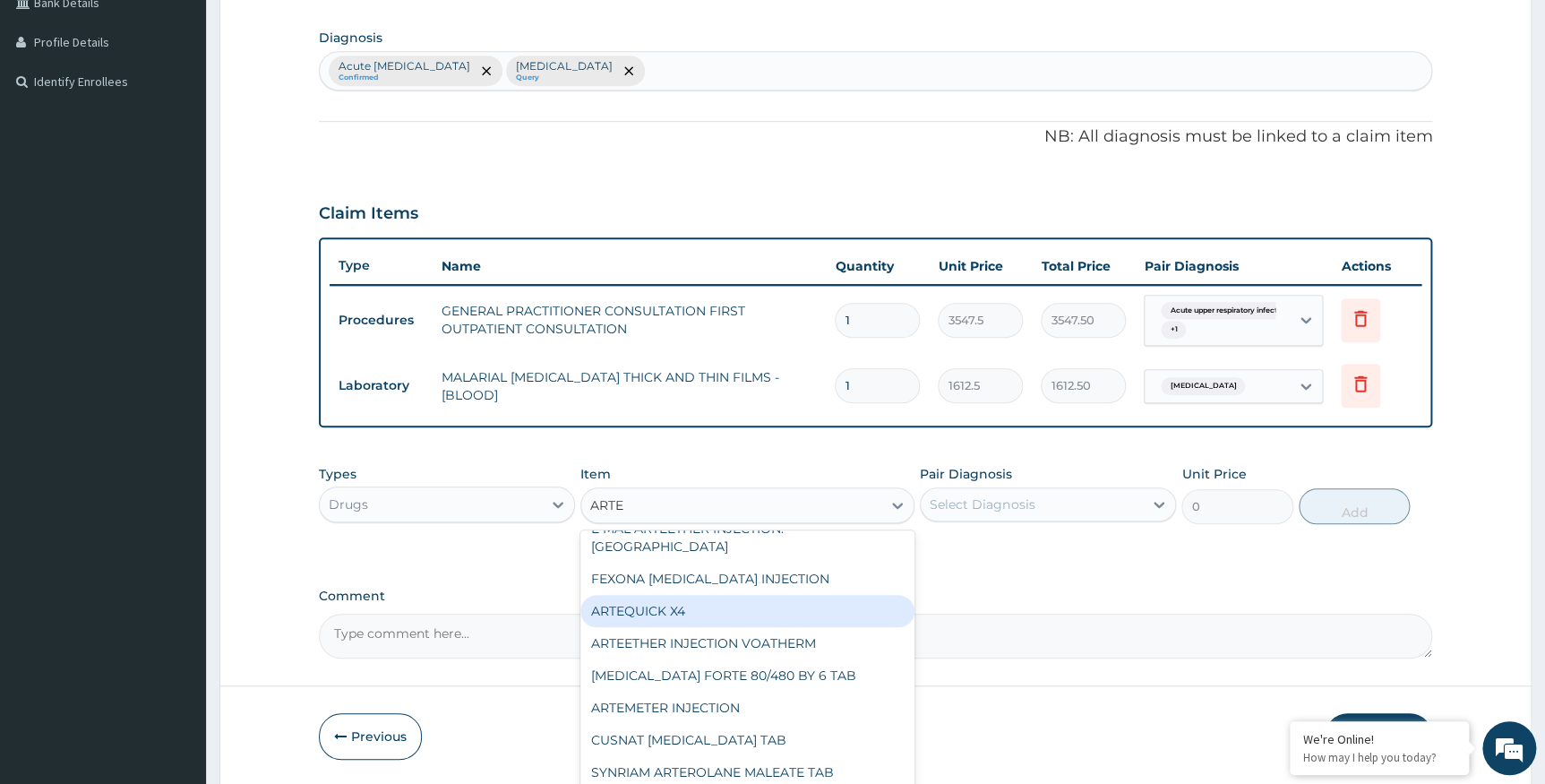
scroll to position [80, 0]
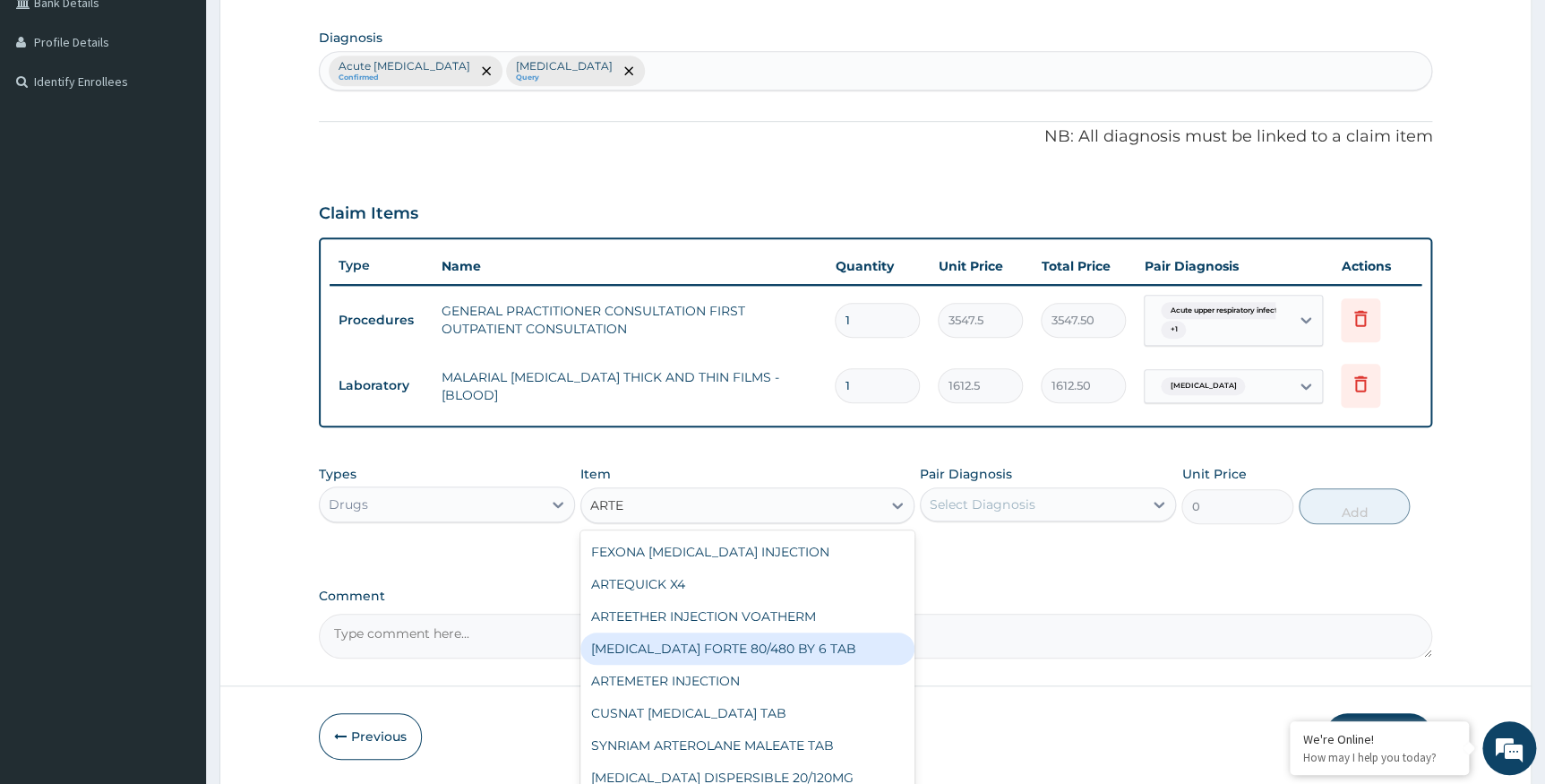
click at [817, 632] on div "COARTEM FORTE 80/480 BY 6 TAB" at bounding box center [747, 648] width 334 height 32
type input "449.35"
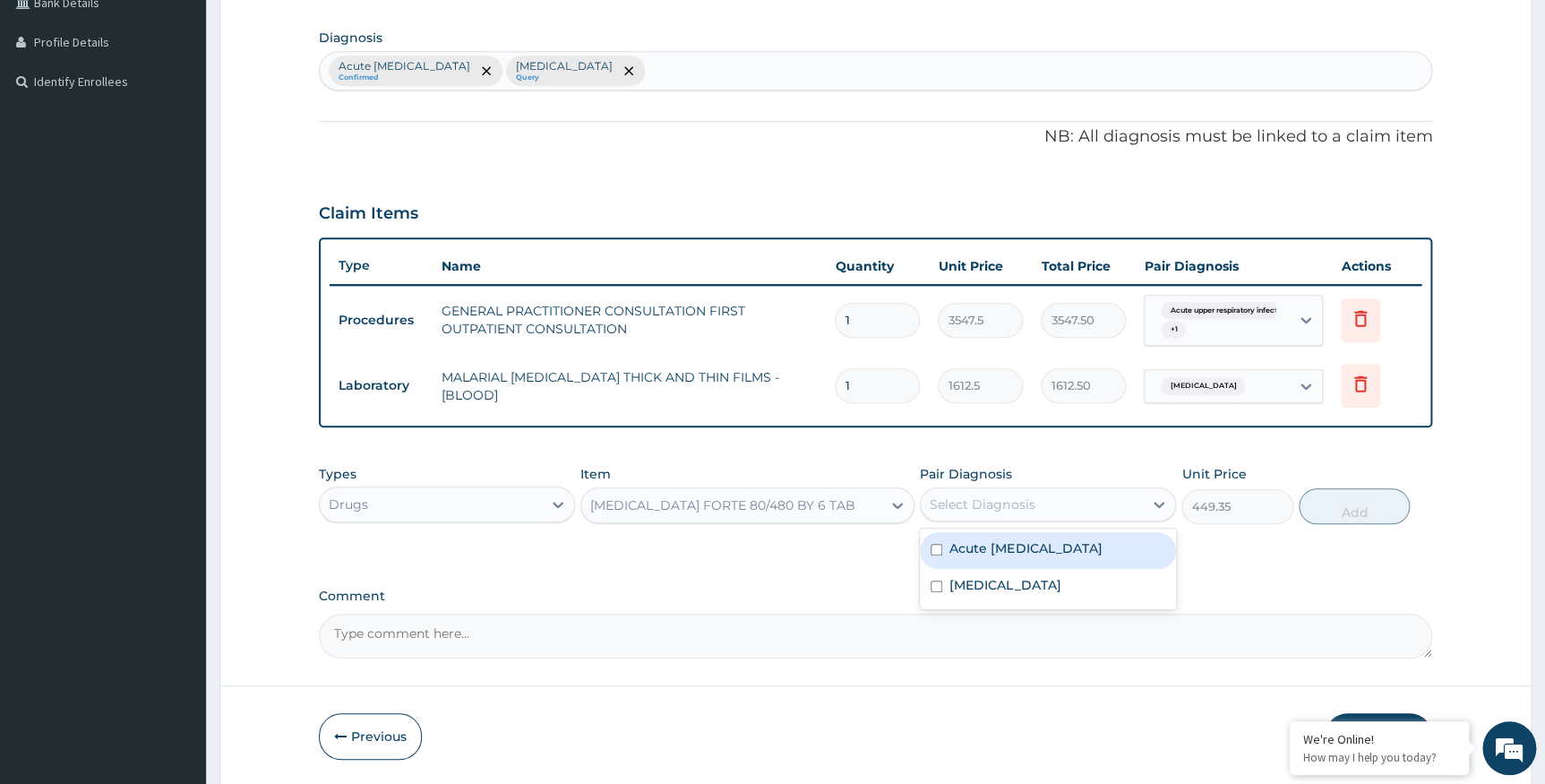
click at [1075, 490] on div "Select Diagnosis" at bounding box center [1032, 504] width 222 height 29
click at [1027, 586] on div "Malaria" at bounding box center [1048, 587] width 256 height 37
checkbox input "true"
click at [1352, 508] on button "Add" at bounding box center [1355, 506] width 111 height 36
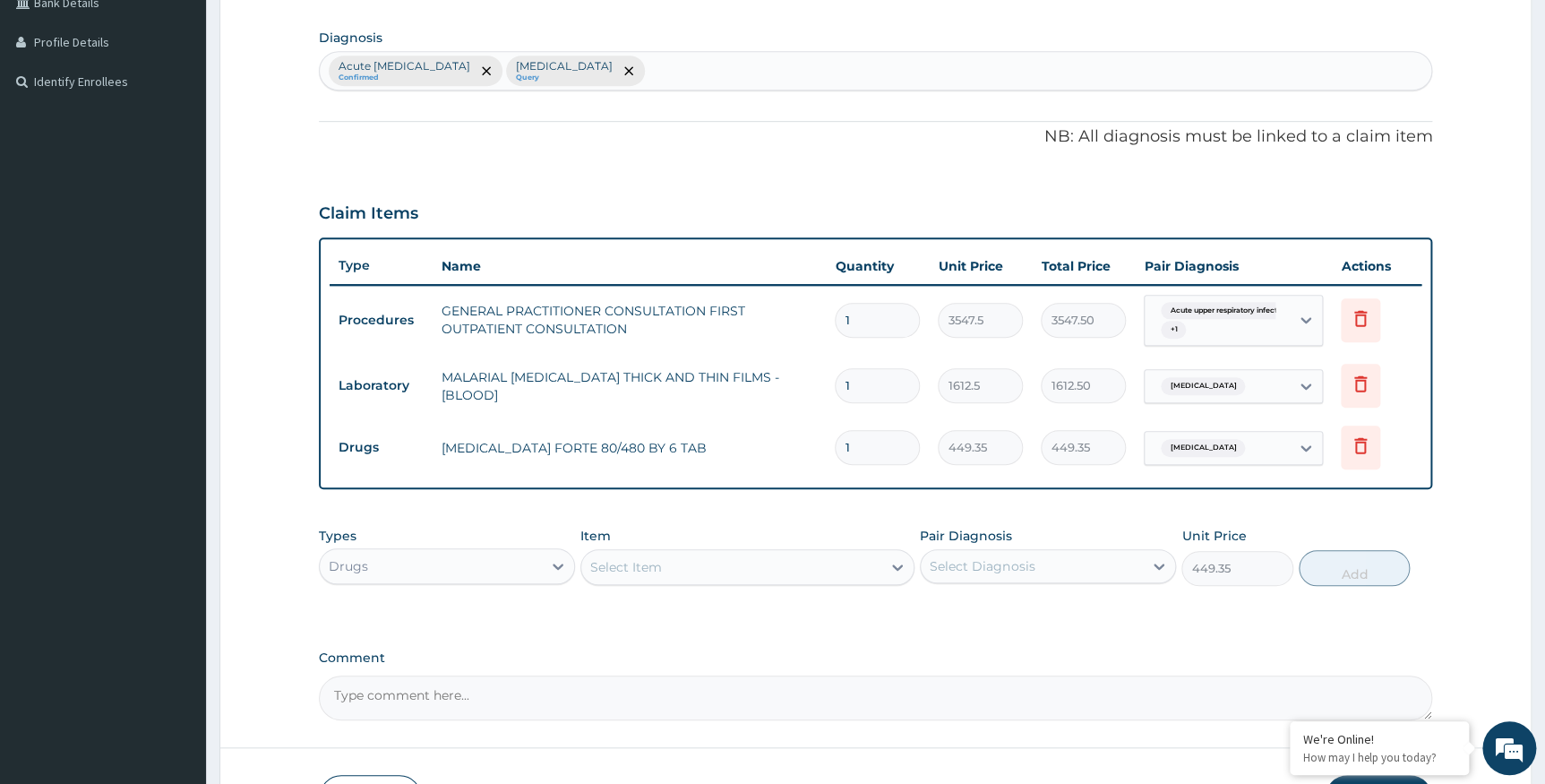
type input "0"
type input "0.00"
type input "6"
type input "2696.10"
type input "6"
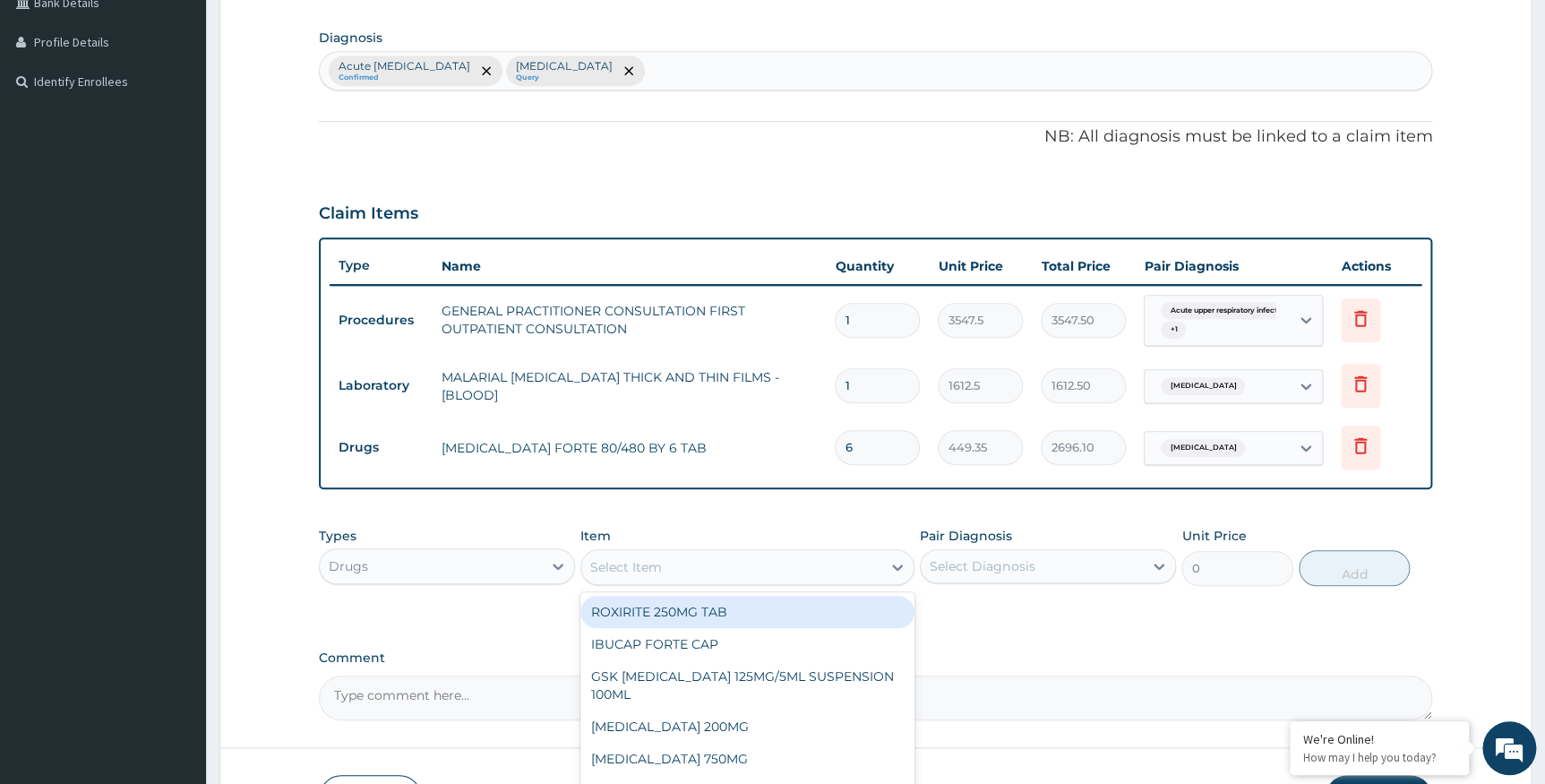
click at [841, 570] on div "Select Item" at bounding box center [731, 567] width 300 height 29
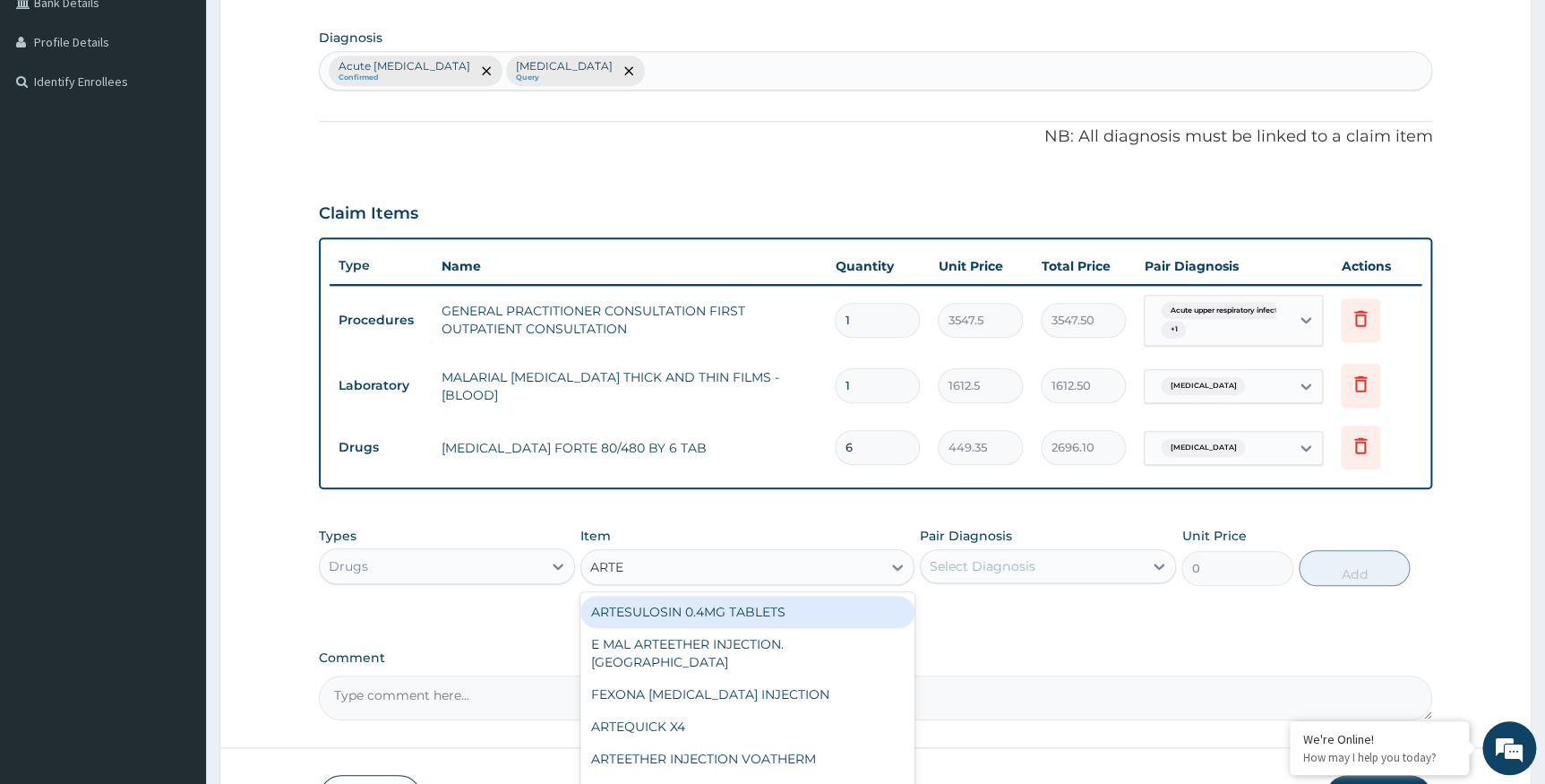
type input "ARTEM"
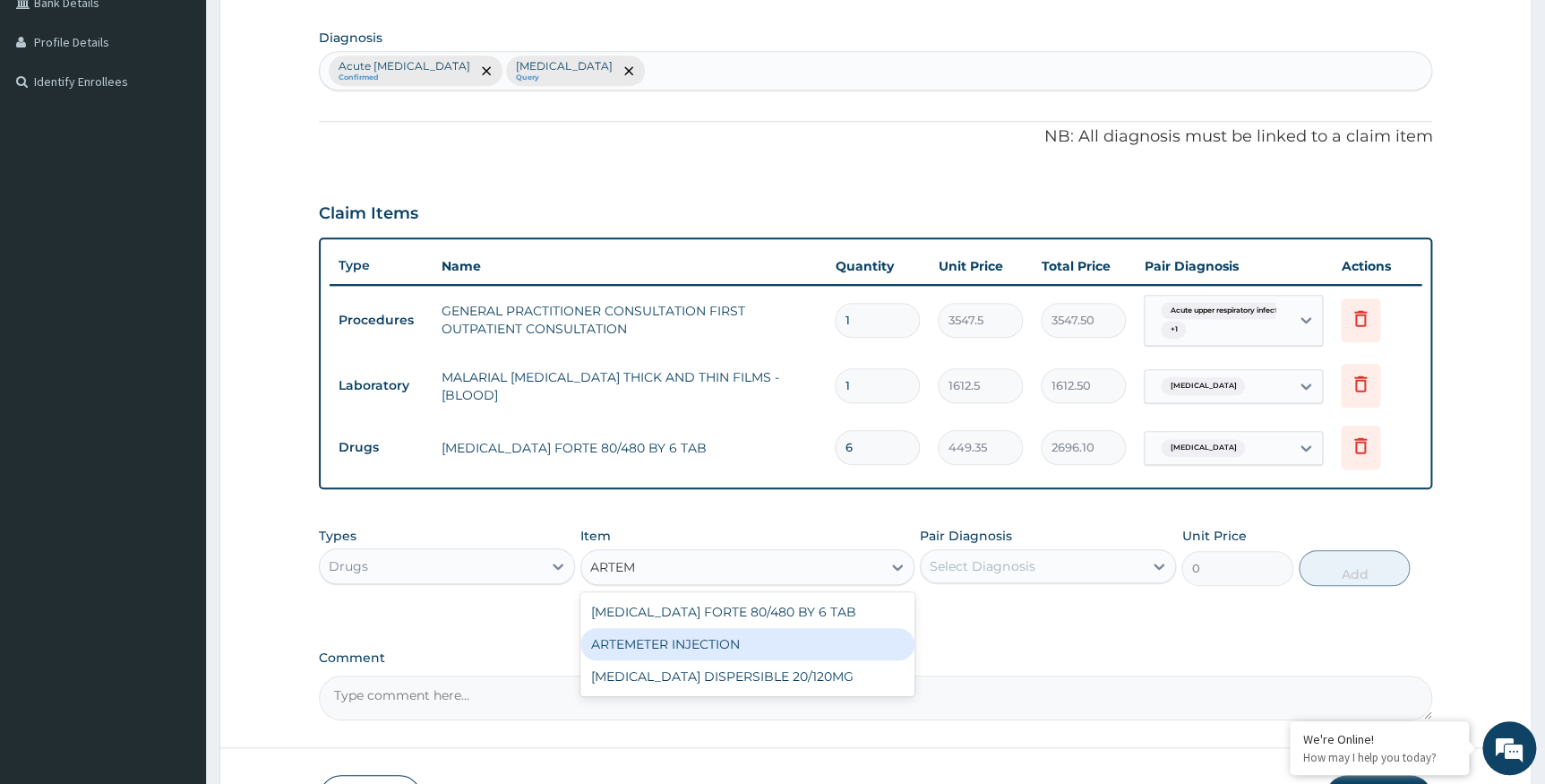
click at [800, 646] on div "ARTEMETER INJECTION" at bounding box center [747, 643] width 334 height 32
type input "946.0000000000001"
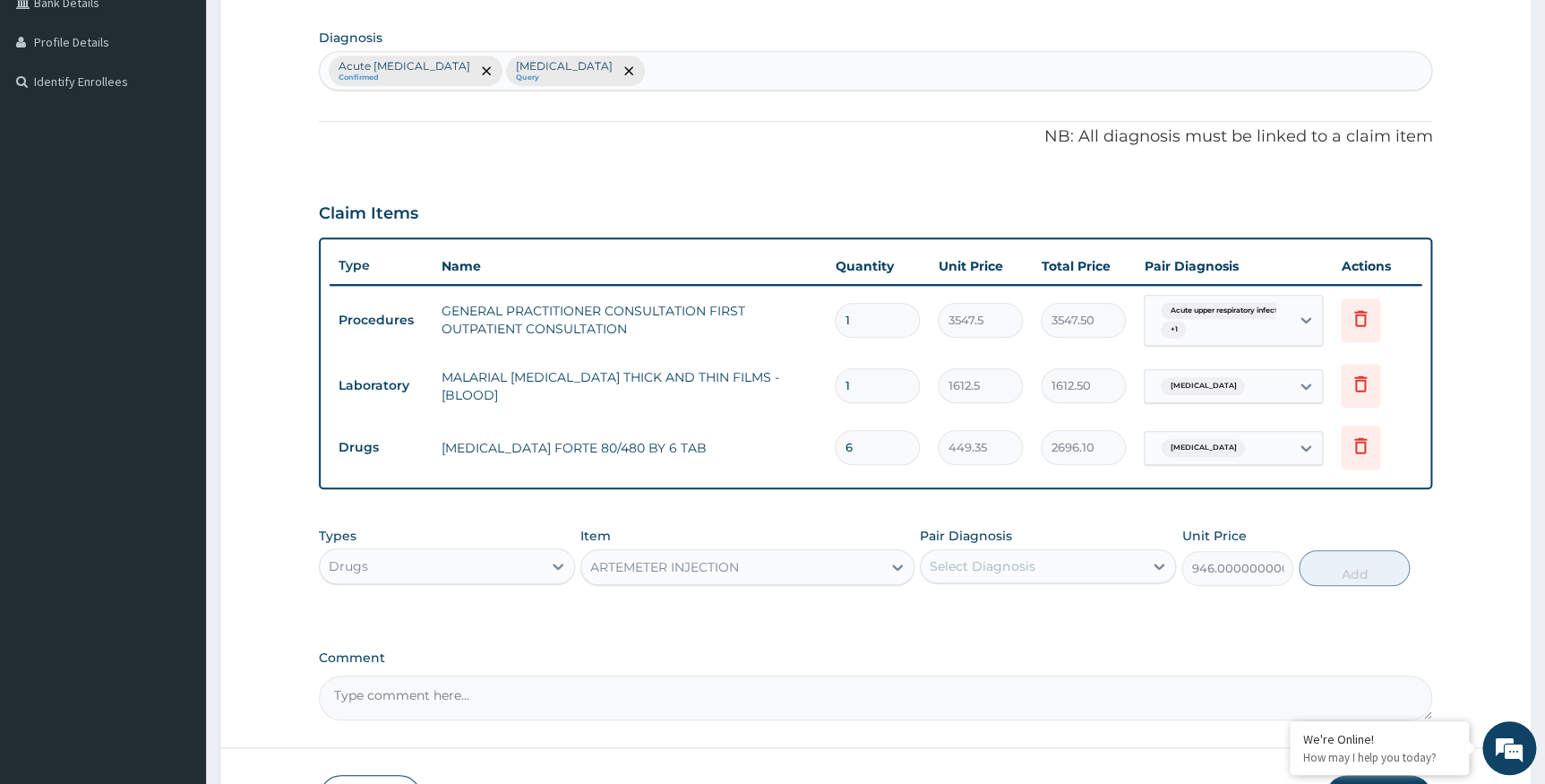
click at [1008, 565] on div "Select Diagnosis" at bounding box center [982, 566] width 104 height 18
click at [995, 649] on label "Malaria" at bounding box center [1005, 646] width 111 height 18
checkbox input "true"
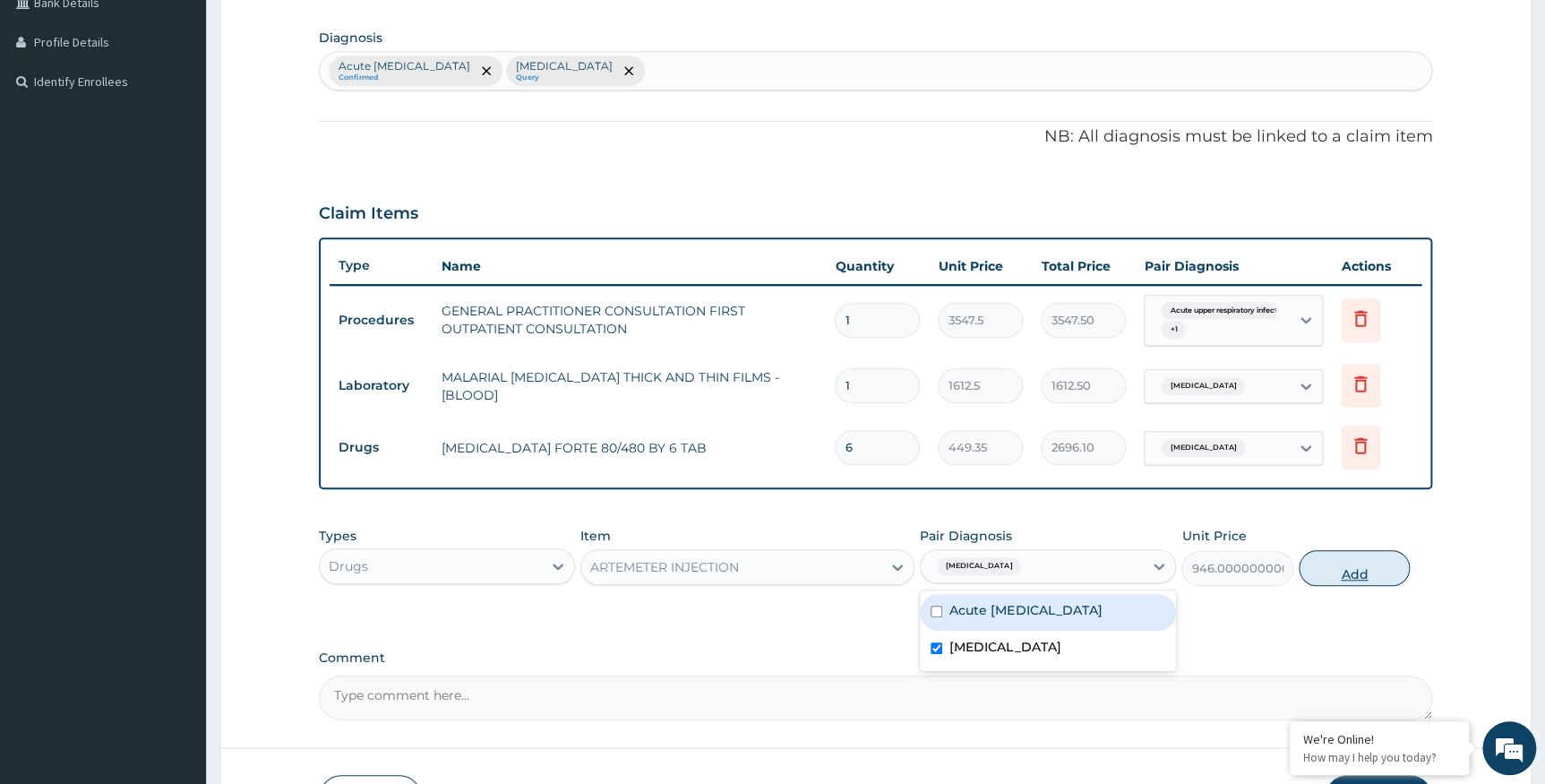
click at [1359, 572] on button "Add" at bounding box center [1355, 568] width 111 height 36
type input "0"
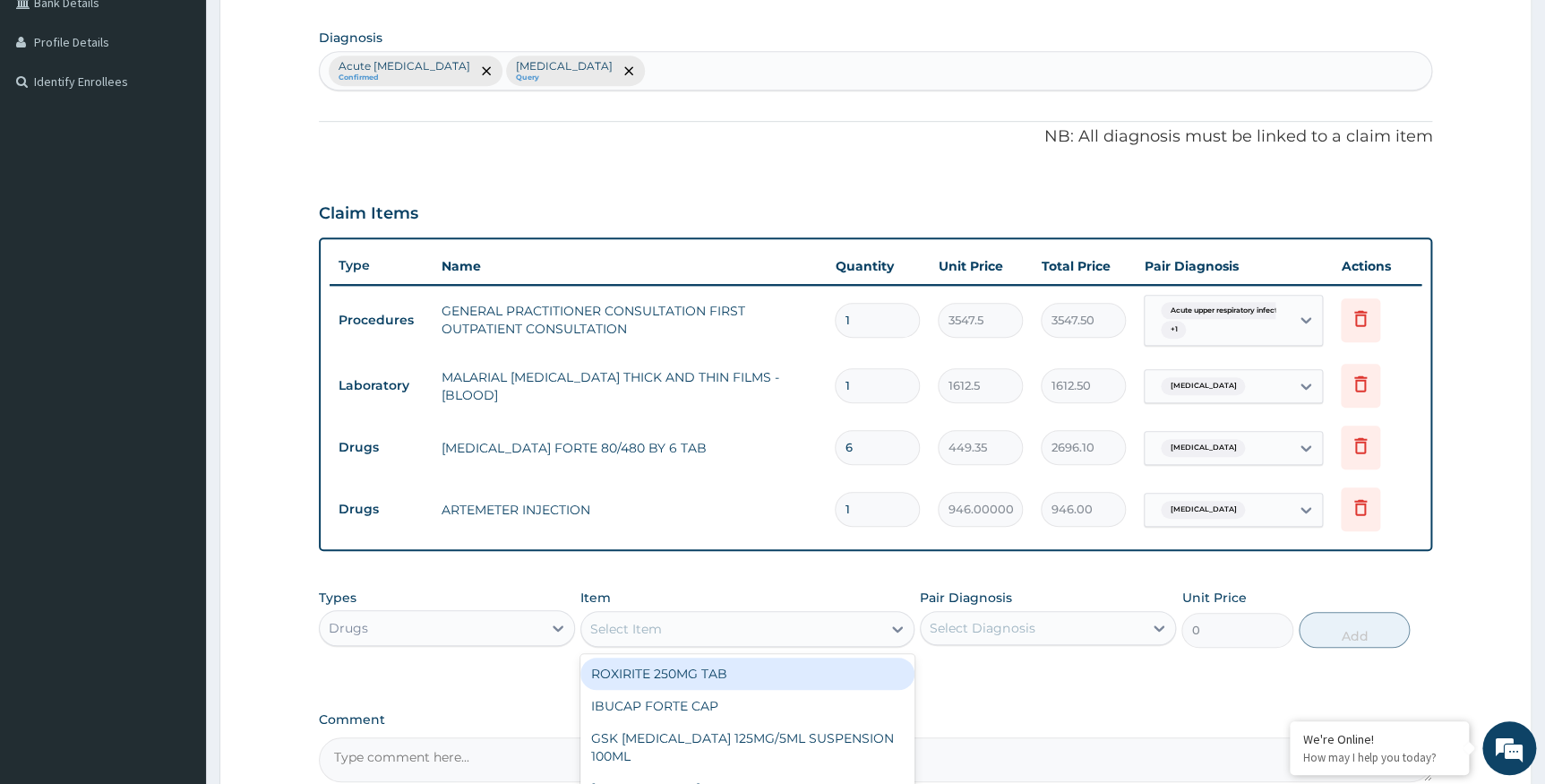
click at [680, 626] on div "Select Item" at bounding box center [731, 629] width 300 height 29
click at [879, 507] on input "1" at bounding box center [877, 509] width 85 height 35
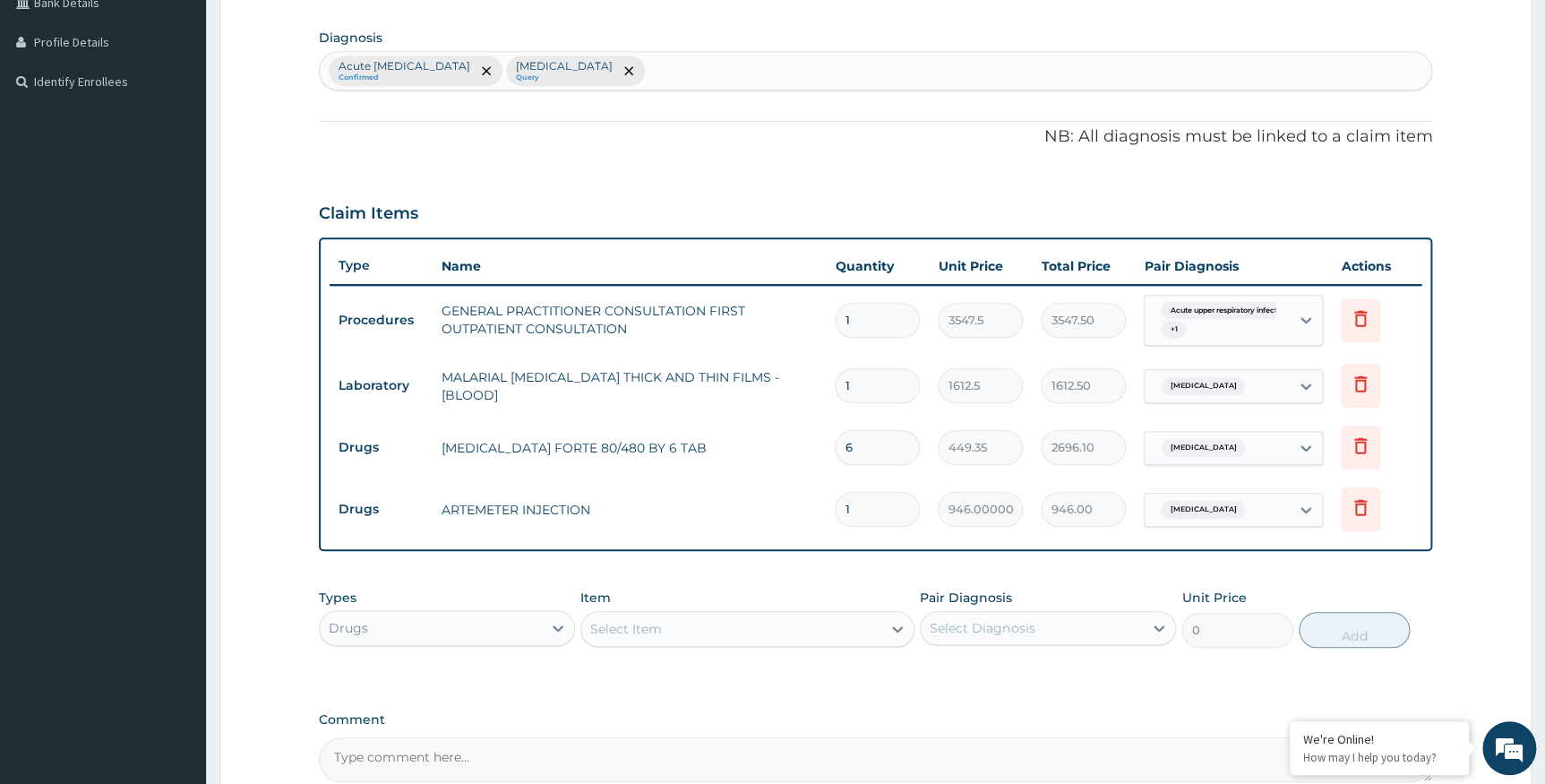
type input "0.00"
type input "6"
type input "5676.00"
type input "6"
click at [841, 637] on div "Select Item" at bounding box center [731, 629] width 300 height 29
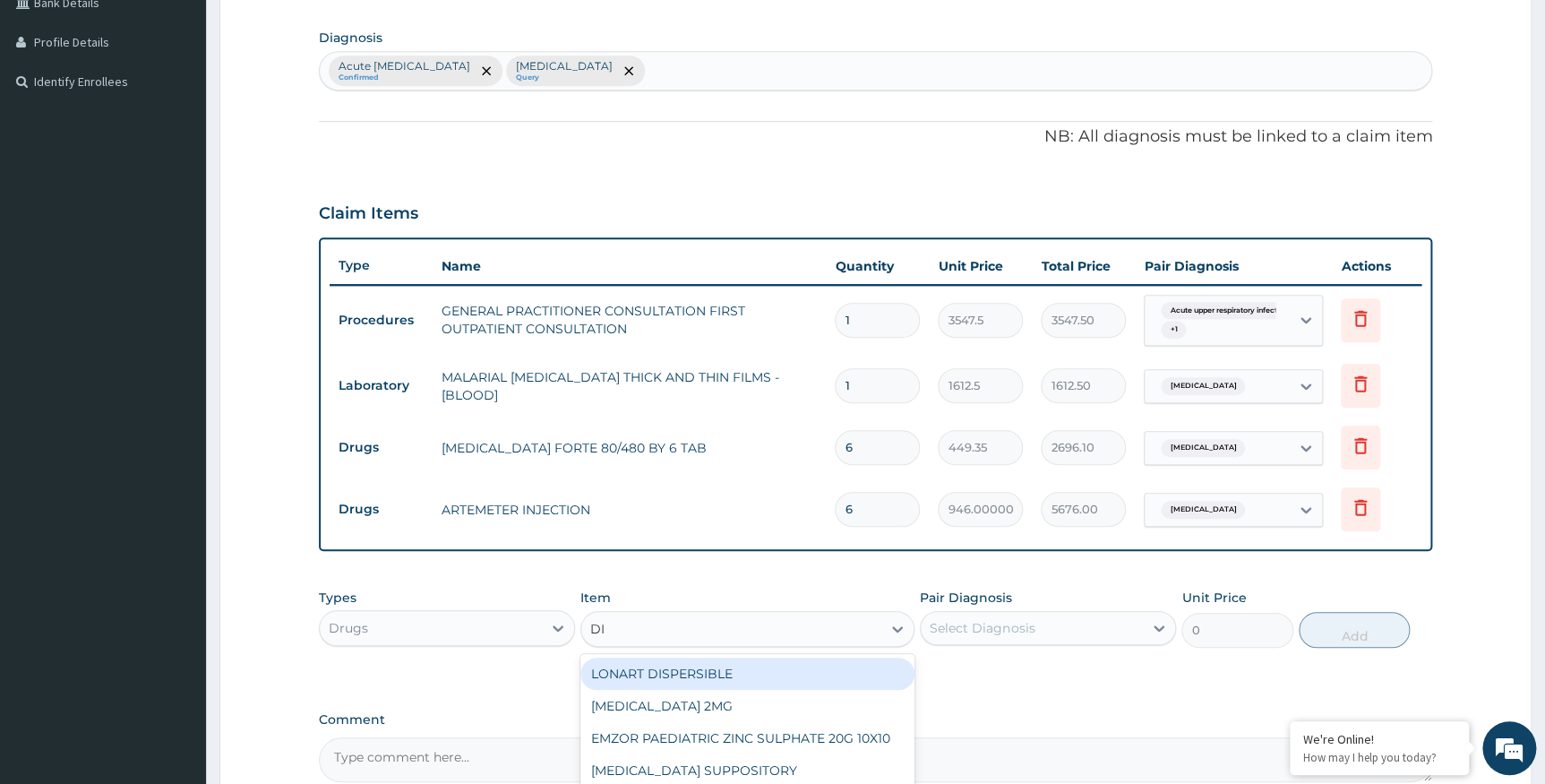
type input "DIC"
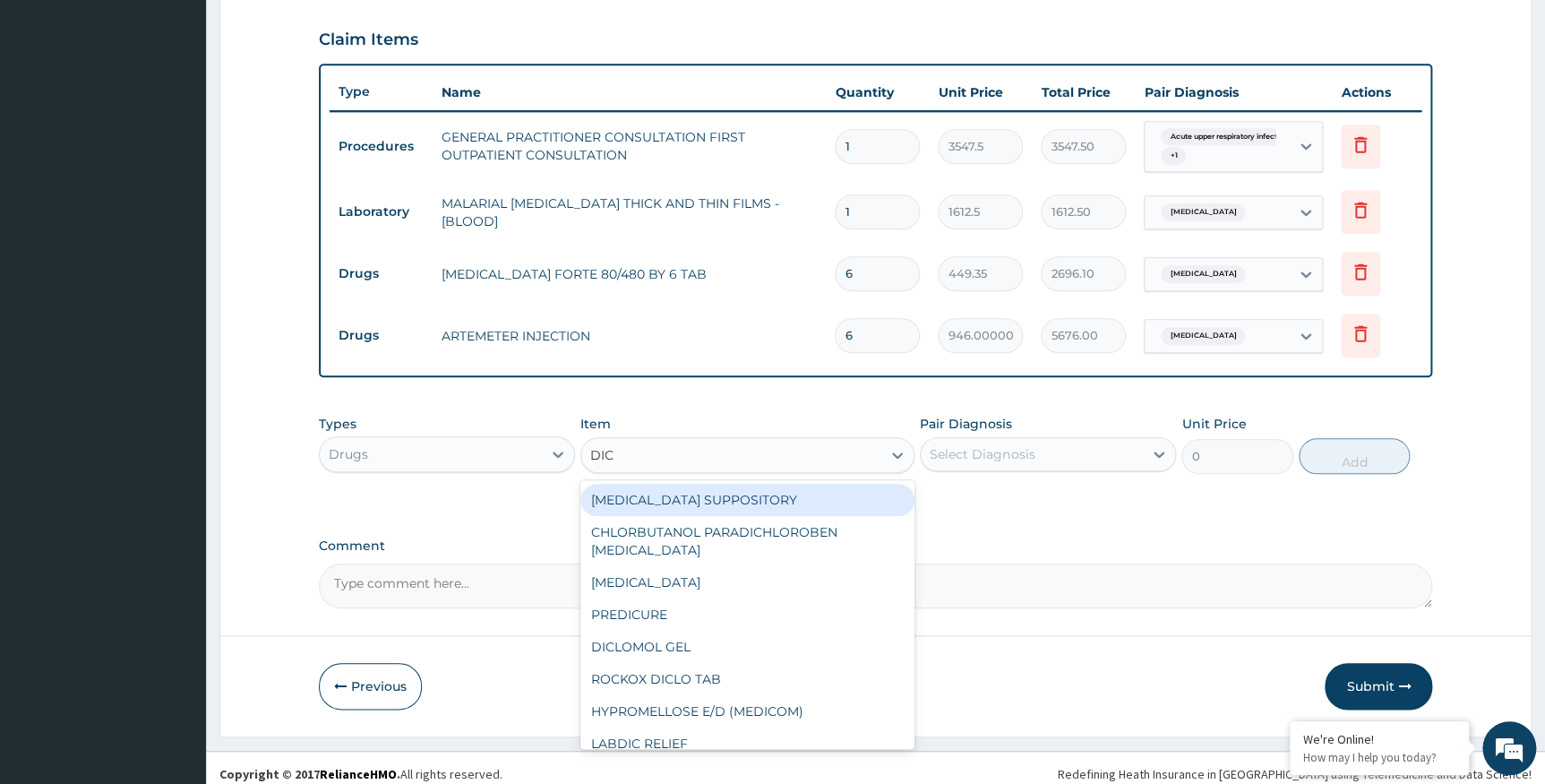
scroll to position [616, 0]
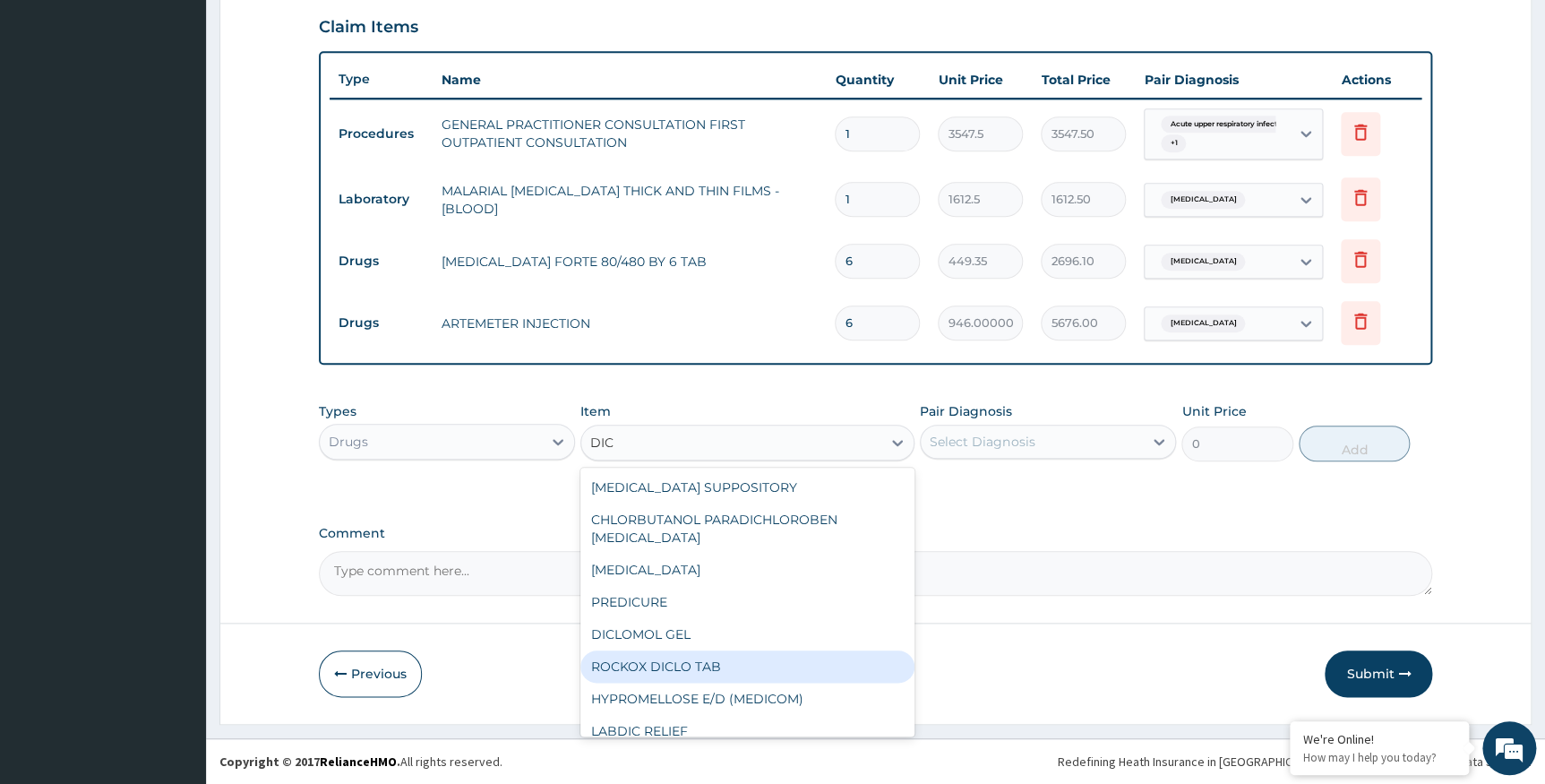
click at [687, 663] on div "ROCKOX DICLO TAB" at bounding box center [747, 666] width 334 height 32
type input "82.77499999999999"
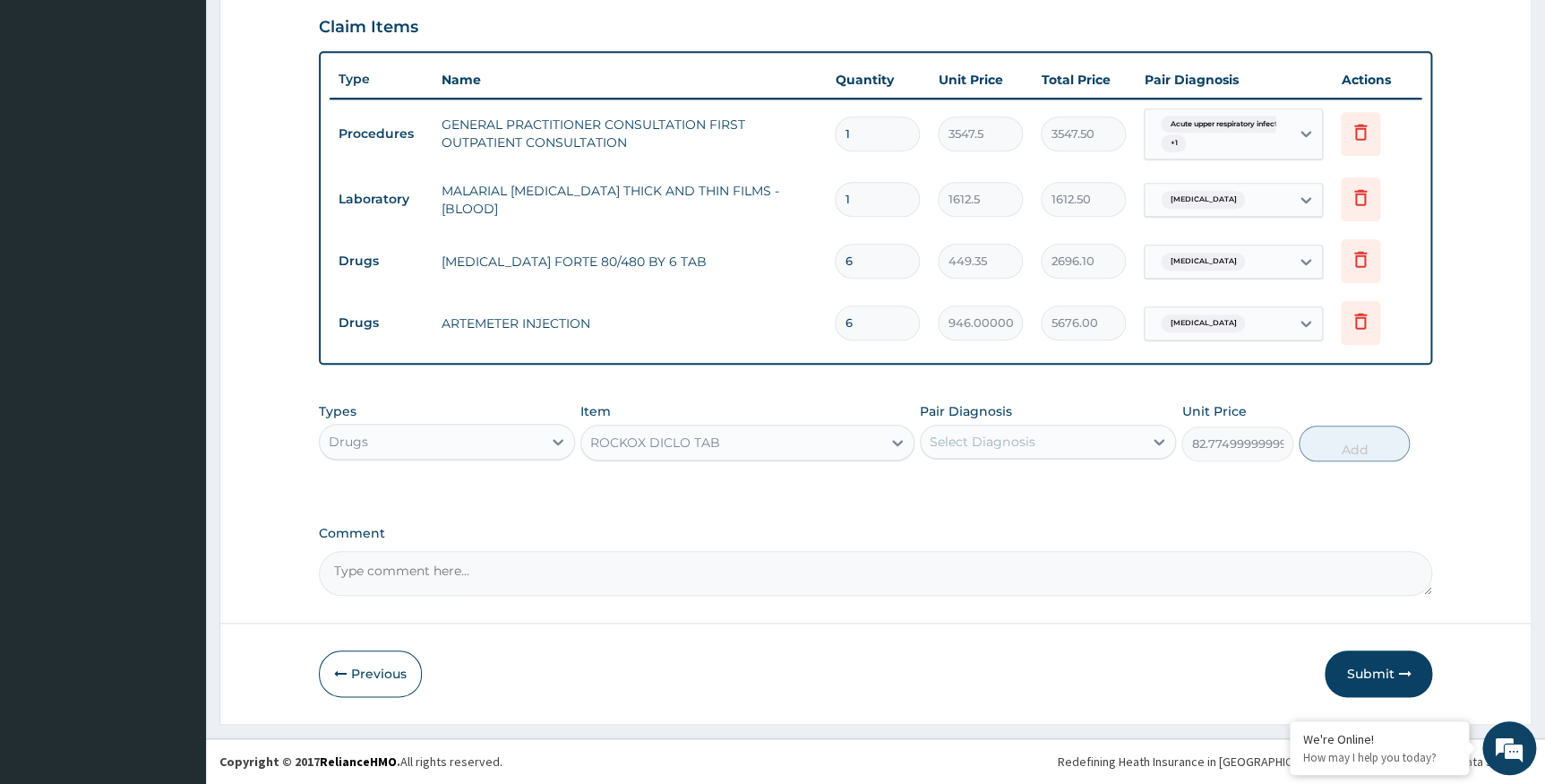
click at [1066, 433] on div "Select Diagnosis" at bounding box center [1032, 441] width 222 height 29
click at [1049, 484] on label "Acute upper respiratory infection" at bounding box center [1025, 484] width 153 height 18
checkbox input "true"
click at [1370, 442] on button "Add" at bounding box center [1355, 443] width 111 height 36
type input "0"
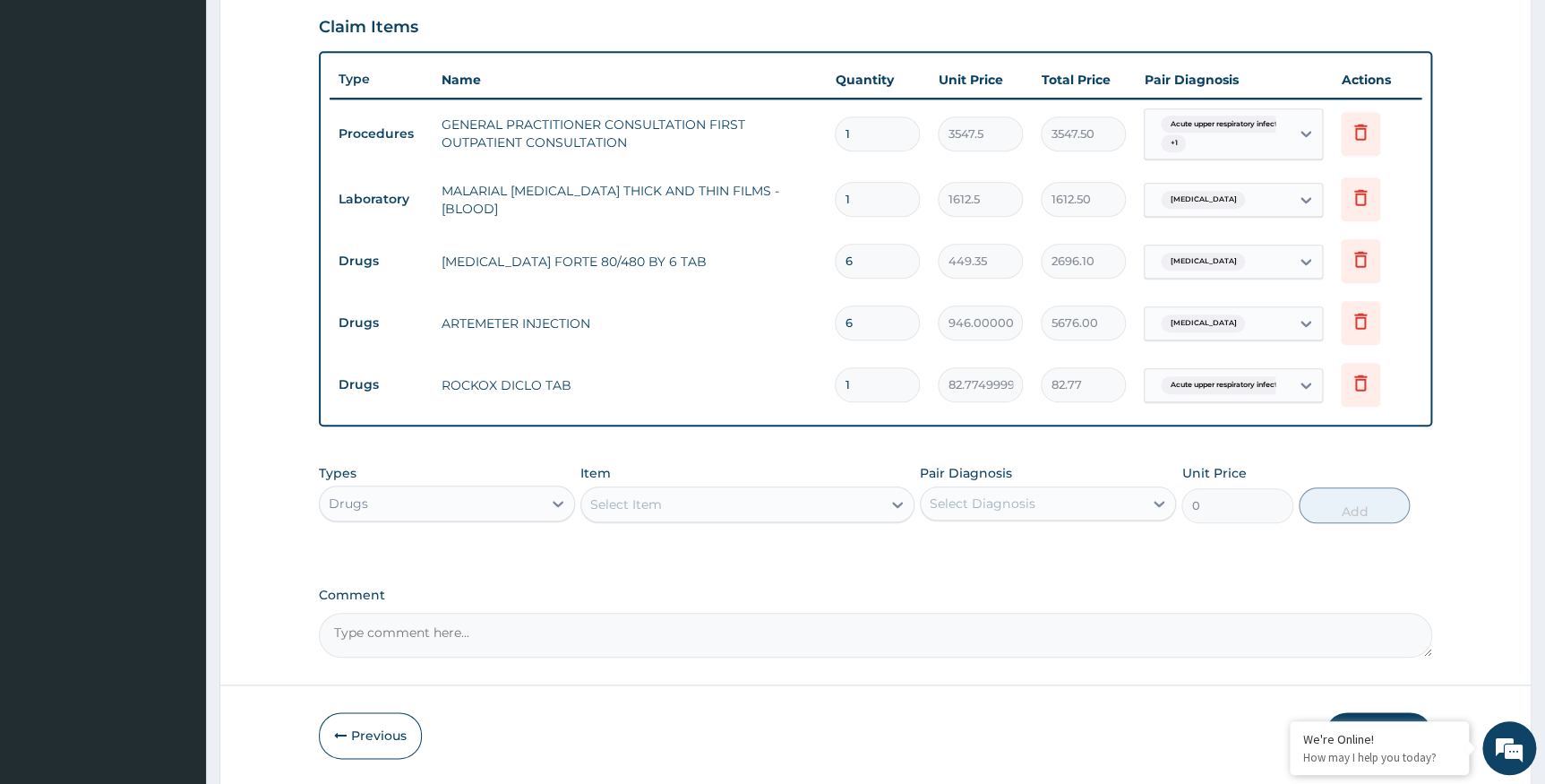
type input "10"
type input "827.75"
type input "10"
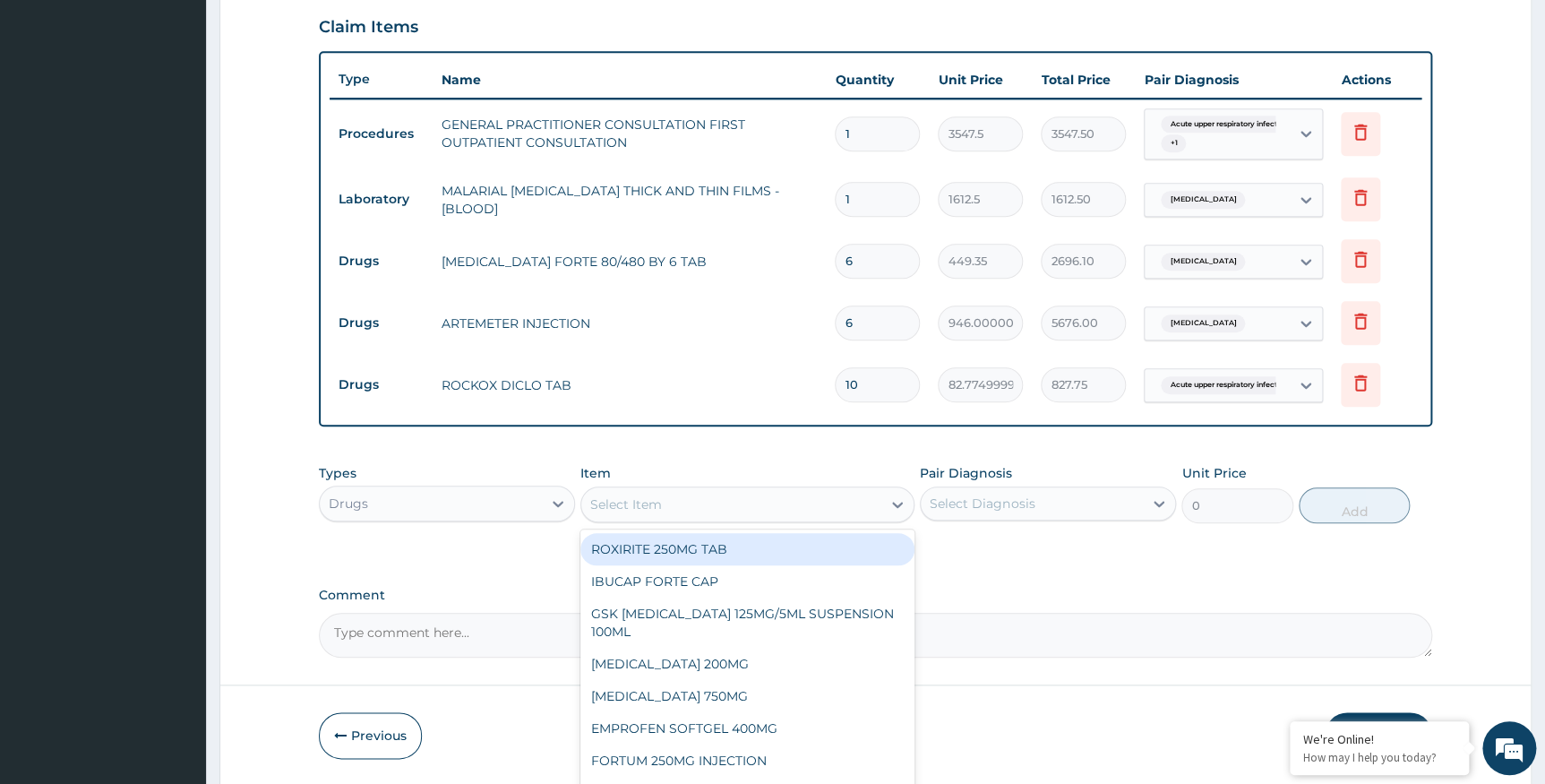
click at [852, 498] on div "Select Item" at bounding box center [731, 504] width 300 height 29
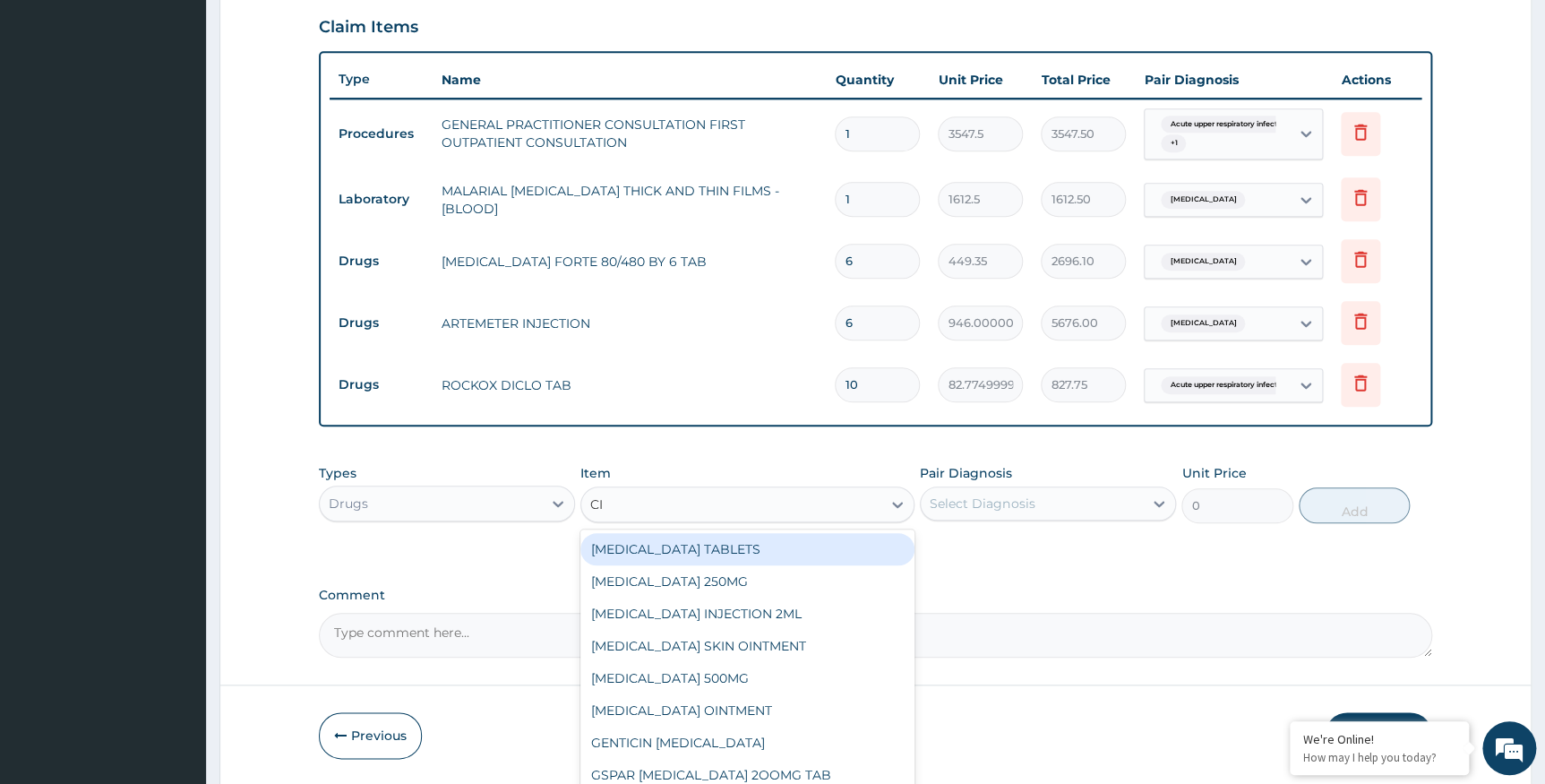
type input "C"
type input "DICLO"
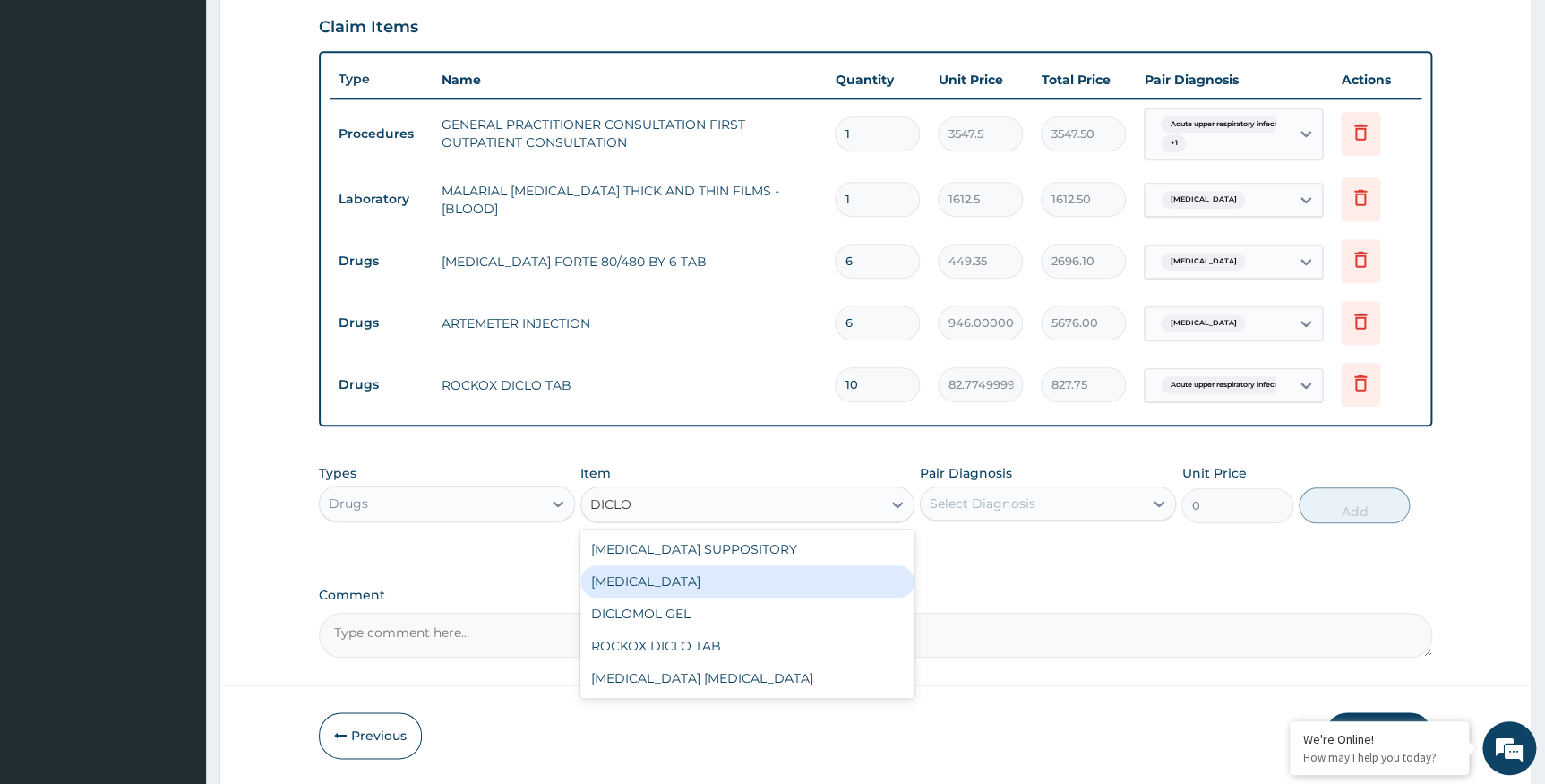
click at [674, 582] on div "DICLOFENAC" at bounding box center [747, 581] width 334 height 32
type input "591.25"
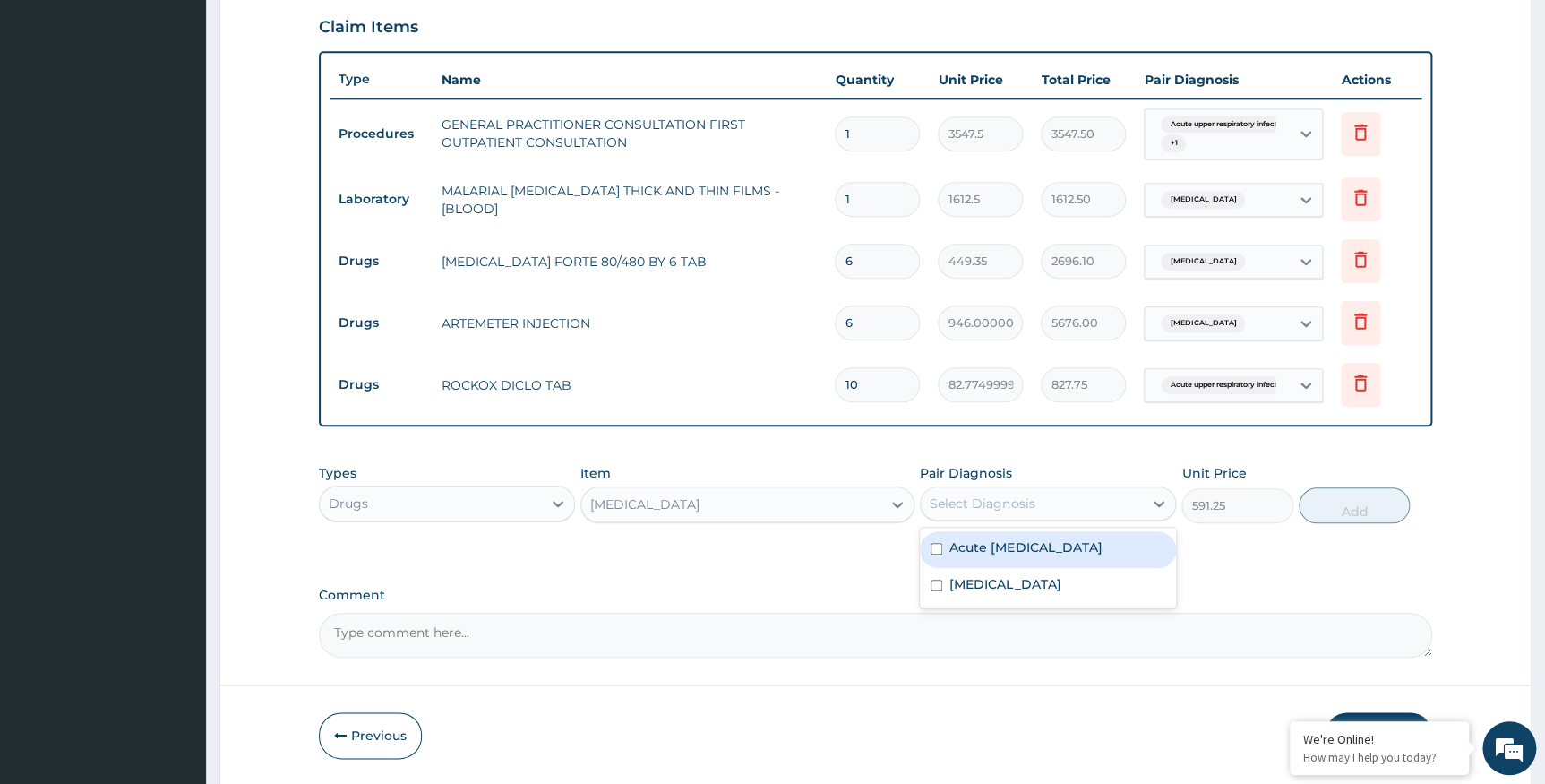
click at [1084, 502] on div "Select Diagnosis" at bounding box center [1032, 503] width 222 height 29
click at [1057, 543] on label "Acute upper respiratory infection" at bounding box center [1025, 546] width 153 height 18
checkbox input "true"
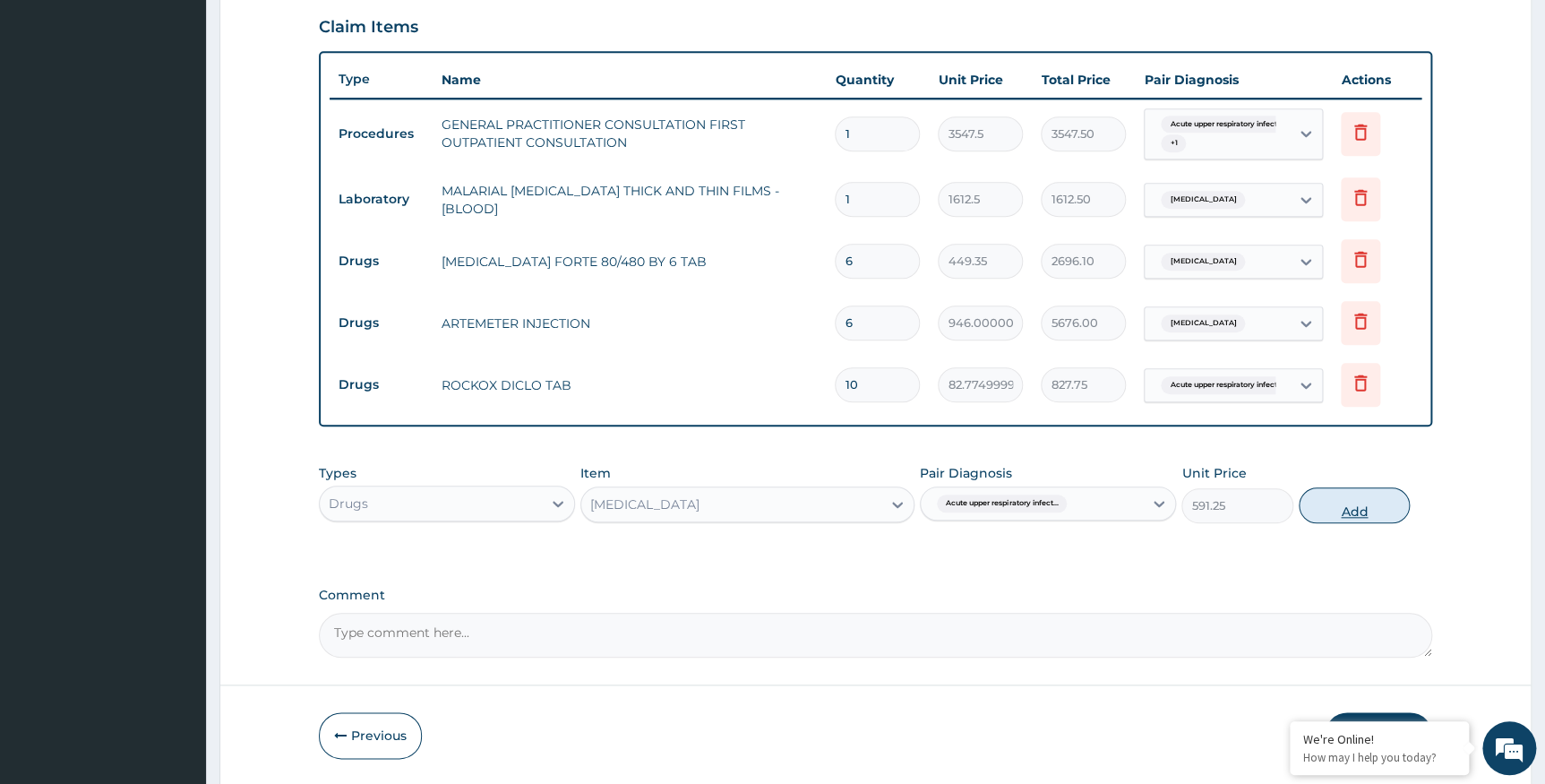
click at [1353, 504] on button "Add" at bounding box center [1355, 505] width 111 height 36
type input "0"
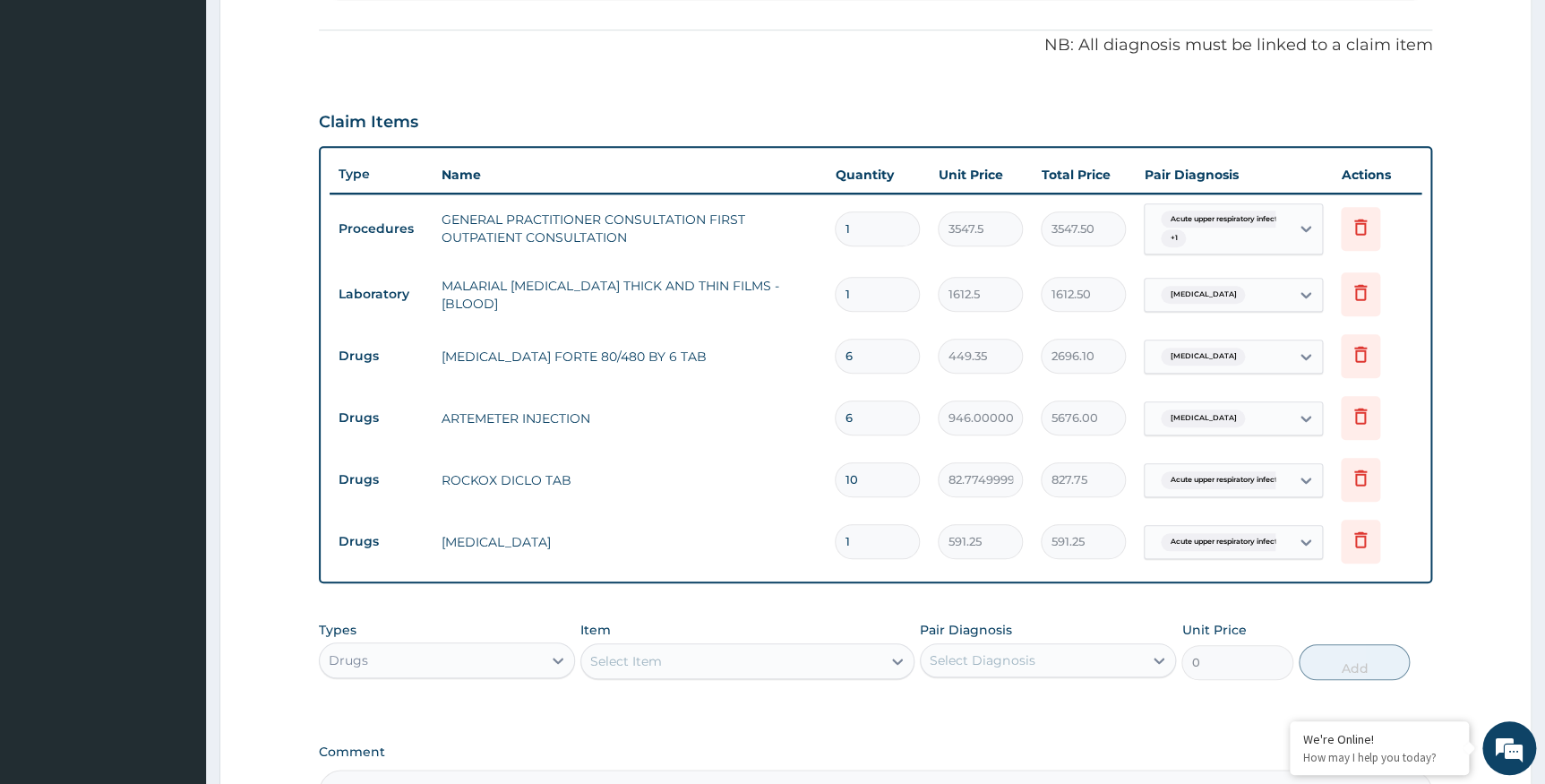
scroll to position [208, 0]
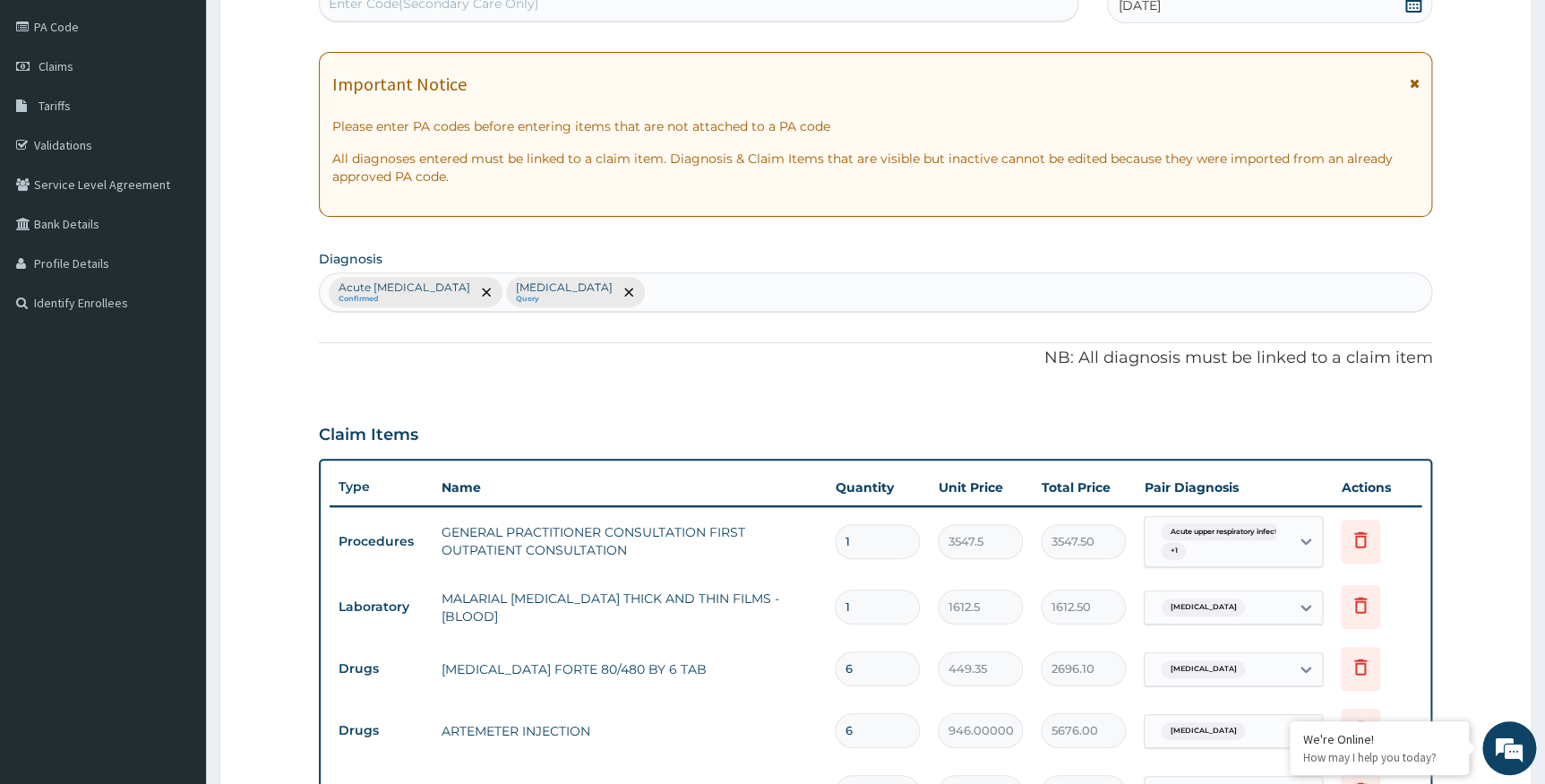
click at [835, 296] on div "Acute upper respiratory infection Confirmed Malaria Query" at bounding box center [876, 292] width 1112 height 38
type input "HEADACHE"
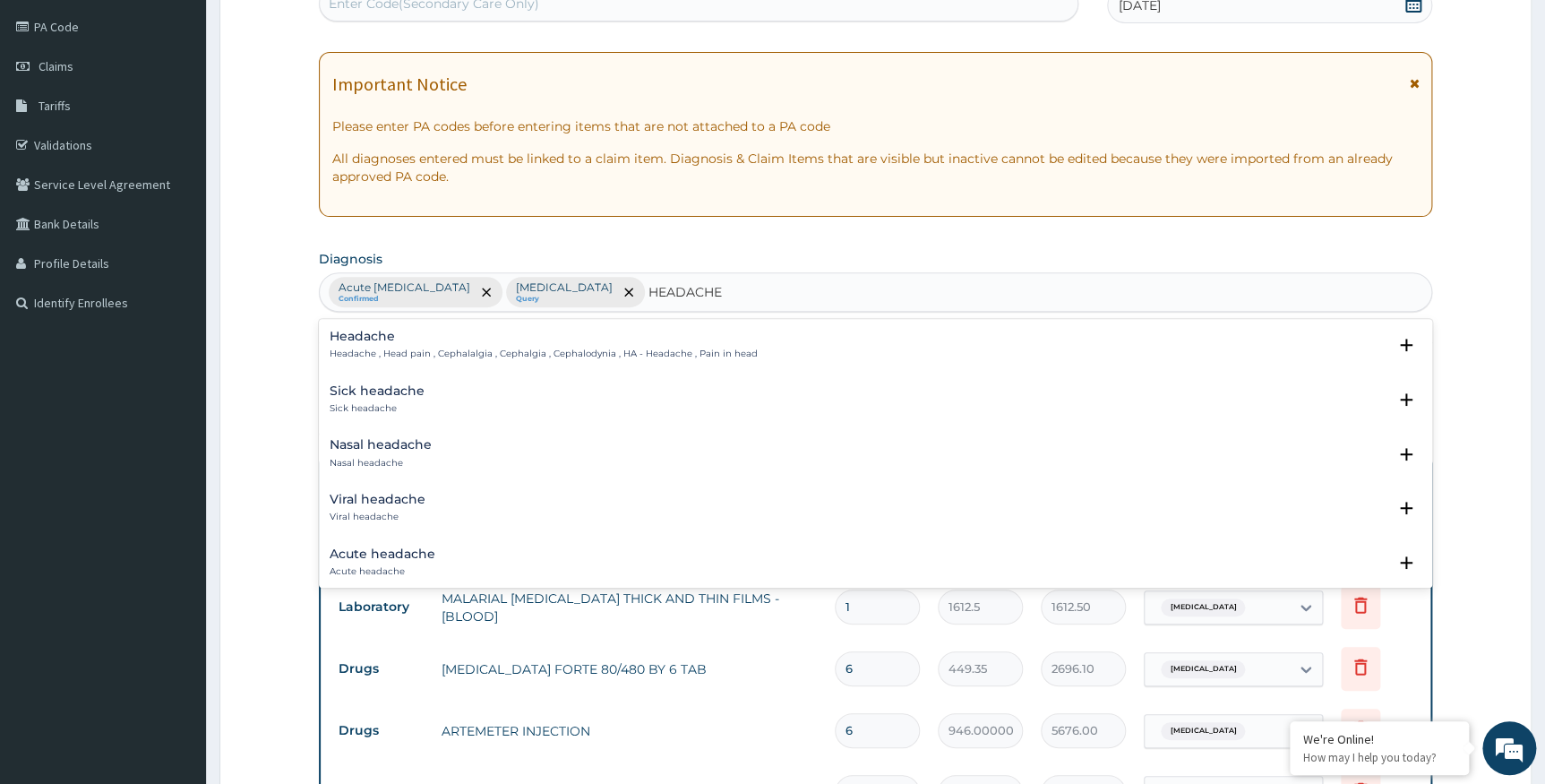
click at [393, 547] on h4 "Acute headache" at bounding box center [383, 554] width 105 height 14
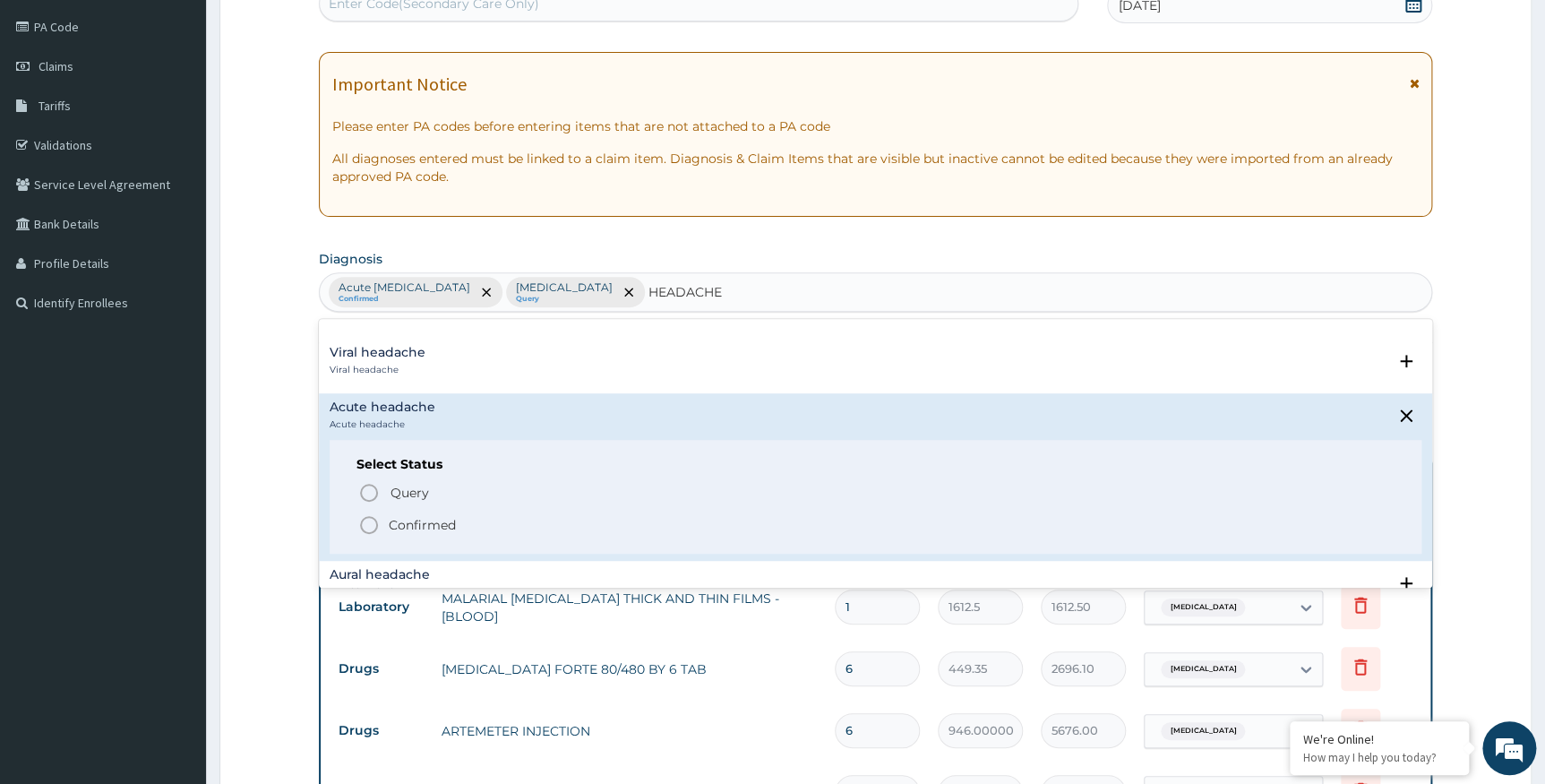
scroll to position [162, 0]
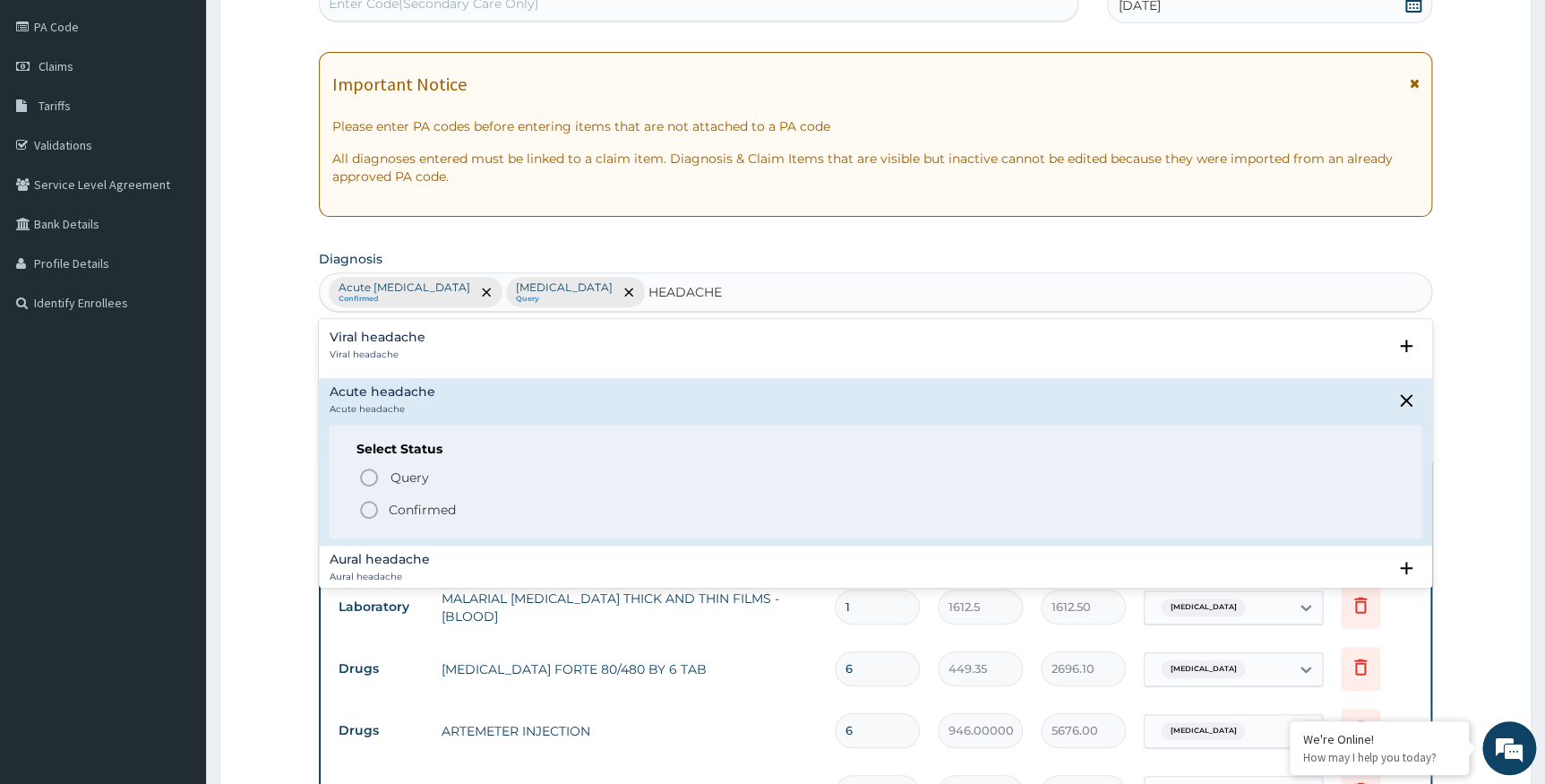
click at [373, 510] on icon "status option filled" at bounding box center [369, 509] width 21 height 21
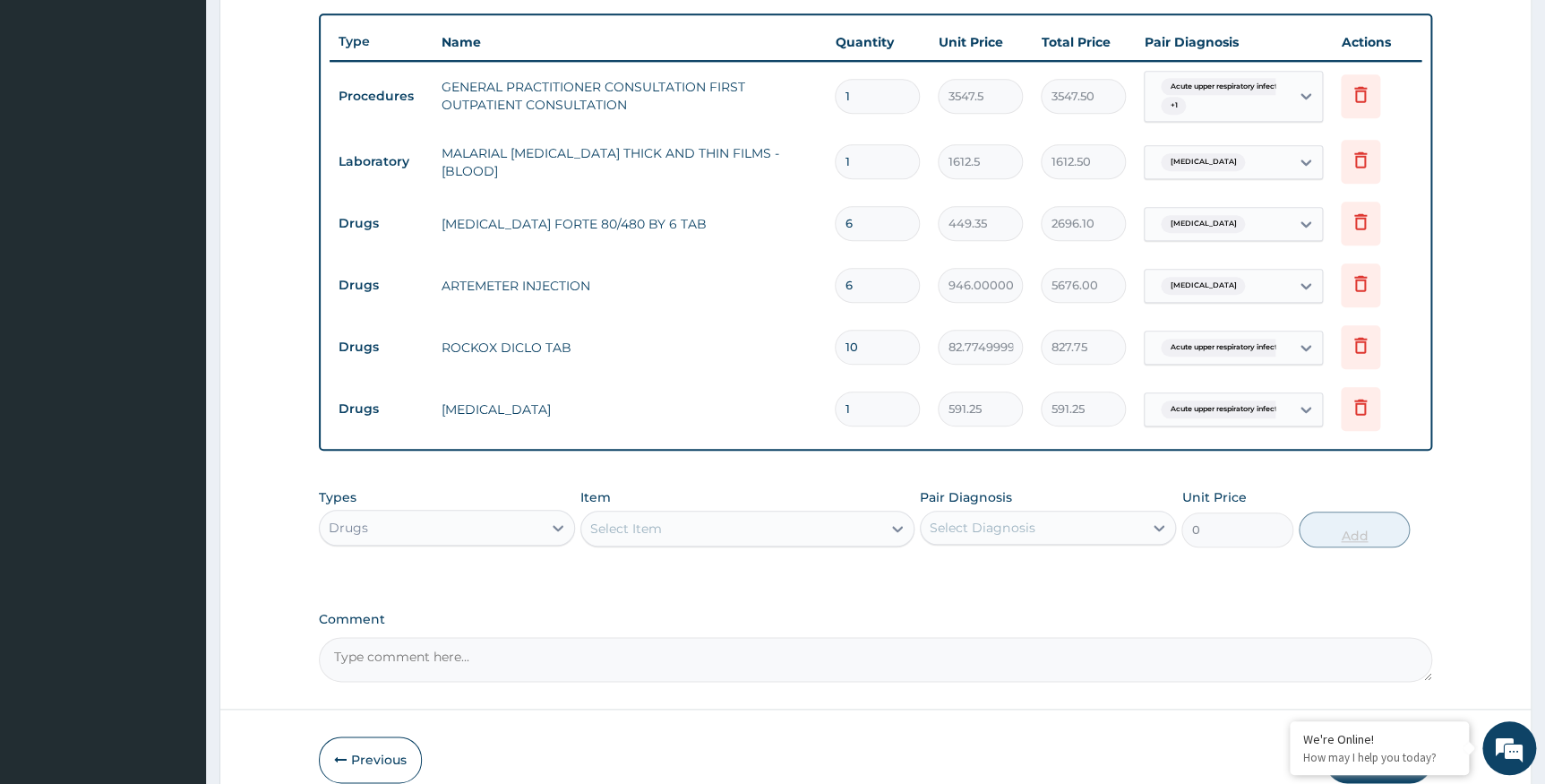
scroll to position [697, 0]
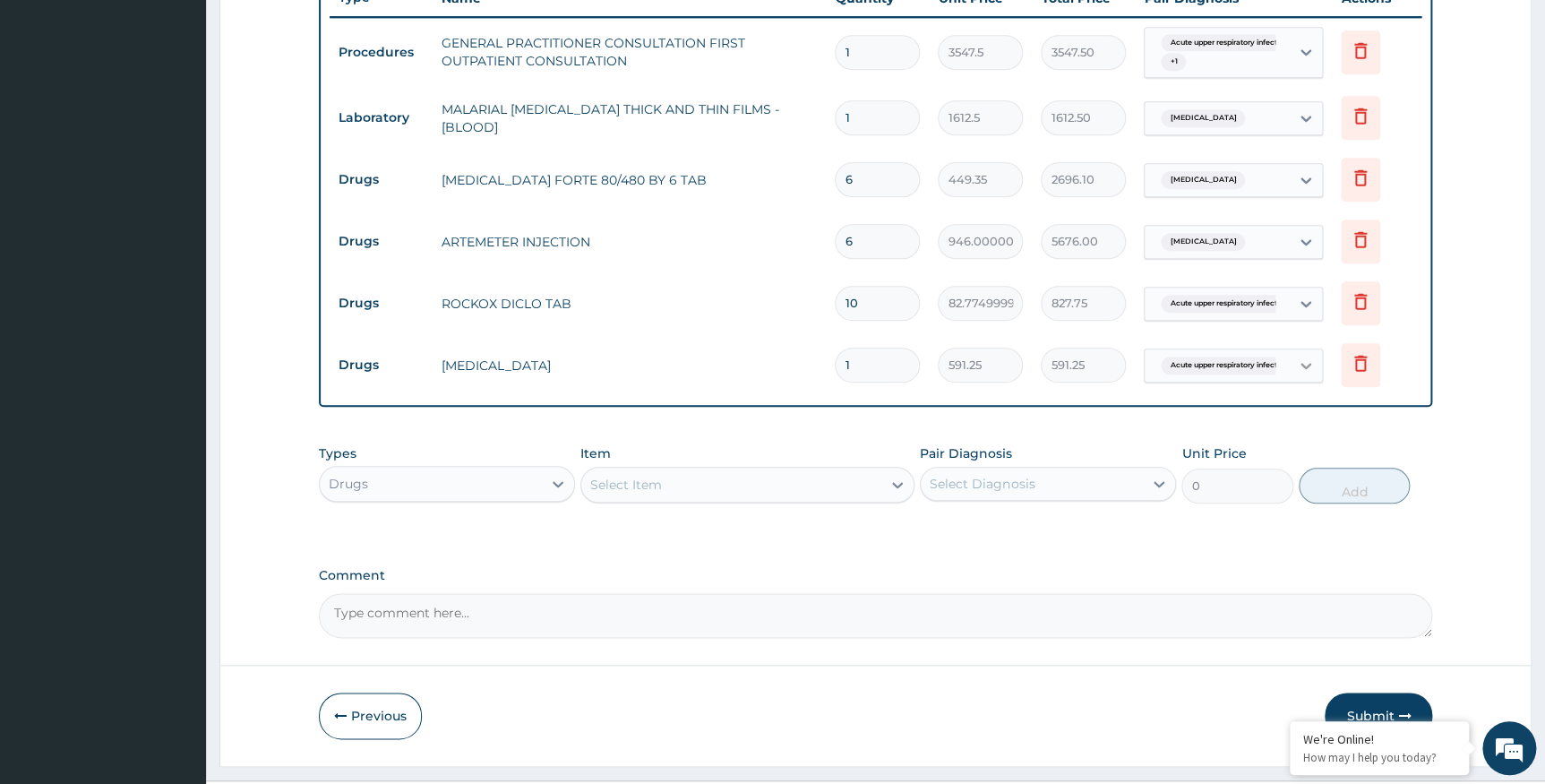
click at [1300, 366] on icon at bounding box center [1306, 365] width 18 height 18
click at [1213, 492] on label "Acute headache" at bounding box center [1226, 483] width 105 height 18
checkbox input "true"
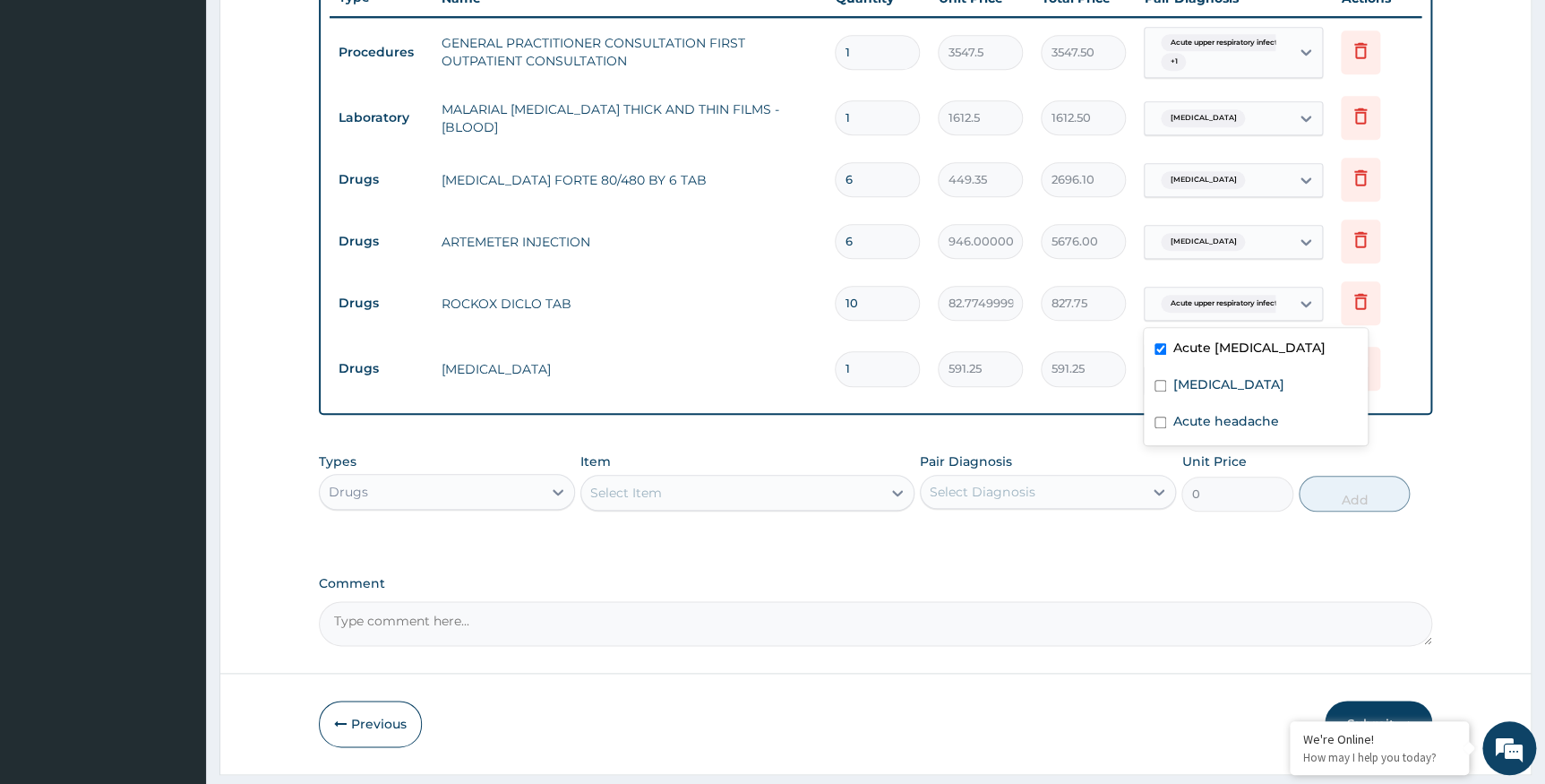
click at [1283, 310] on div "Acute upper respiratory infect..." at bounding box center [1217, 303] width 145 height 31
click at [1219, 430] on label "Acute headache" at bounding box center [1226, 421] width 105 height 18
checkbox input "true"
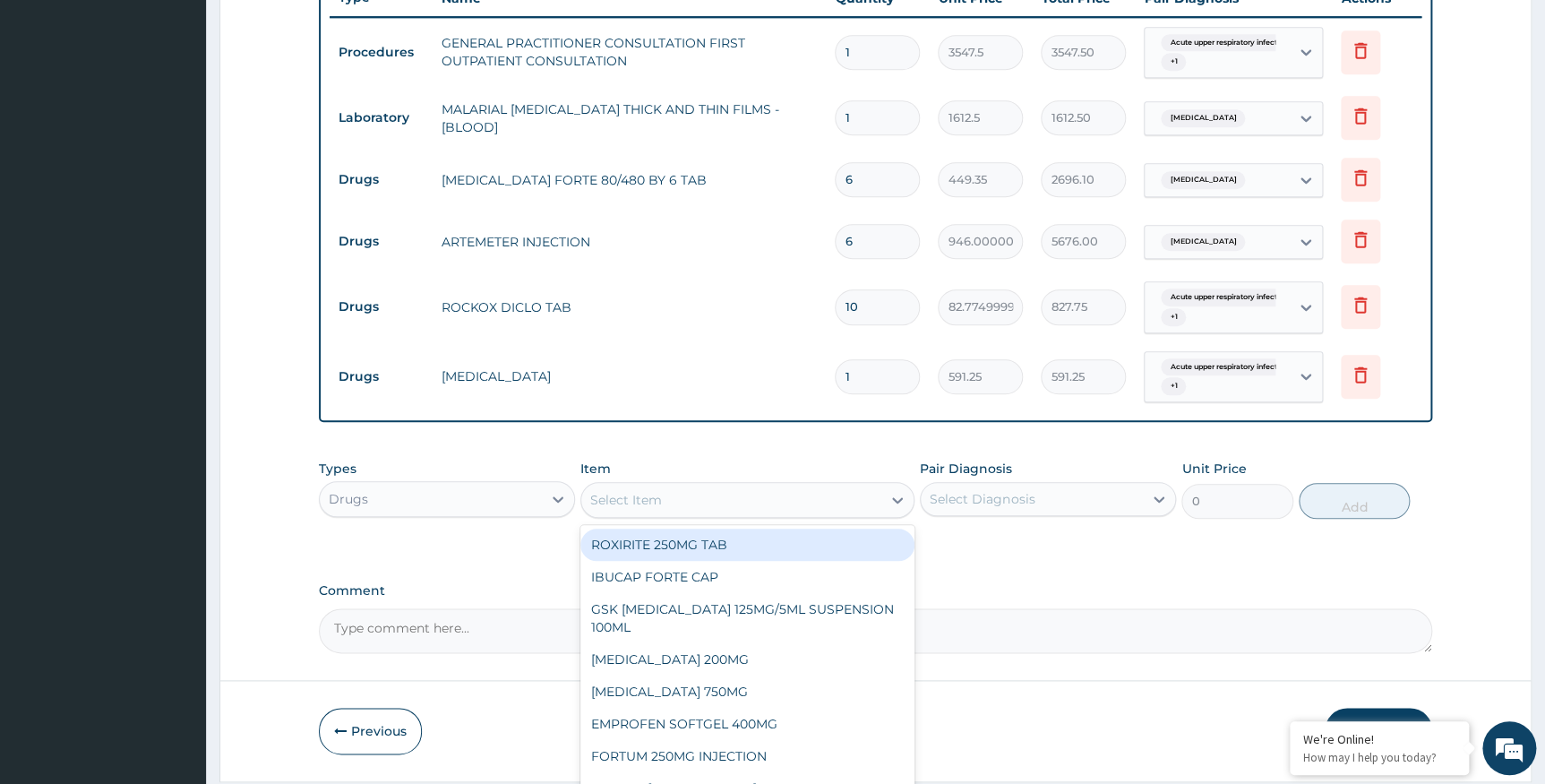
click at [858, 496] on div "Select Item" at bounding box center [731, 499] width 300 height 29
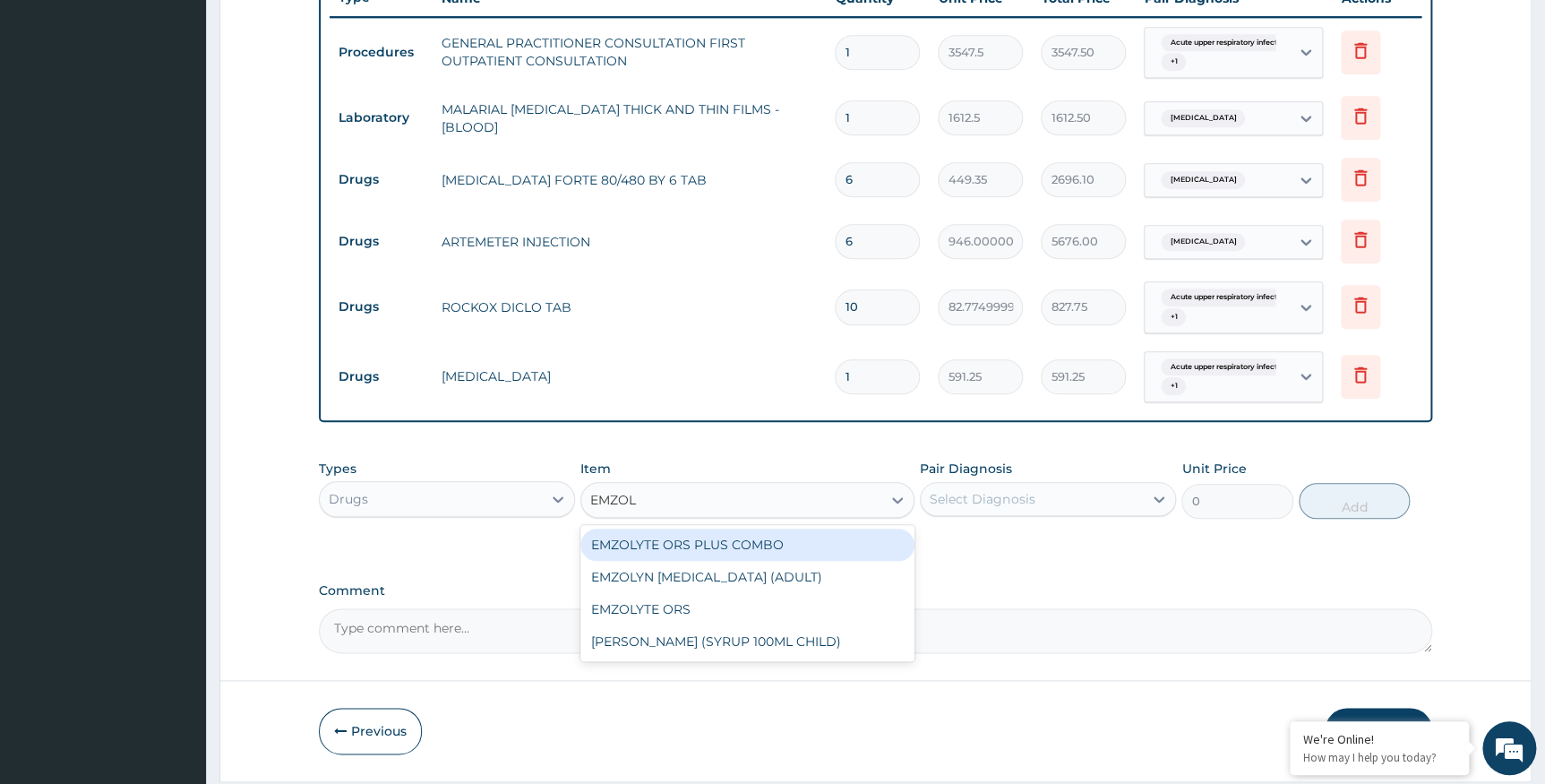
type input "EMZOLY"
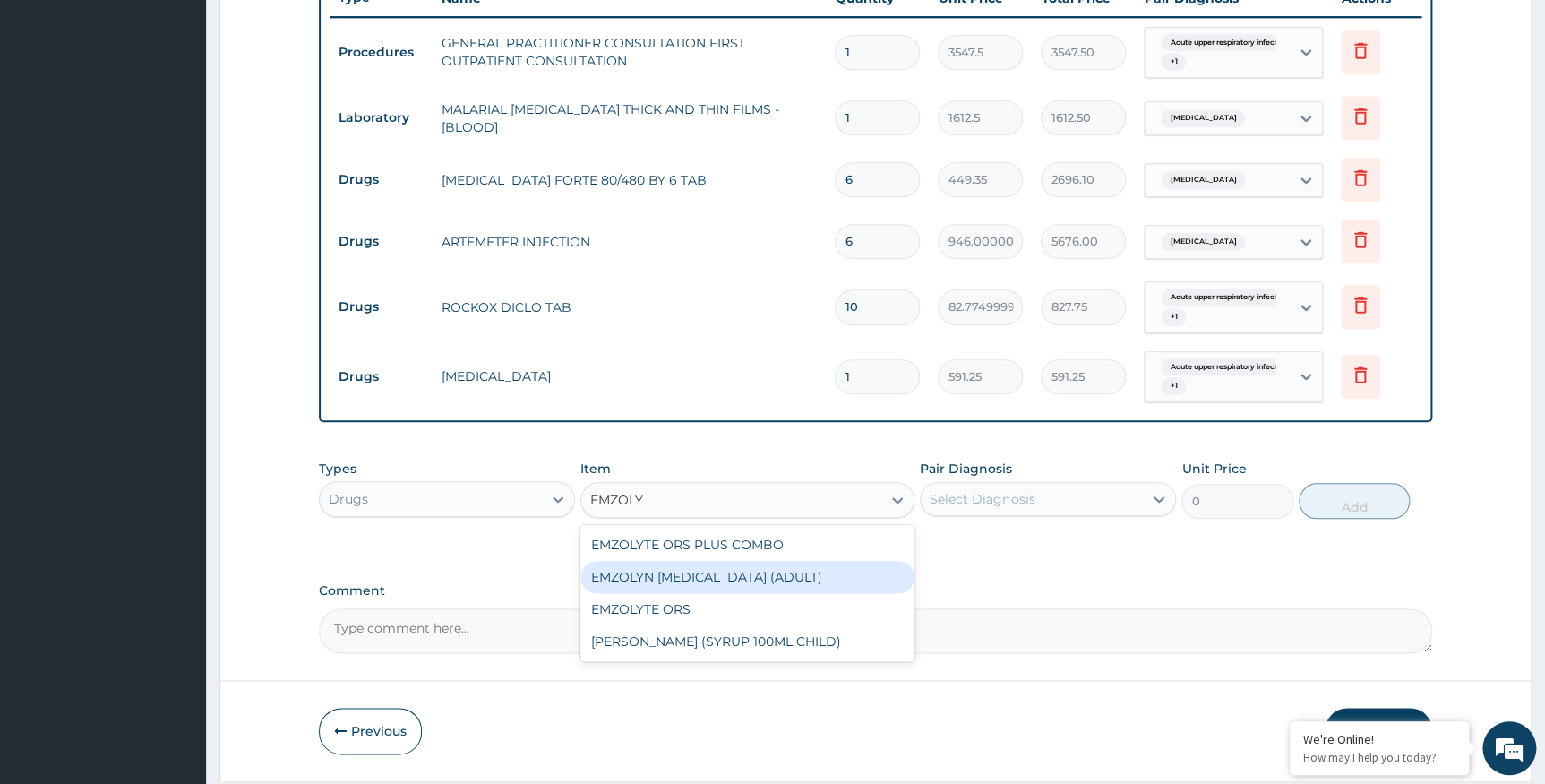
click at [823, 572] on div "EMZOLYN EXPECTORANT (ADULT)" at bounding box center [747, 577] width 334 height 32
type input "1182.5"
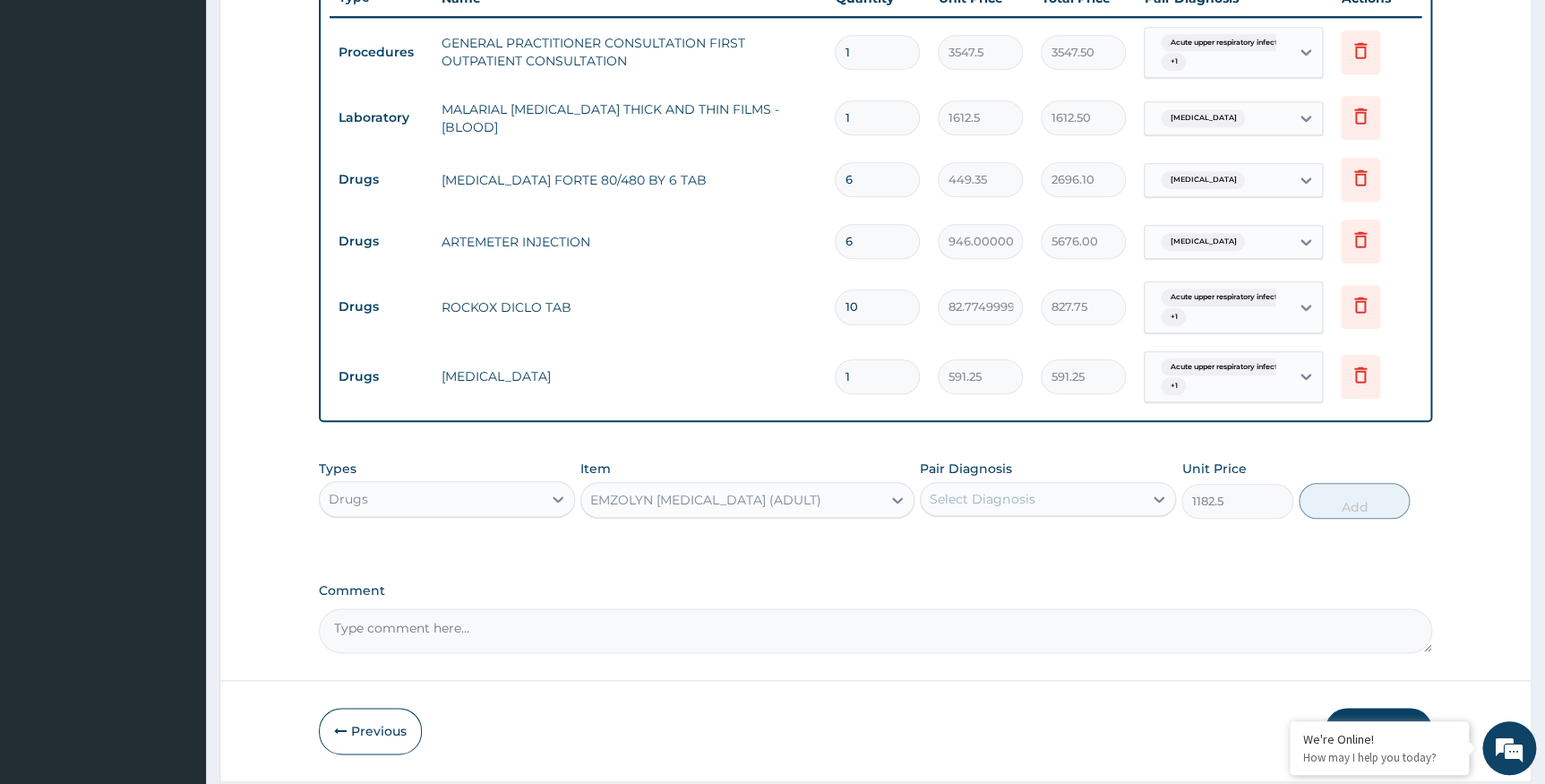
click at [1094, 492] on div "Select Diagnosis" at bounding box center [1032, 498] width 222 height 29
drag, startPoint x: 1073, startPoint y: 537, endPoint x: 1110, endPoint y: 545, distance: 37.9
click at [1087, 540] on label "Acute upper respiratory infection" at bounding box center [1025, 542] width 153 height 18
checkbox input "true"
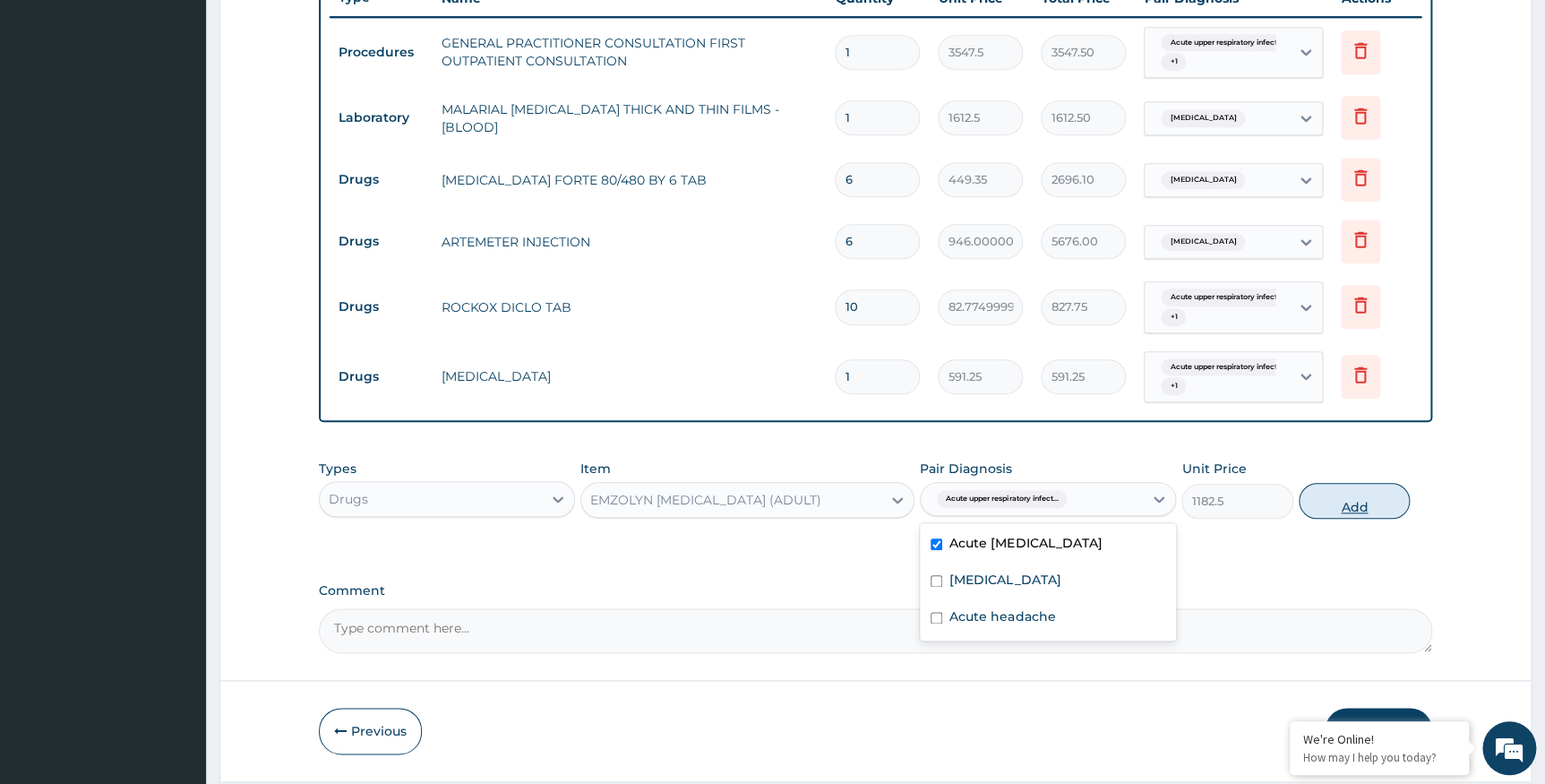
click at [1356, 495] on button "Add" at bounding box center [1355, 500] width 111 height 36
type input "0"
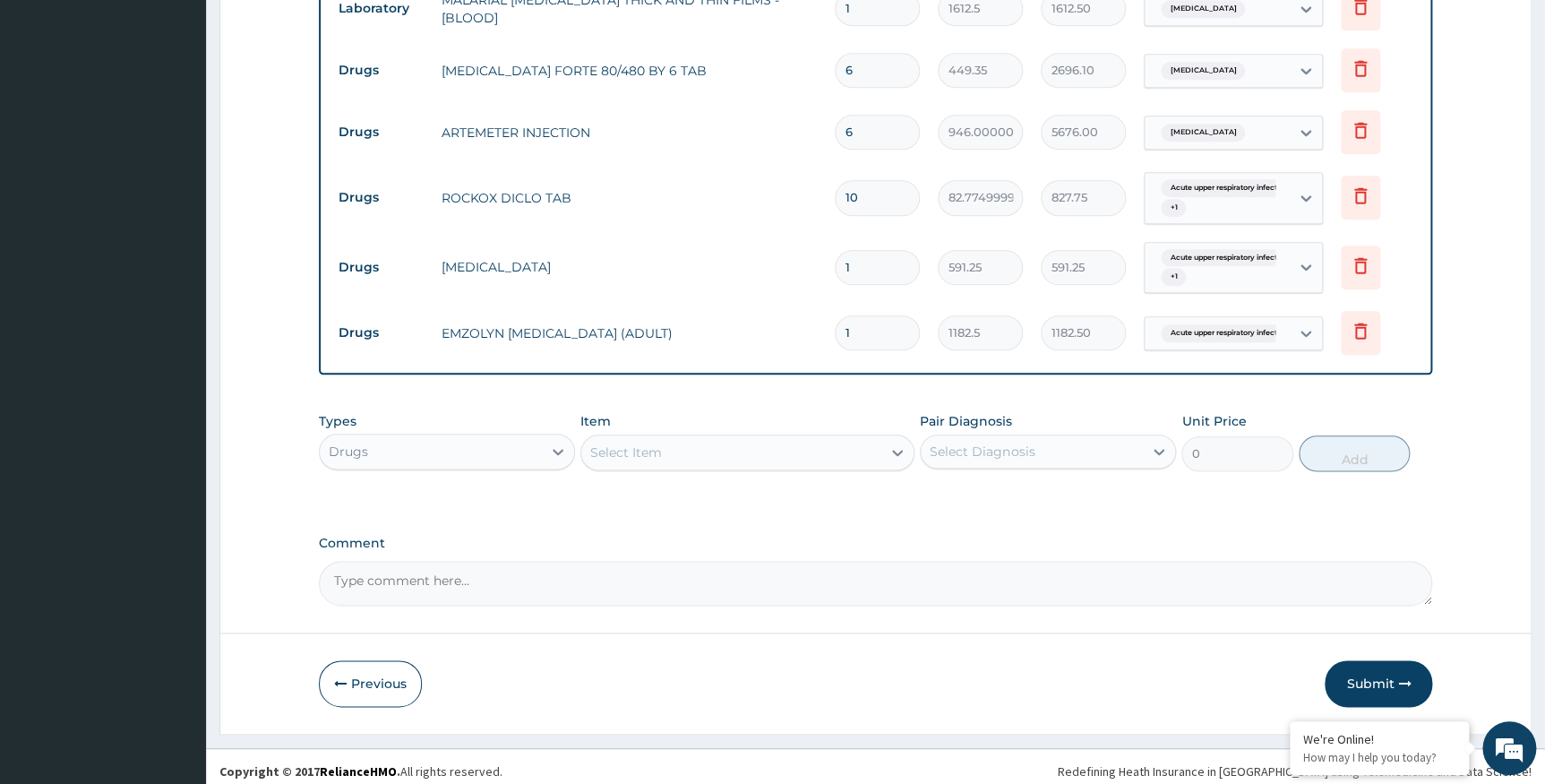
scroll to position [815, 0]
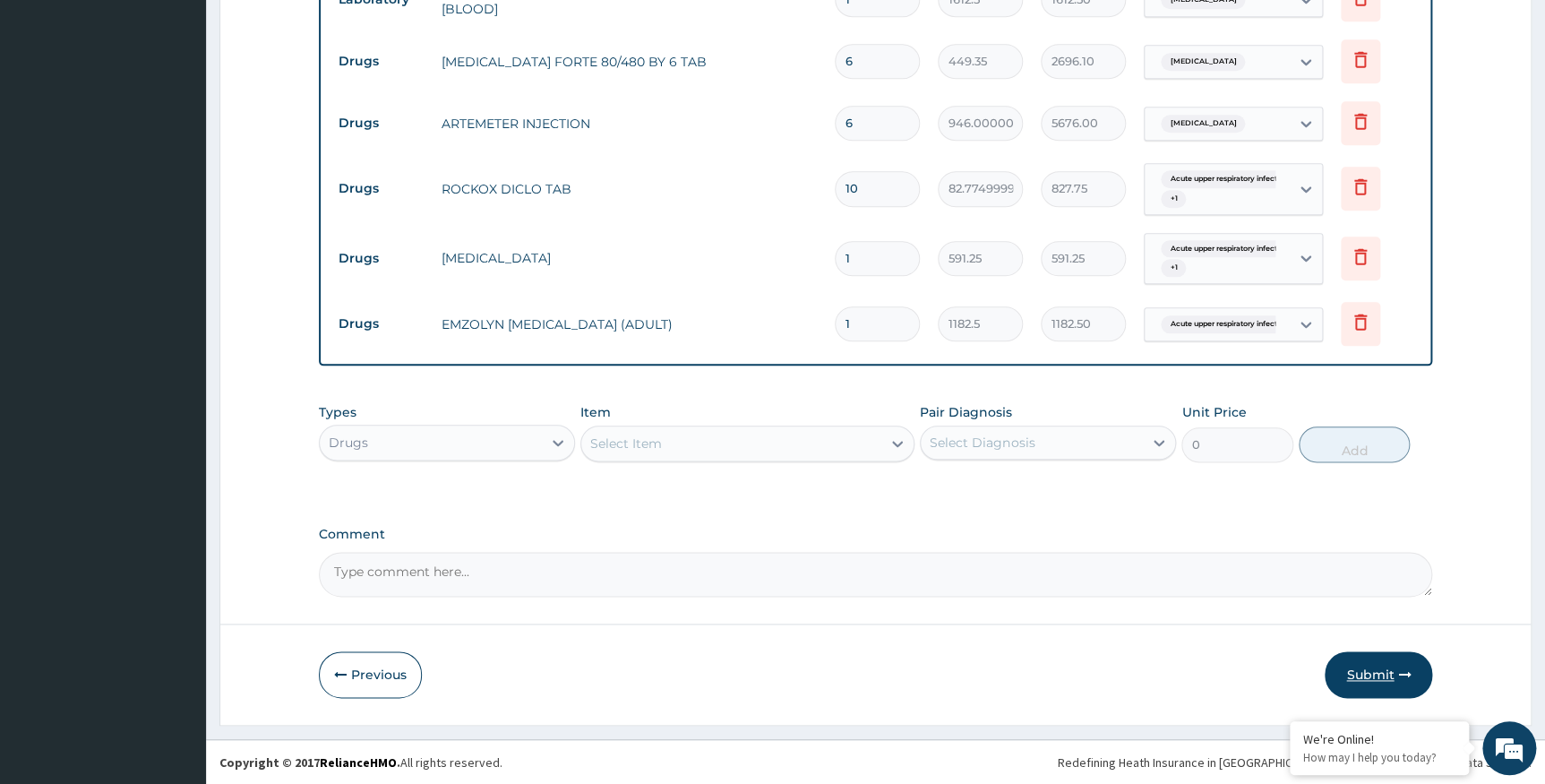
click at [1370, 673] on button "Submit" at bounding box center [1379, 674] width 107 height 46
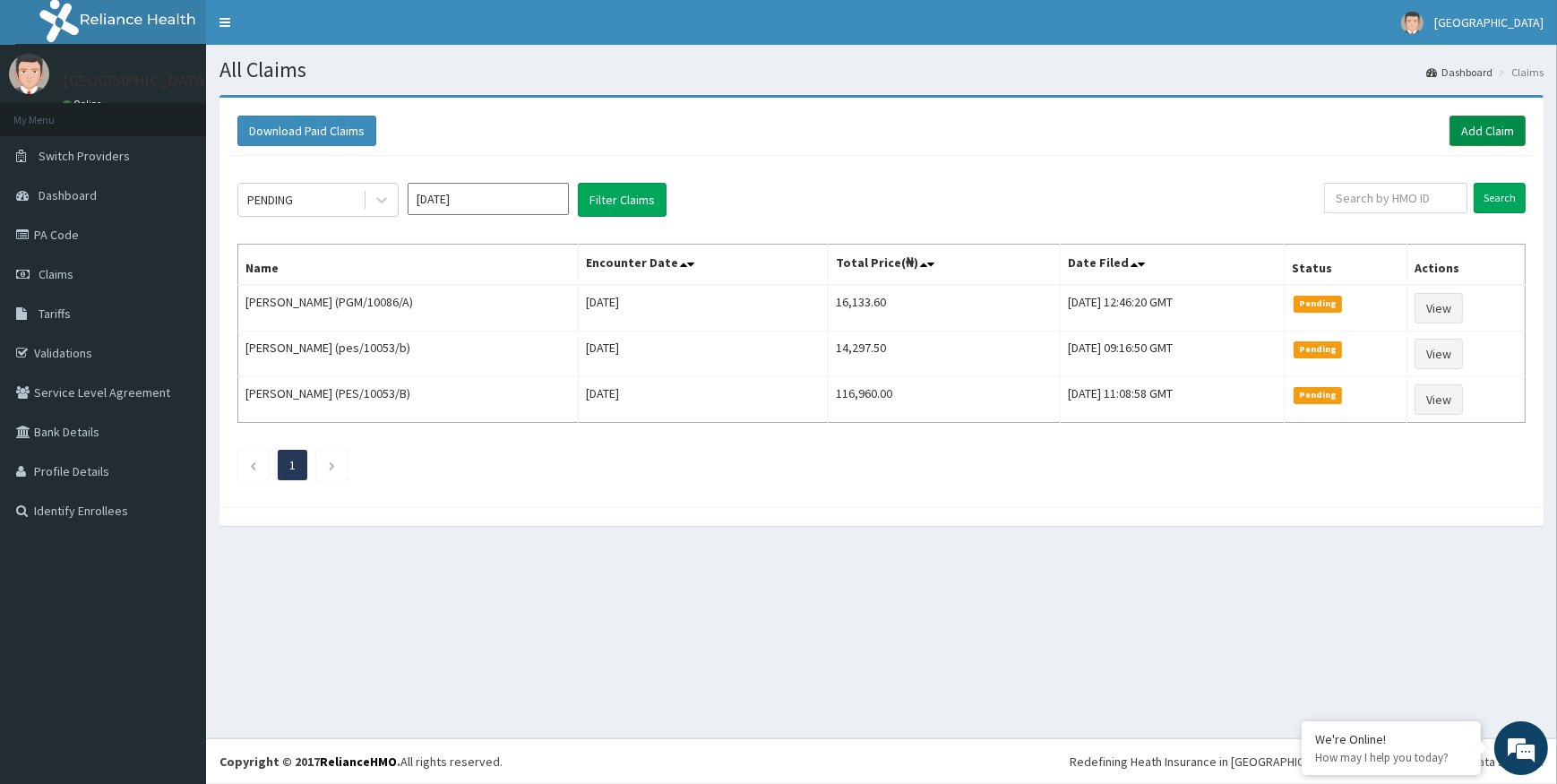
click at [1489, 127] on link "Add Claim" at bounding box center [1488, 130] width 76 height 31
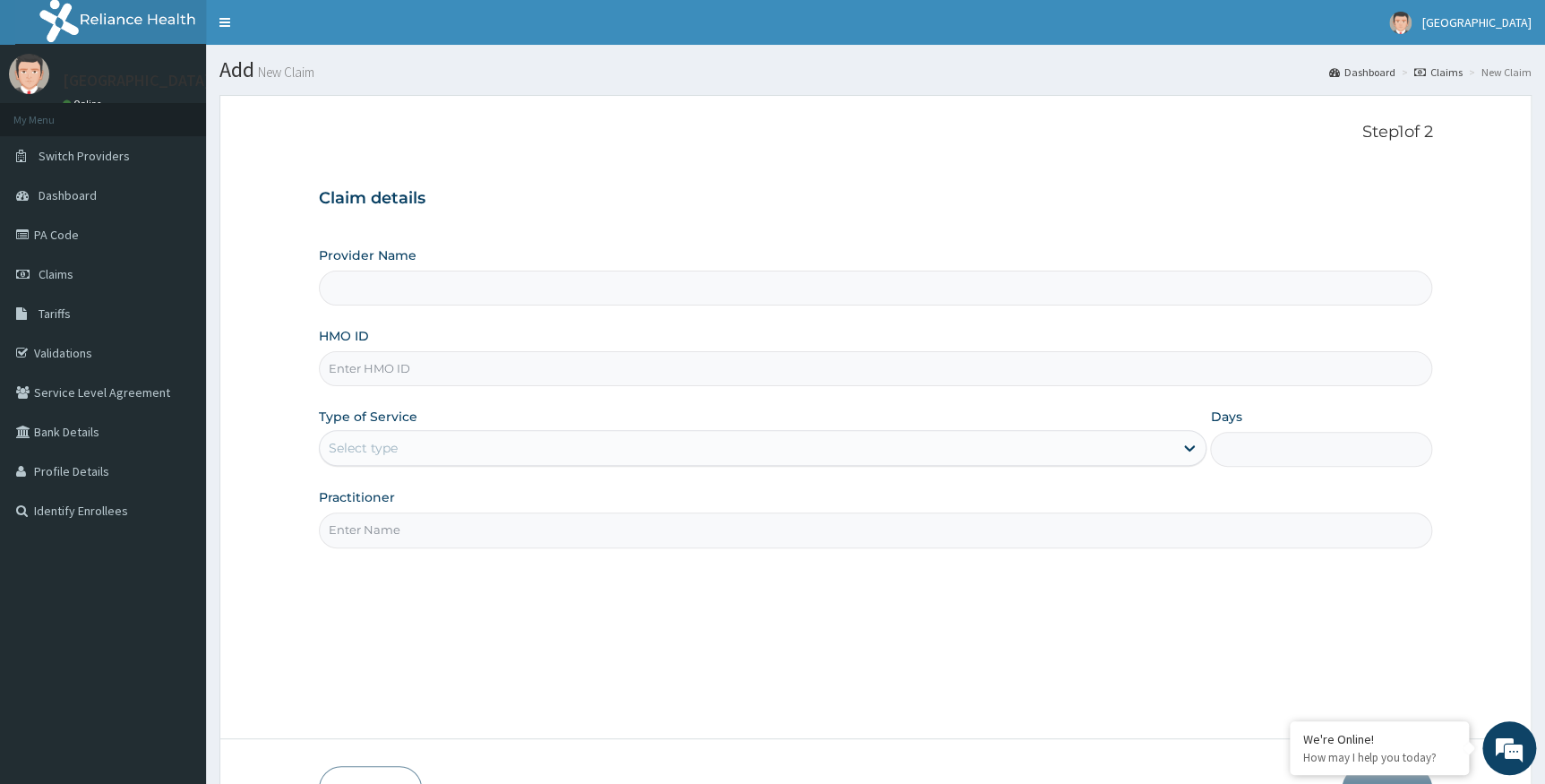
type input "Alpha [GEOGRAPHIC_DATA]"
click at [51, 225] on link "PA Code" at bounding box center [103, 235] width 206 height 40
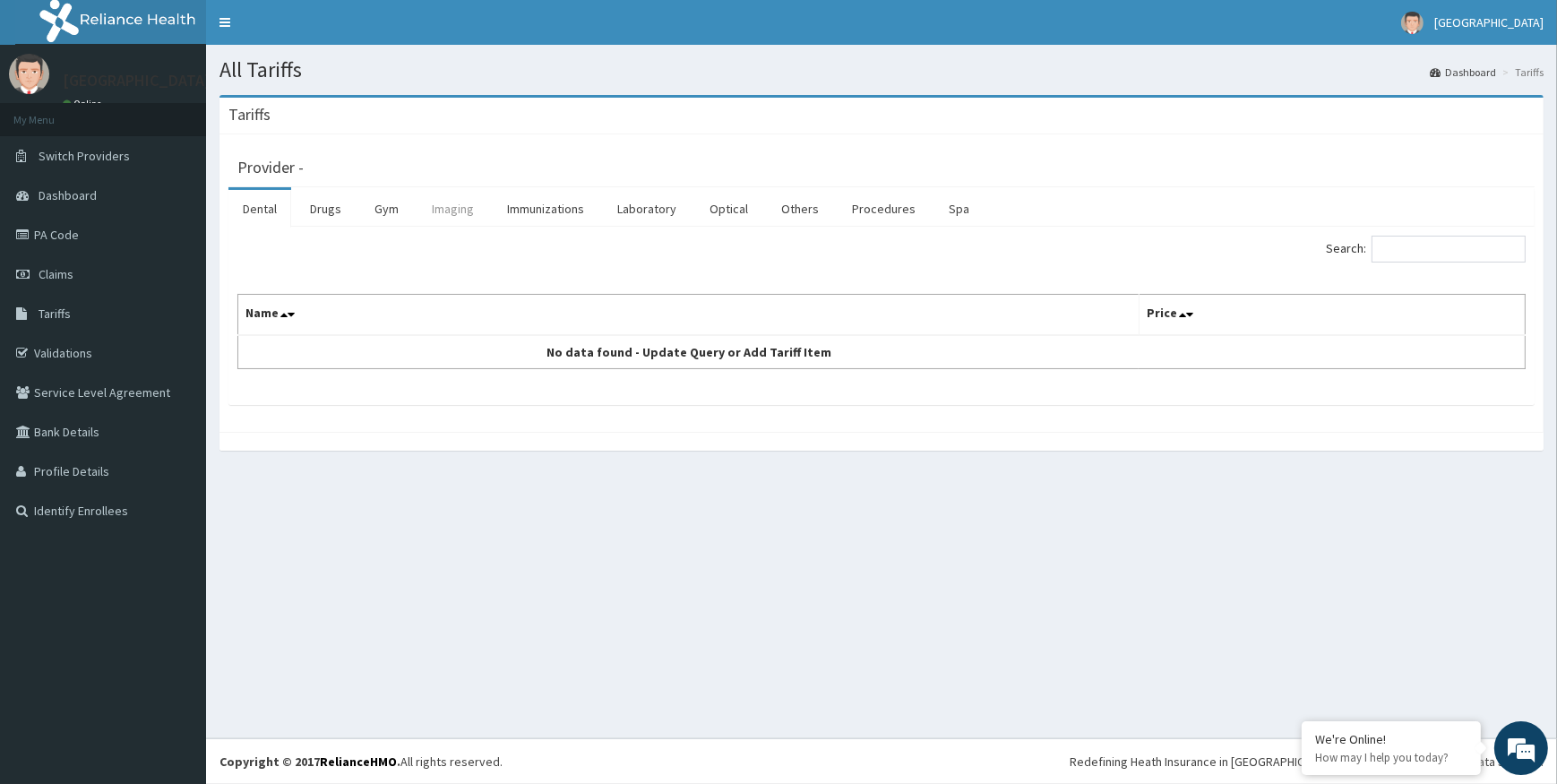
click at [447, 208] on link "Imaging" at bounding box center [453, 208] width 71 height 38
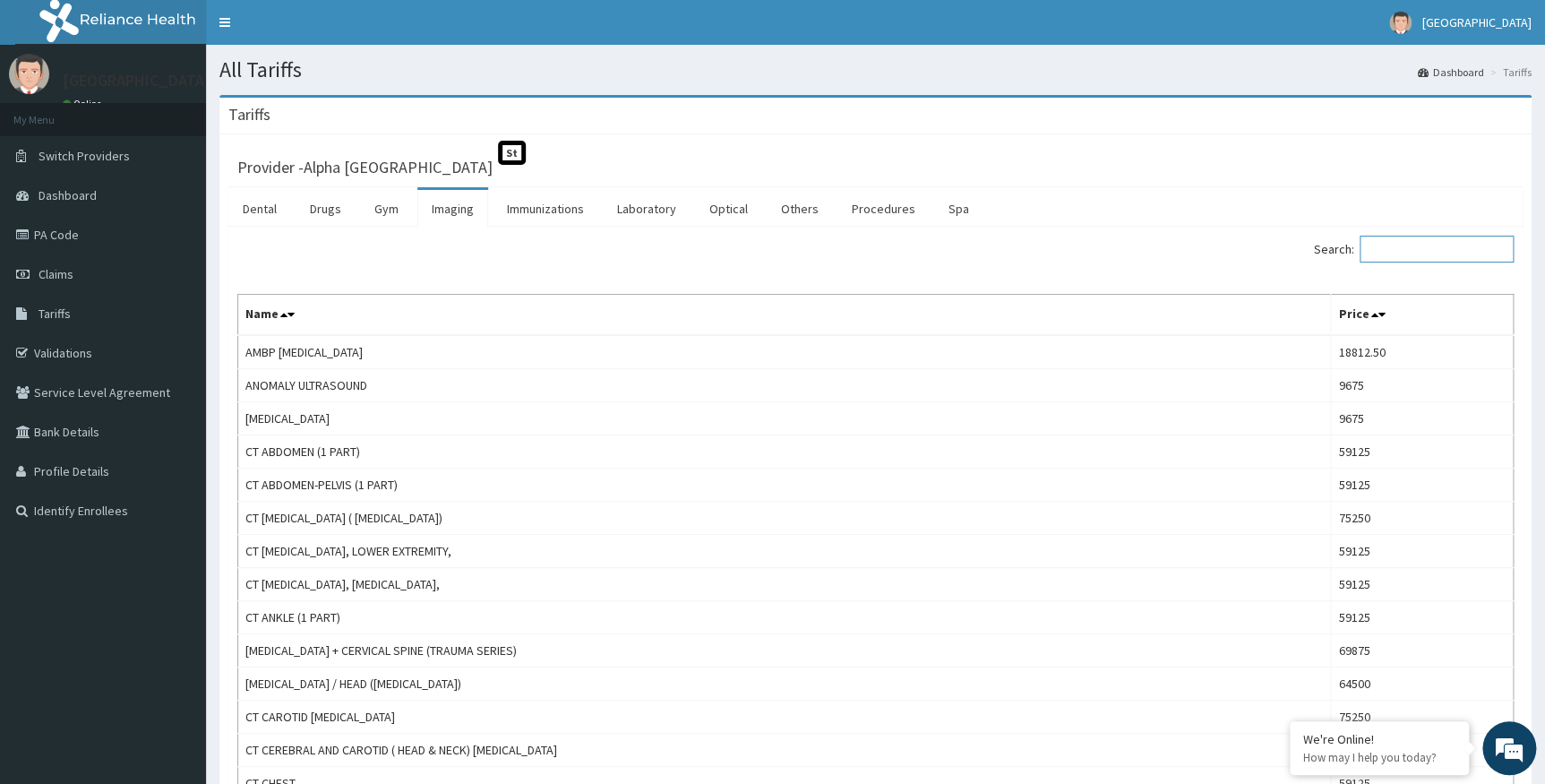
click at [1451, 251] on input "Search:" at bounding box center [1437, 249] width 154 height 27
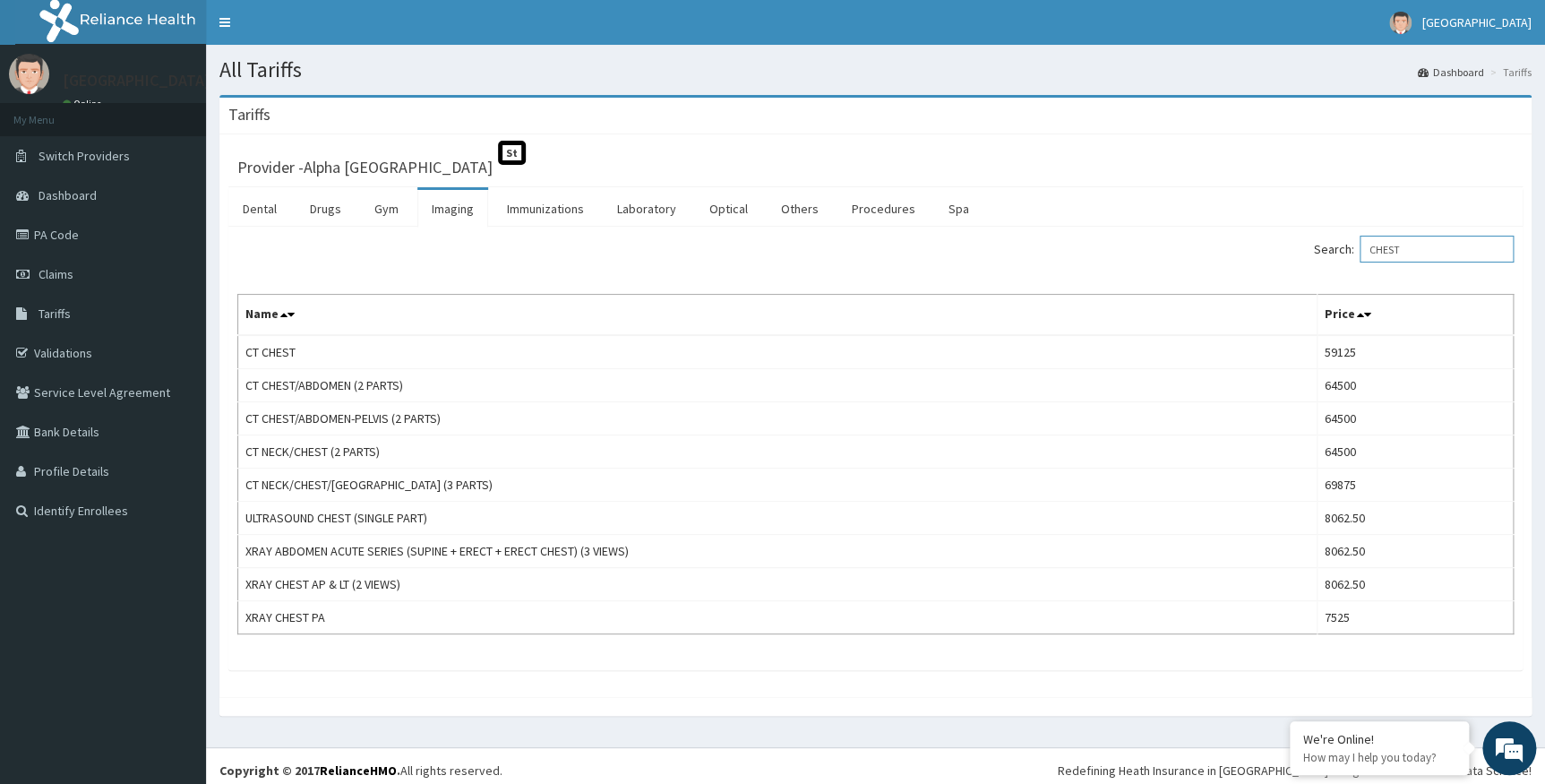
type input "CHEST"
